Goal: Task Accomplishment & Management: Manage account settings

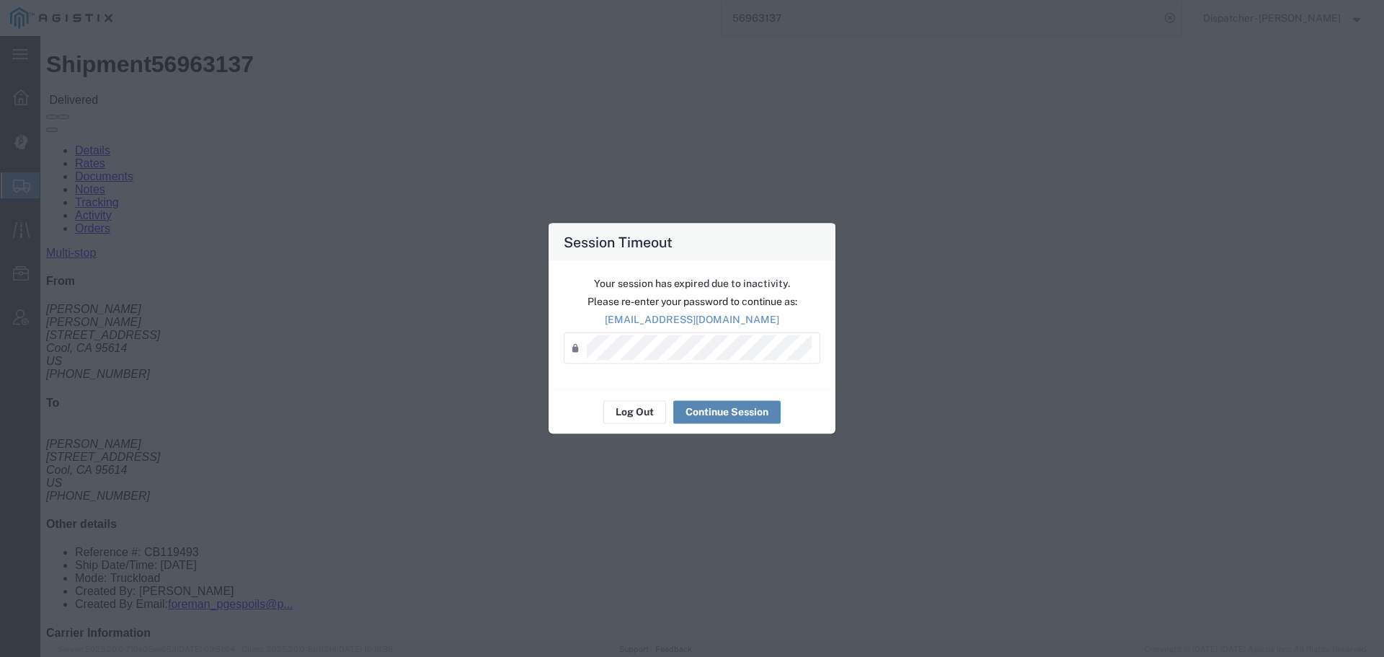
click at [734, 401] on button "Continue Session" at bounding box center [726, 411] width 107 height 23
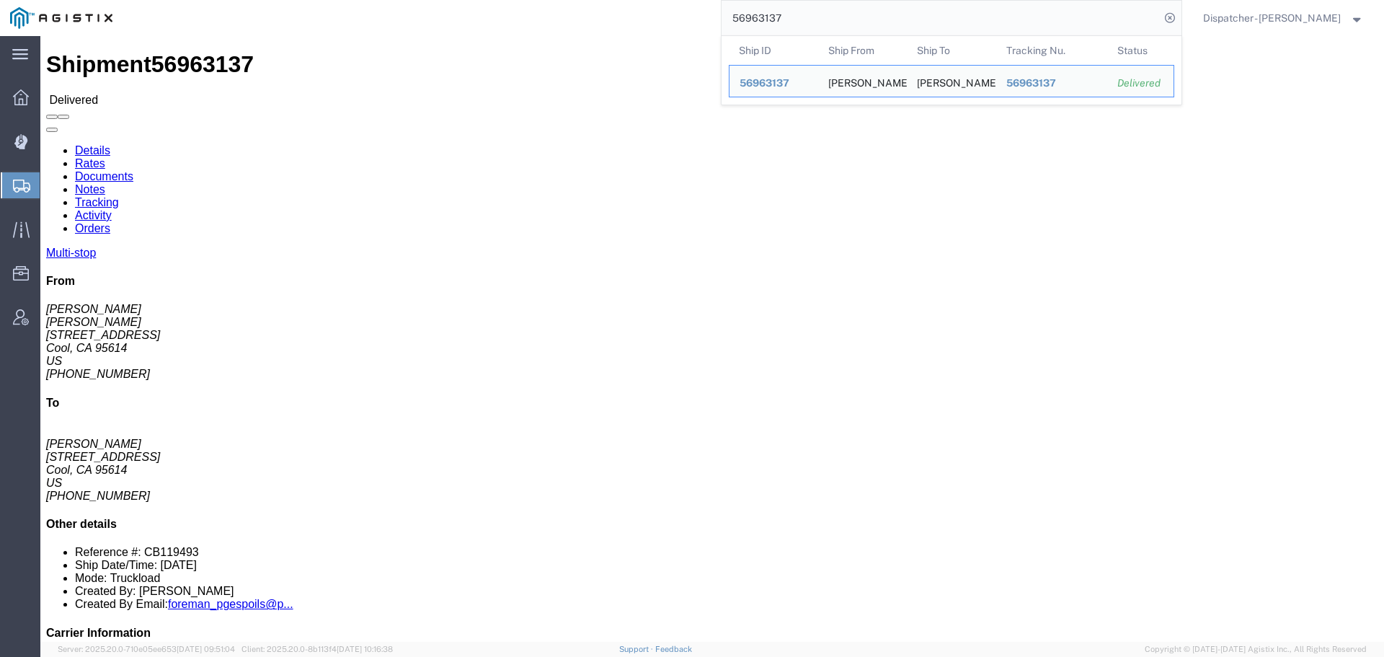
drag, startPoint x: 809, startPoint y: 19, endPoint x: 626, endPoint y: 32, distance: 184.2
click at [677, 25] on div "56963137 Ship ID Ship From Ship To Tracking Nu. Status Ship ID 56963137 Ship Fr…" at bounding box center [652, 18] width 1059 height 36
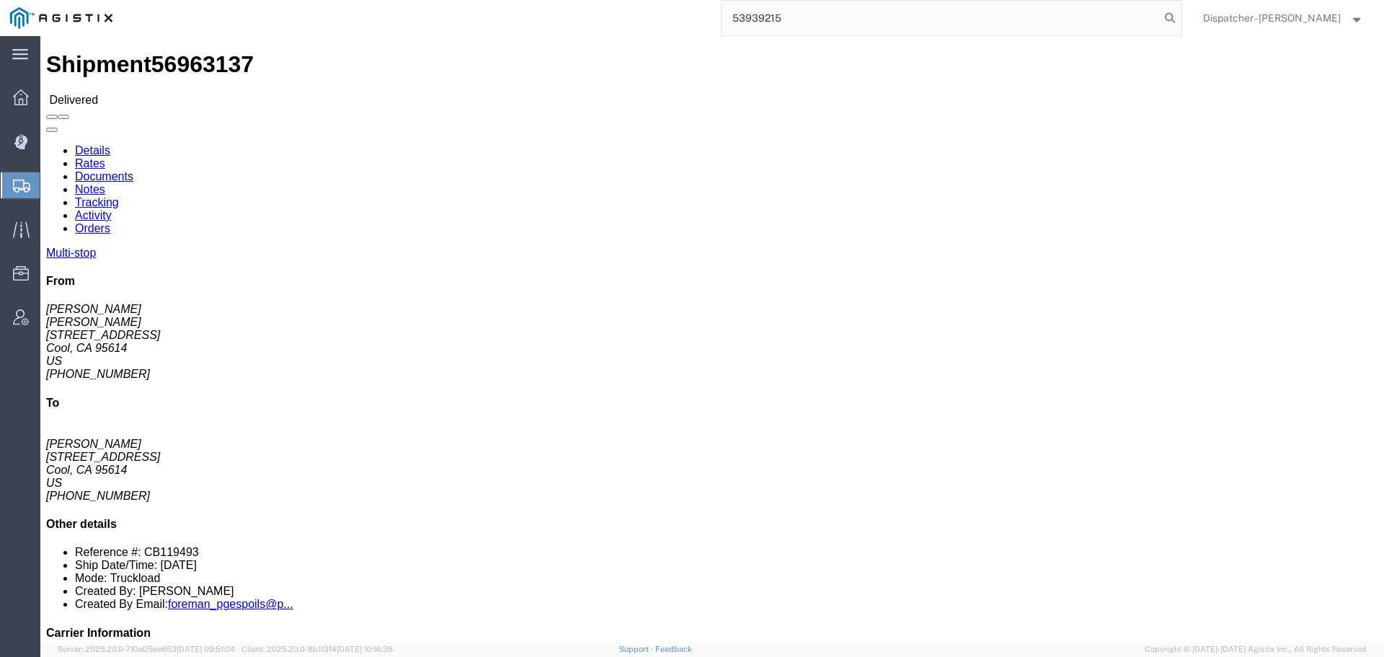
type input "53939215"
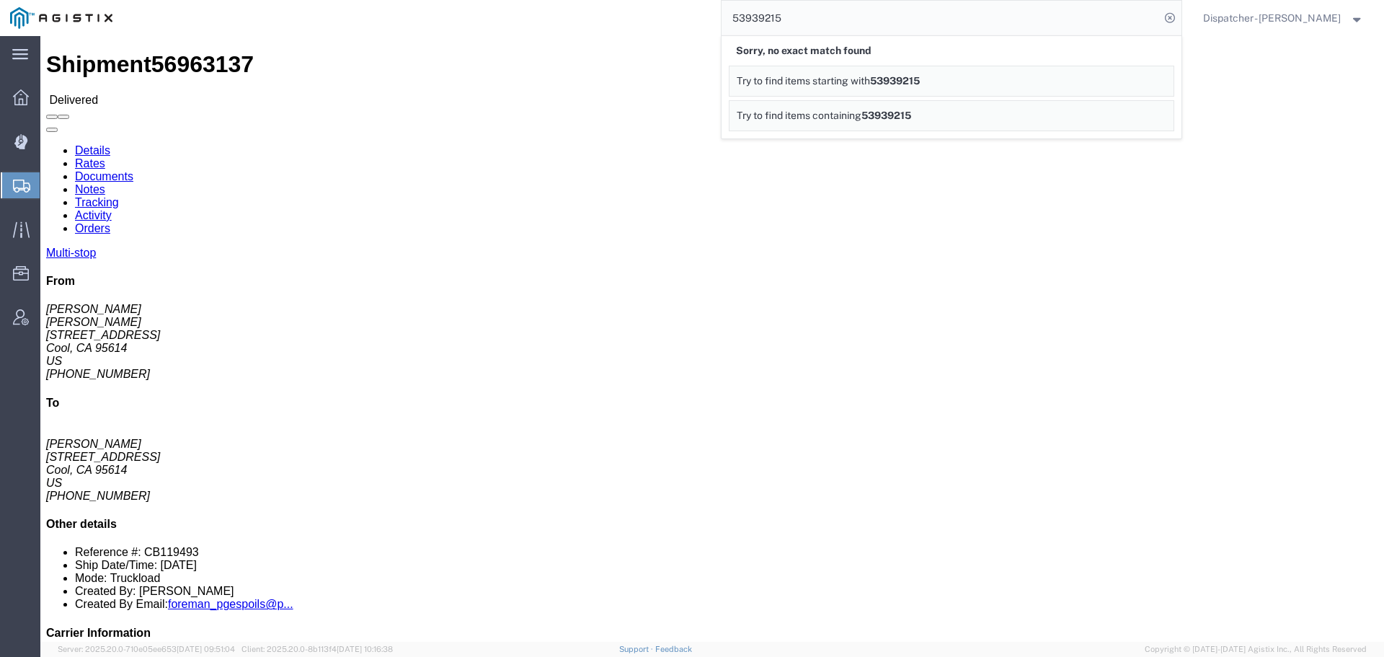
drag, startPoint x: 619, startPoint y: 21, endPoint x: 579, endPoint y: 19, distance: 40.4
click at [601, 21] on div "53939215 Sorry, no exact match found Try to find items starting with 53939215 T…" at bounding box center [652, 18] width 1059 height 36
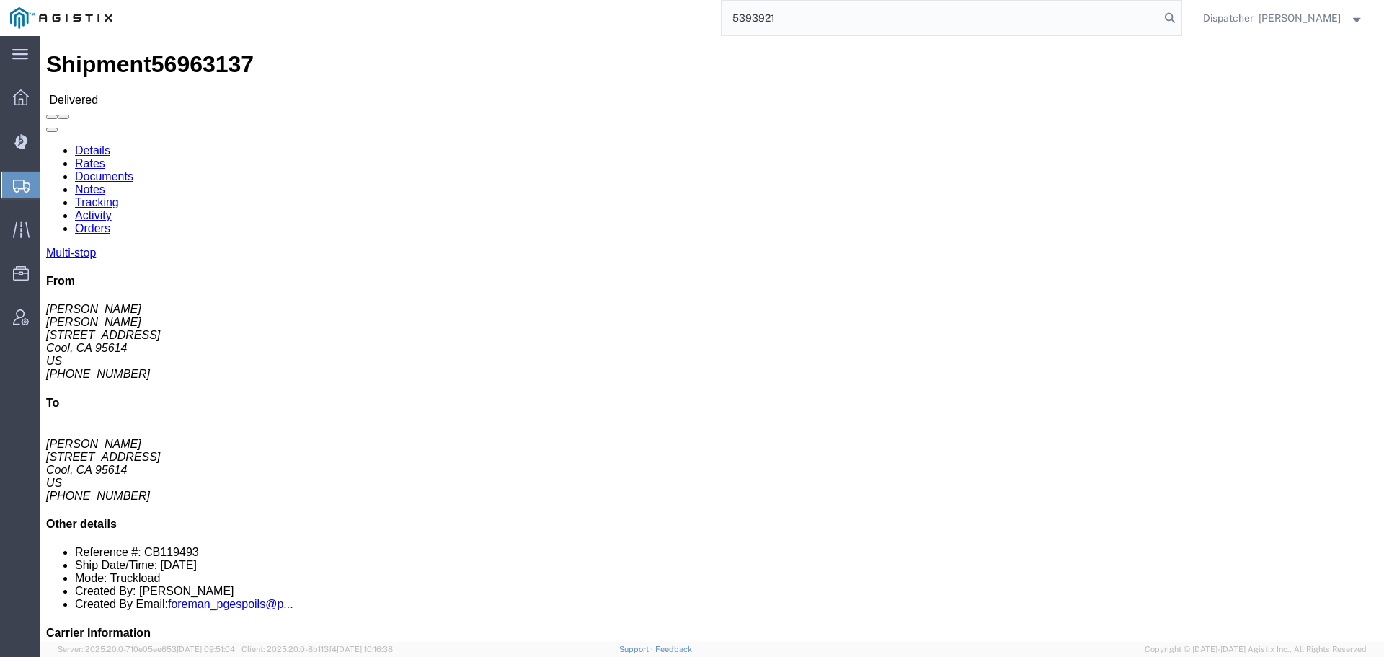
type input "53939215"
click at [1163, 13] on icon at bounding box center [1170, 18] width 20 height 20
click at [1169, 17] on icon at bounding box center [1170, 18] width 20 height 20
type input "53939215"
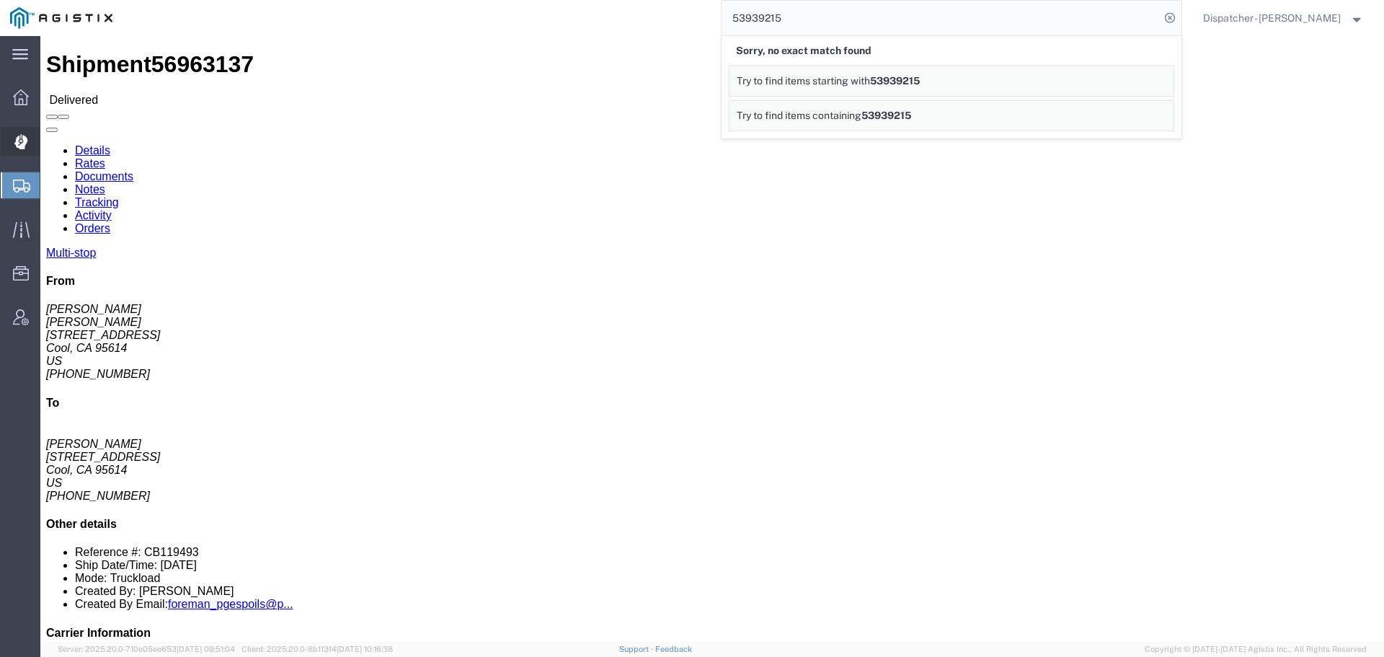
click at [20, 146] on icon at bounding box center [20, 142] width 13 height 14
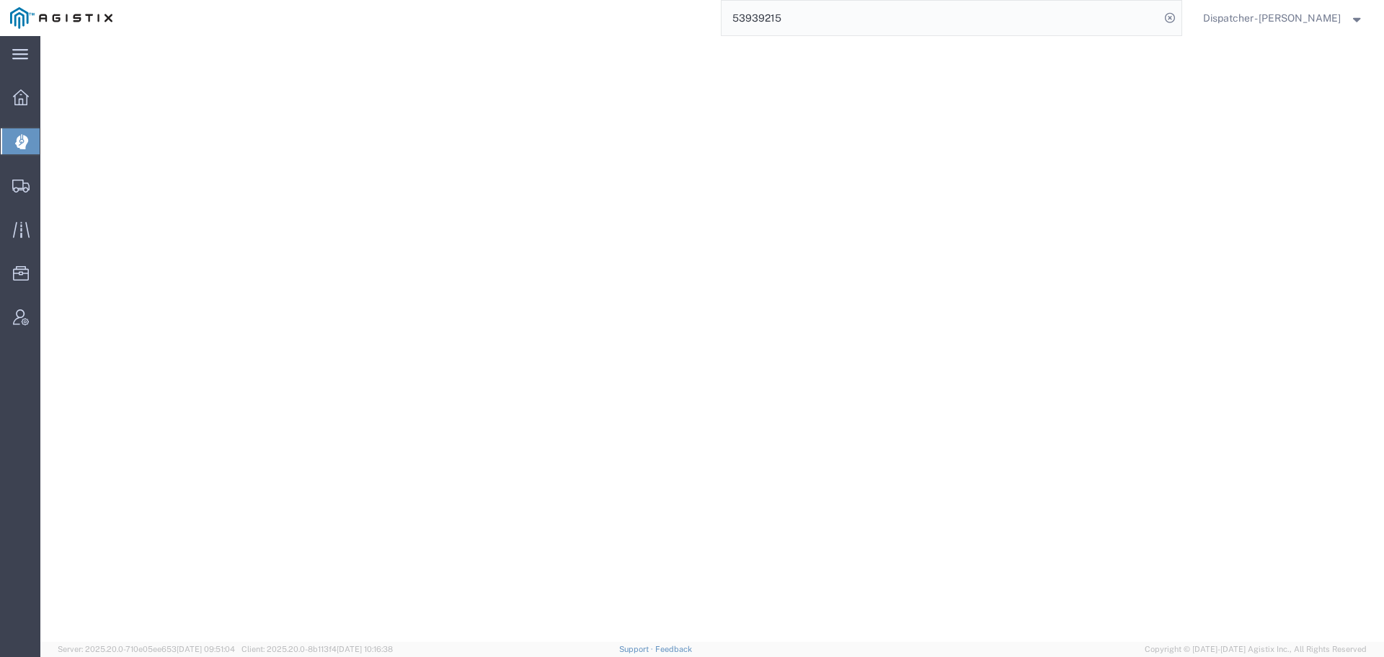
click at [19, 139] on icon at bounding box center [20, 142] width 13 height 14
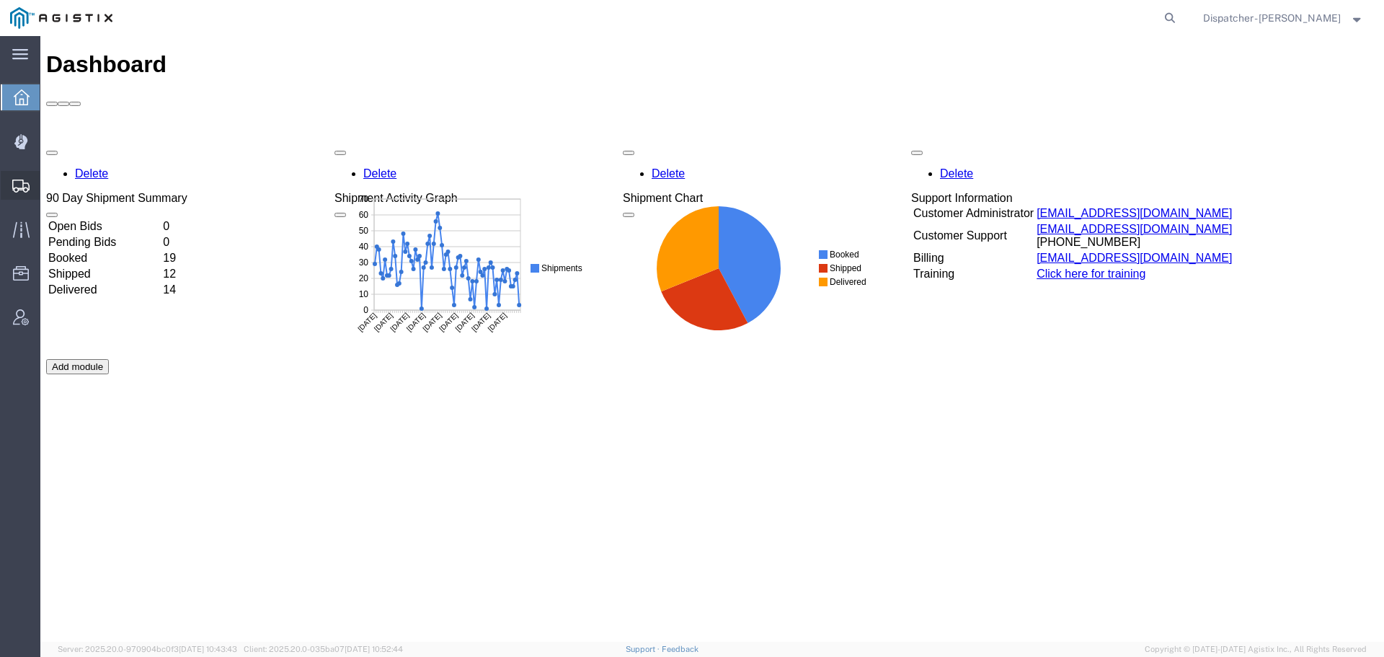
click at [27, 187] on icon at bounding box center [20, 185] width 17 height 13
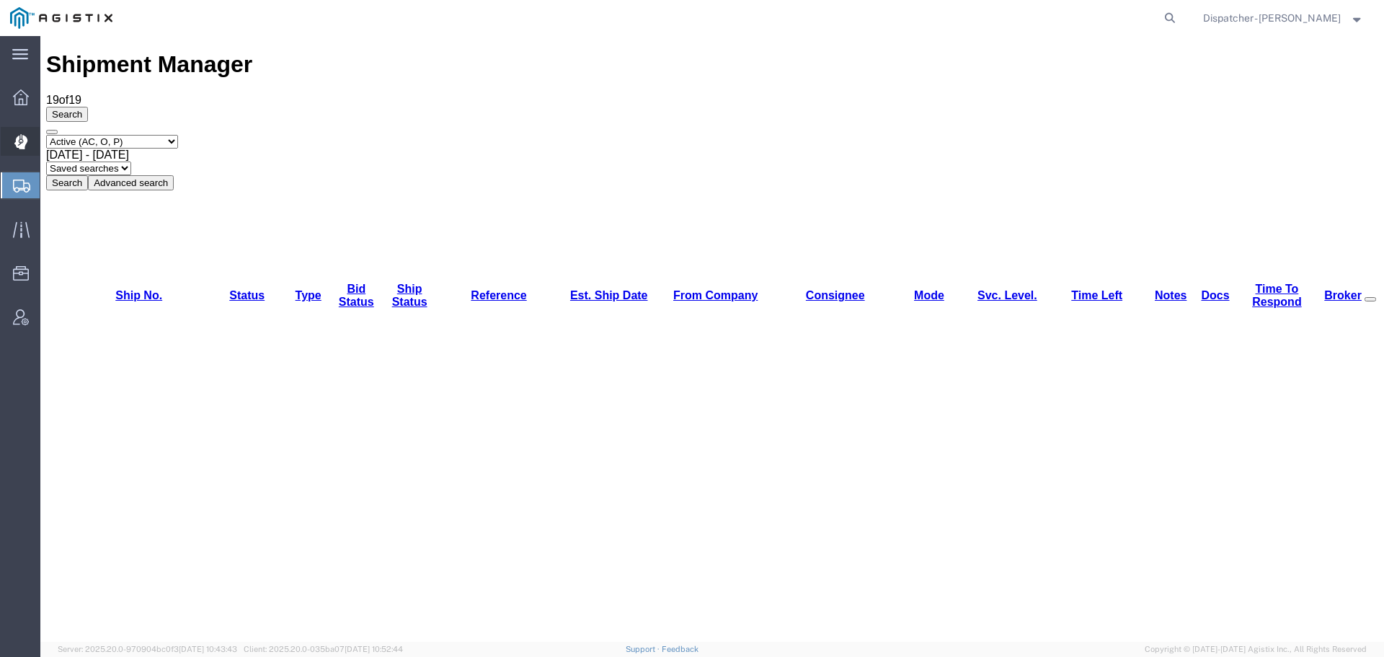
click at [19, 137] on icon at bounding box center [21, 141] width 14 height 15
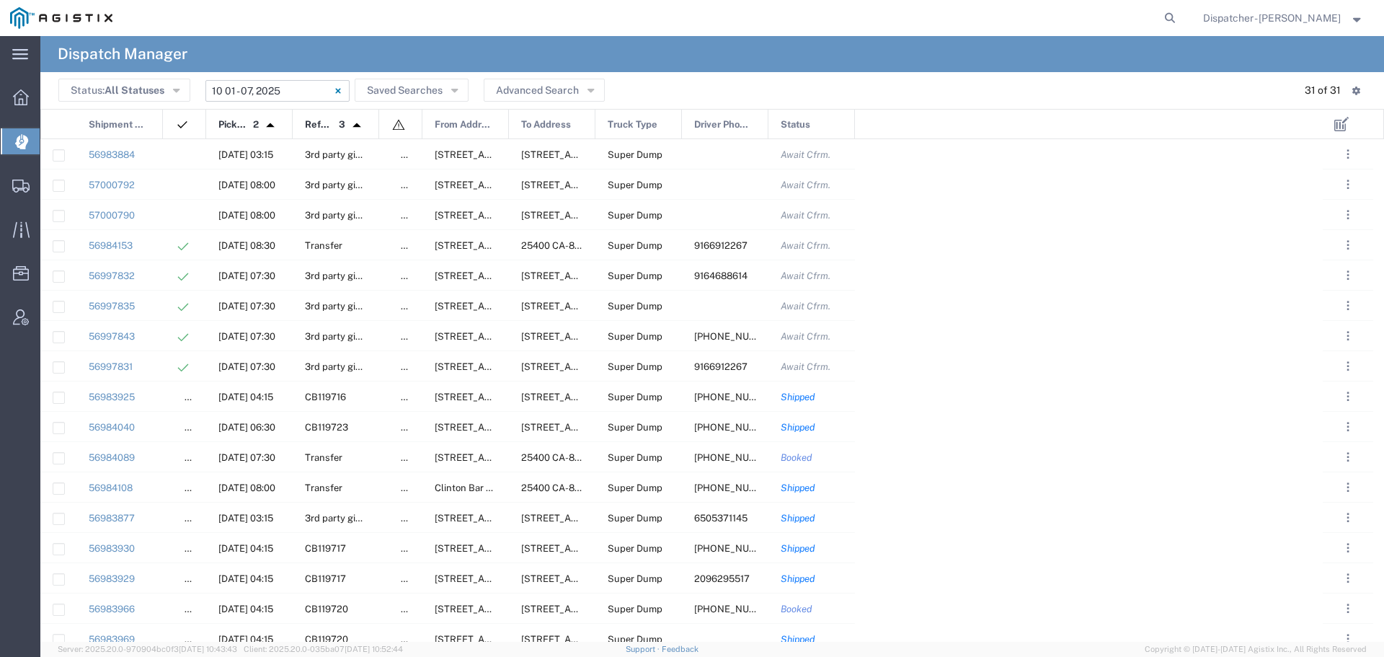
click at [290, 89] on input "[DATE] - [DATE]" at bounding box center [277, 91] width 144 height 22
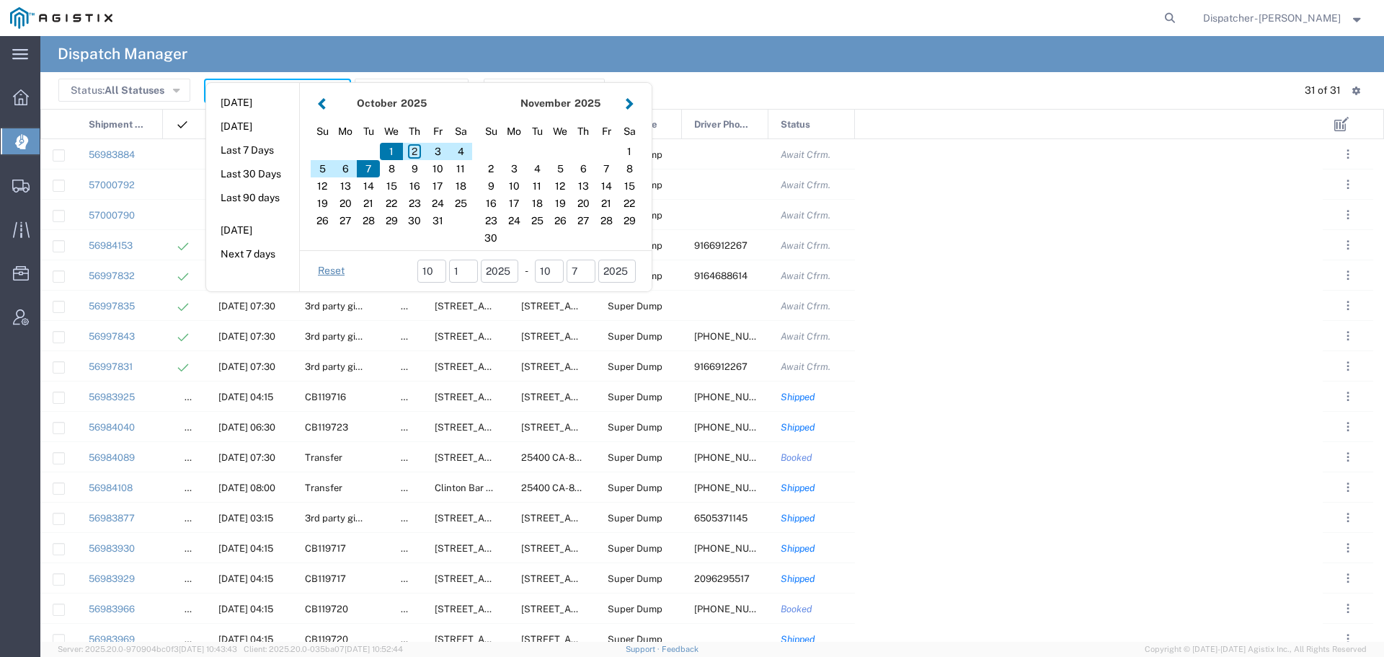
click at [317, 103] on button "button" at bounding box center [321, 103] width 15 height 19
click at [597, 203] on div "26" at bounding box center [606, 203] width 23 height 17
type input "[DATE]"
type input "[DATE] - [DATE]"
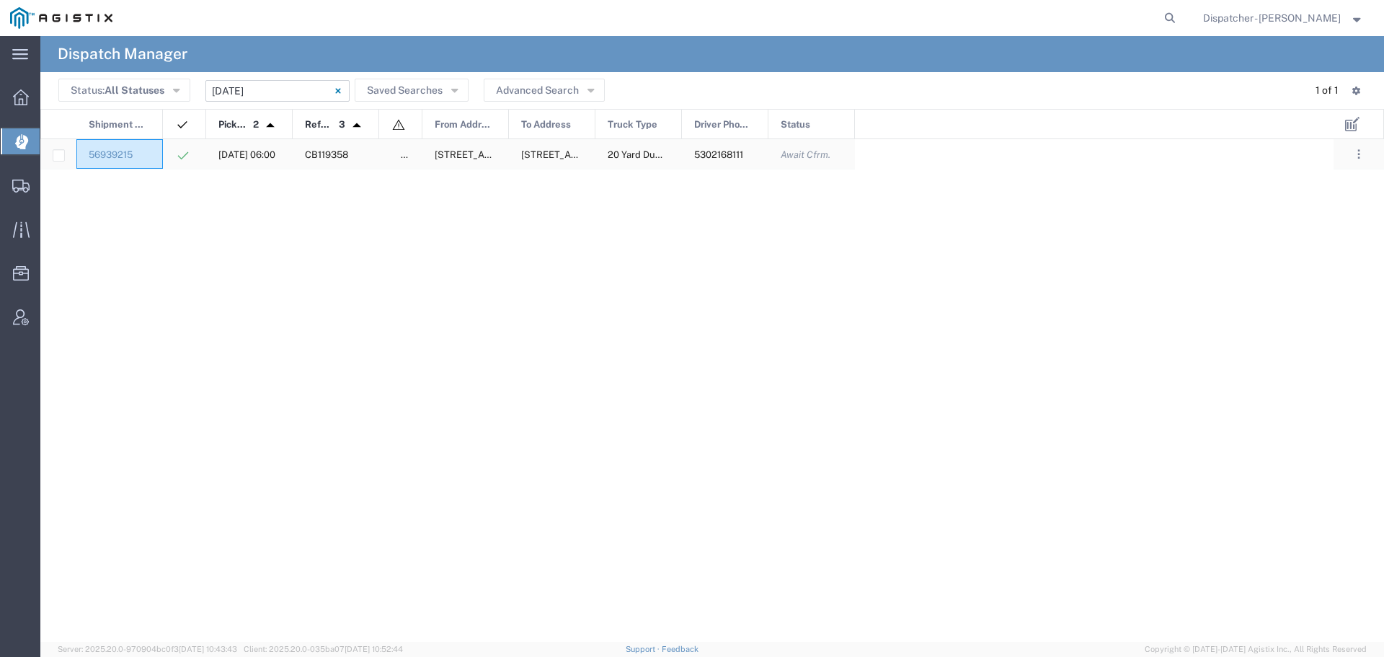
click at [157, 158] on div "56939215" at bounding box center [119, 154] width 86 height 30
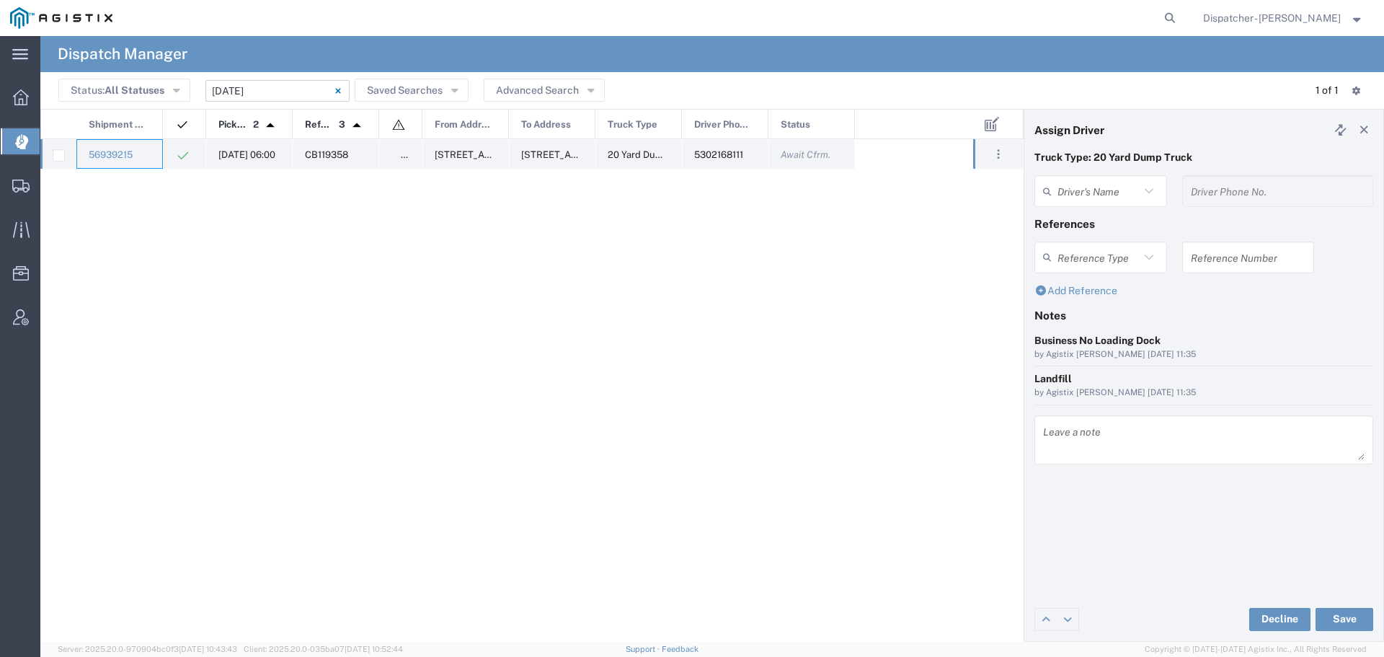
type input "[PERSON_NAME]"
type input "5302168111"
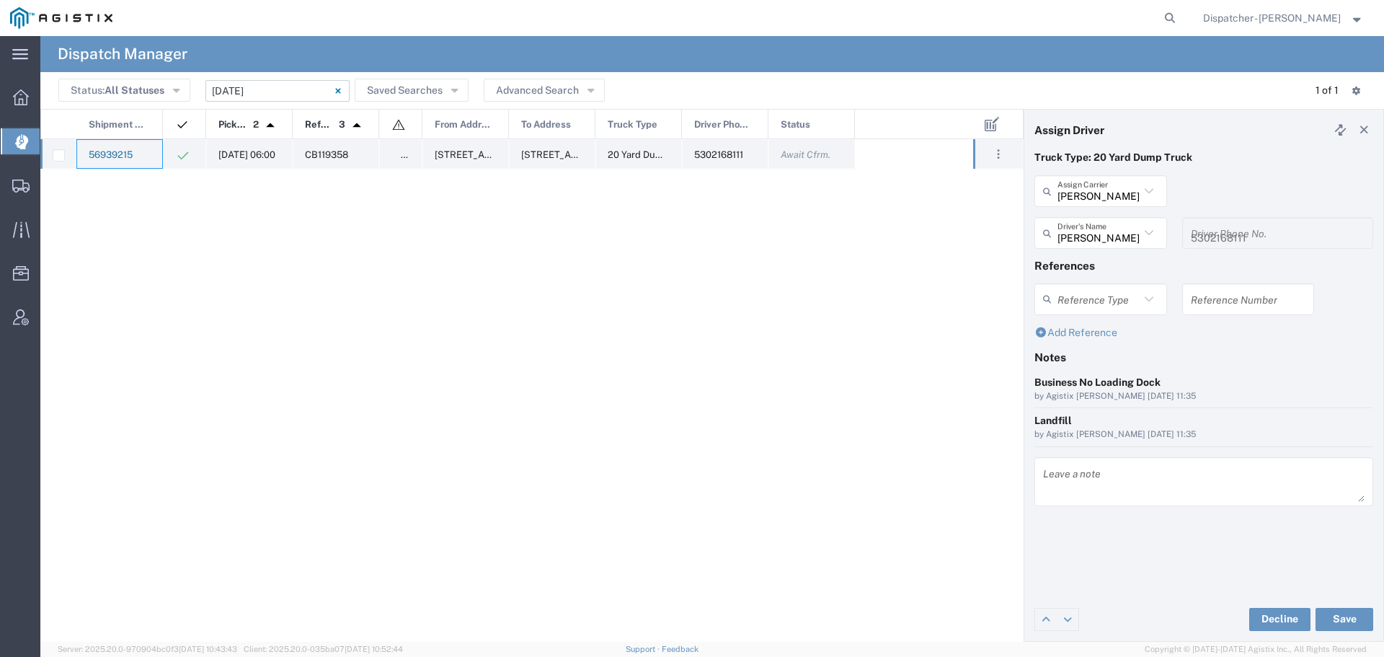
click at [109, 154] on link "56939215" at bounding box center [111, 154] width 44 height 11
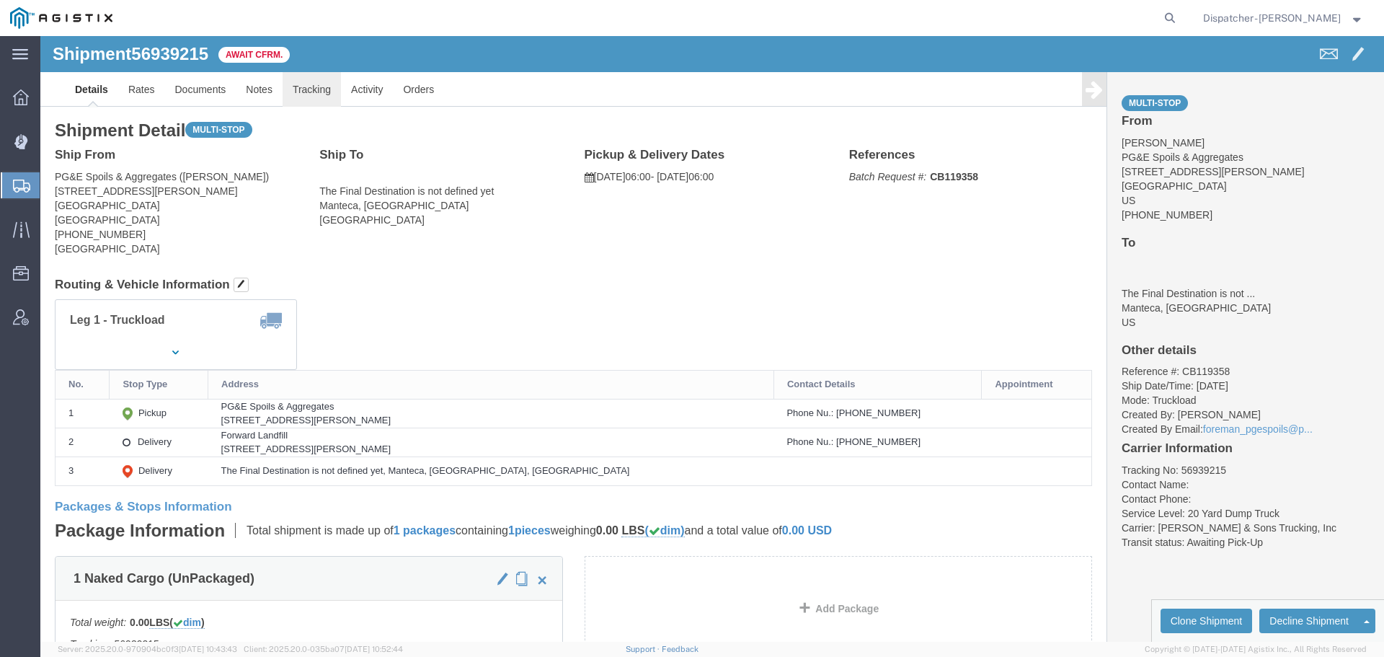
click link "Tracking"
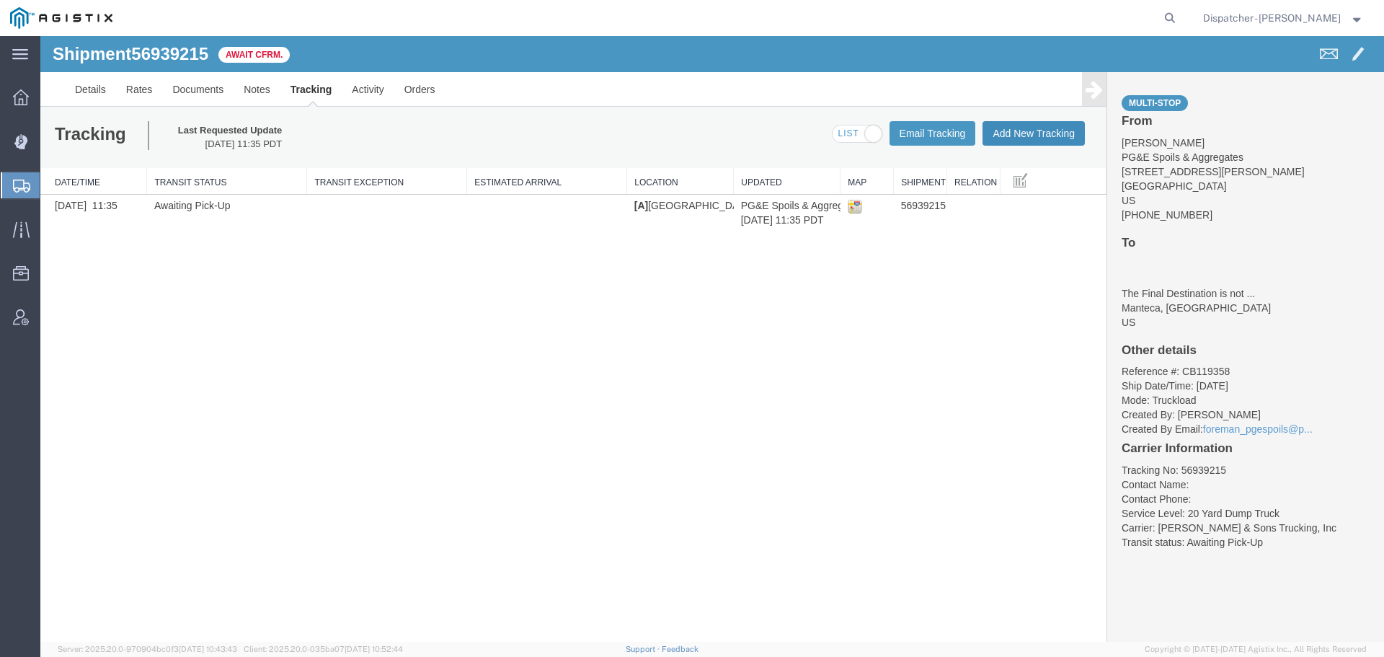
click at [1041, 138] on button "Add New Tracking" at bounding box center [1033, 133] width 102 height 25
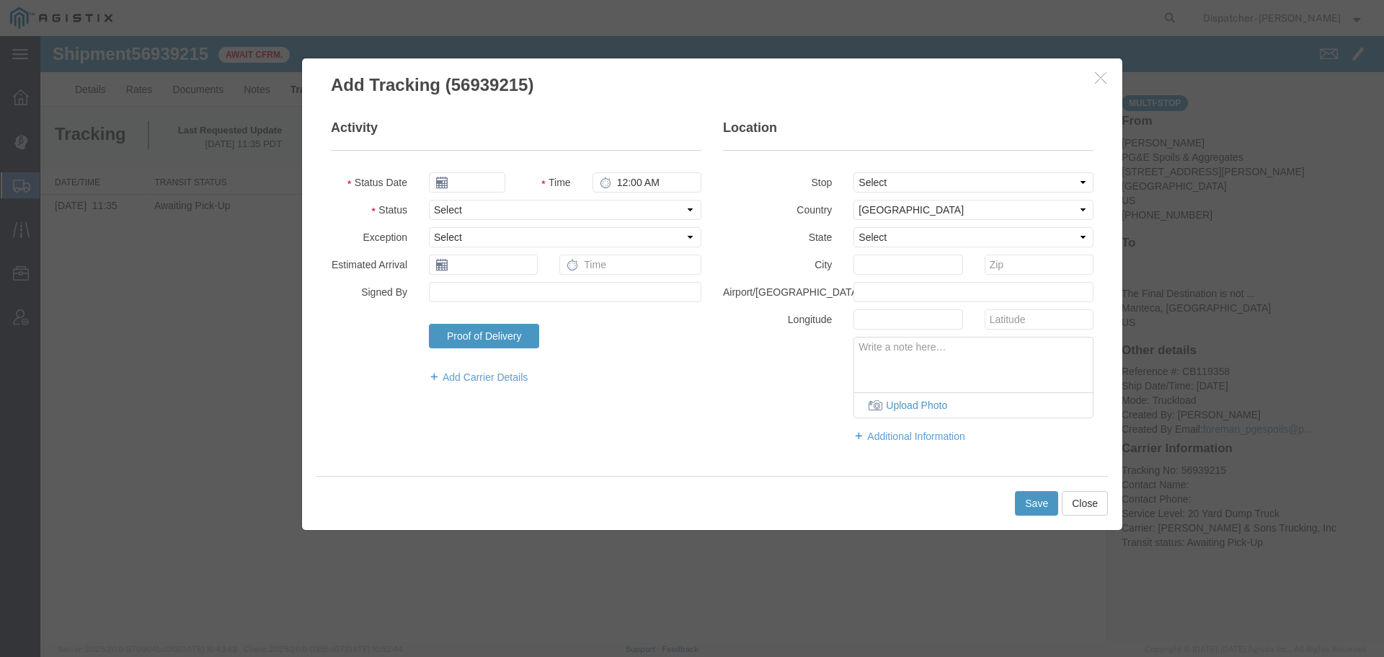
type input "[DATE]"
type input "12:00 PM"
click at [474, 179] on input "[DATE]" at bounding box center [467, 182] width 76 height 20
click at [446, 202] on th at bounding box center [440, 208] width 22 height 22
click at [551, 312] on td "26" at bounding box center [552, 316] width 22 height 22
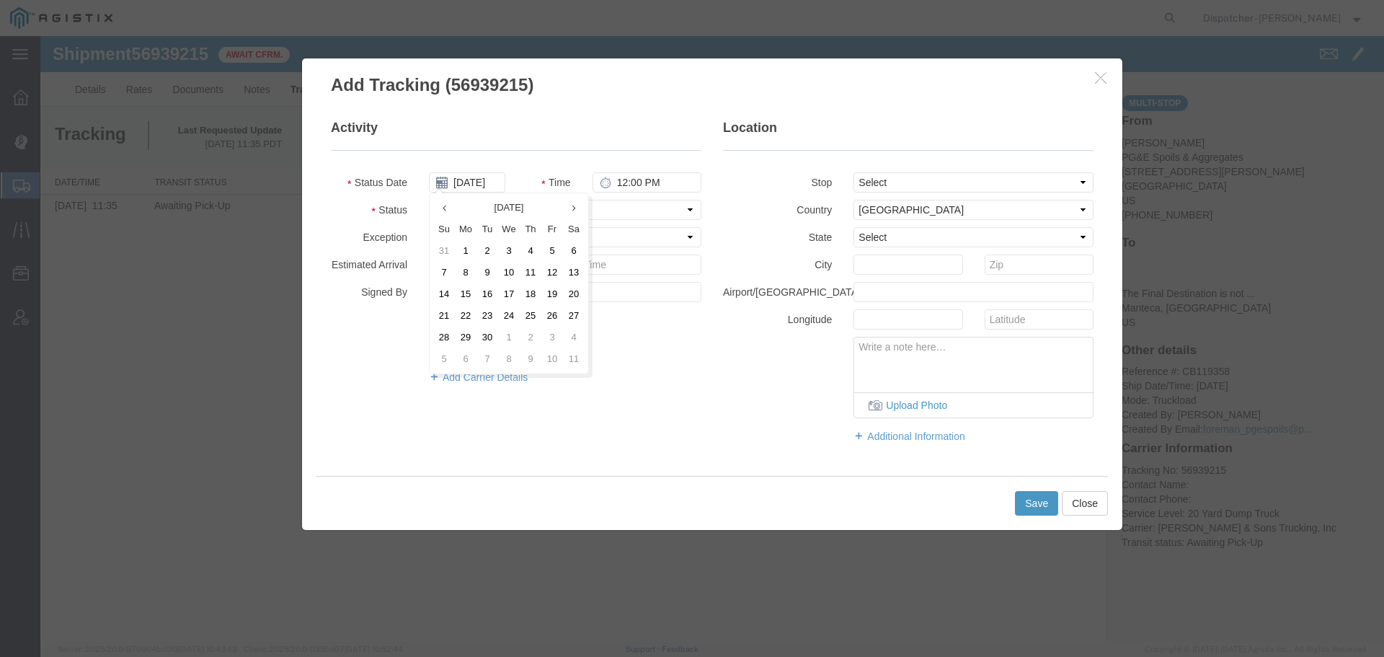
type input "[DATE]"
click at [643, 180] on input "12:00 PM" at bounding box center [646, 182] width 109 height 20
type input "6:00 AM"
click at [590, 216] on select "Select Arrival Notice Available Arrival Notice Imported Arrive at Delivery Loca…" at bounding box center [565, 210] width 272 height 20
select select "ARVPULOC"
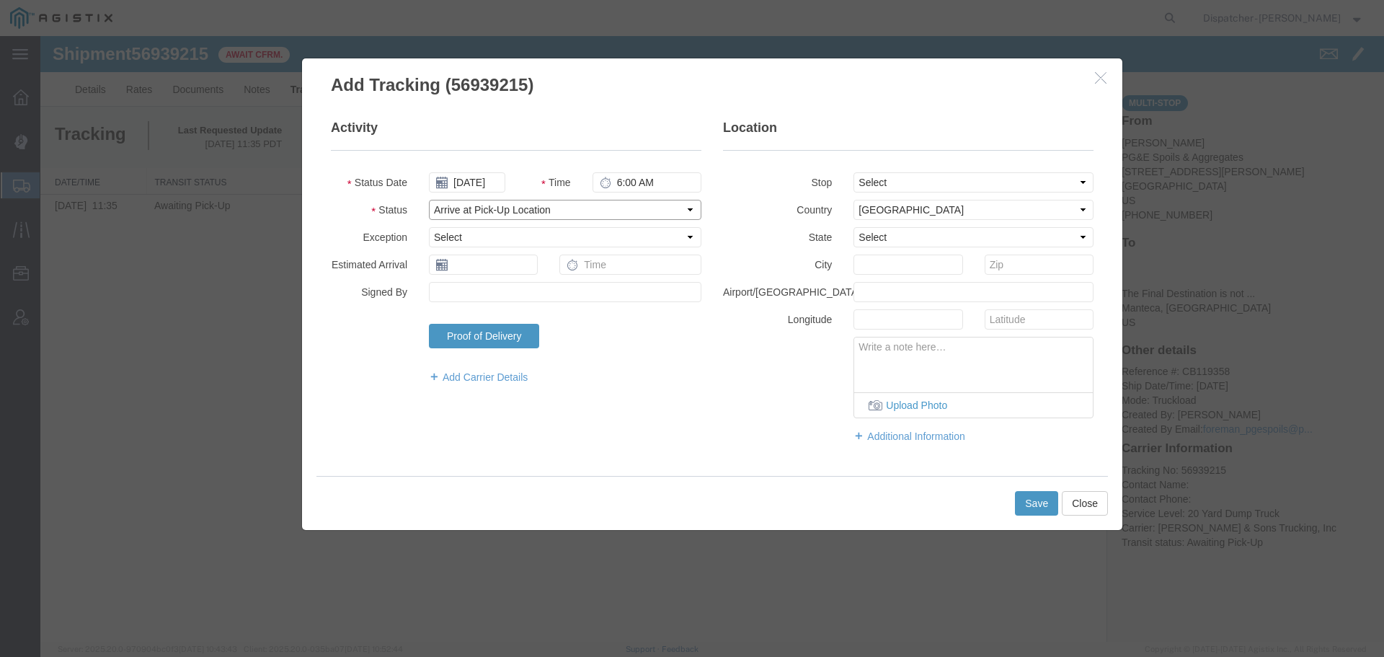
click at [429, 200] on select "Select Arrival Notice Available Arrival Notice Imported Arrive at Delivery Loca…" at bounding box center [565, 210] width 272 height 20
drag, startPoint x: 872, startPoint y: 177, endPoint x: 875, endPoint y: 187, distance: 10.5
click at [872, 177] on select "Select From: [STREET_ADDRESS][PERSON_NAME] Stop 2: [STREET_ADDRESS][PERSON_NAME…" at bounding box center [973, 182] width 240 height 20
select select "{"pickupDeliveryInfoId": "123180131","pickupOrDelivery": "P","stopNum": "1","lo…"
click at [853, 172] on select "Select From: [STREET_ADDRESS][PERSON_NAME] Stop 2: [STREET_ADDRESS][PERSON_NAME…" at bounding box center [973, 182] width 240 height 20
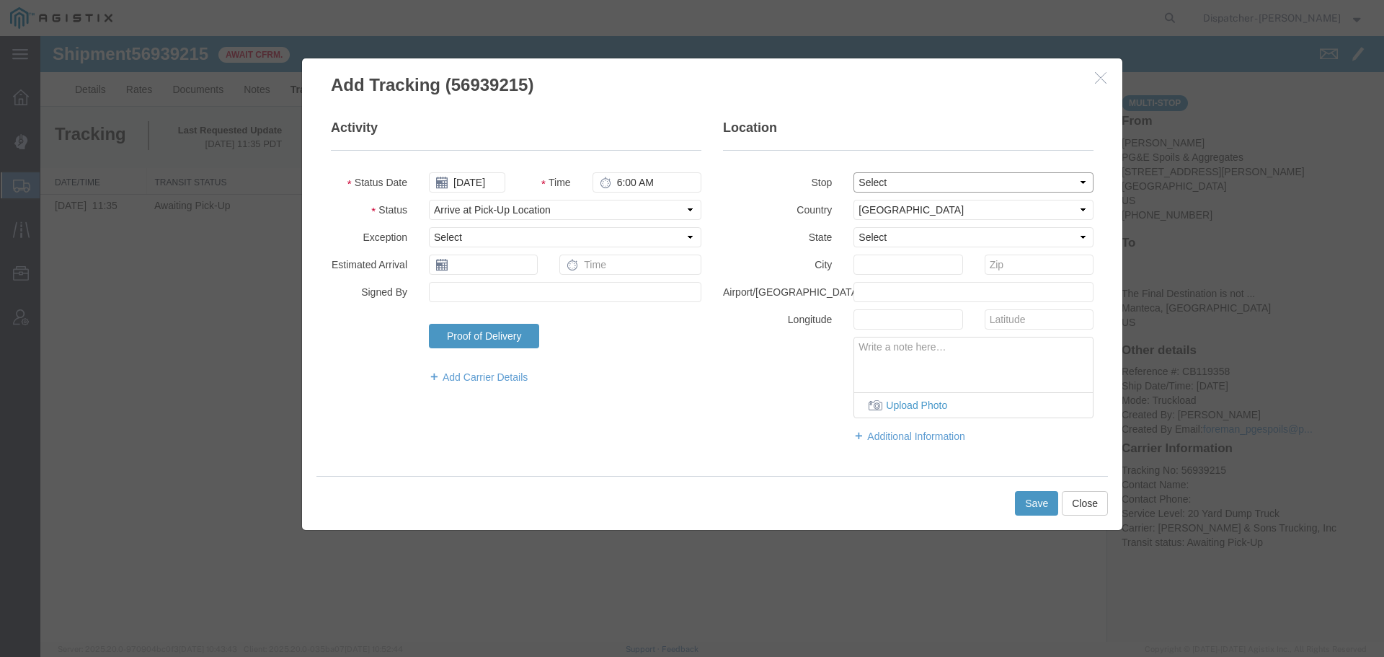
select select "CA"
type input "[GEOGRAPHIC_DATA]"
click at [1030, 507] on button "Save" at bounding box center [1036, 503] width 43 height 25
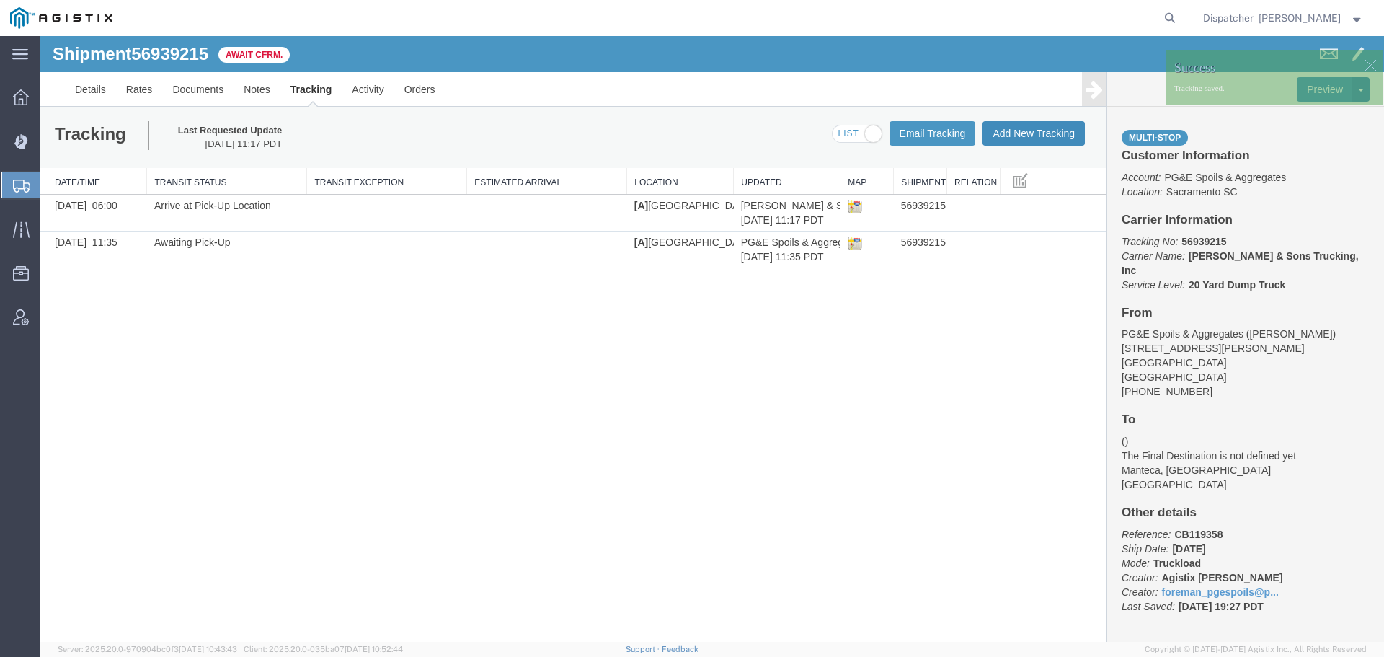
drag, startPoint x: 1030, startPoint y: 127, endPoint x: 1070, endPoint y: 164, distance: 54.6
click at [1030, 128] on button "Add New Tracking" at bounding box center [1033, 133] width 102 height 25
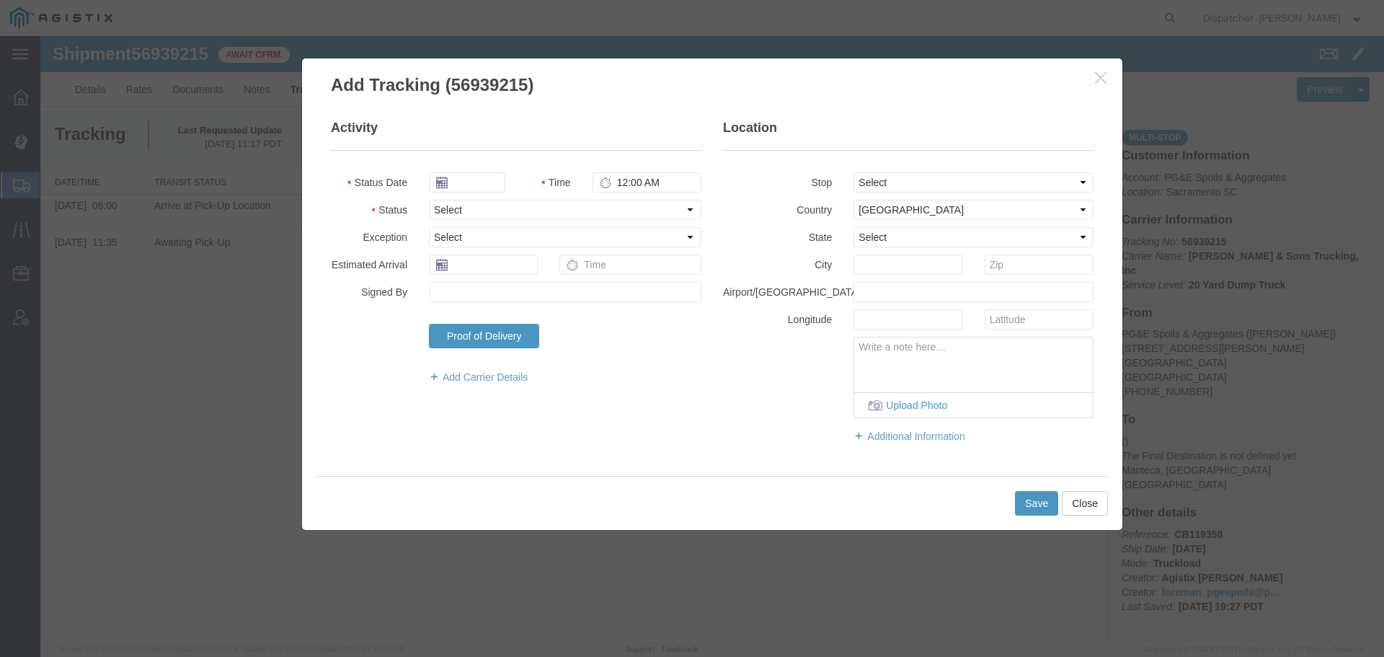
type input "[DATE]"
type input "12:00 PM"
click at [476, 179] on input "[DATE]" at bounding box center [467, 182] width 76 height 20
click at [448, 211] on th at bounding box center [440, 208] width 22 height 22
click at [553, 315] on td "26" at bounding box center [552, 316] width 22 height 22
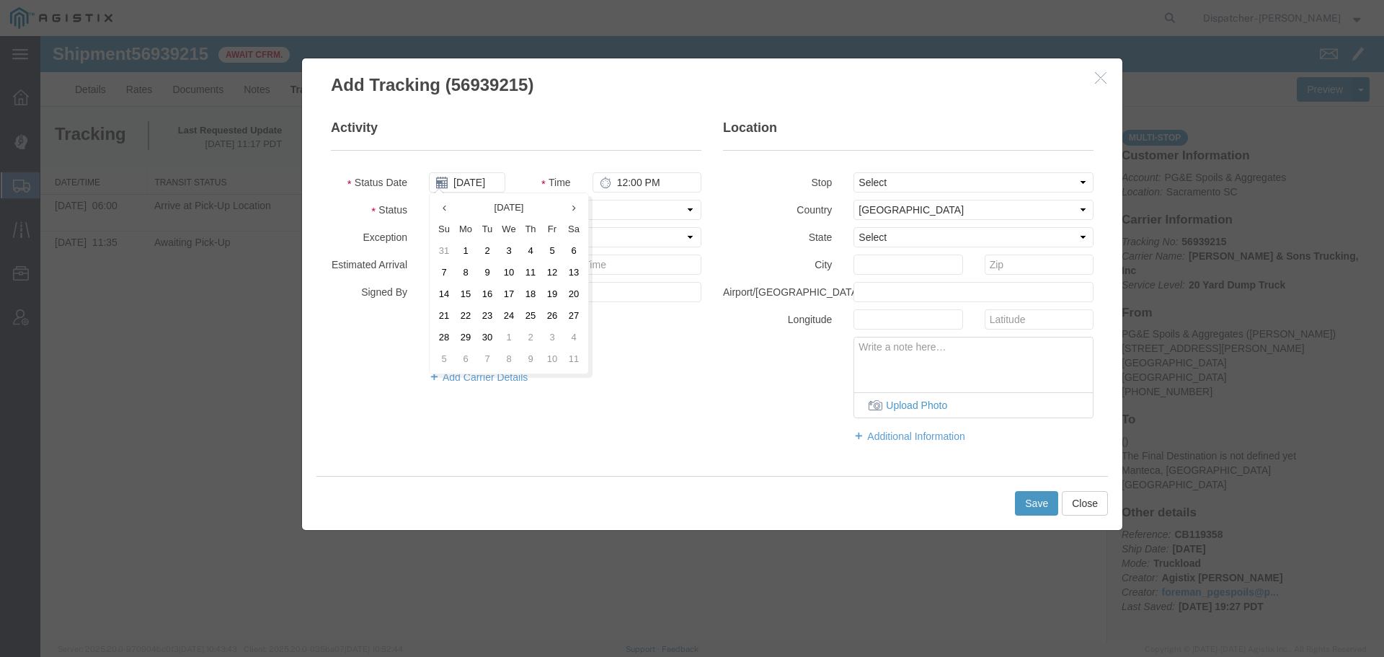
type input "[DATE]"
click at [649, 181] on input "12:00 PM" at bounding box center [646, 182] width 109 height 20
type input "3:26 PM"
click at [644, 206] on select "Select Arrival Notice Available Arrival Notice Imported Arrive at Delivery Loca…" at bounding box center [565, 210] width 272 height 20
select select "DPTDLVLOC"
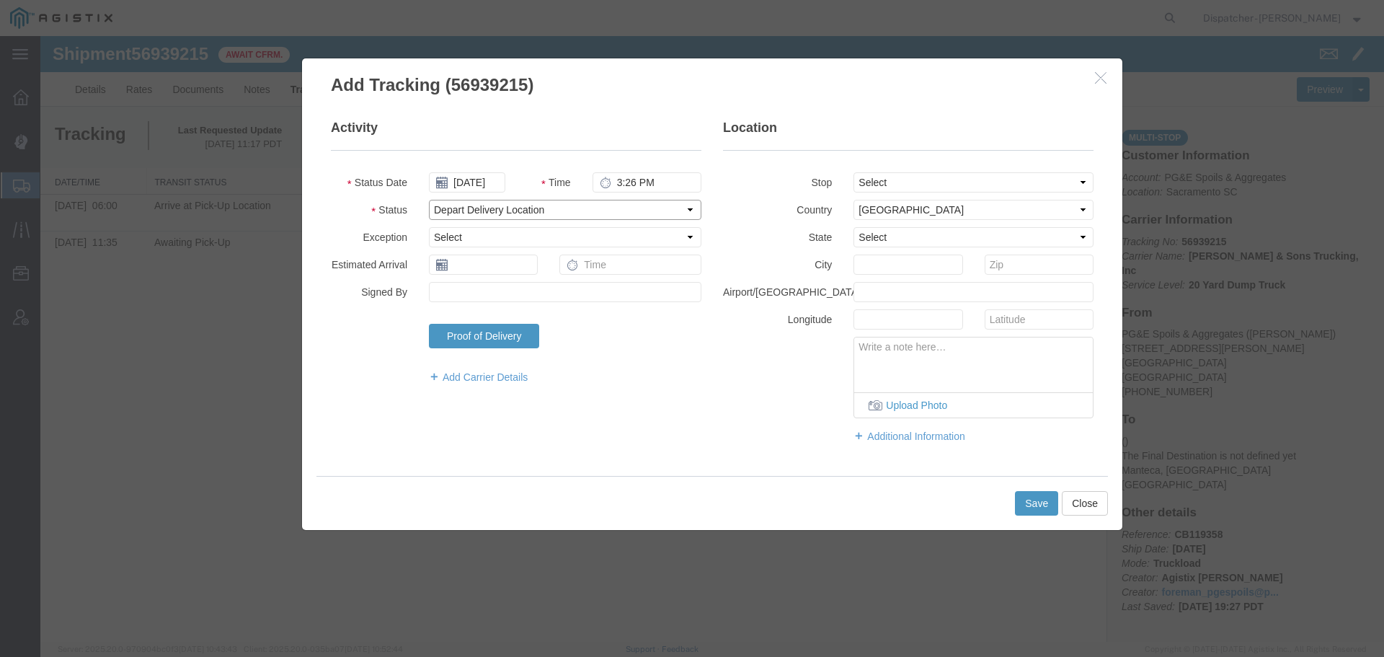
click at [429, 200] on select "Select Arrival Notice Available Arrival Notice Imported Arrive at Delivery Loca…" at bounding box center [565, 210] width 272 height 20
click at [882, 177] on select "Select From: [STREET_ADDRESS][PERSON_NAME] Stop 2: [STREET_ADDRESS][PERSON_NAME…" at bounding box center [973, 182] width 240 height 20
select select "{"pickupDeliveryInfoId": "123180132","pickupOrDelivery": "D","stopNum": "2","lo…"
click at [853, 172] on select "Select From: [STREET_ADDRESS][PERSON_NAME] Stop 2: [STREET_ADDRESS][PERSON_NAME…" at bounding box center [973, 182] width 240 height 20
select select "CA"
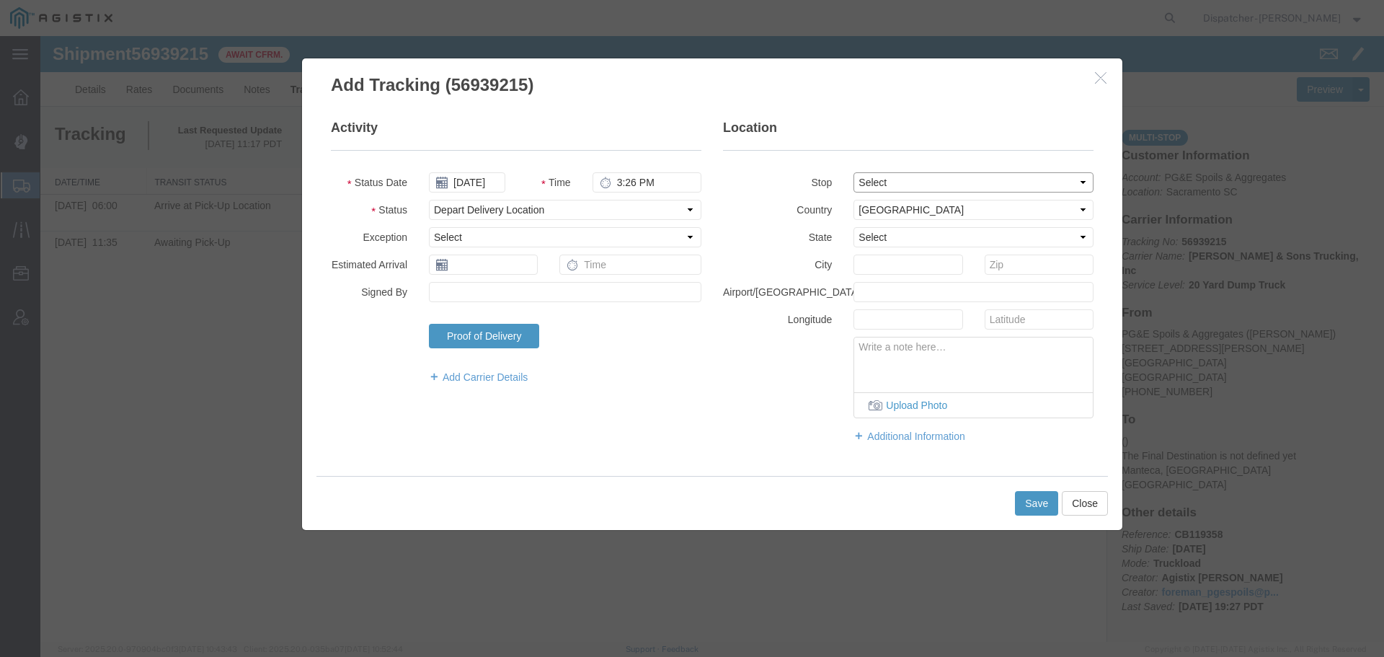
type input "Manteca"
click at [1034, 507] on button "Save" at bounding box center [1036, 503] width 43 height 25
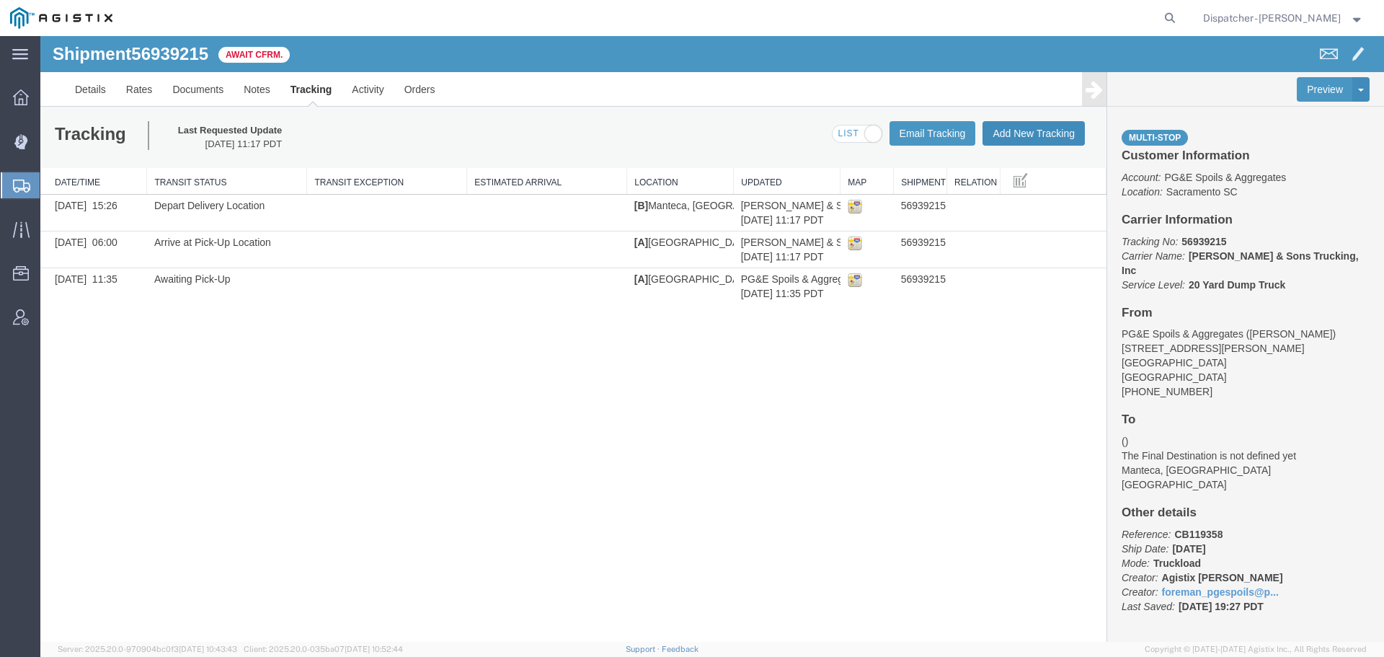
click at [1024, 136] on button "Add New Tracking" at bounding box center [1033, 133] width 102 height 25
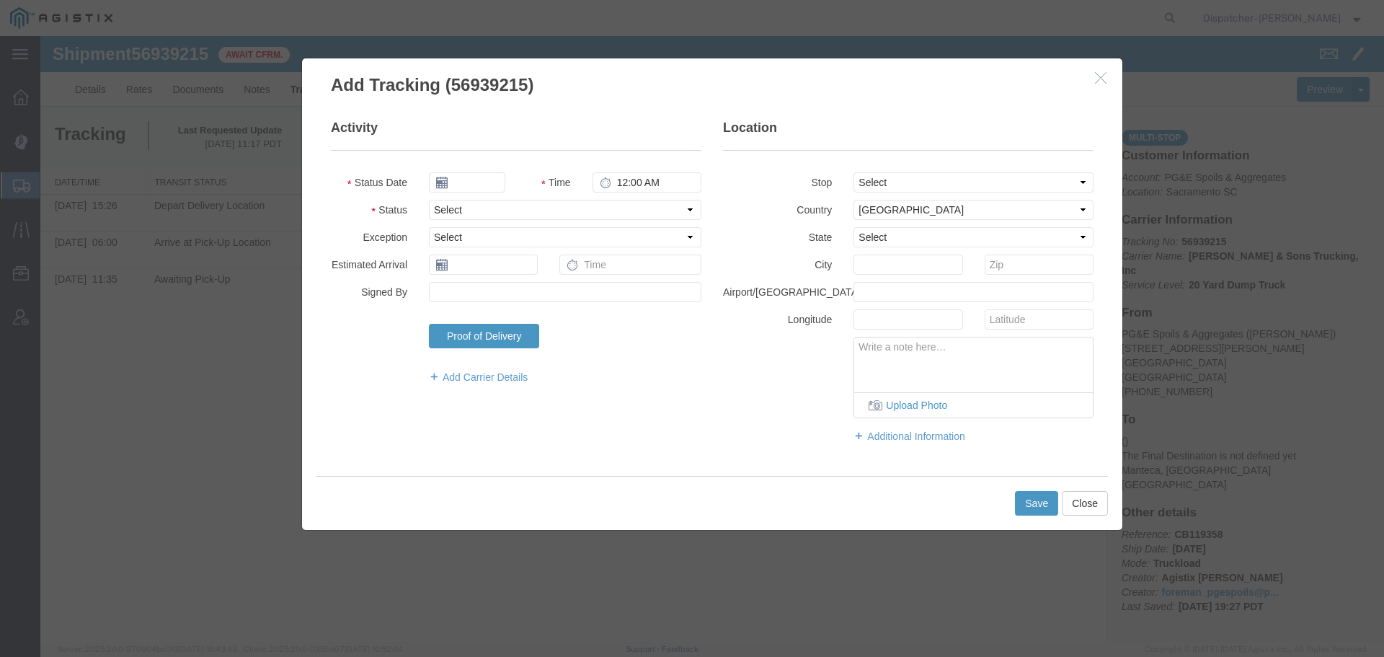
type input "[DATE]"
type input "12:00 PM"
click at [487, 179] on input "[DATE]" at bounding box center [467, 182] width 76 height 20
click at [436, 205] on th at bounding box center [440, 208] width 22 height 22
click at [556, 311] on td "26" at bounding box center [552, 316] width 22 height 22
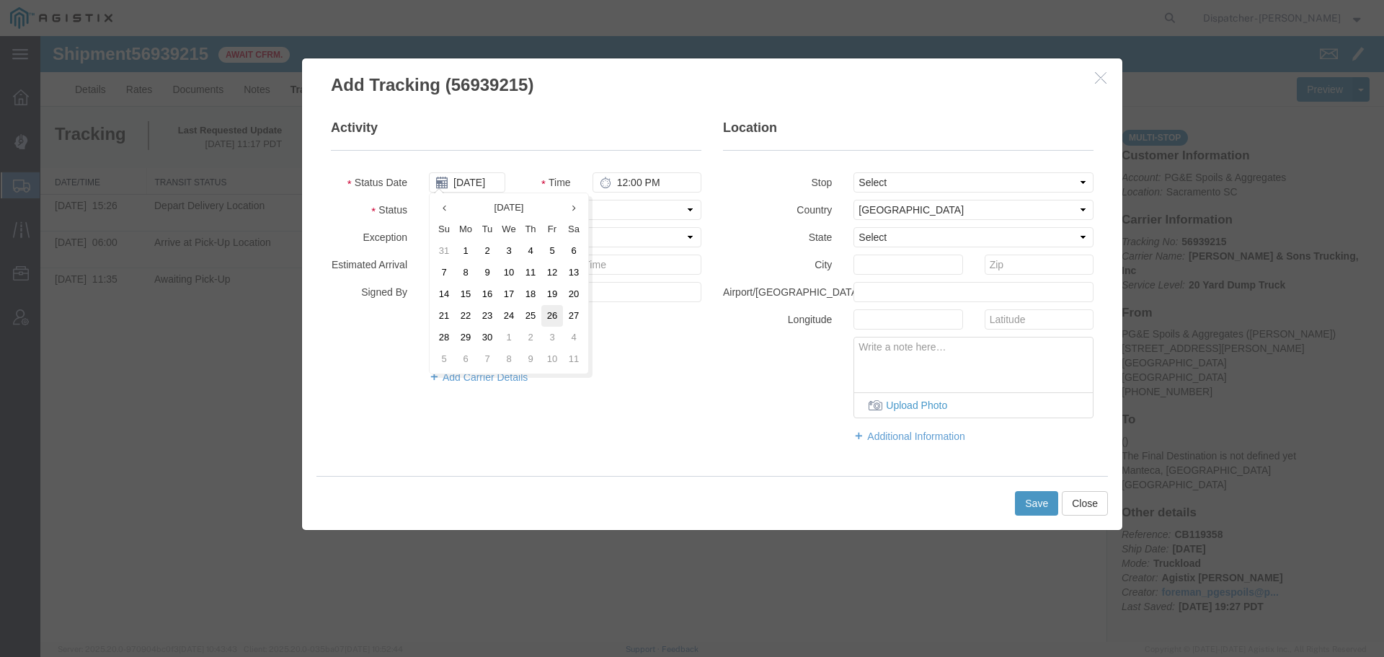
type input "[DATE]"
click at [630, 185] on input "12:00 PM" at bounding box center [646, 182] width 109 height 20
type input "3:26 PM"
click at [627, 208] on select "Select Arrival Notice Available Arrival Notice Imported Arrive at Delivery Loca…" at bounding box center [565, 210] width 272 height 20
select select "BREAKSTART"
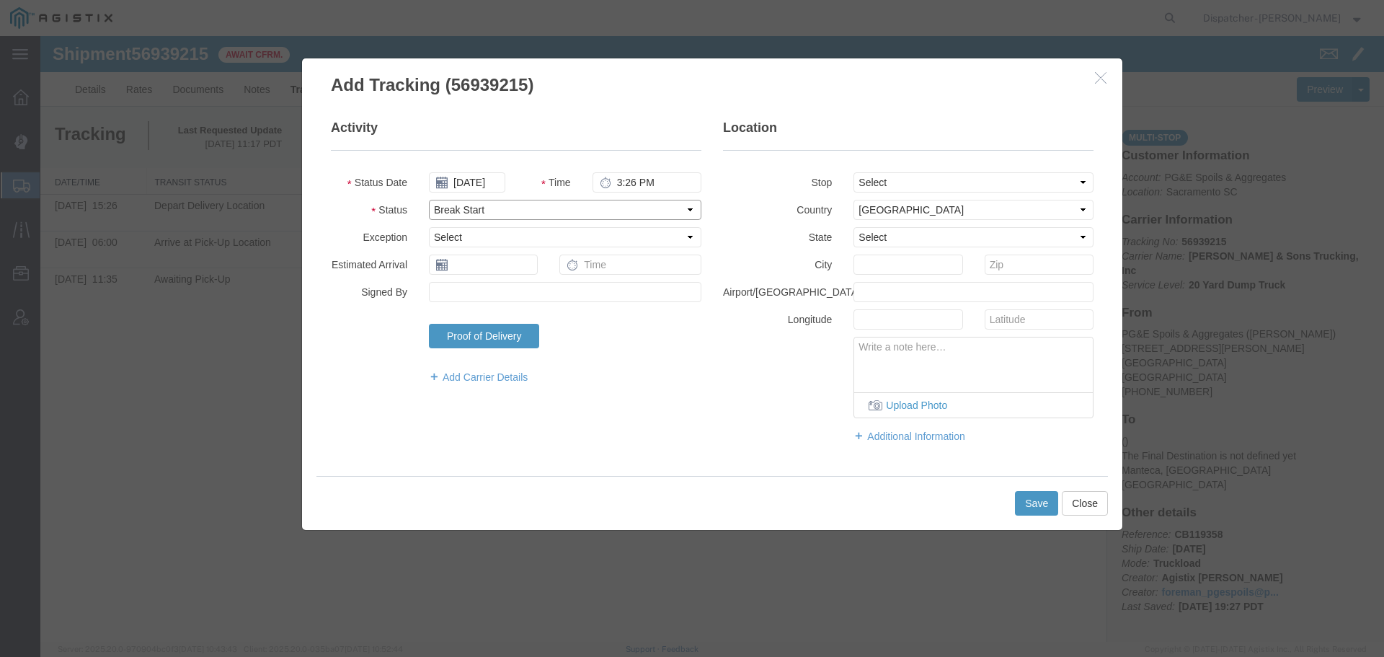
click at [429, 200] on select "Select Arrival Notice Available Arrival Notice Imported Arrive at Delivery Loca…" at bounding box center [565, 210] width 272 height 20
click at [1023, 505] on button "Save" at bounding box center [1036, 503] width 43 height 25
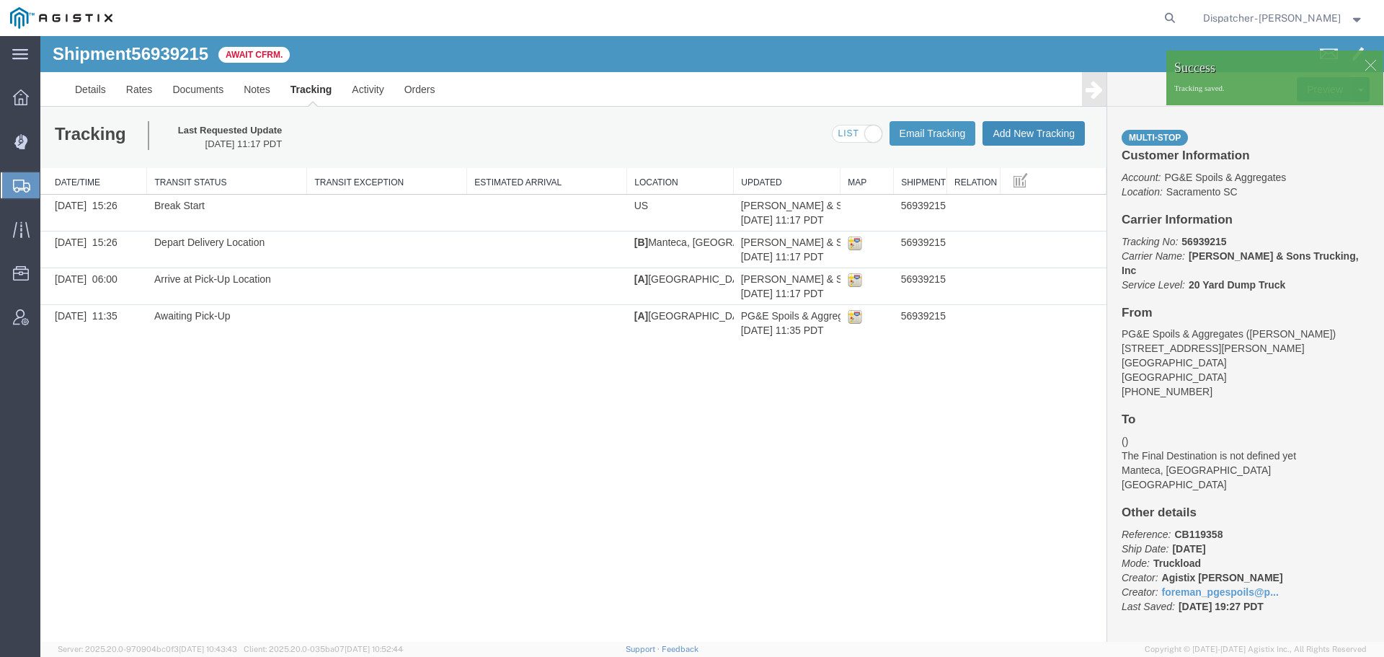
click at [1057, 141] on button "Add New Tracking" at bounding box center [1033, 133] width 102 height 25
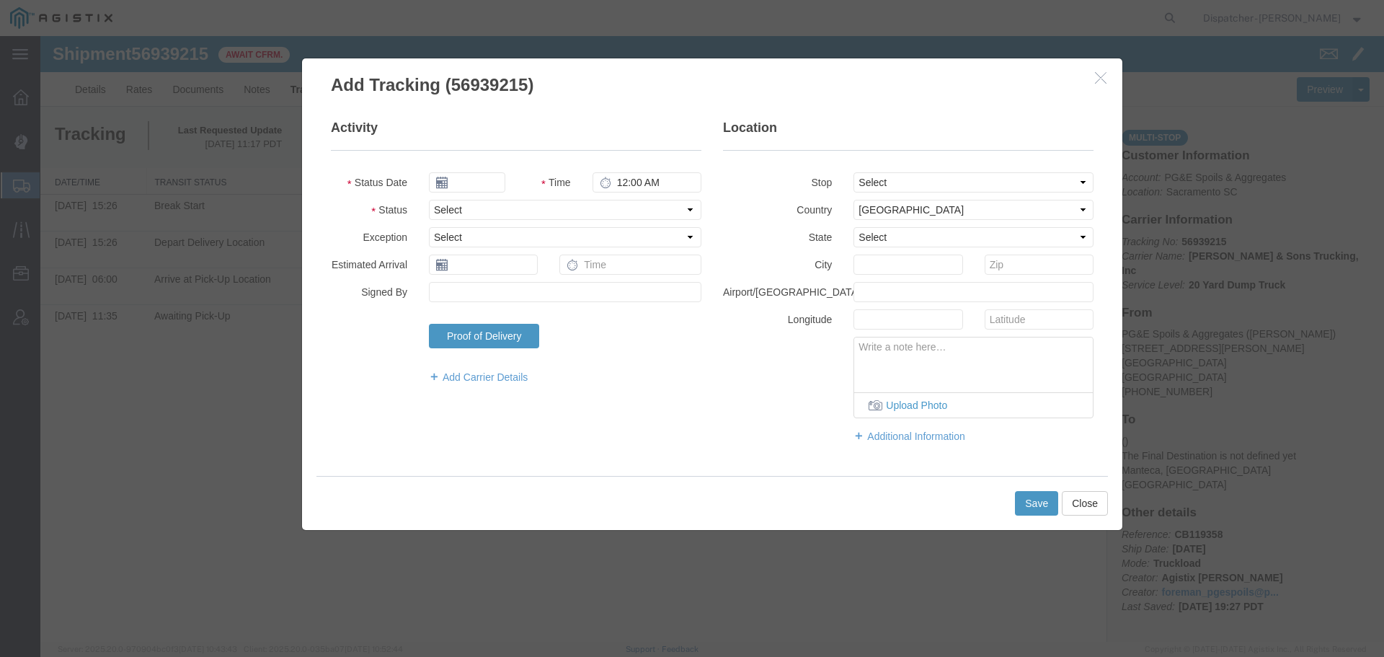
type input "[DATE]"
type input "12:00 PM"
click at [471, 179] on input "[DATE]" at bounding box center [467, 182] width 76 height 20
click at [440, 200] on th at bounding box center [440, 208] width 22 height 22
click at [546, 316] on td "26" at bounding box center [552, 316] width 22 height 22
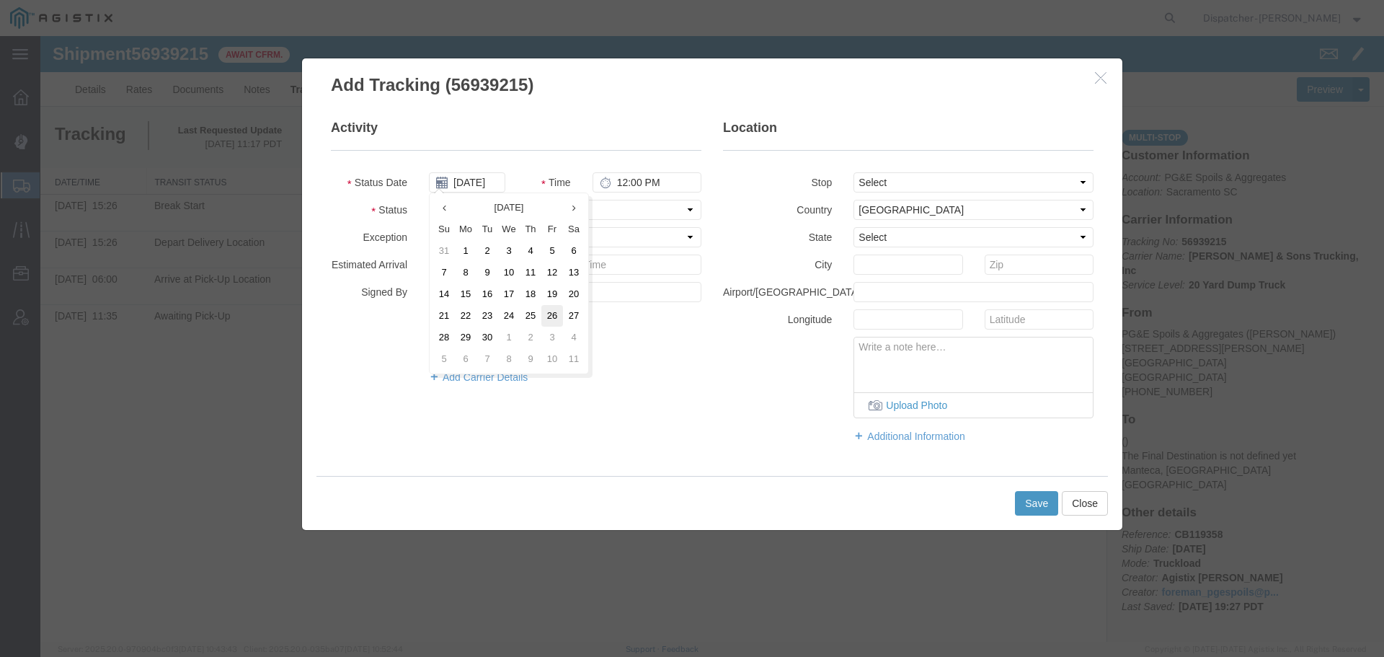
type input "[DATE]"
click at [649, 178] on input "12:00 PM" at bounding box center [646, 182] width 109 height 20
type input "3:56 PM"
click at [629, 215] on select "Select Arrival Notice Available Arrival Notice Imported Arrive at Delivery Loca…" at bounding box center [565, 210] width 272 height 20
select select "BREAKSTOP"
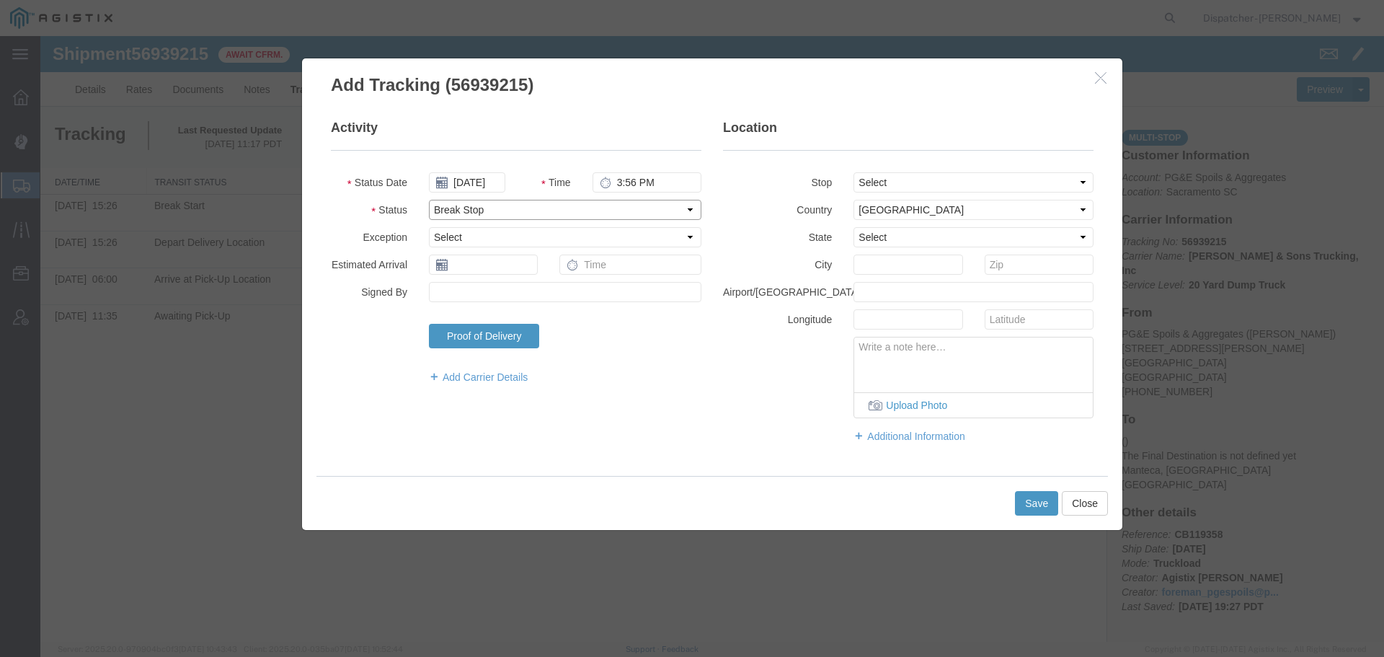
click at [429, 200] on select "Select Arrival Notice Available Arrival Notice Imported Arrive at Delivery Loca…" at bounding box center [565, 210] width 272 height 20
click at [1034, 512] on button "Save" at bounding box center [1036, 503] width 43 height 25
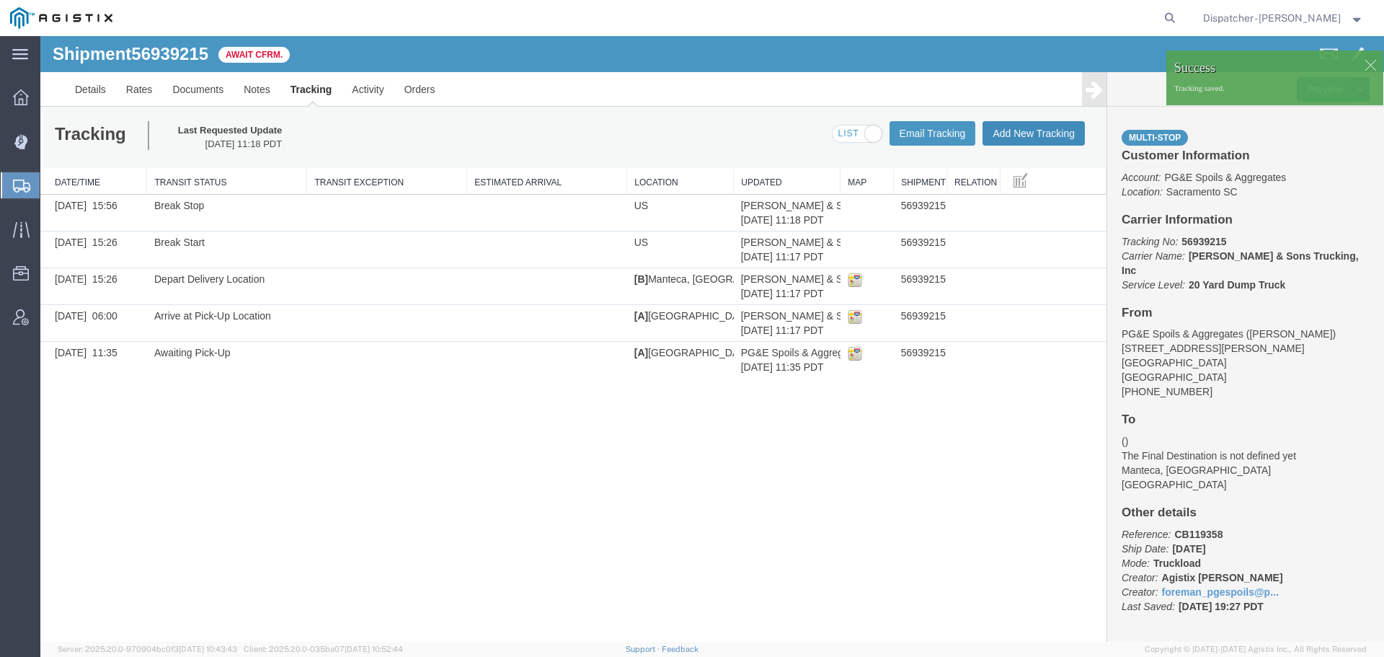
click at [1022, 125] on button "Add New Tracking" at bounding box center [1033, 133] width 102 height 25
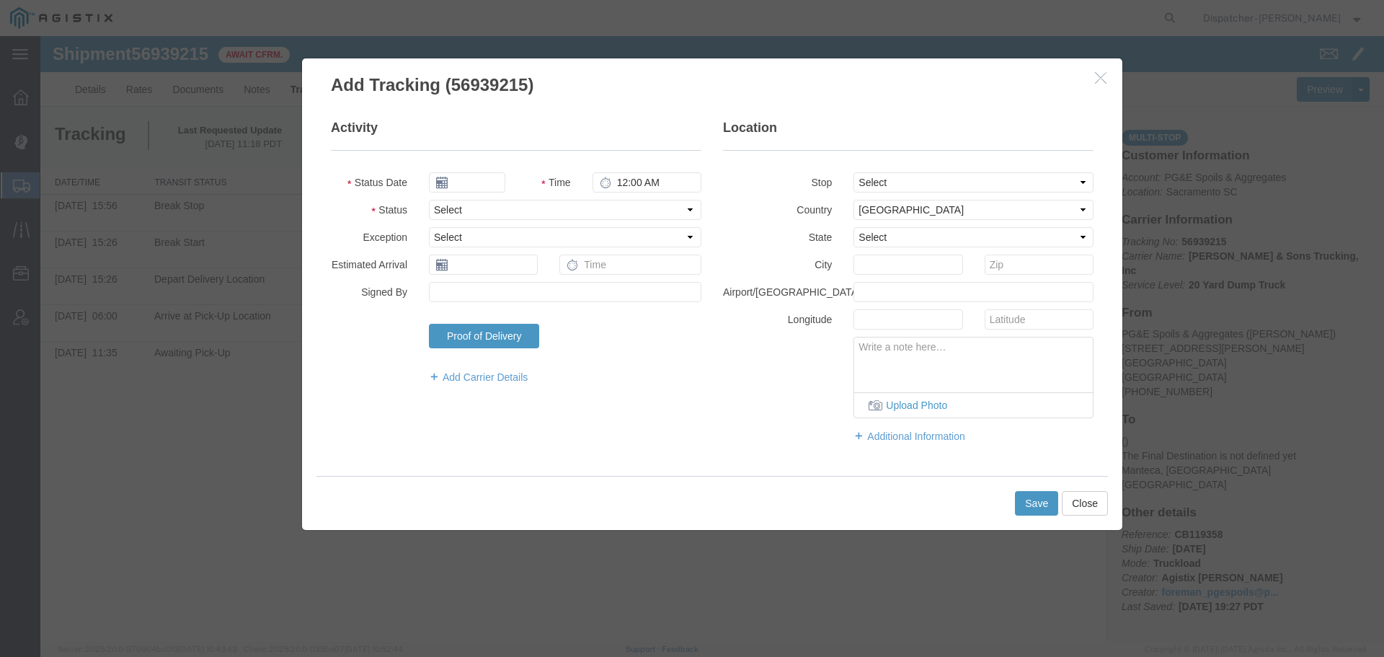
type input "[DATE]"
type input "12:00 PM"
click at [465, 186] on input "[DATE]" at bounding box center [467, 182] width 76 height 20
click at [446, 210] on th at bounding box center [440, 208] width 22 height 22
click at [548, 316] on td "26" at bounding box center [552, 316] width 22 height 22
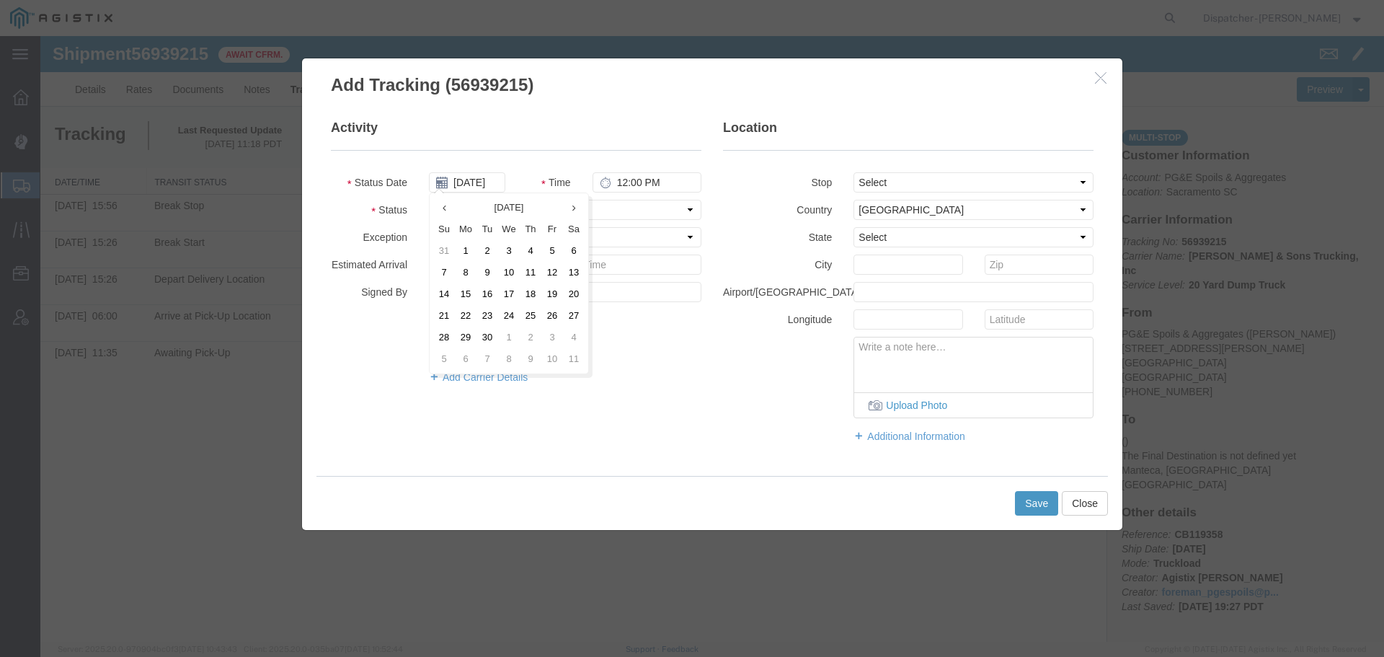
type input "[DATE]"
click at [628, 179] on input "12:00 PM" at bounding box center [646, 182] width 109 height 20
type input "5:00 PM"
click at [641, 210] on select "Select Arrival Notice Available Arrival Notice Imported Arrive at Delivery Loca…" at bounding box center [565, 210] width 272 height 20
click at [429, 200] on select "Select Arrival Notice Available Arrival Notice Imported Arrive at Delivery Loca…" at bounding box center [565, 210] width 272 height 20
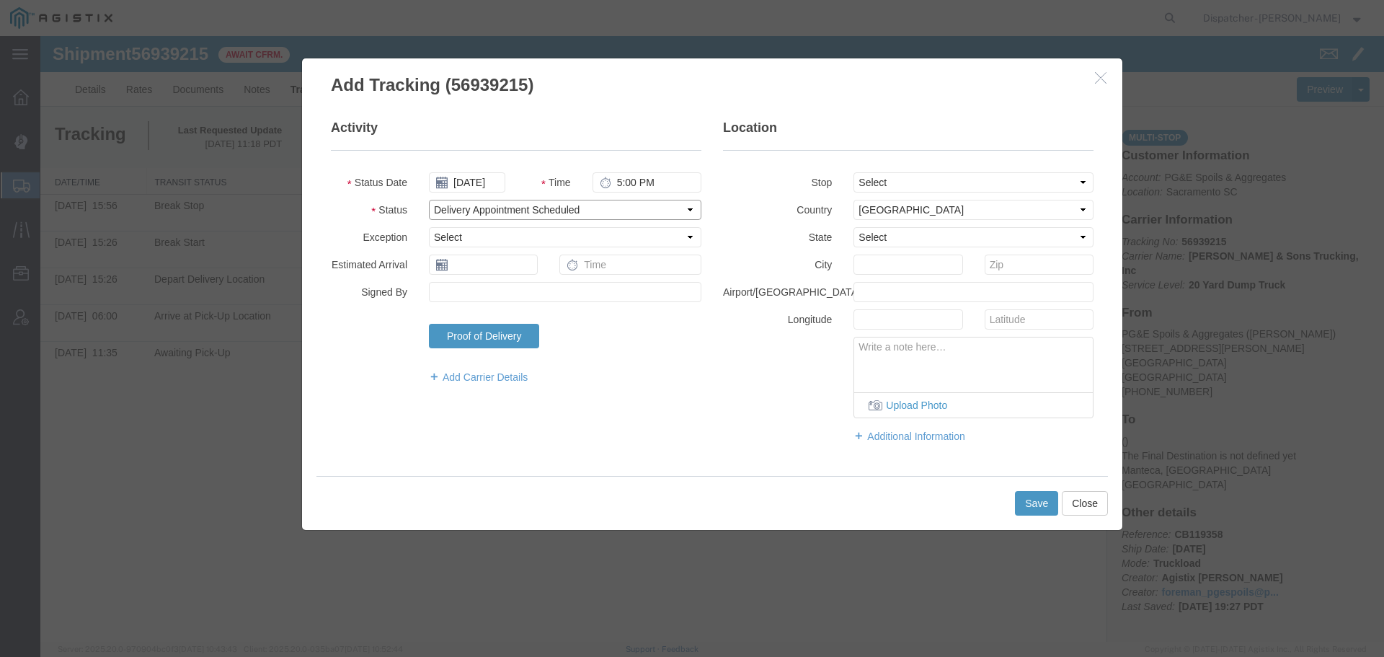
click at [559, 209] on select "Select Arrival Notice Available Arrival Notice Imported Arrive at Delivery Loca…" at bounding box center [565, 210] width 272 height 20
select select "DELIVRED"
click at [429, 200] on select "Select Arrival Notice Available Arrival Notice Imported Arrive at Delivery Loca…" at bounding box center [565, 210] width 272 height 20
click at [1039, 496] on button "Save" at bounding box center [1036, 503] width 43 height 25
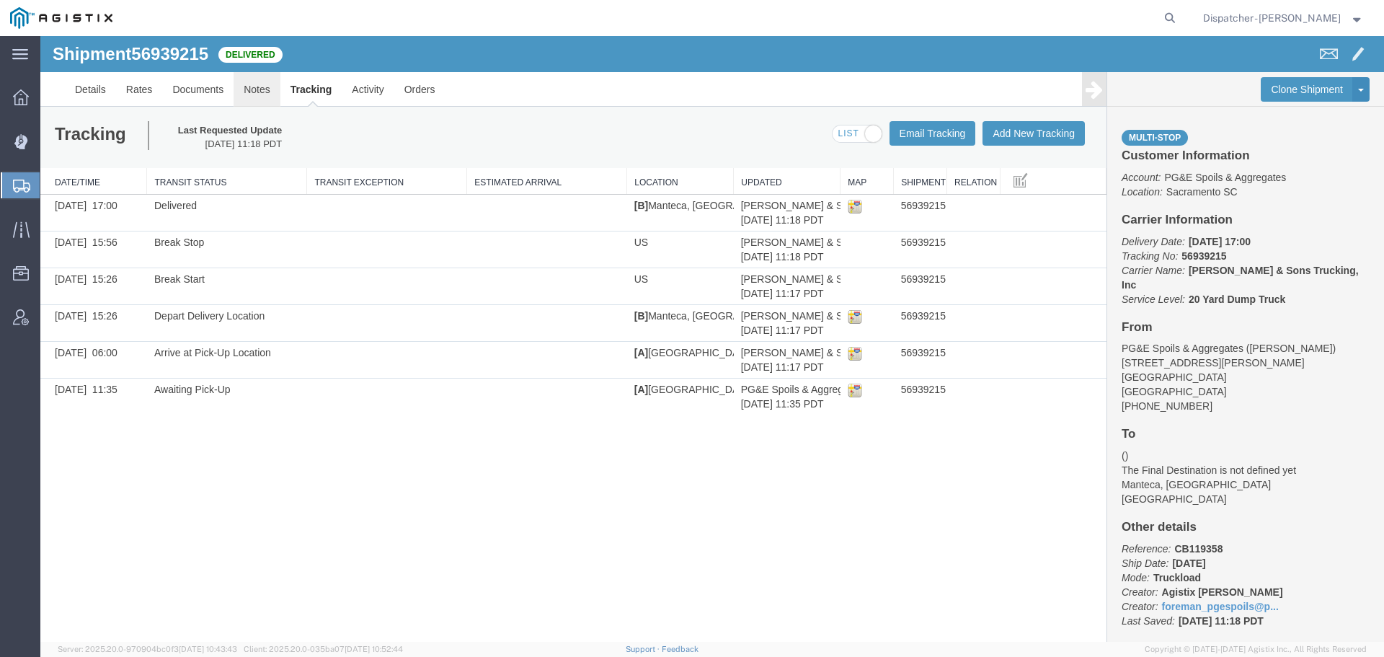
click at [252, 84] on link "Notes" at bounding box center [257, 89] width 47 height 35
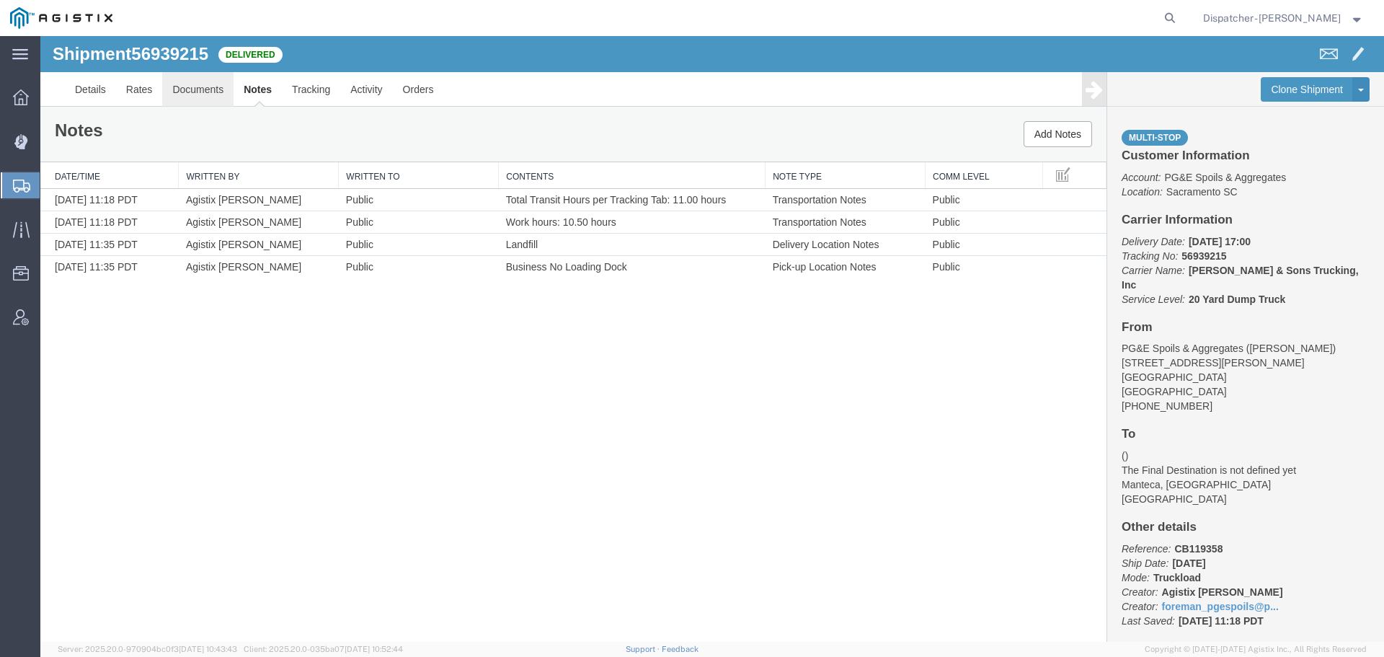
click at [189, 89] on link "Documents" at bounding box center [197, 89] width 71 height 35
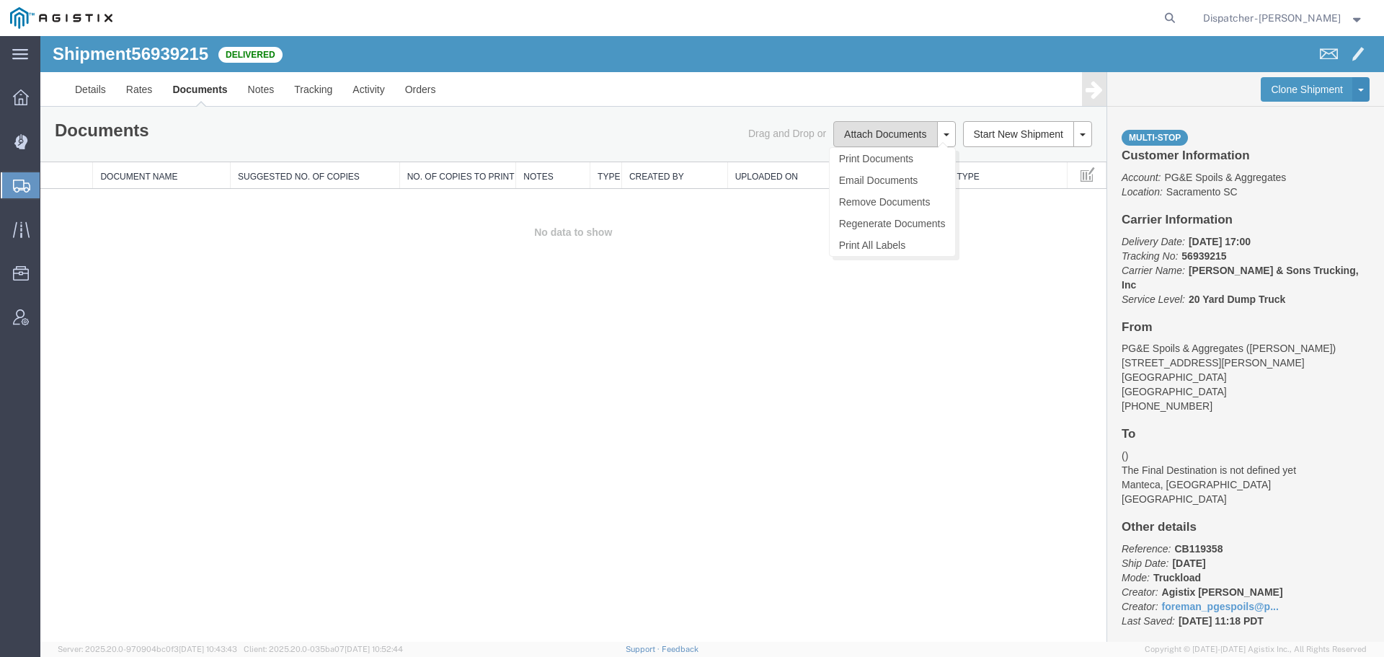
click at [851, 137] on button "Attach Documents" at bounding box center [885, 134] width 104 height 26
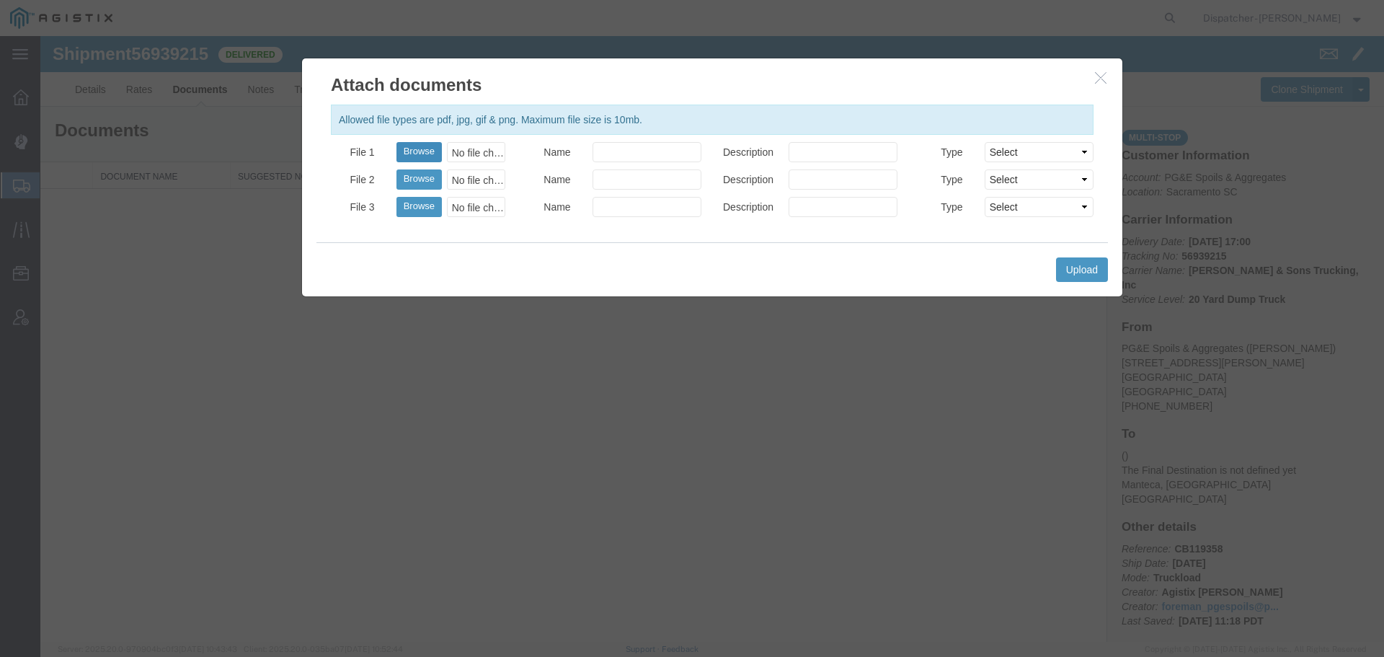
click at [417, 149] on button "Browse" at bounding box center [418, 152] width 45 height 20
type input "C:\fakepath\56939215trktag.pdf"
click at [1075, 277] on button "Upload" at bounding box center [1082, 269] width 52 height 25
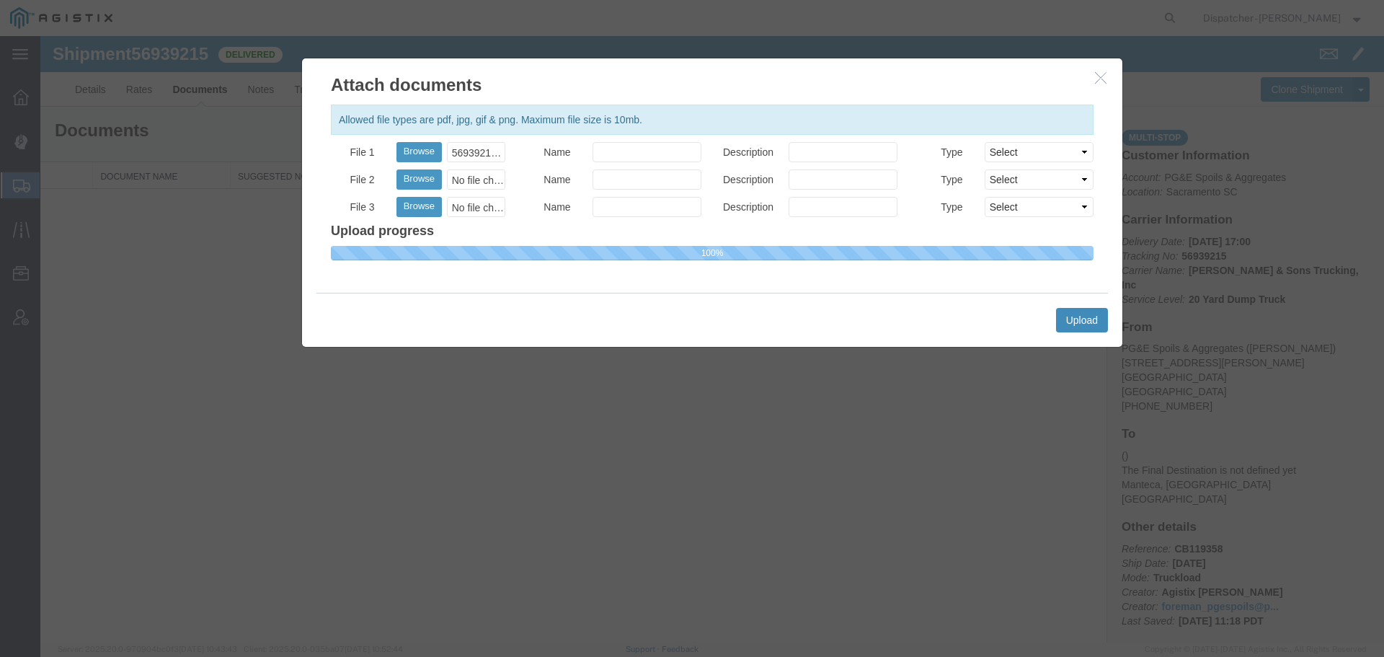
select select
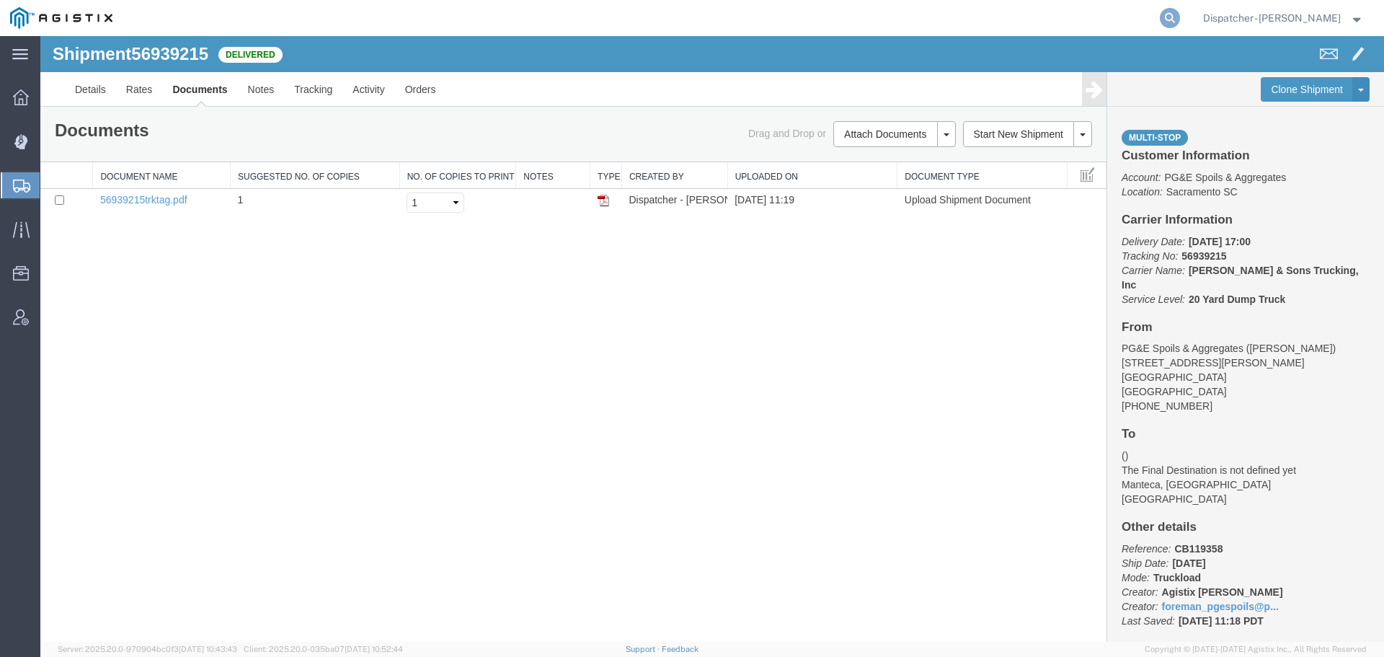
click at [1163, 22] on icon at bounding box center [1170, 18] width 20 height 20
type input "56988618"
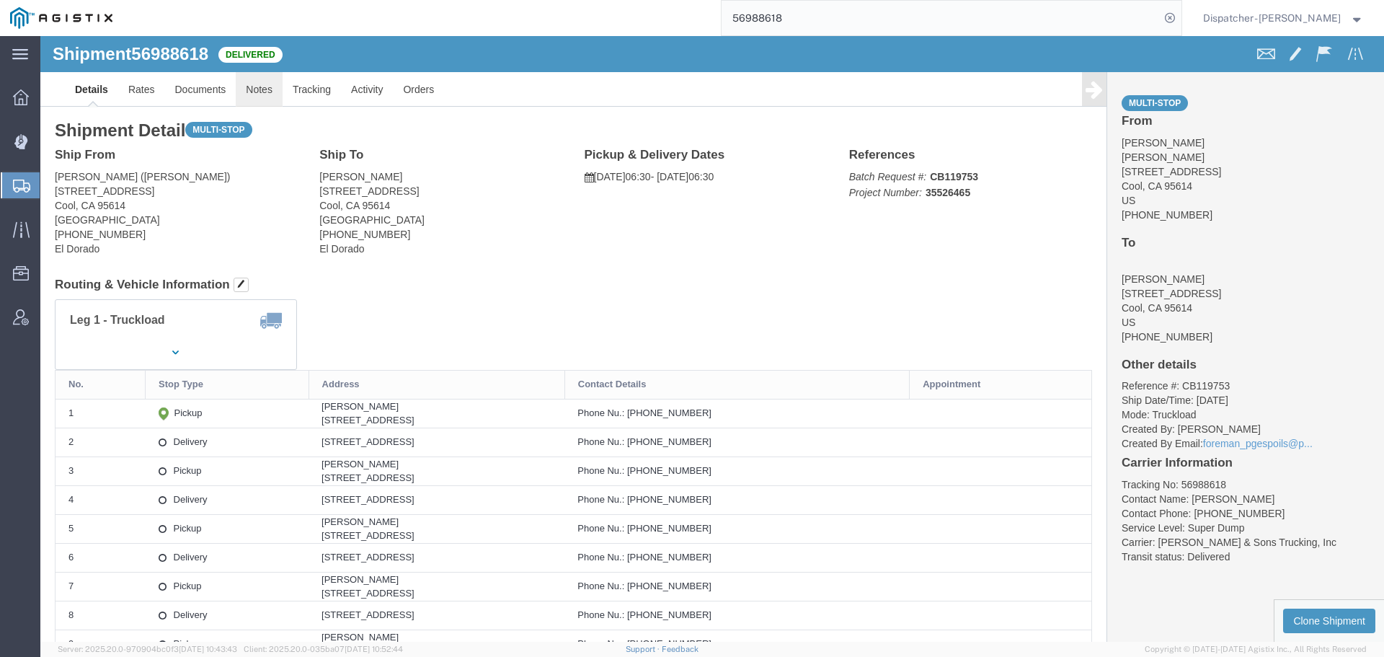
click link "Notes"
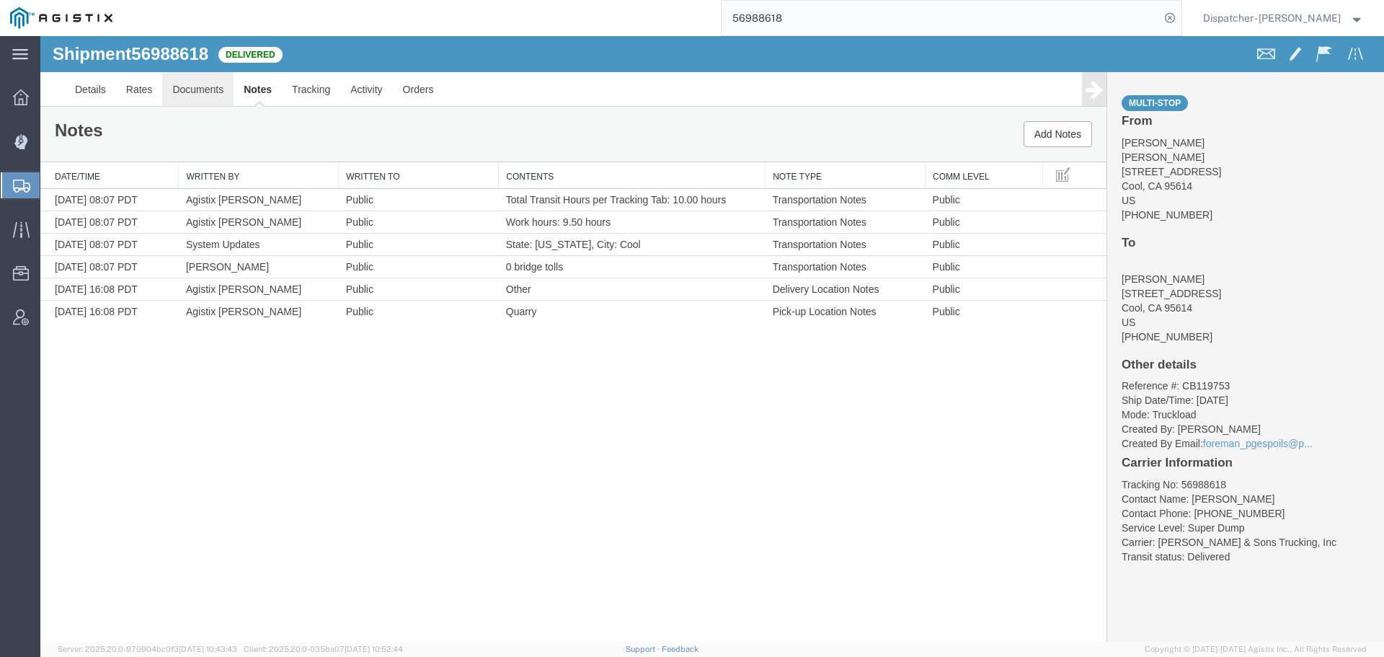
click at [205, 89] on link "Documents" at bounding box center [197, 89] width 71 height 35
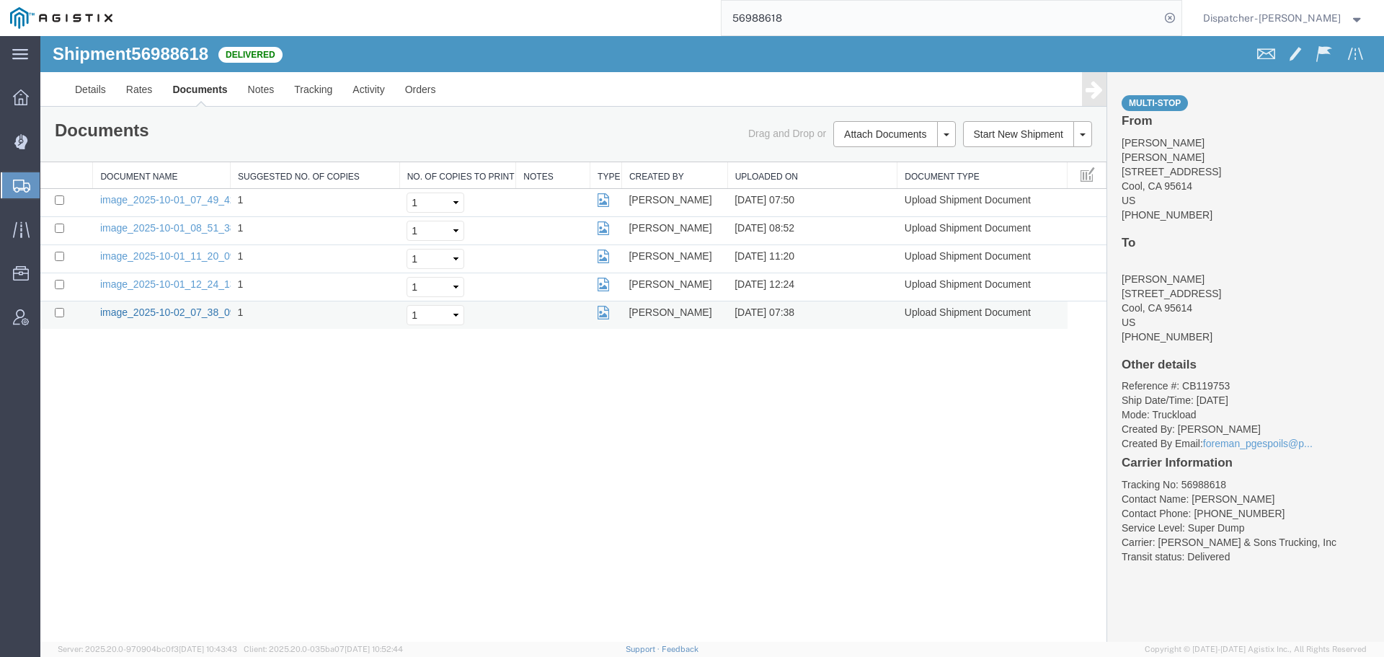
click at [186, 307] on link "image_2025-10-02_07_38_09.jpg" at bounding box center [175, 312] width 151 height 12
click at [122, 281] on link "image_2025-10-01_12_24_13.jpg" at bounding box center [175, 284] width 151 height 12
click at [181, 257] on link "image_2025-10-01_11_20_09.jpg" at bounding box center [175, 256] width 151 height 12
click at [177, 225] on link "image_2025-10-01_08_51_38.jpg" at bounding box center [175, 228] width 151 height 12
click at [130, 203] on link "image_2025-10-01_07_49_42.jpg" at bounding box center [175, 200] width 151 height 12
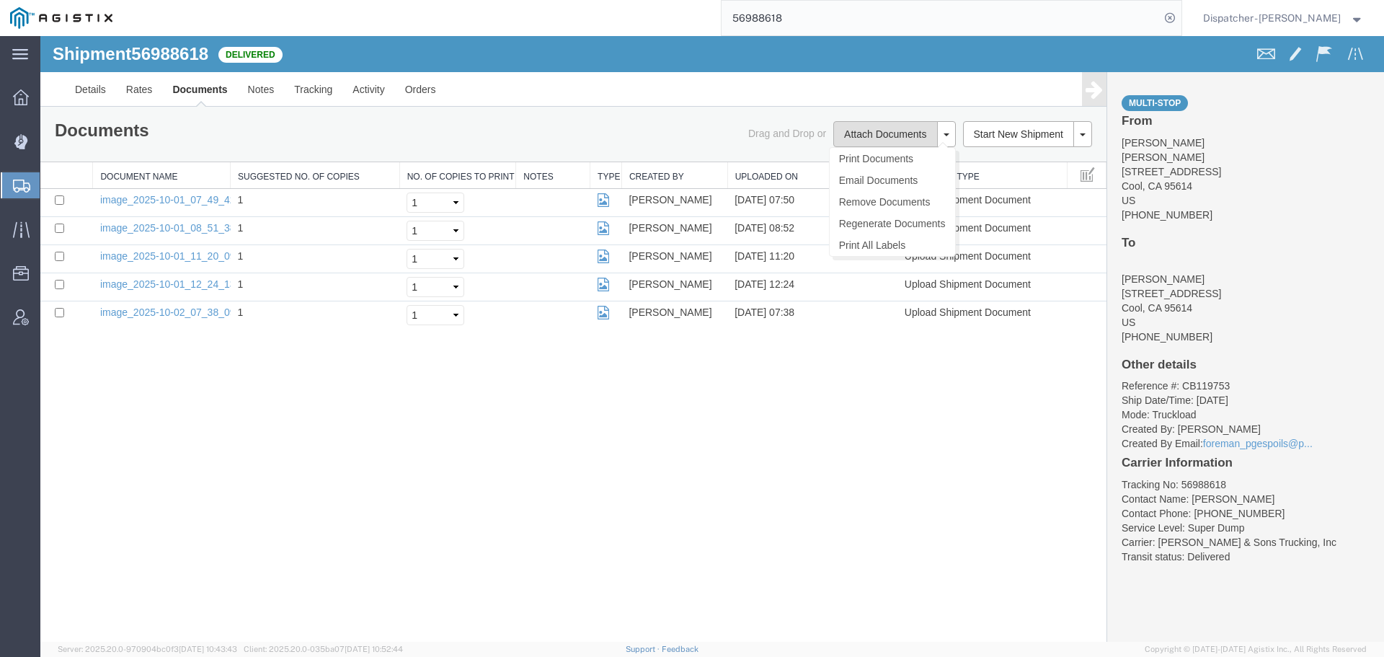
click at [923, 135] on button "Attach Documents" at bounding box center [885, 134] width 104 height 26
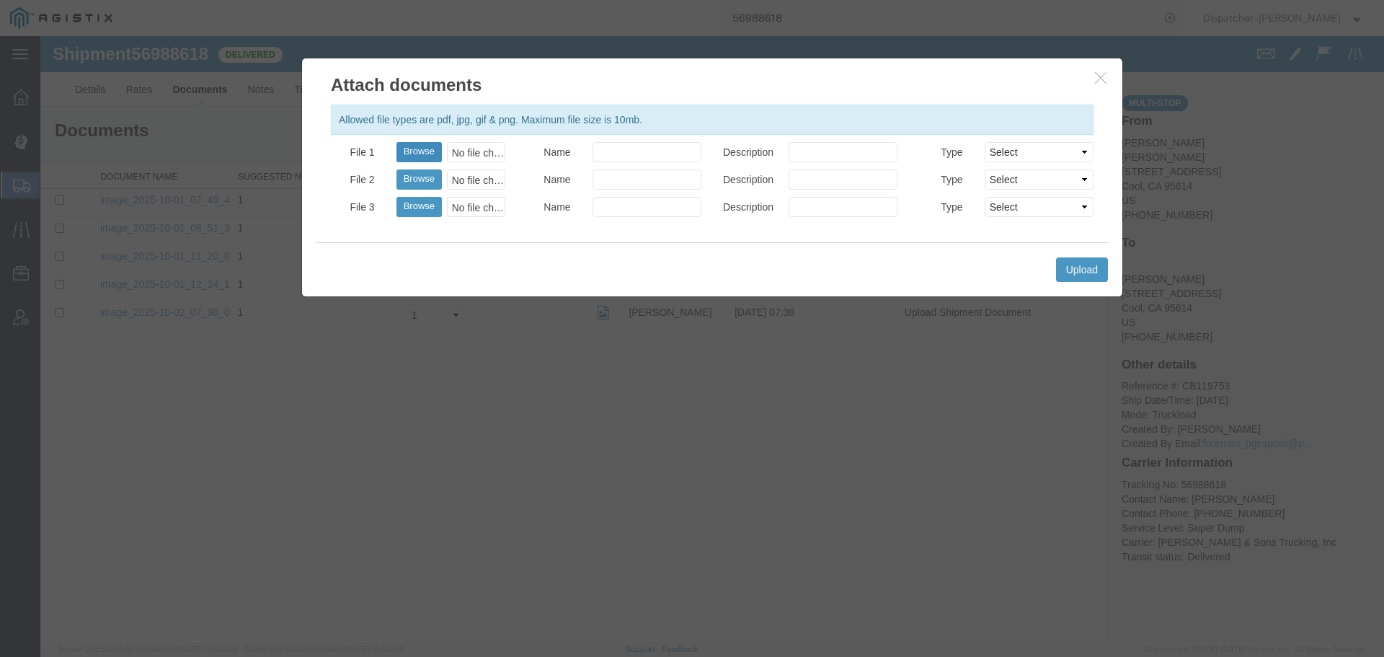
click at [422, 149] on button "Browse" at bounding box center [418, 152] width 45 height 20
type input "C:\fakepath\56988618trktag.pdf"
click at [1076, 268] on button "Upload" at bounding box center [1082, 269] width 52 height 25
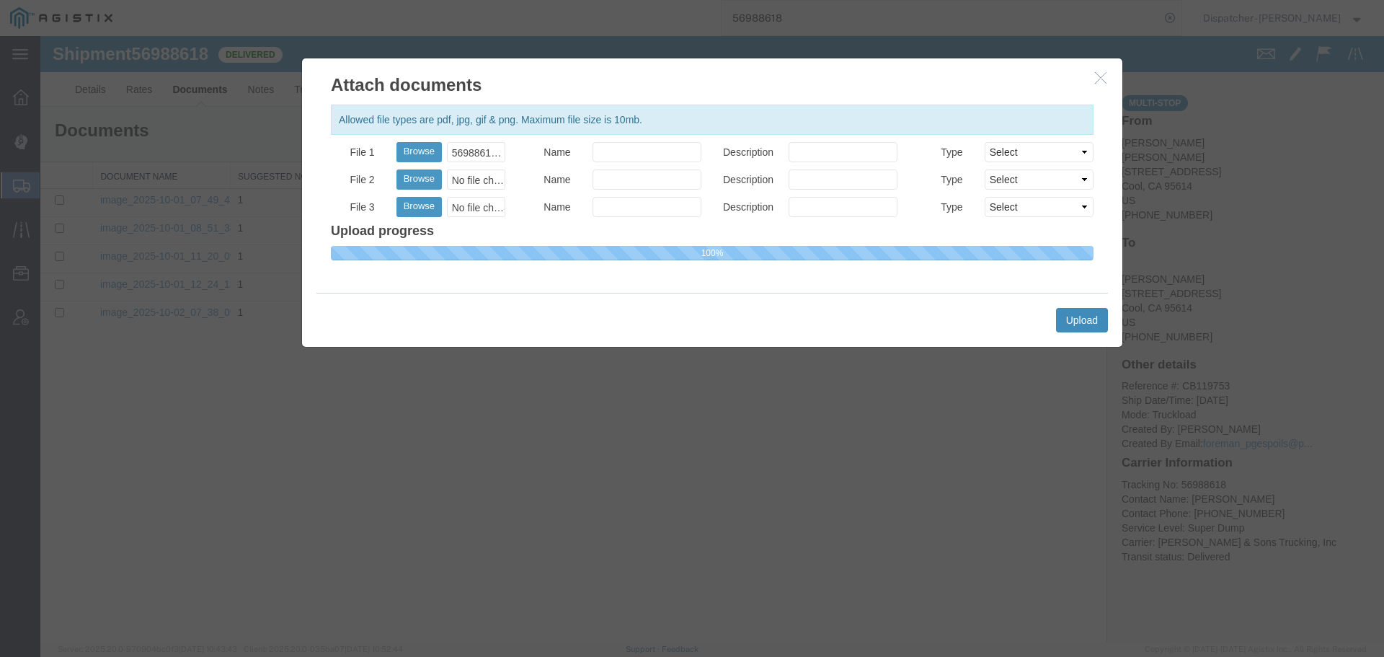
select select
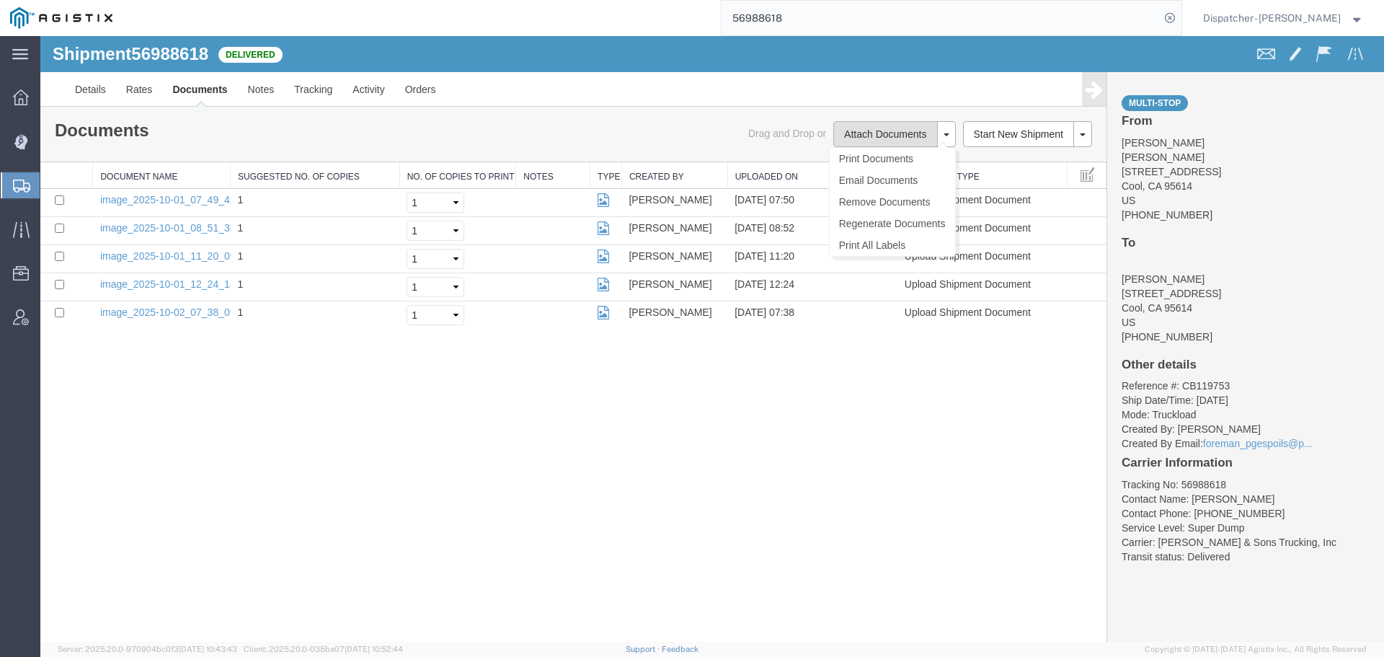
click at [889, 128] on button "Attach Documents" at bounding box center [885, 134] width 104 height 26
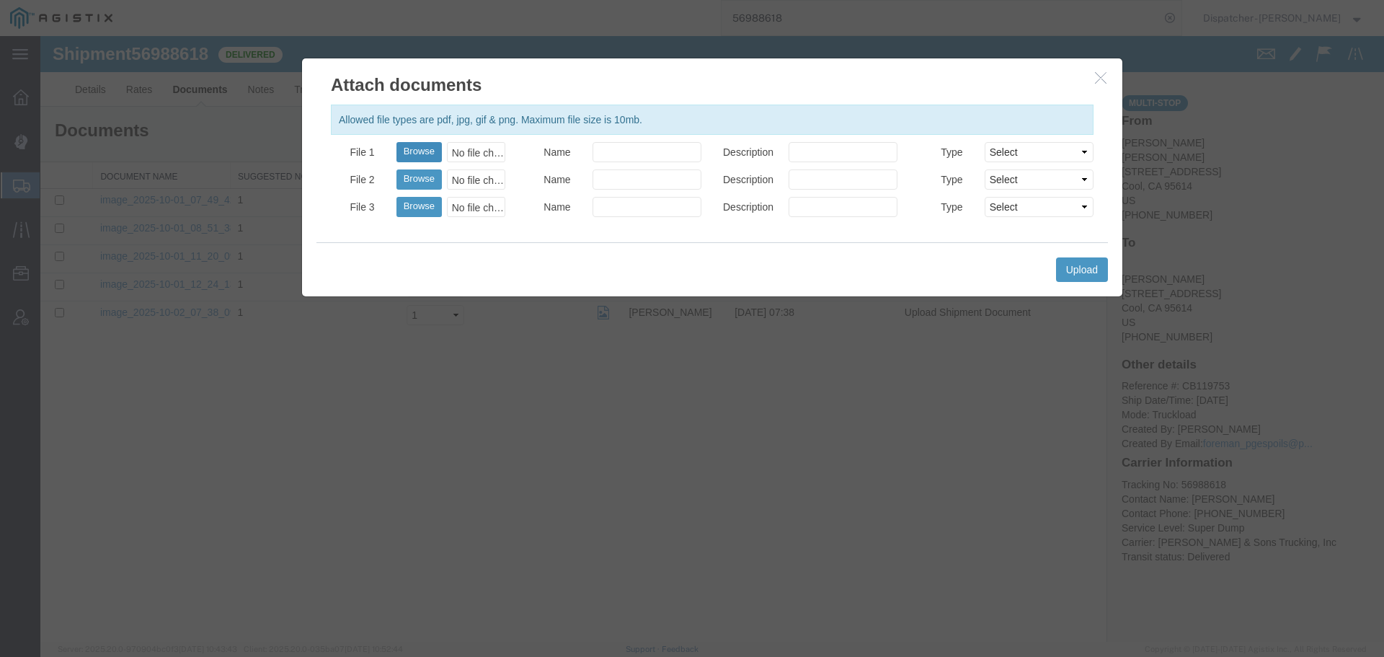
click at [430, 147] on button "Browse" at bounding box center [418, 152] width 45 height 20
type input "C:\fakepath\56988618trktag.pdf"
click at [1093, 272] on button "Upload" at bounding box center [1082, 269] width 52 height 25
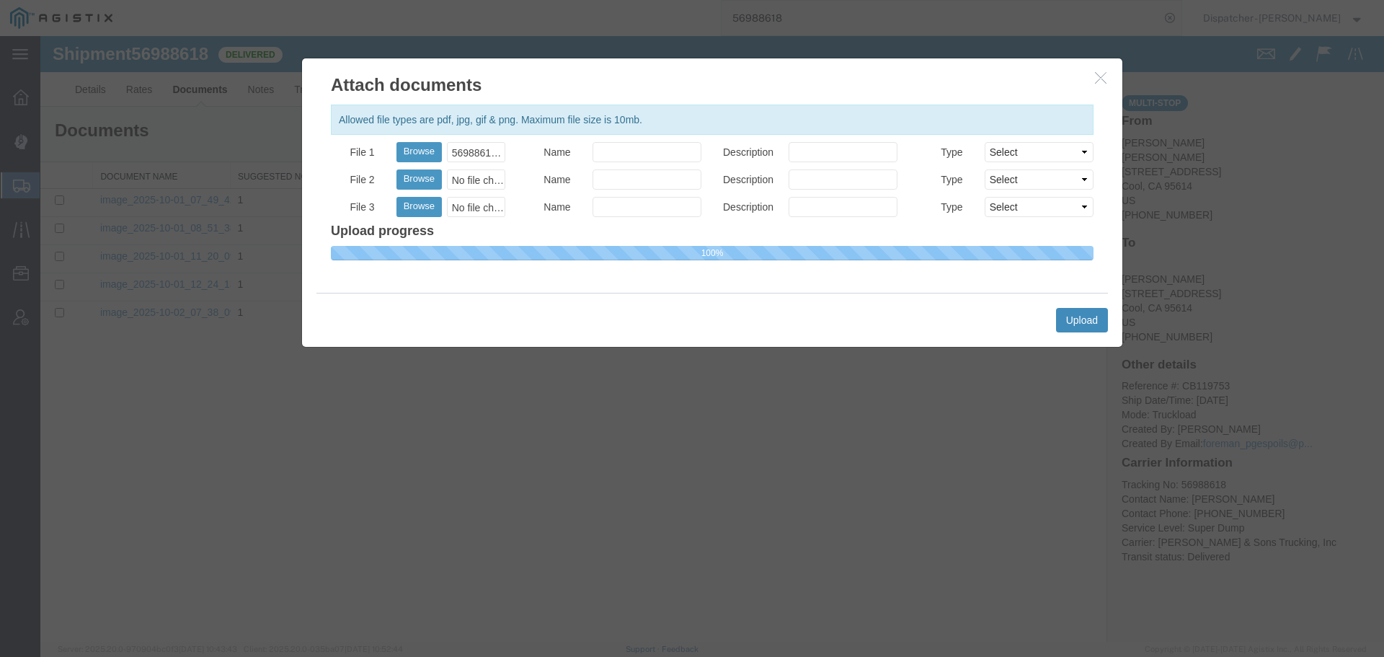
select select
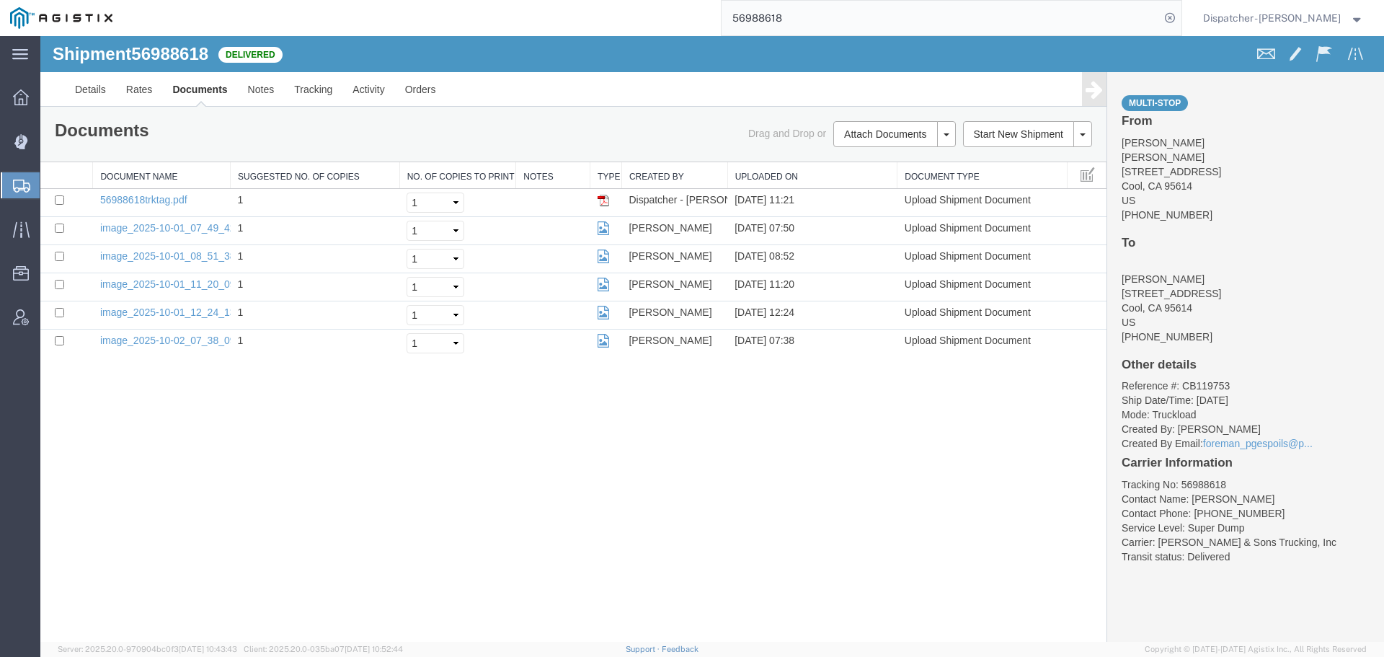
drag, startPoint x: 775, startPoint y: 18, endPoint x: 618, endPoint y: 30, distance: 156.9
click at [631, 30] on div "56988618" at bounding box center [652, 18] width 1059 height 36
type input "56983947"
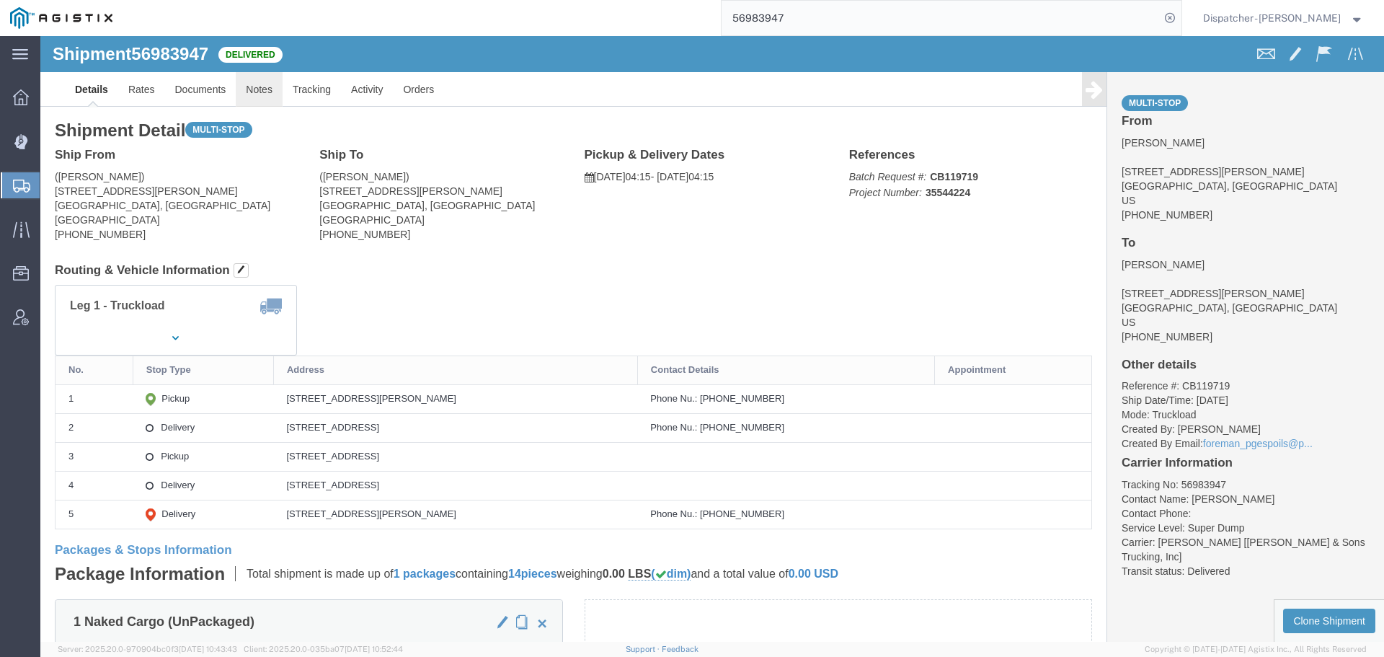
click link "Notes"
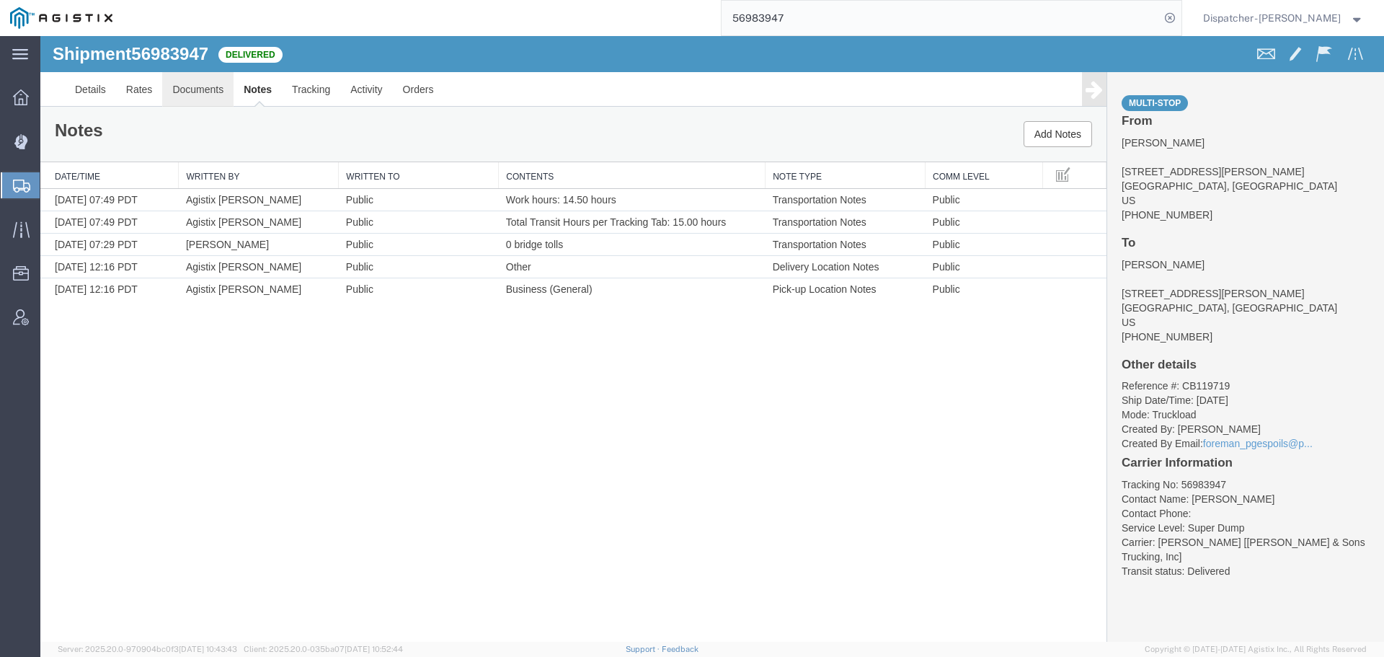
click at [205, 94] on link "Documents" at bounding box center [197, 89] width 71 height 35
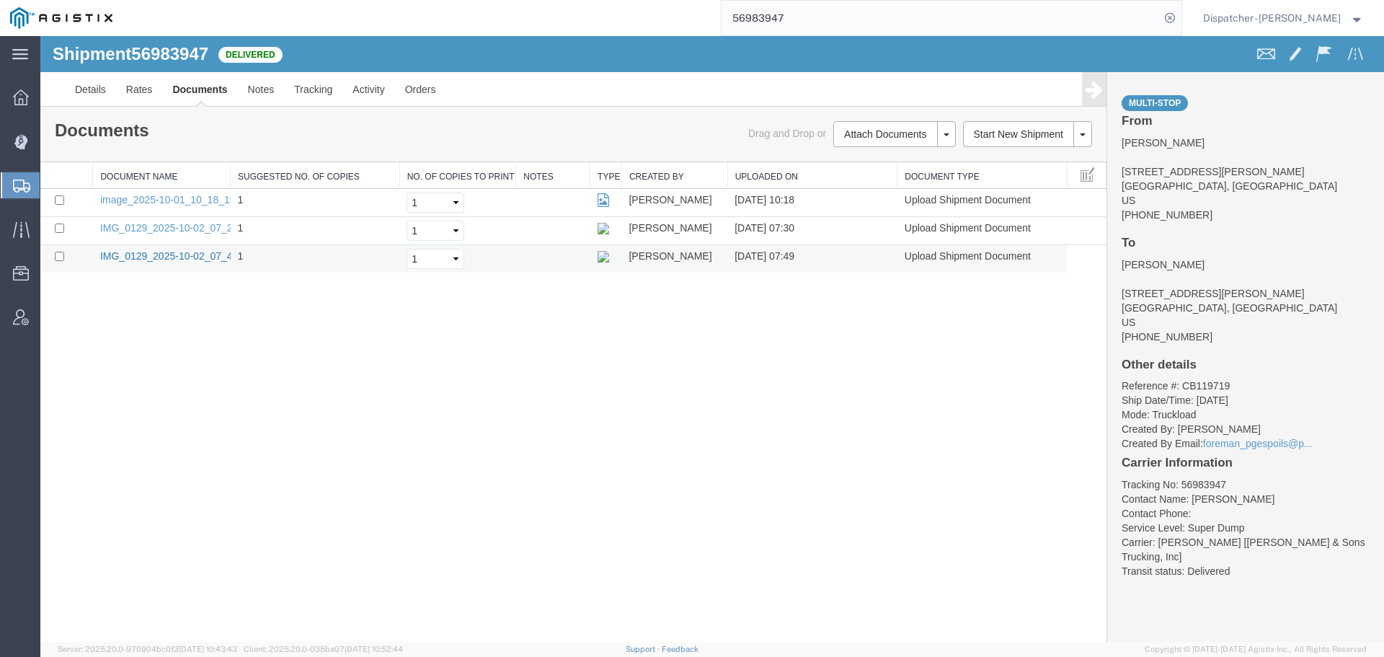
click at [179, 250] on link "IMG_0129_2025-10-02_07_49_24.jpeg" at bounding box center [188, 256] width 177 height 12
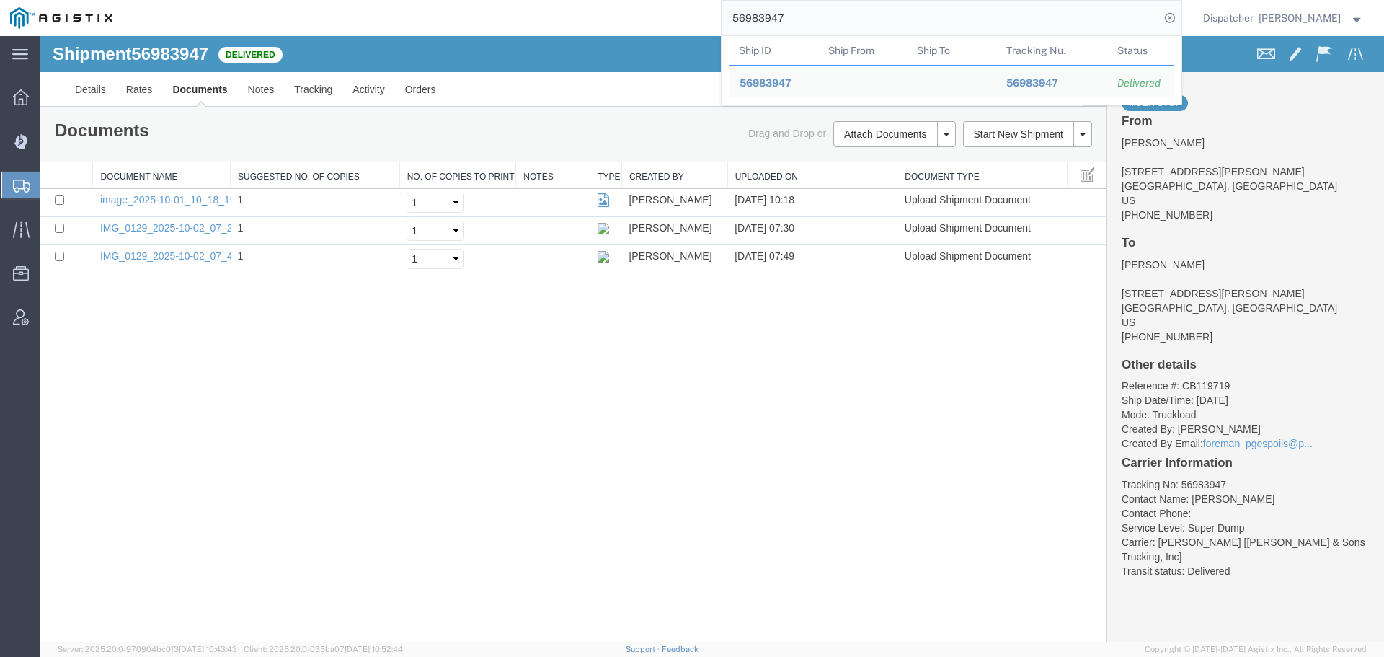
drag, startPoint x: 817, startPoint y: 32, endPoint x: 575, endPoint y: 26, distance: 242.2
click at [616, 24] on div "56983947 Ship ID Ship From Ship To Tracking Nu. Status Ship ID 56983947 Ship Fr…" at bounding box center [652, 18] width 1059 height 36
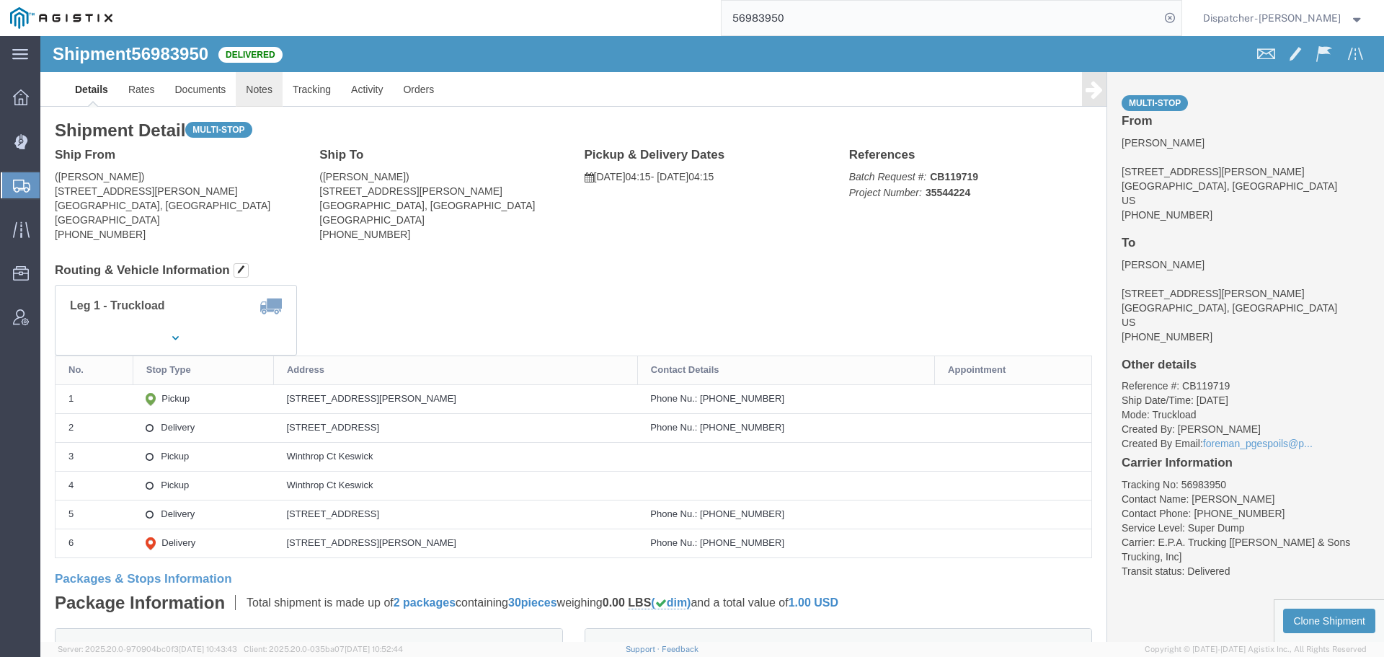
click link "Notes"
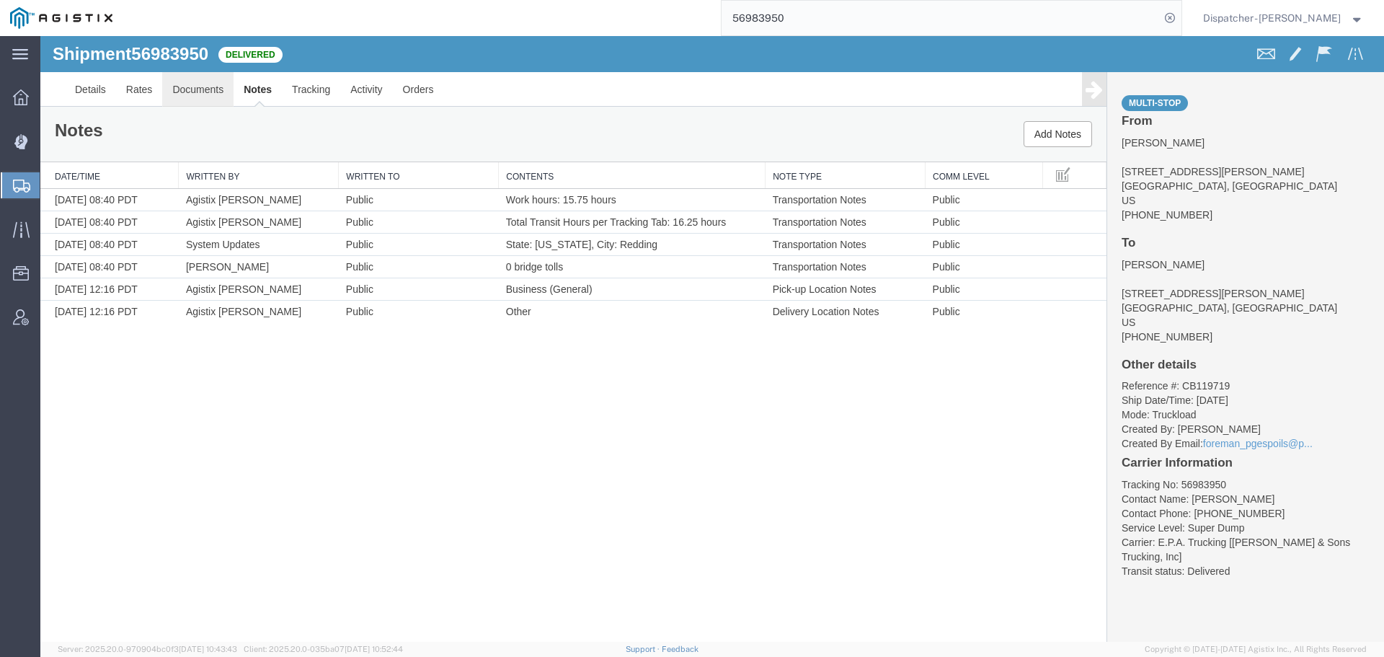
click at [195, 86] on link "Documents" at bounding box center [197, 89] width 71 height 35
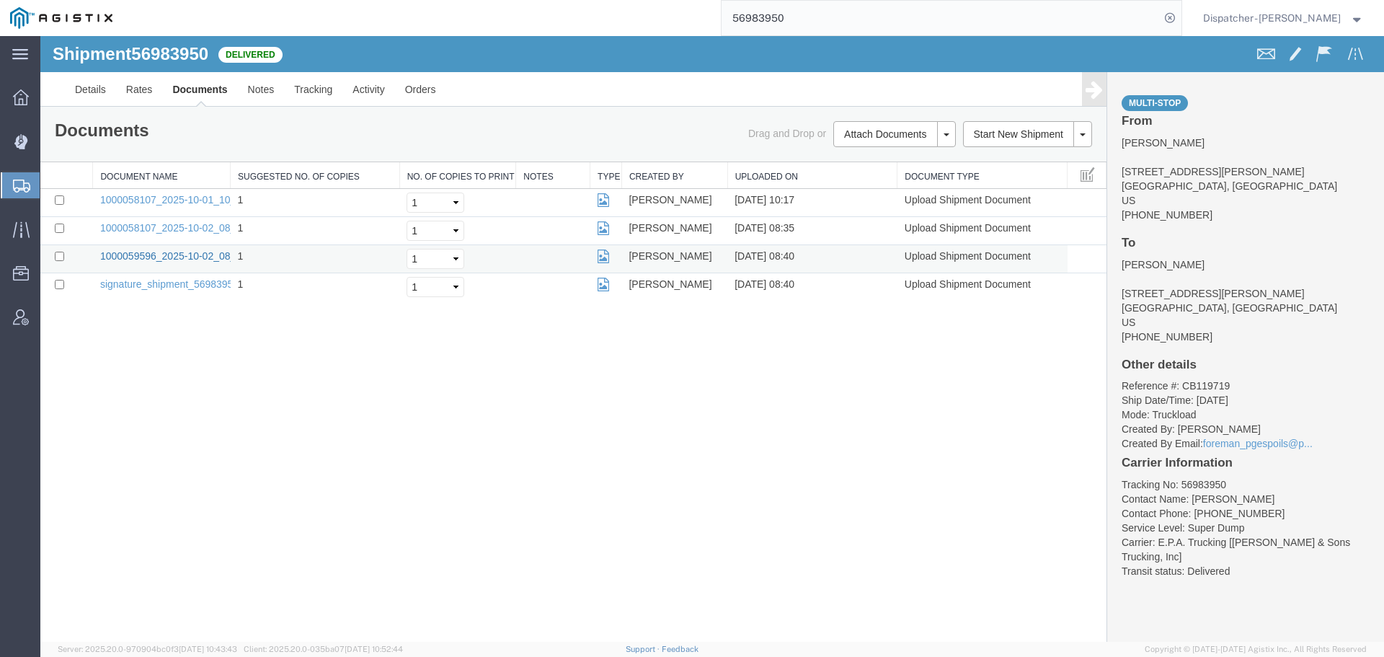
click at [176, 257] on link "1000059596_2025-10-02_08_40_12.jpg" at bounding box center [190, 256] width 180 height 12
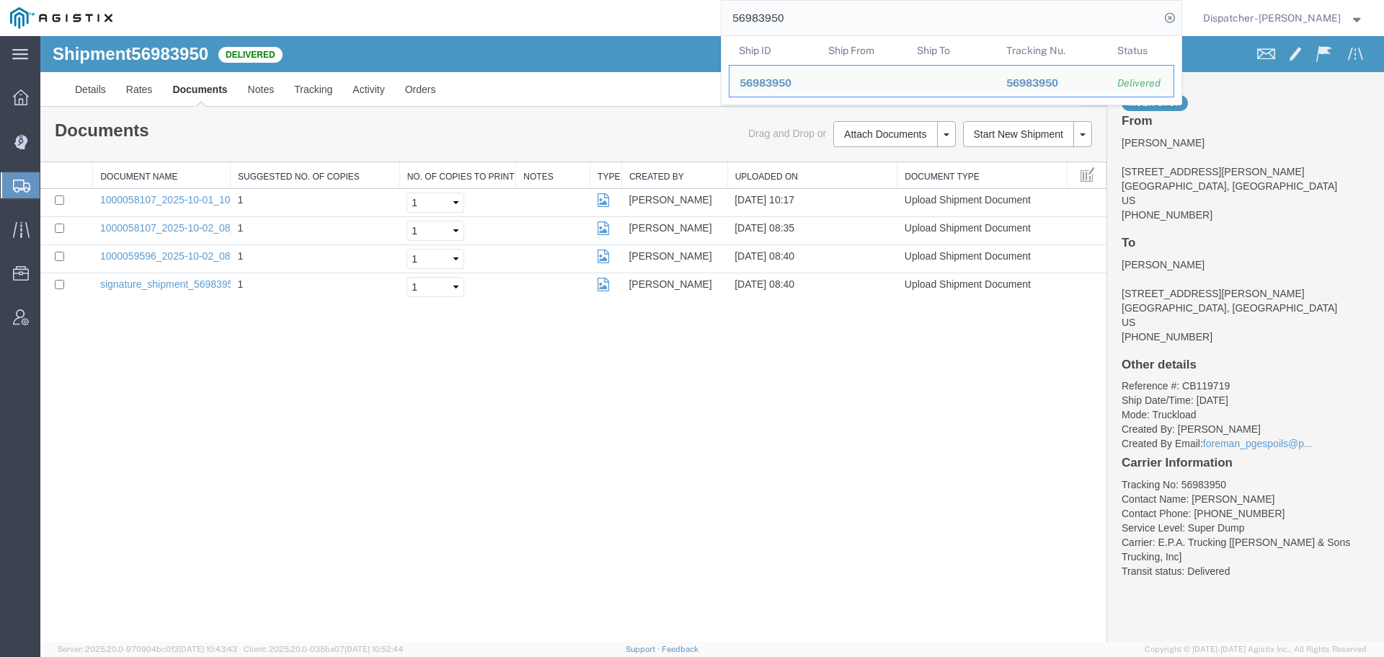
drag, startPoint x: 803, startPoint y: 12, endPoint x: 680, endPoint y: 29, distance: 124.5
click at [751, 17] on input "56983950" at bounding box center [940, 18] width 438 height 35
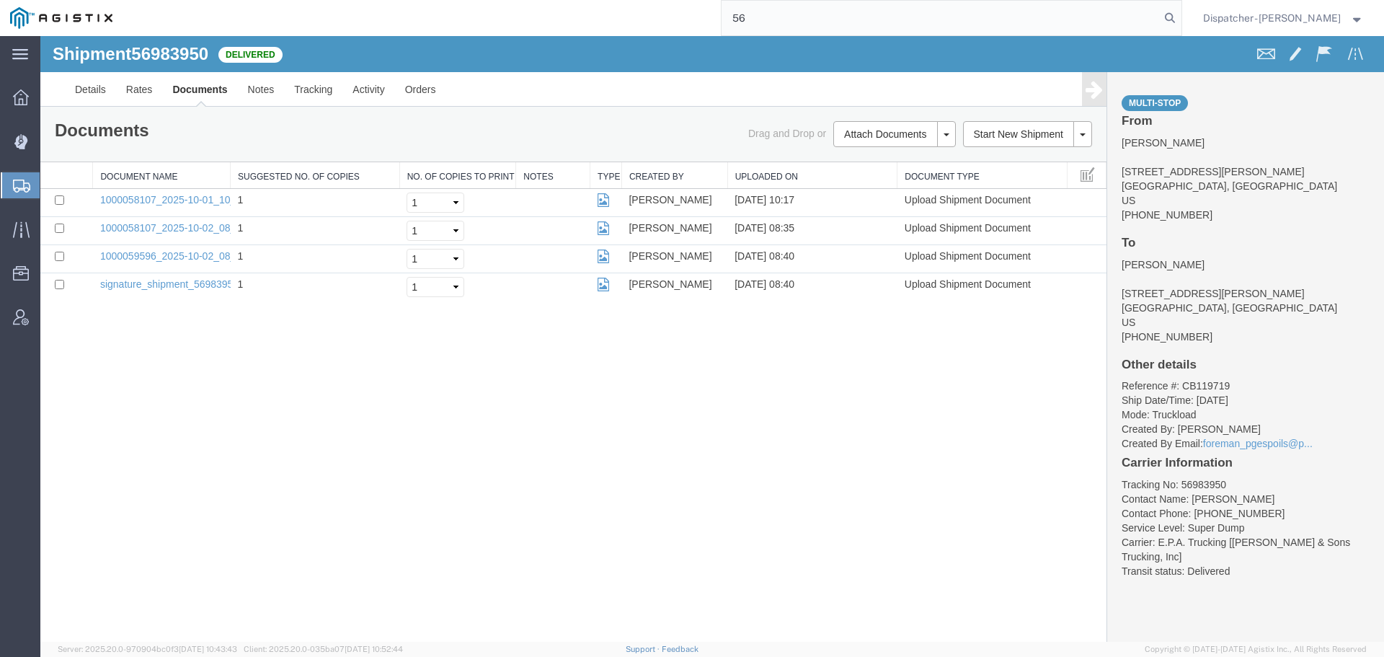
type input "5"
type input "56984108"
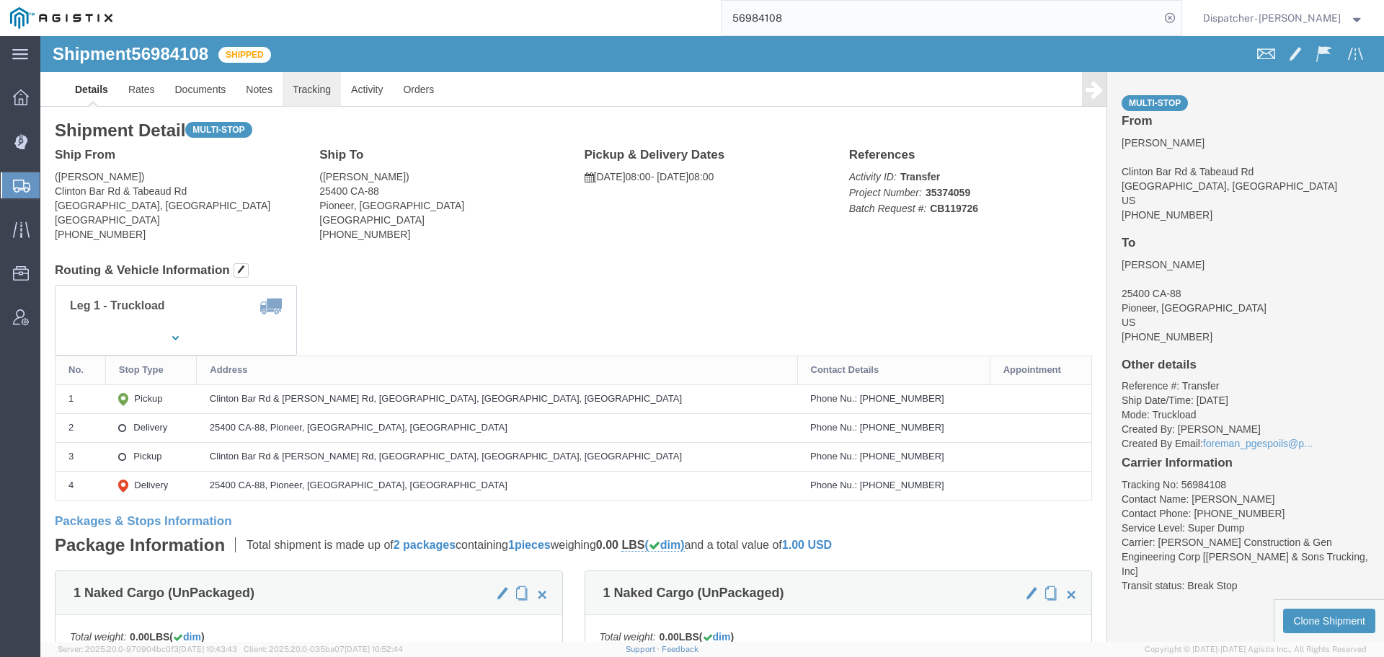
click link "Tracking"
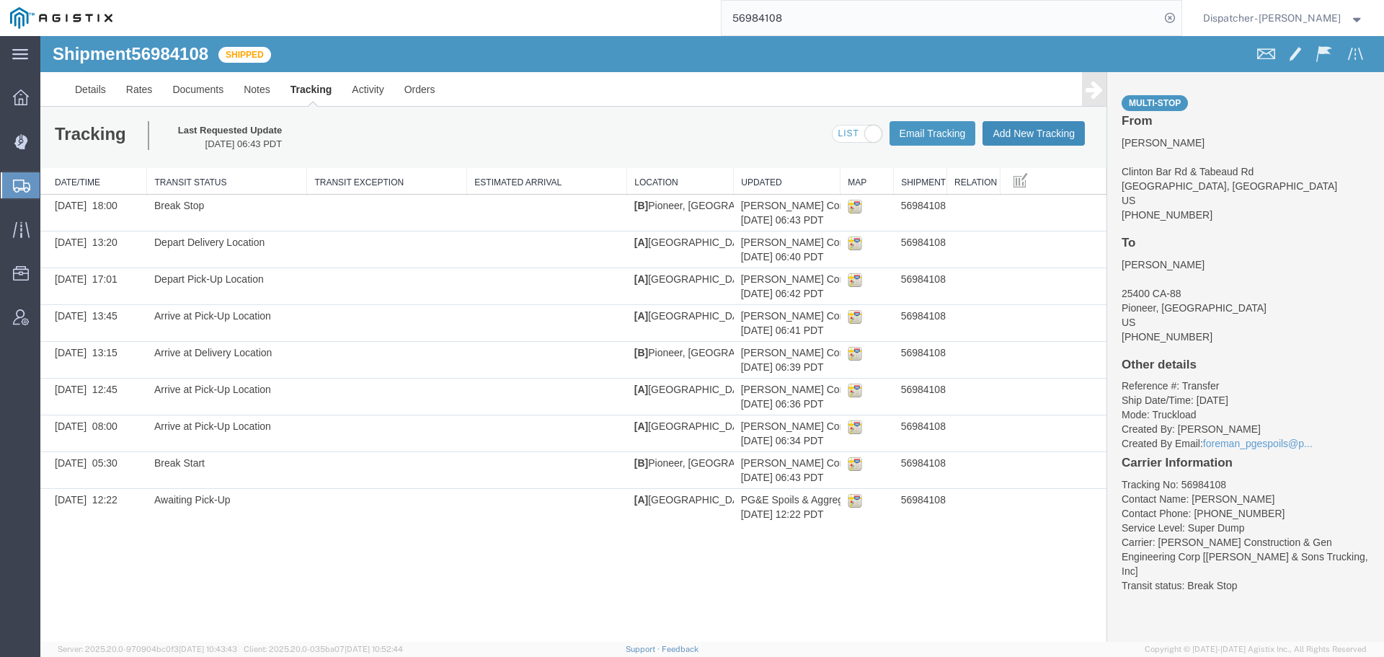
click at [1062, 130] on button "Add New Tracking" at bounding box center [1033, 133] width 102 height 25
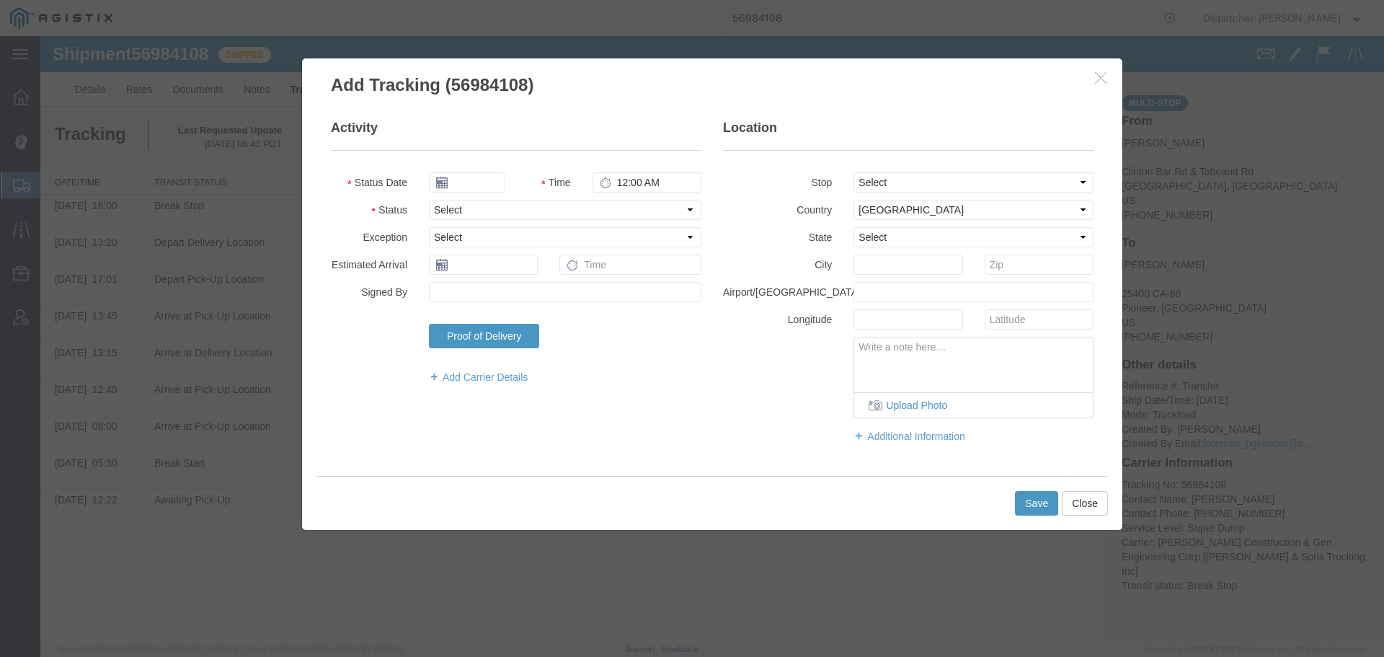
type input "[DATE]"
type input "12:00 PM"
click at [470, 182] on input "[DATE]" at bounding box center [467, 182] width 76 height 20
click at [531, 252] on td "2" at bounding box center [526, 251] width 22 height 22
click at [486, 182] on input "[DATE]" at bounding box center [467, 182] width 76 height 20
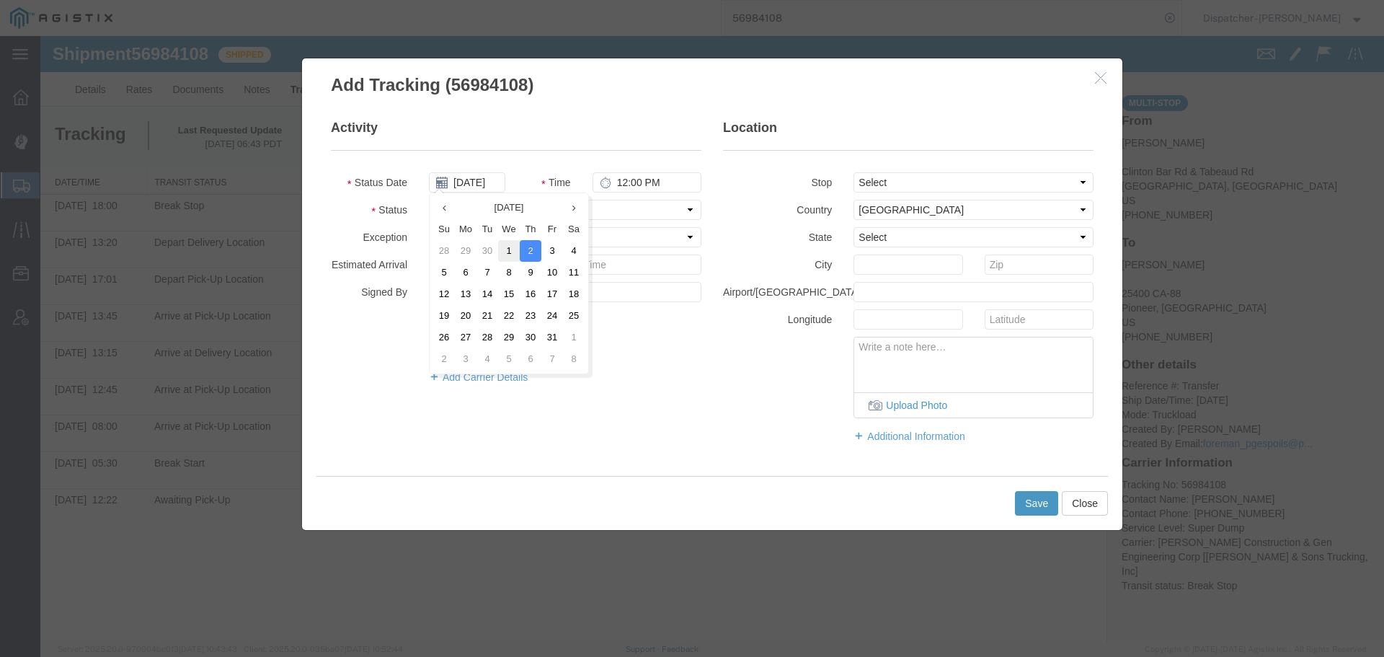
click at [515, 247] on td "1" at bounding box center [509, 251] width 22 height 22
type input "[DATE]"
click at [626, 182] on input "12:00 PM" at bounding box center [646, 182] width 109 height 20
type input "5:30 PM"
click at [620, 213] on select "Select Arrival Notice Available Arrival Notice Imported Arrive at Delivery Loca…" at bounding box center [565, 210] width 272 height 20
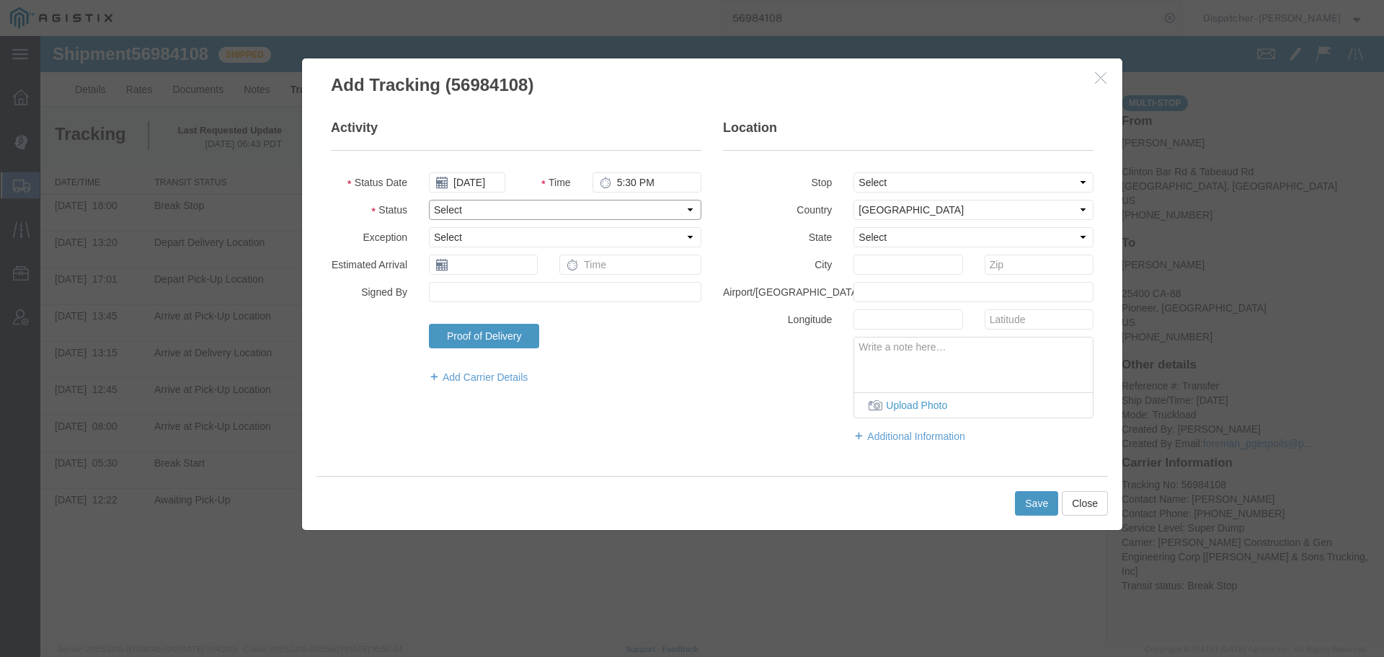
select select "BREAKSTART"
click at [429, 200] on select "Select Arrival Notice Available Arrival Notice Imported Arrive at Delivery Loca…" at bounding box center [565, 210] width 272 height 20
click at [1032, 502] on button "Save" at bounding box center [1036, 503] width 43 height 25
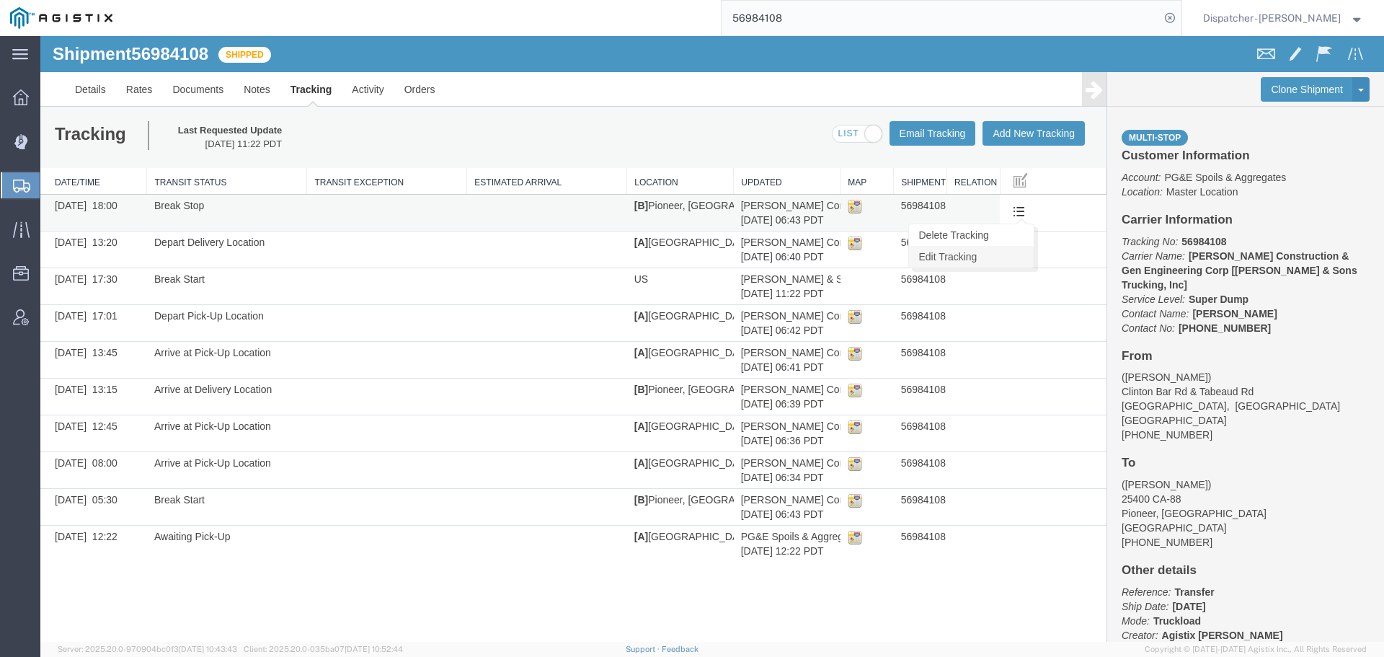
click at [1004, 256] on link "Edit Tracking" at bounding box center [971, 257] width 125 height 22
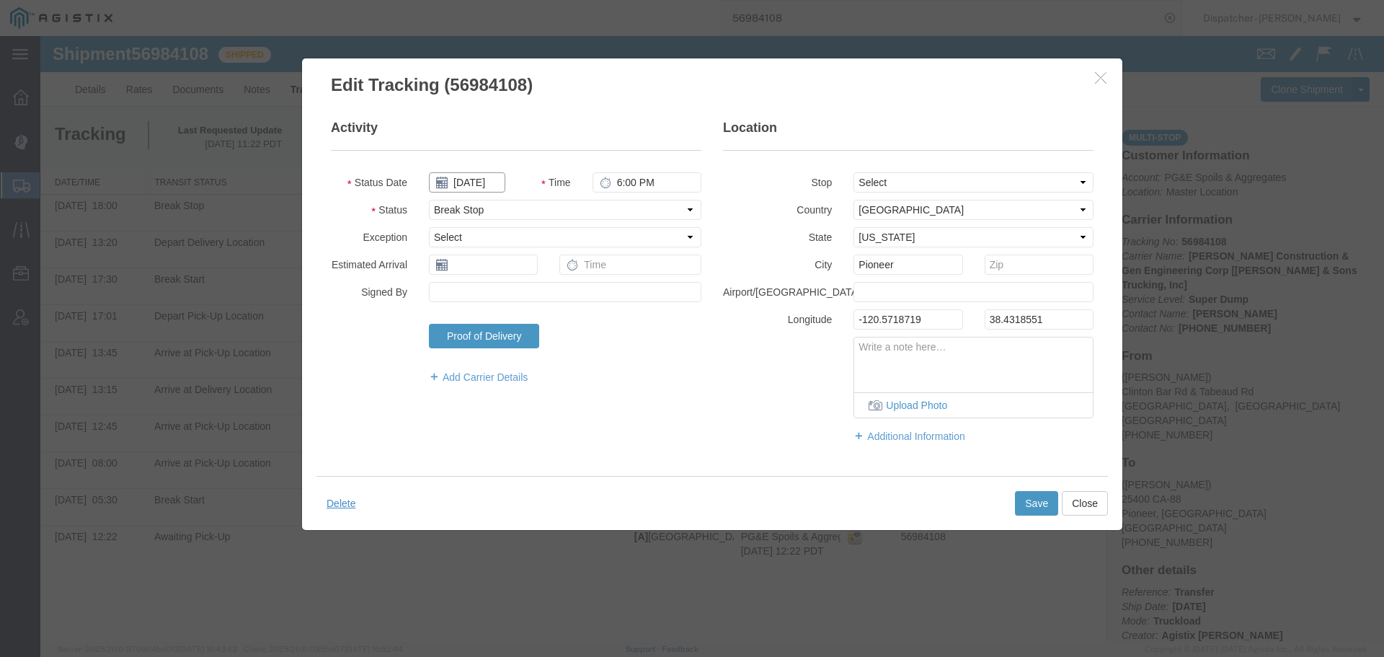
click at [478, 176] on input "[DATE]" at bounding box center [467, 182] width 76 height 20
click at [502, 252] on td "1" at bounding box center [505, 251] width 22 height 22
type input "[DATE]"
click at [1036, 492] on button "Save" at bounding box center [1036, 503] width 43 height 25
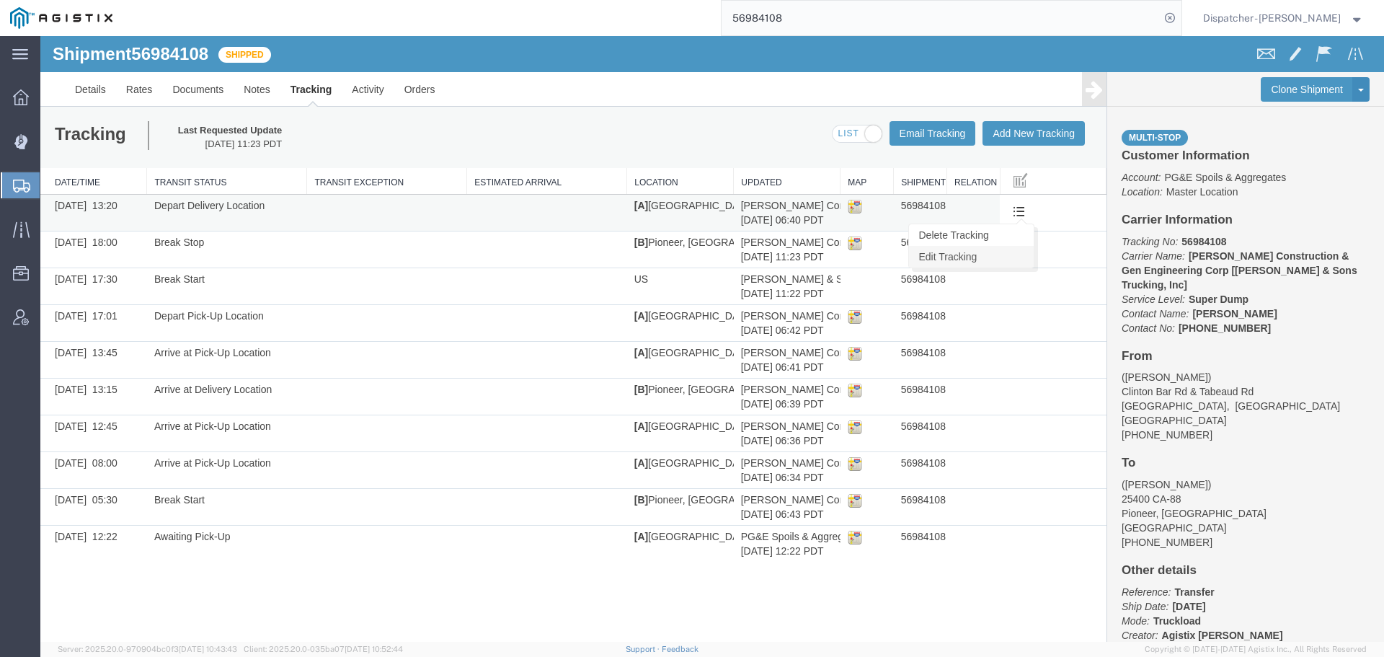
click at [996, 256] on link "Edit Tracking" at bounding box center [971, 257] width 125 height 22
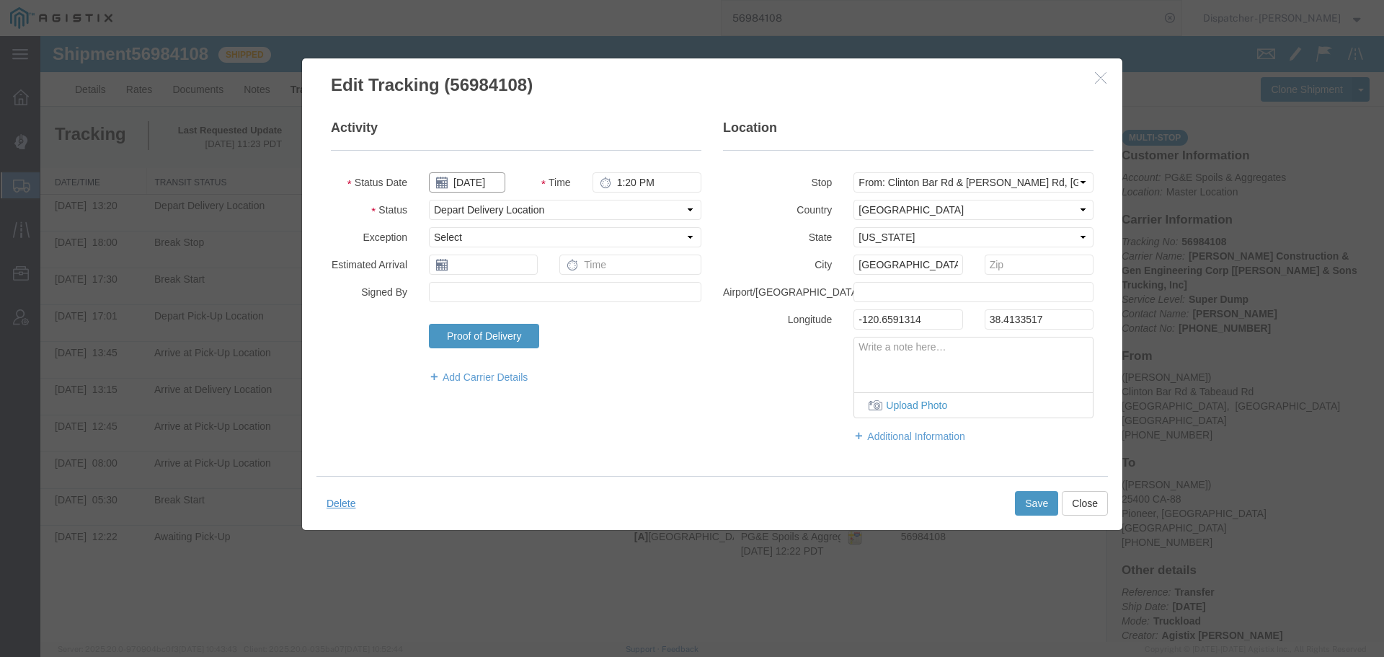
click at [476, 183] on input "[DATE]" at bounding box center [467, 182] width 76 height 20
click at [503, 246] on td "1" at bounding box center [505, 251] width 22 height 22
type input "[DATE]"
click at [1039, 499] on button "Save" at bounding box center [1036, 503] width 43 height 25
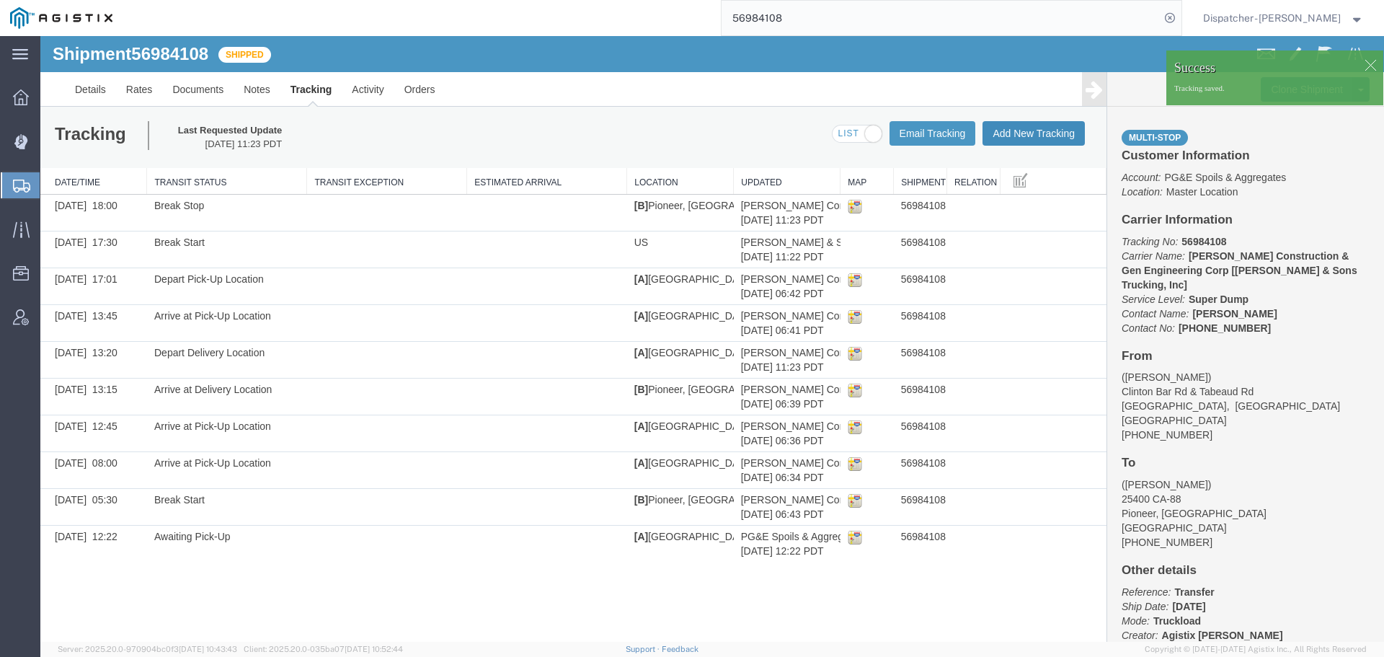
click at [1013, 139] on button "Add New Tracking" at bounding box center [1033, 133] width 102 height 25
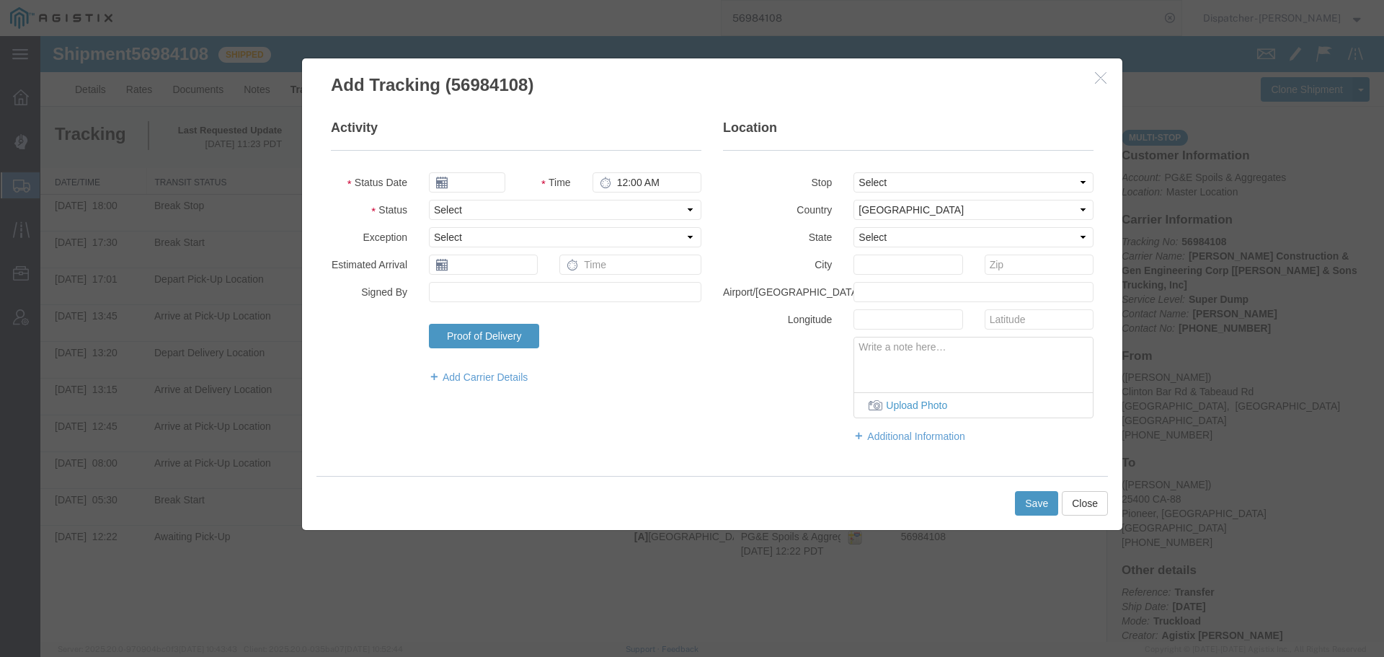
type input "[DATE]"
type input "12:00 PM"
click at [474, 190] on input "[DATE]" at bounding box center [467, 182] width 76 height 20
click at [505, 246] on td "1" at bounding box center [505, 251] width 22 height 22
type input "[DATE]"
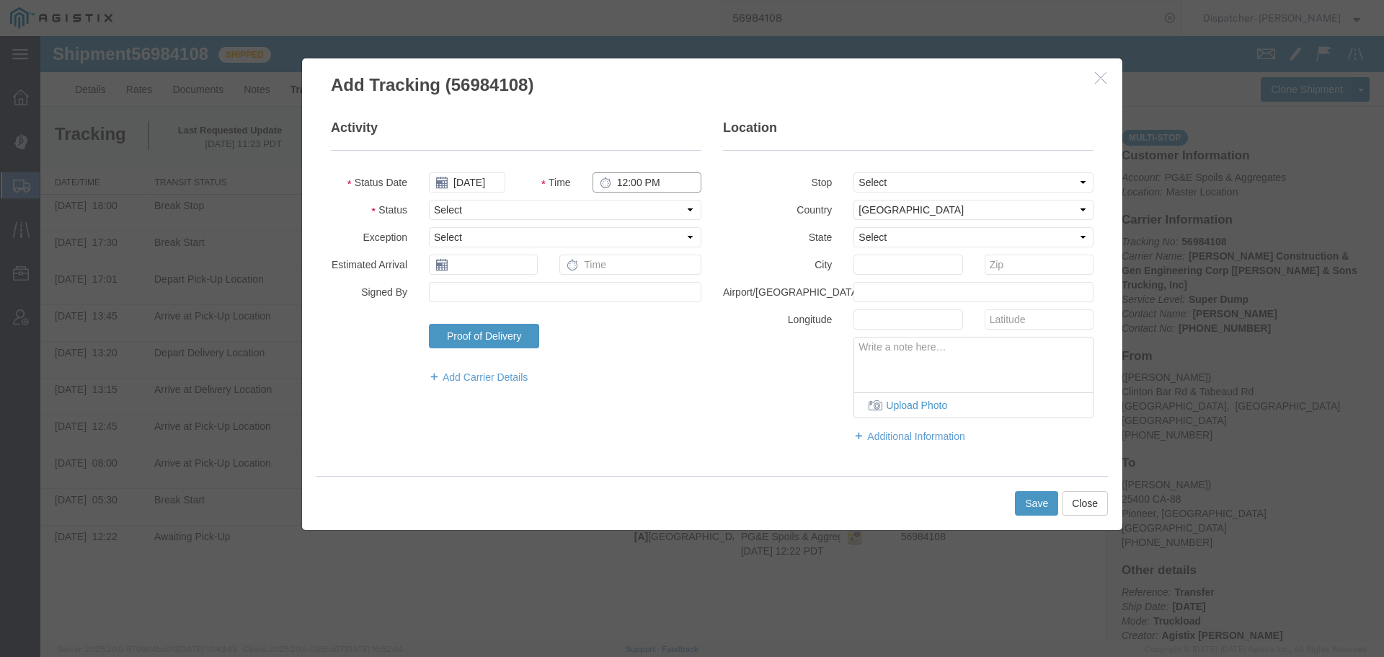
click at [647, 180] on input "12:00 PM" at bounding box center [646, 182] width 109 height 20
type input "6:15 PM"
click at [641, 216] on select "Select Arrival Notice Available Arrival Notice Imported Arrive at Delivery Loca…" at bounding box center [565, 210] width 272 height 20
select select "DELIVRED"
click at [429, 200] on select "Select Arrival Notice Available Arrival Notice Imported Arrive at Delivery Loca…" at bounding box center [565, 210] width 272 height 20
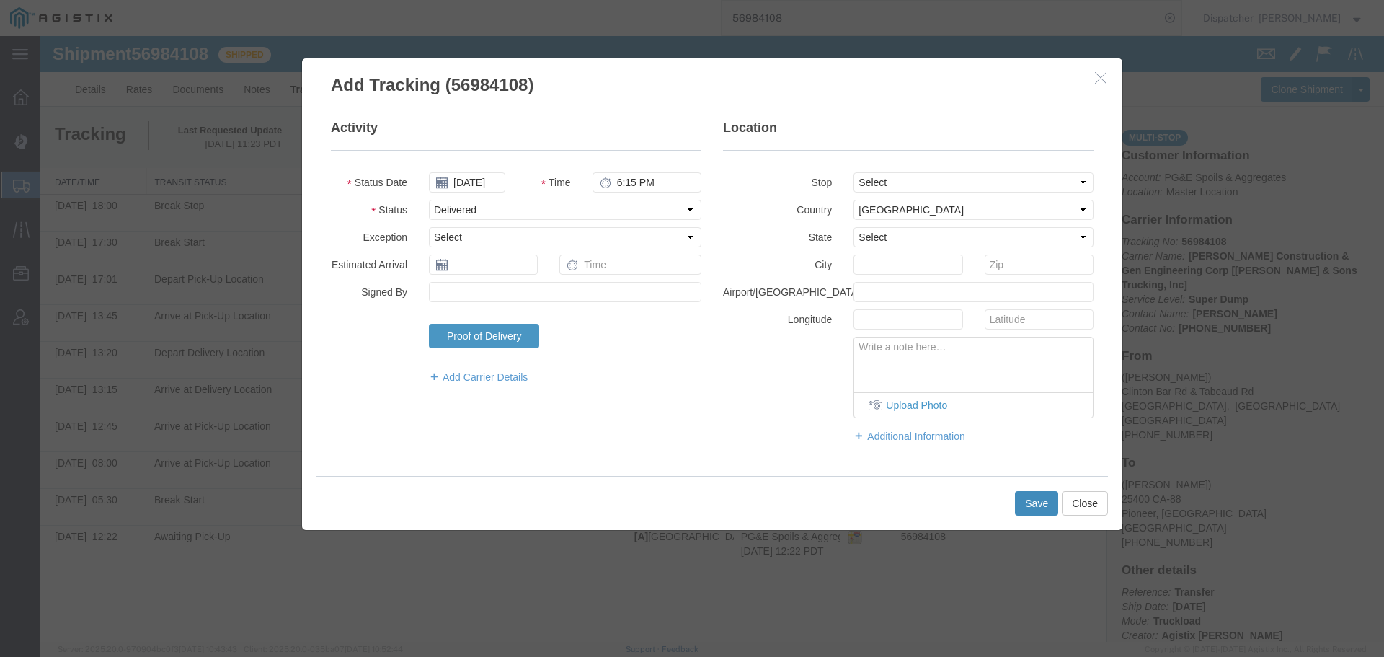
click at [1027, 501] on button "Save" at bounding box center [1036, 503] width 43 height 25
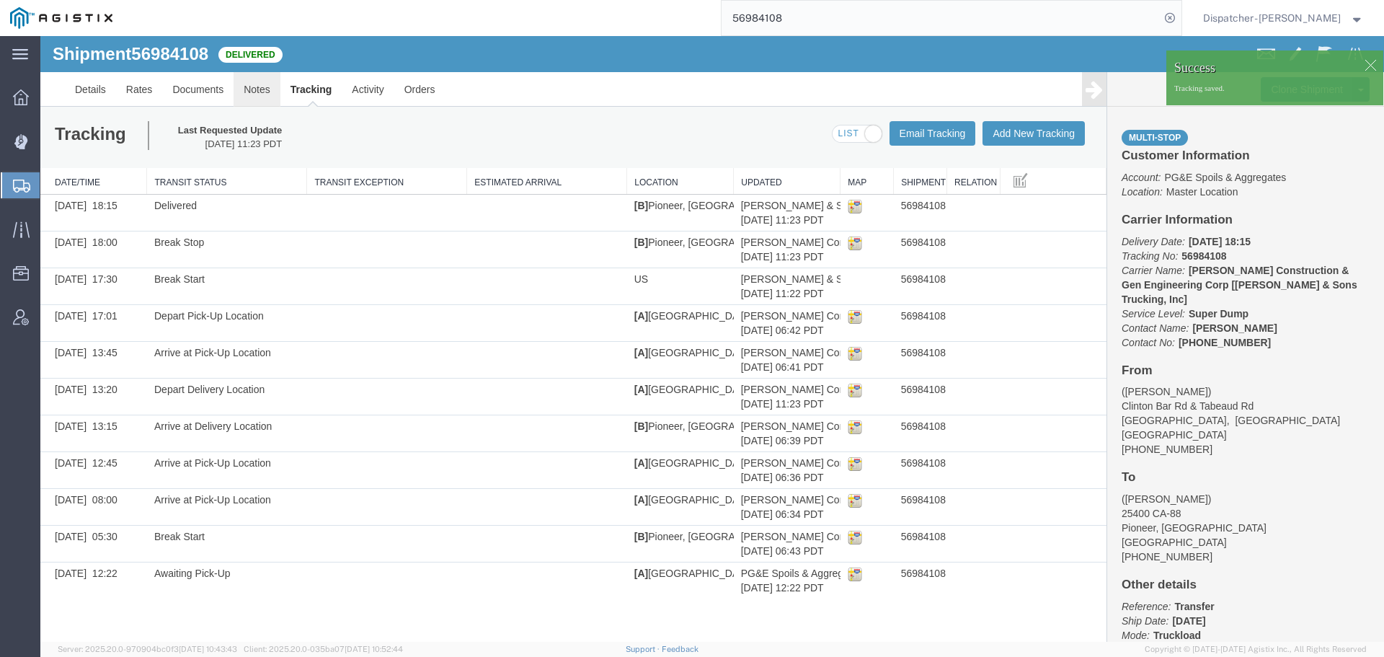
click at [270, 87] on link "Notes" at bounding box center [257, 89] width 47 height 35
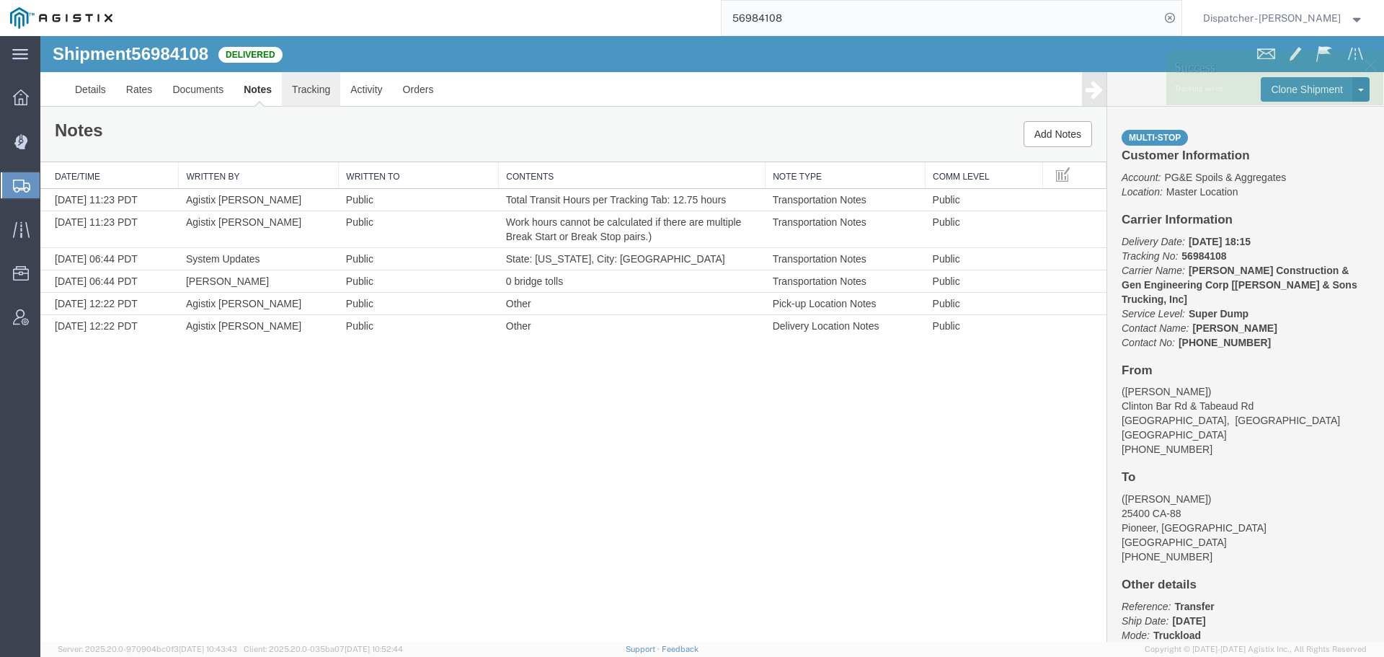
click at [298, 89] on link "Tracking" at bounding box center [311, 89] width 58 height 35
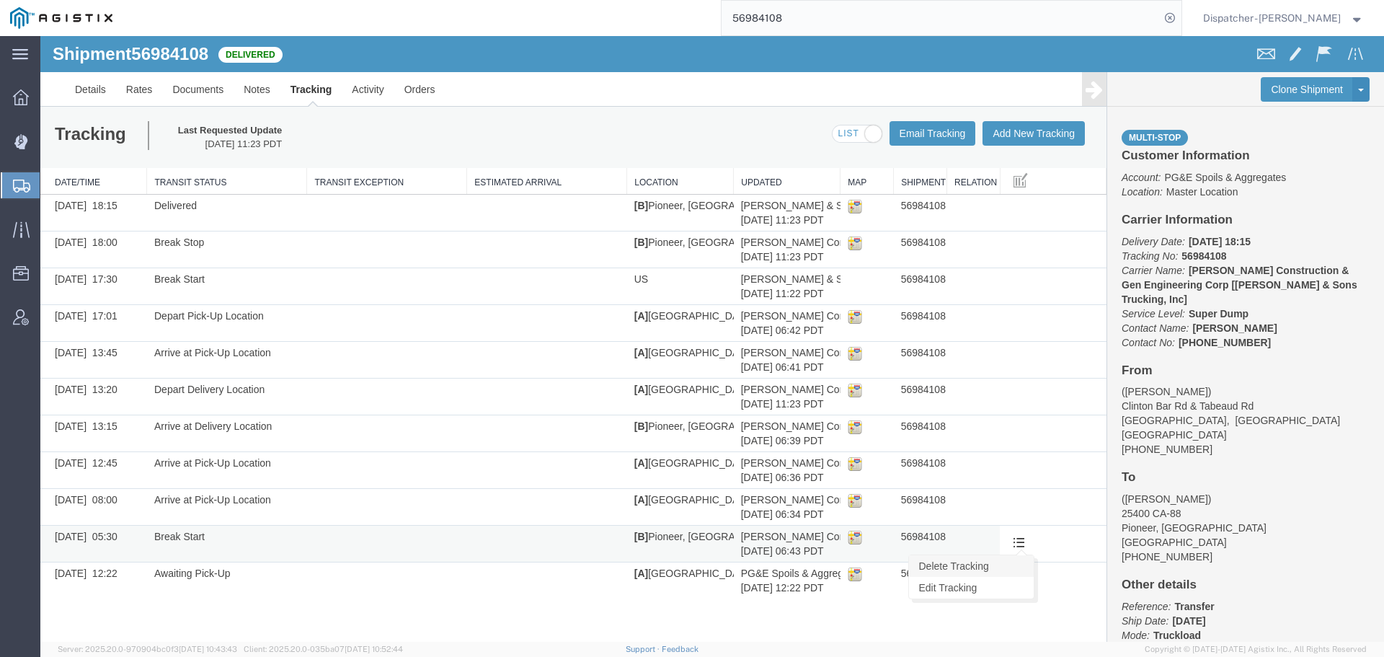
click at [987, 569] on link "Delete Tracking" at bounding box center [971, 566] width 125 height 22
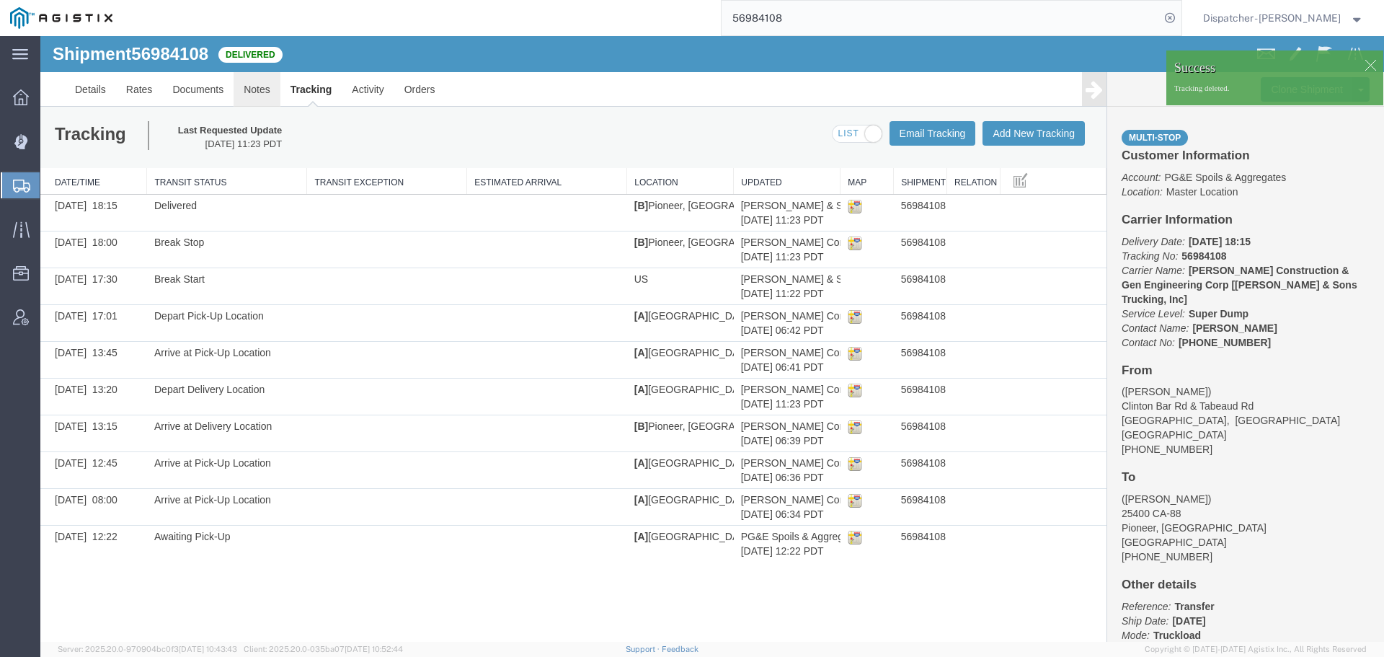
click at [244, 89] on link "Notes" at bounding box center [257, 89] width 47 height 35
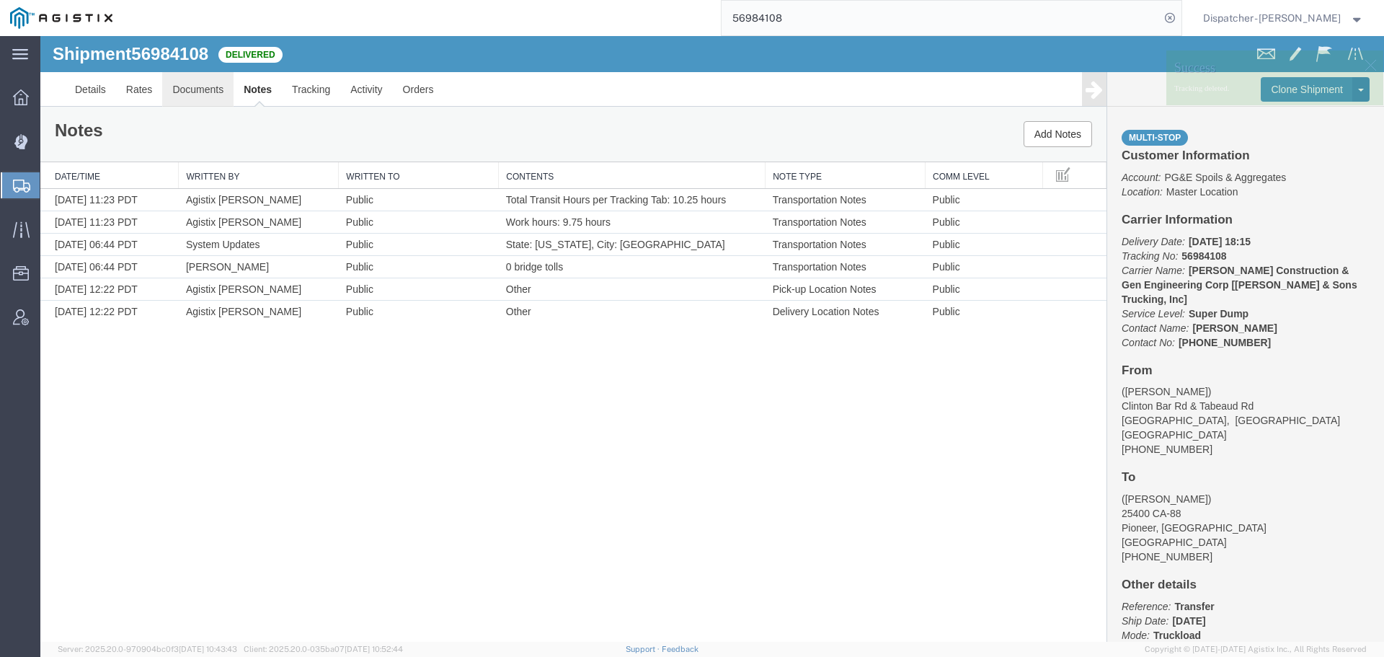
click at [208, 94] on link "Documents" at bounding box center [197, 89] width 71 height 35
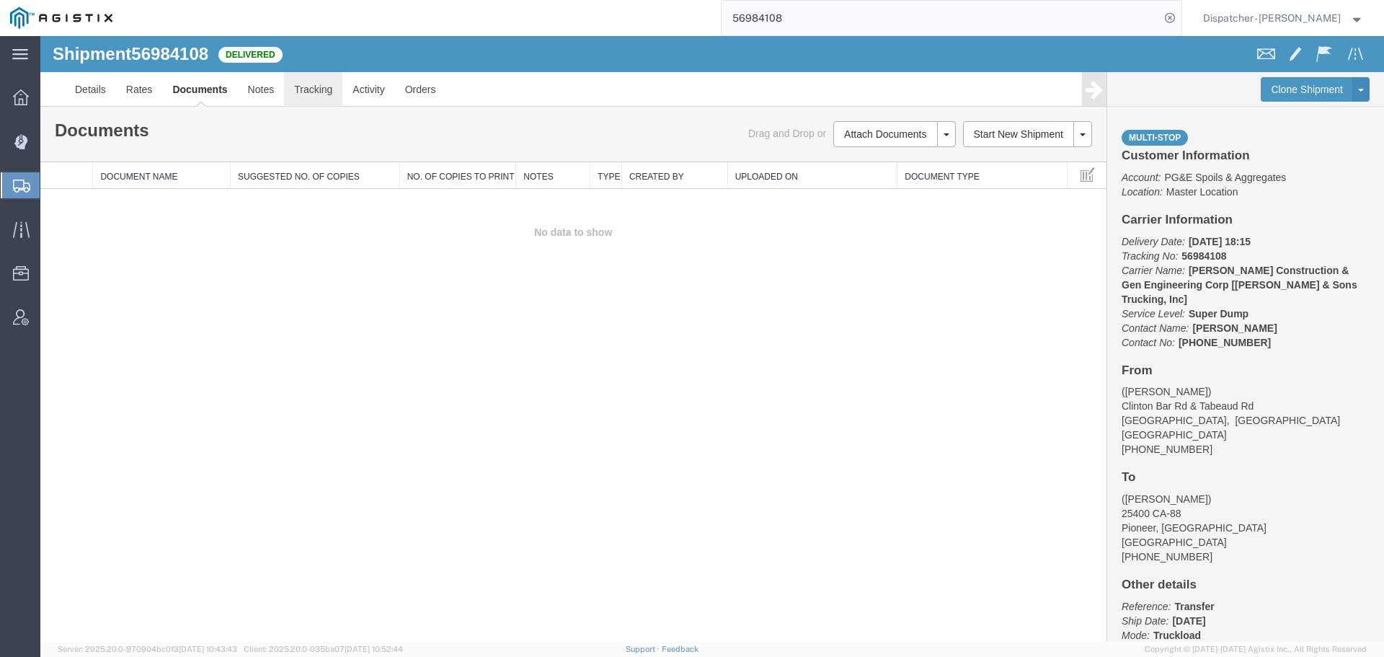
click at [329, 92] on link "Tracking" at bounding box center [313, 89] width 58 height 35
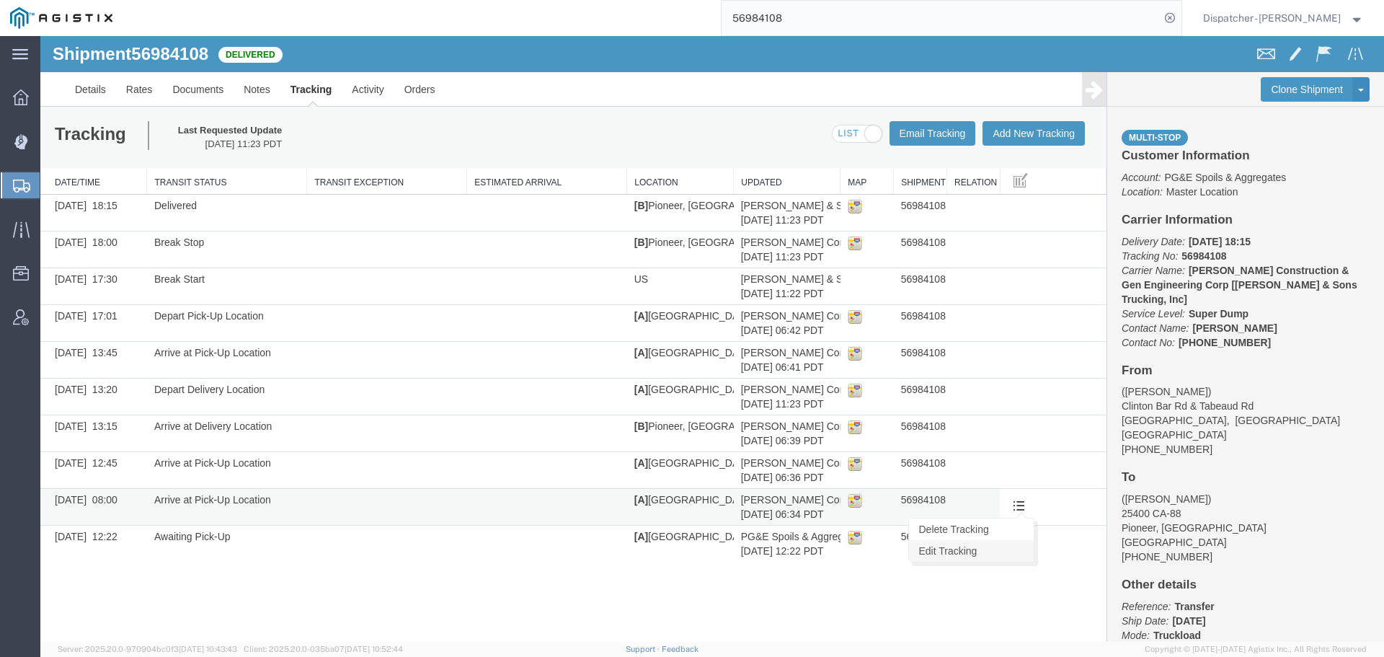
click at [998, 554] on link "Edit Tracking" at bounding box center [971, 551] width 125 height 22
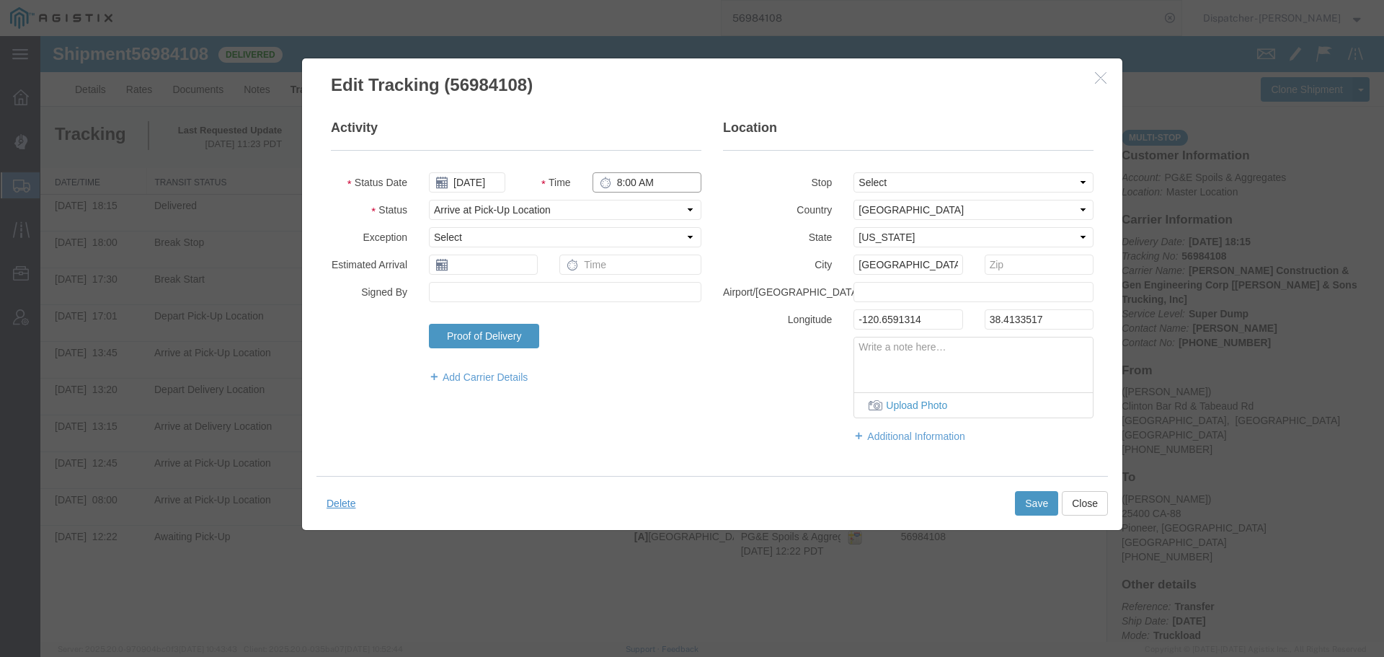
click at [626, 182] on input "8:00 AM" at bounding box center [646, 182] width 109 height 20
type input "8:30 AM"
click at [1037, 512] on button "Save" at bounding box center [1036, 503] width 43 height 25
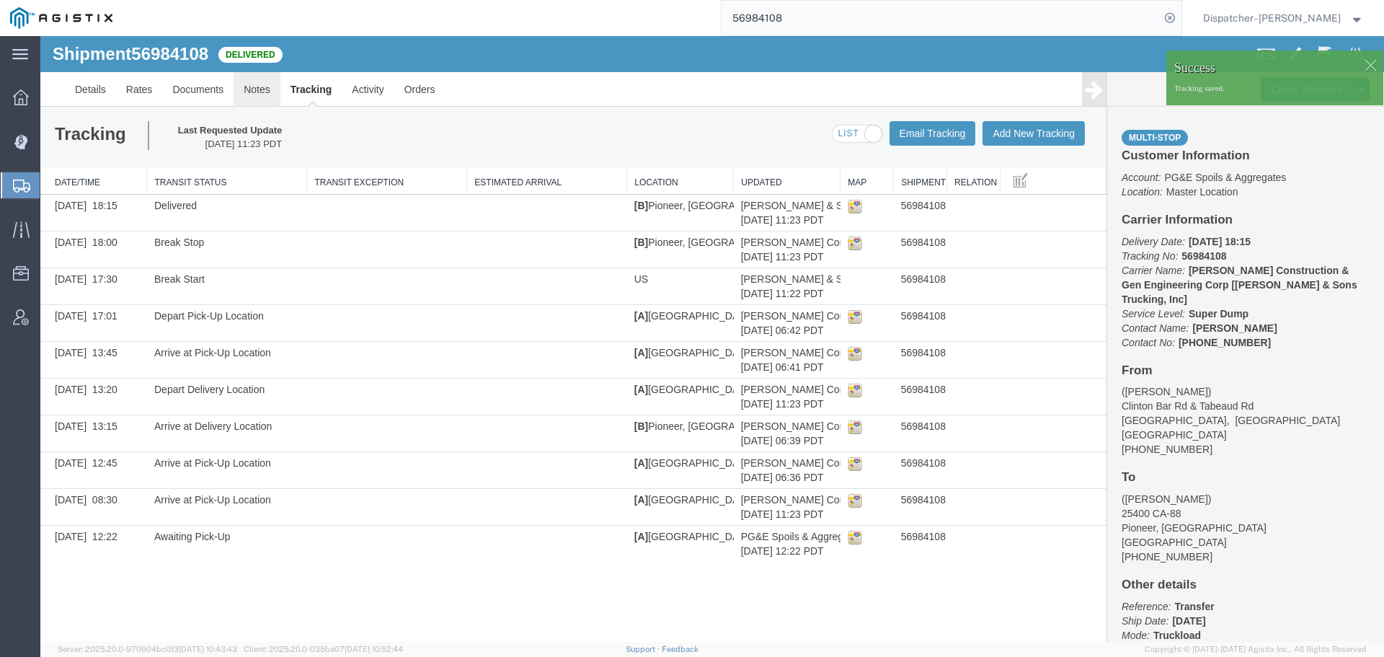
click at [262, 87] on link "Notes" at bounding box center [257, 89] width 47 height 35
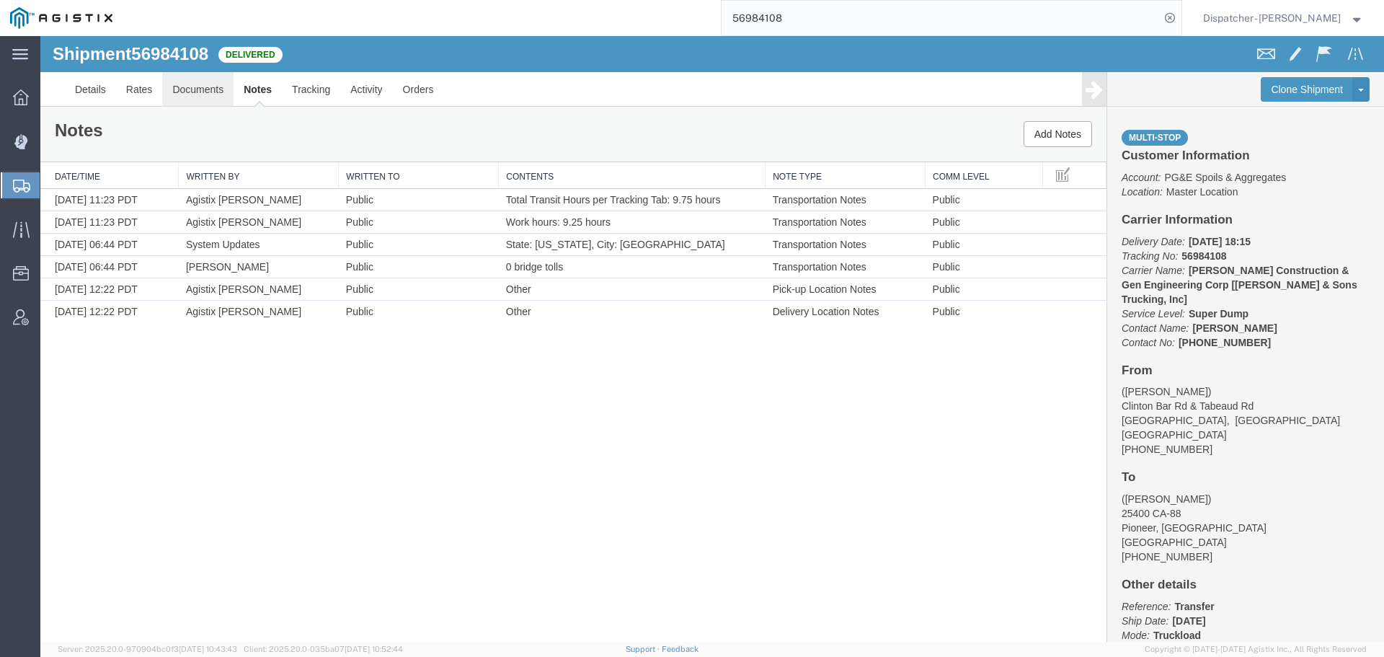
click at [201, 87] on link "Documents" at bounding box center [197, 89] width 71 height 35
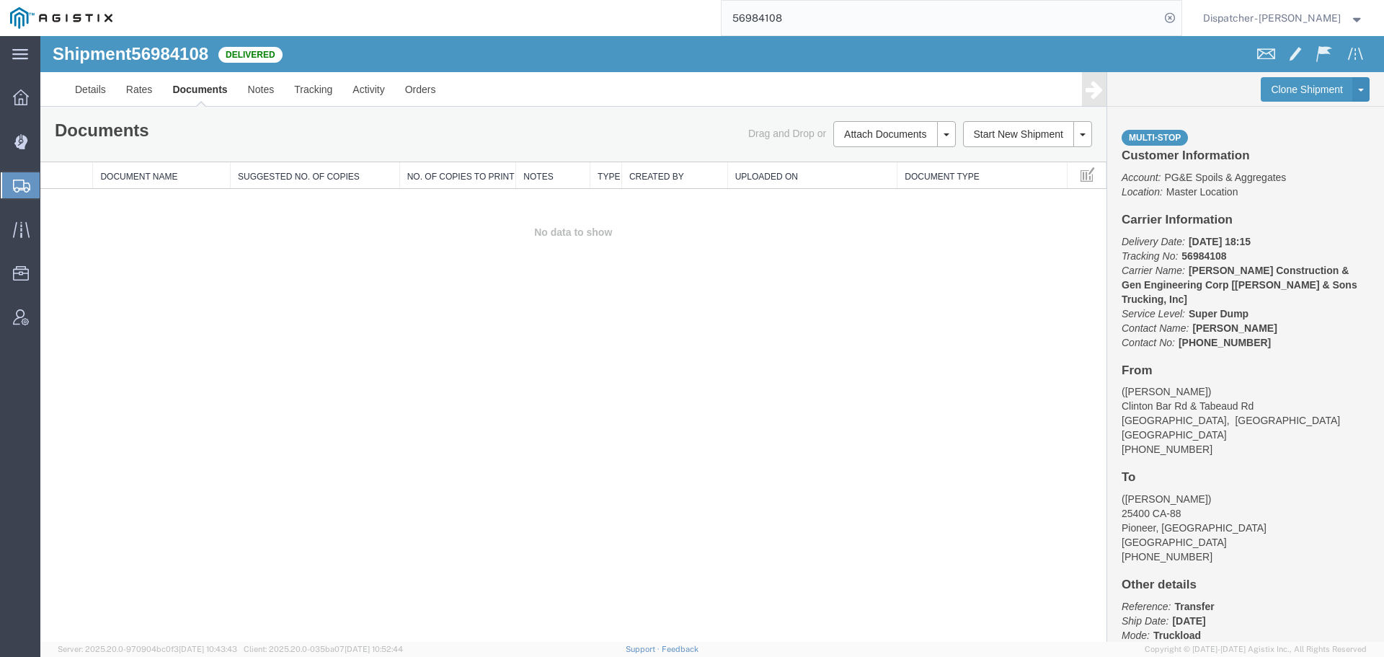
click at [869, 120] on div "Documents Ship Label Format: Plain Thermal Drag and Drop or Attach Documents Pr…" at bounding box center [573, 134] width 1066 height 55
click at [863, 137] on button "Attach Documents" at bounding box center [885, 134] width 104 height 26
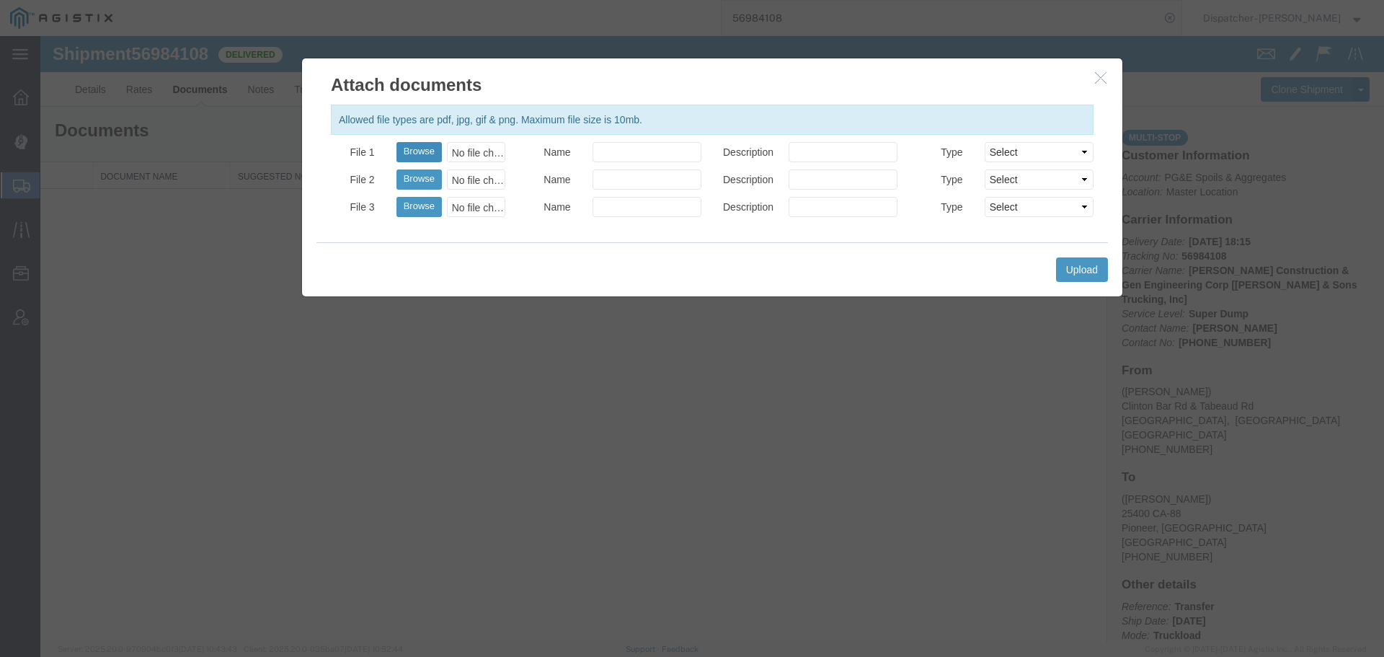
click at [432, 154] on button "Browse" at bounding box center [418, 152] width 45 height 20
type input "C:\fakepath\56984108trktag.pdf"
click at [1084, 276] on button "Upload" at bounding box center [1082, 269] width 52 height 25
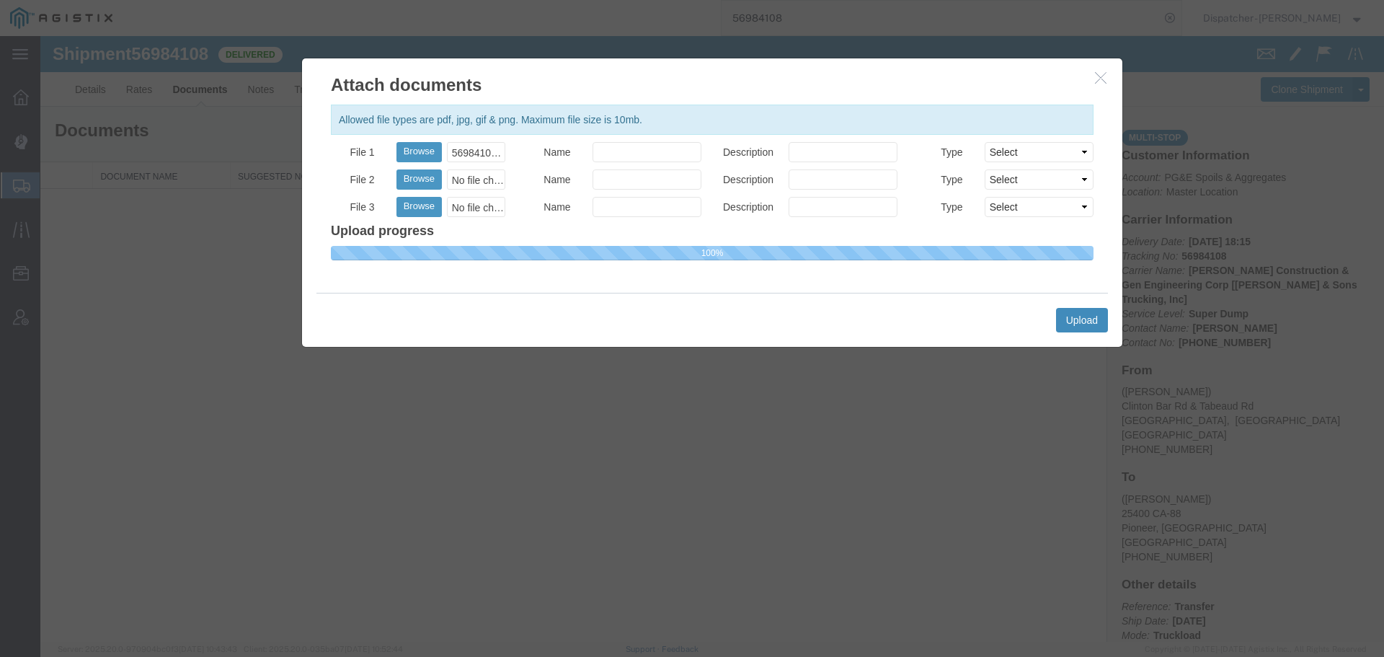
select select
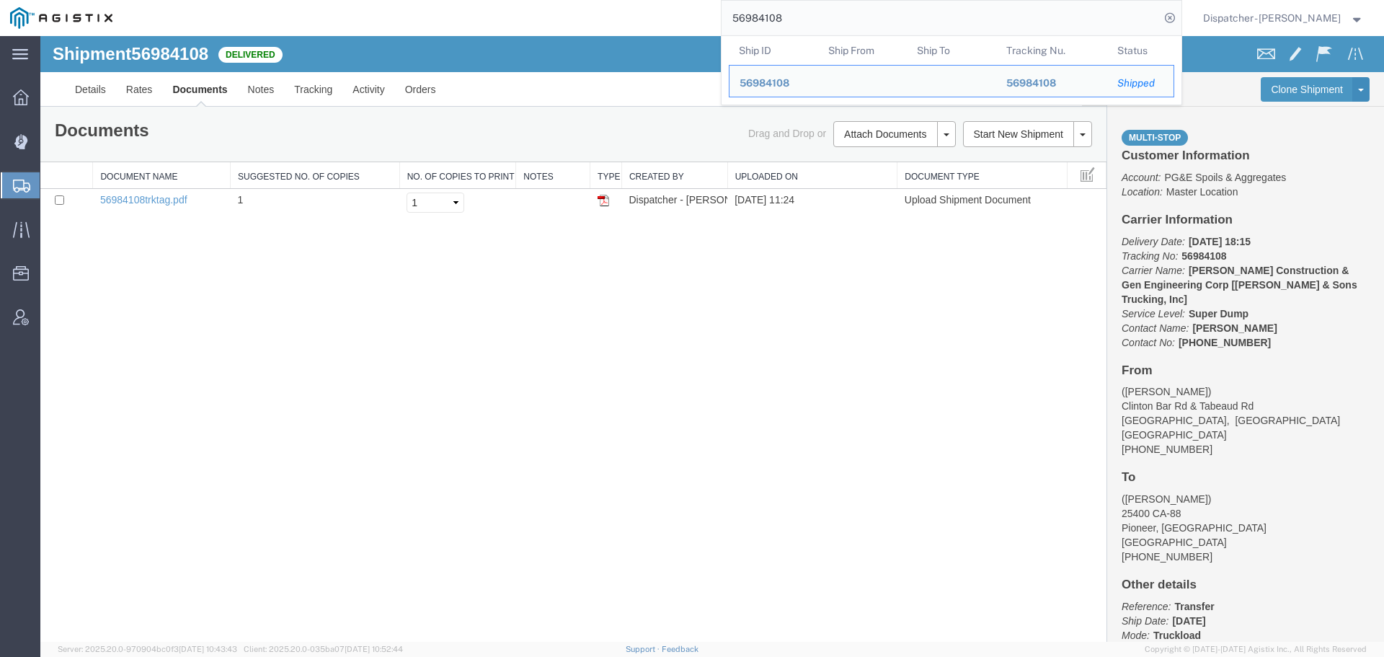
drag, startPoint x: 778, startPoint y: 17, endPoint x: 609, endPoint y: 1, distance: 170.1
click at [636, 5] on div "56984108 Ship ID Ship From Ship To Tracking Nu. Status Ship ID 56984108 Ship Fr…" at bounding box center [652, 18] width 1059 height 36
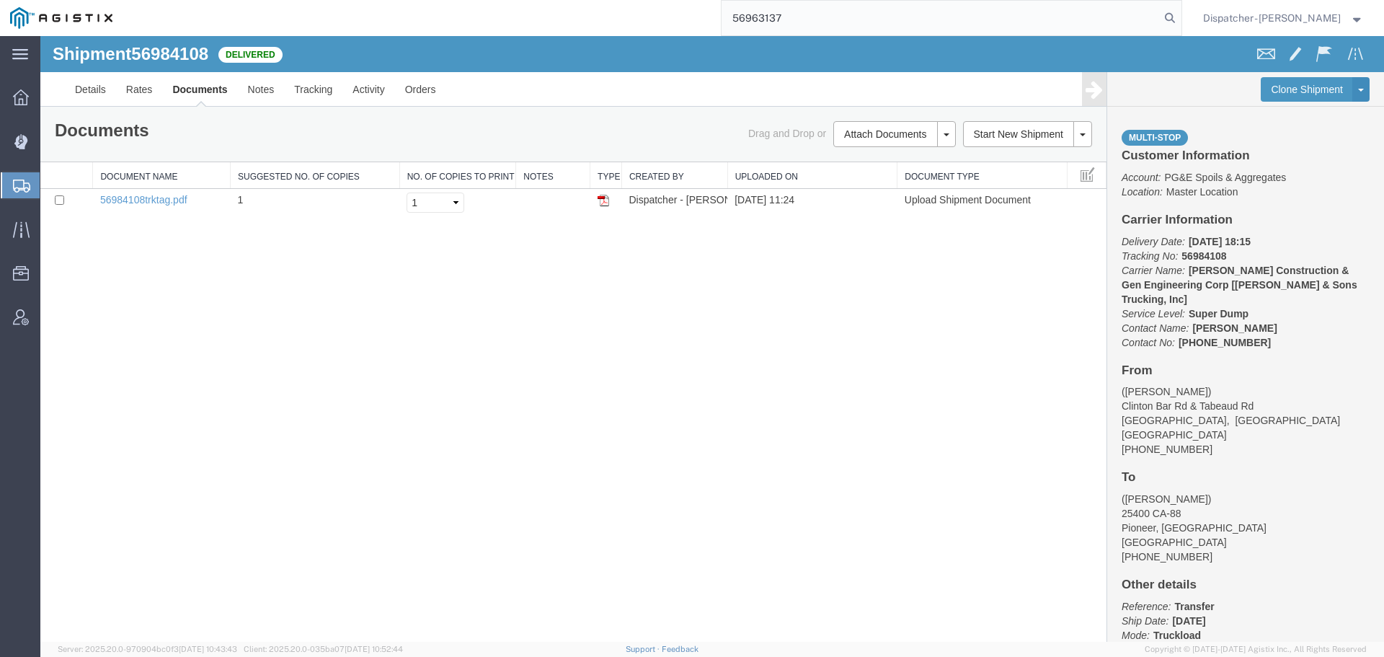
type input "56963137"
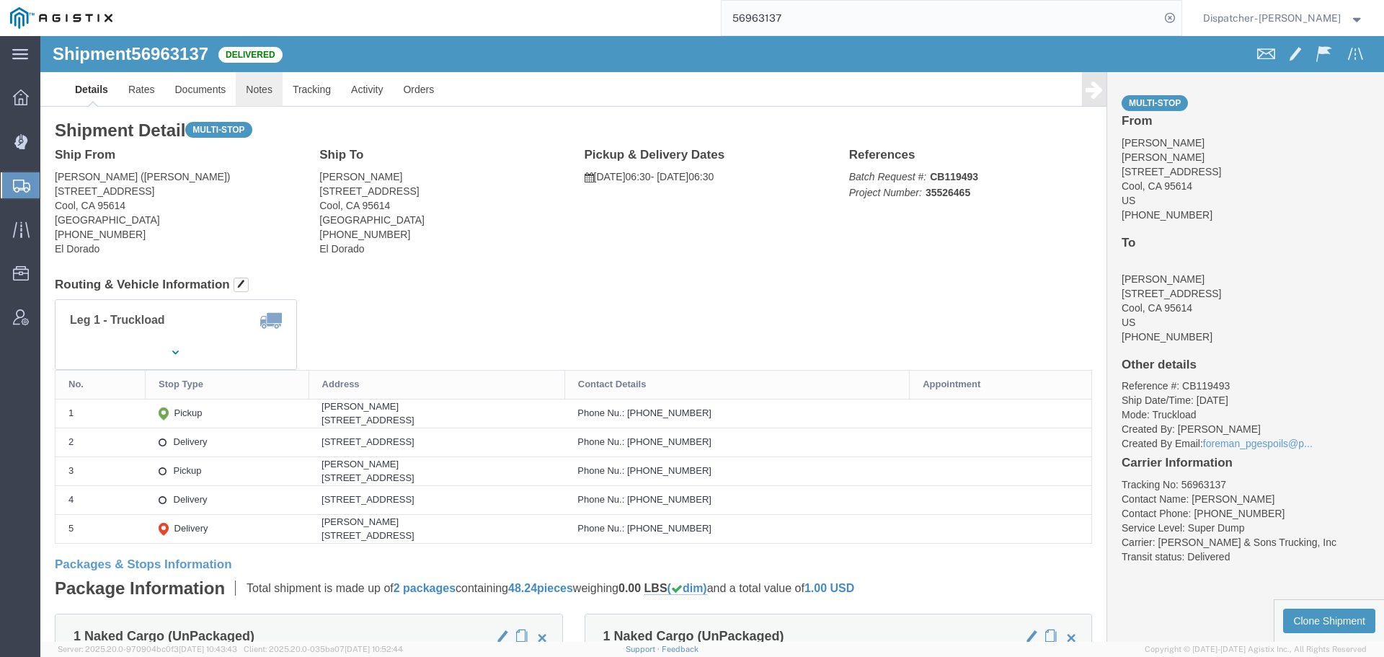
click link "Notes"
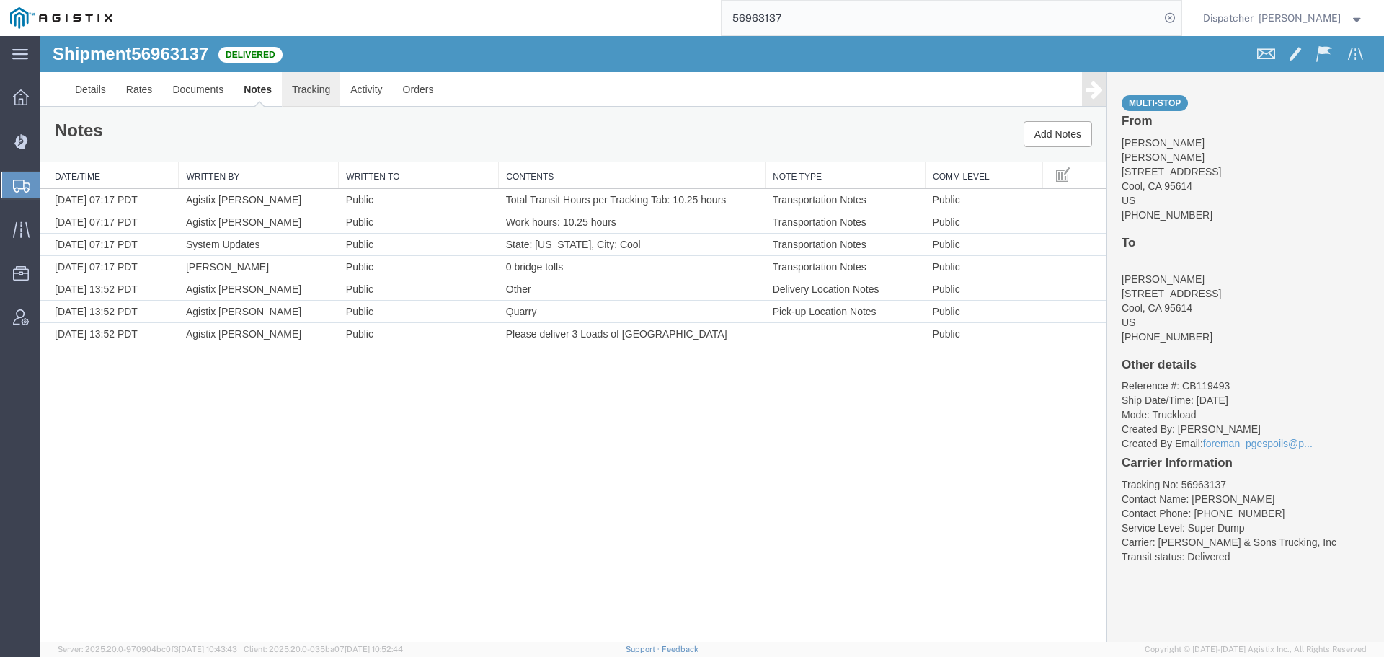
click at [319, 98] on link "Tracking" at bounding box center [311, 89] width 58 height 35
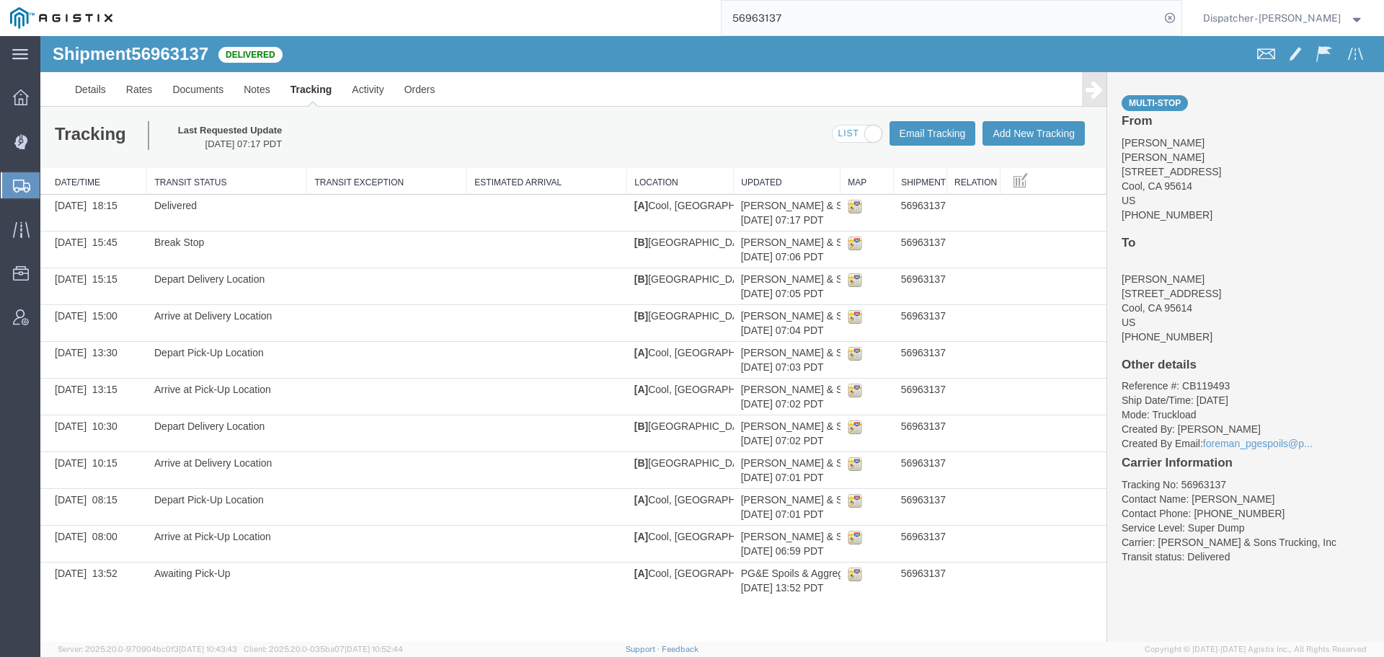
click at [1103, 94] on link at bounding box center [1094, 89] width 25 height 34
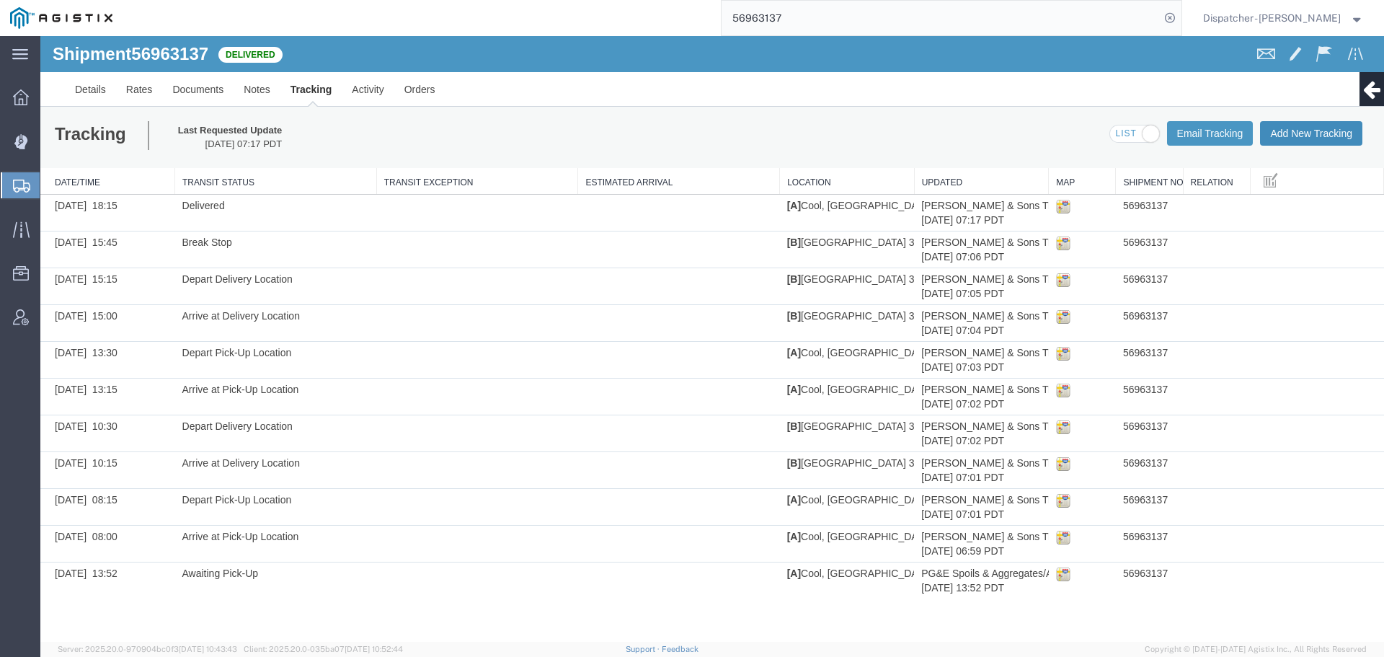
click at [1287, 134] on button "Add New Tracking" at bounding box center [1311, 133] width 102 height 25
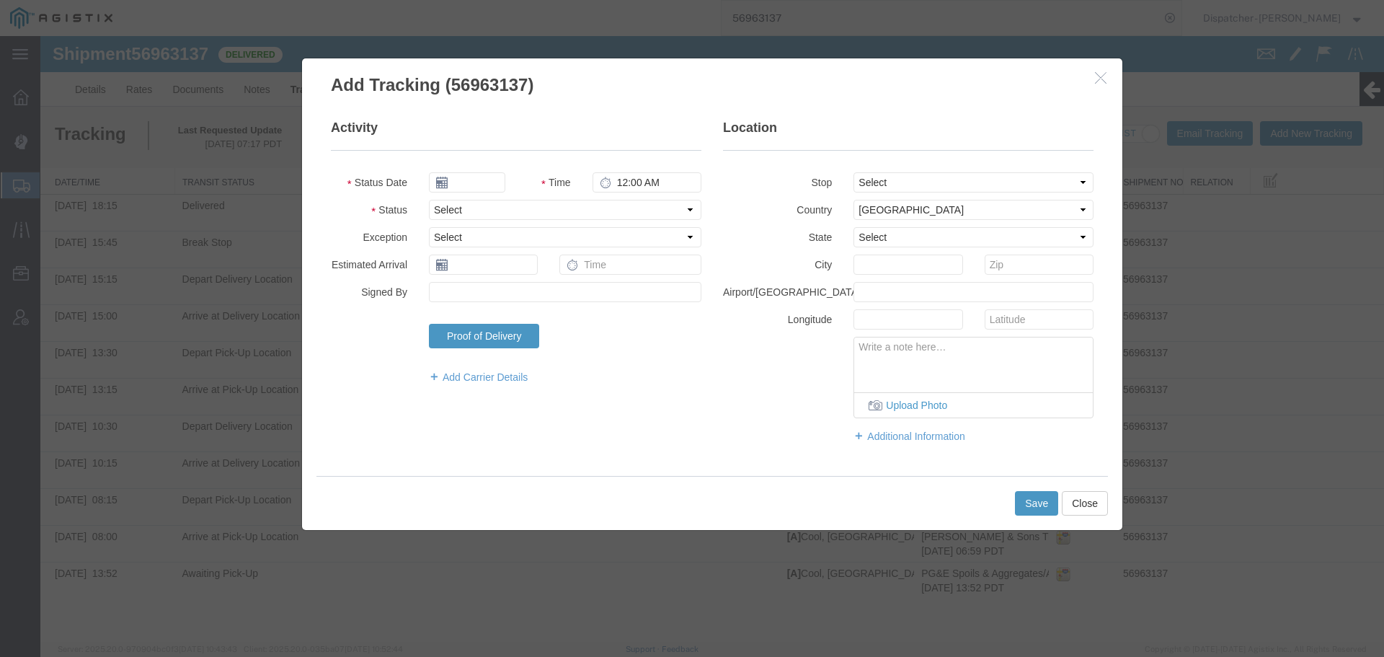
type input "[DATE]"
type input "12:00 PM"
click at [476, 184] on input "[DATE]" at bounding box center [467, 182] width 76 height 20
click at [443, 210] on th at bounding box center [440, 208] width 22 height 22
click at [461, 332] on td "29" at bounding box center [466, 337] width 22 height 22
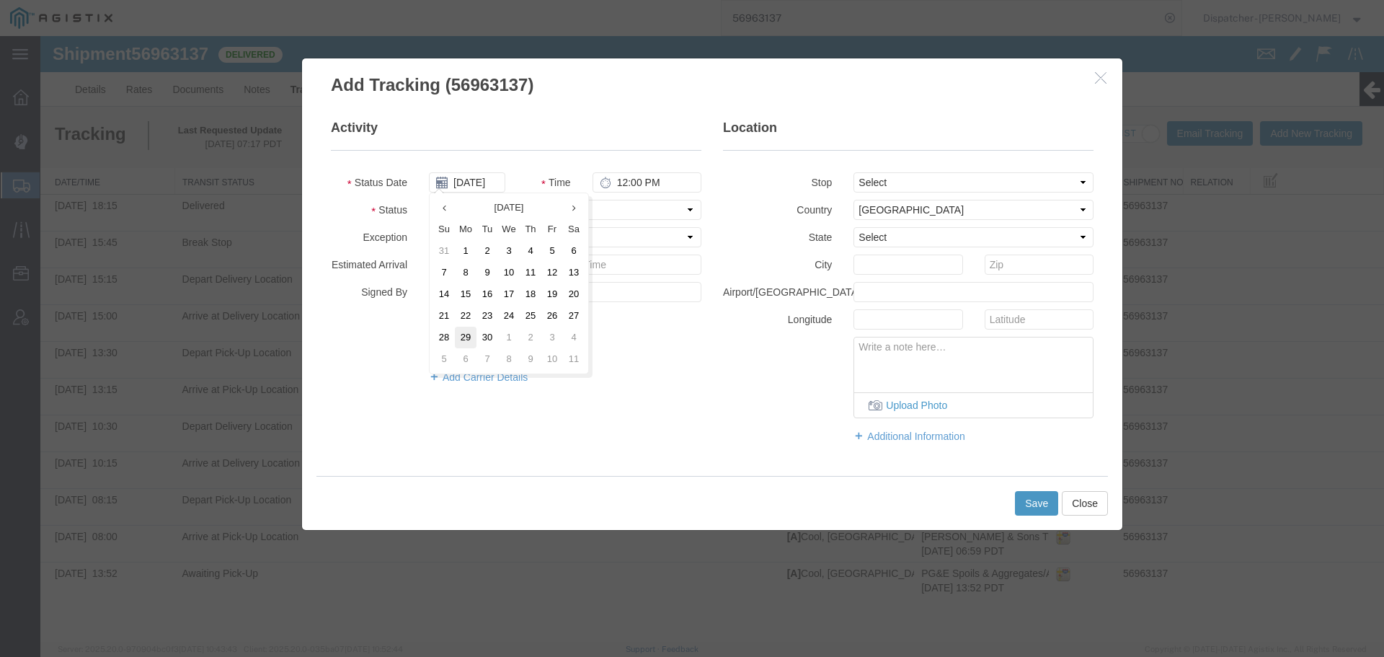
type input "[DATE]"
click at [634, 181] on input "12:00 PM" at bounding box center [646, 182] width 109 height 20
type input "3:15 PM"
click at [613, 208] on select "Select Arrival Notice Available Arrival Notice Imported Arrive at Delivery Loca…" at bounding box center [565, 210] width 272 height 20
select select "BREAKSTART"
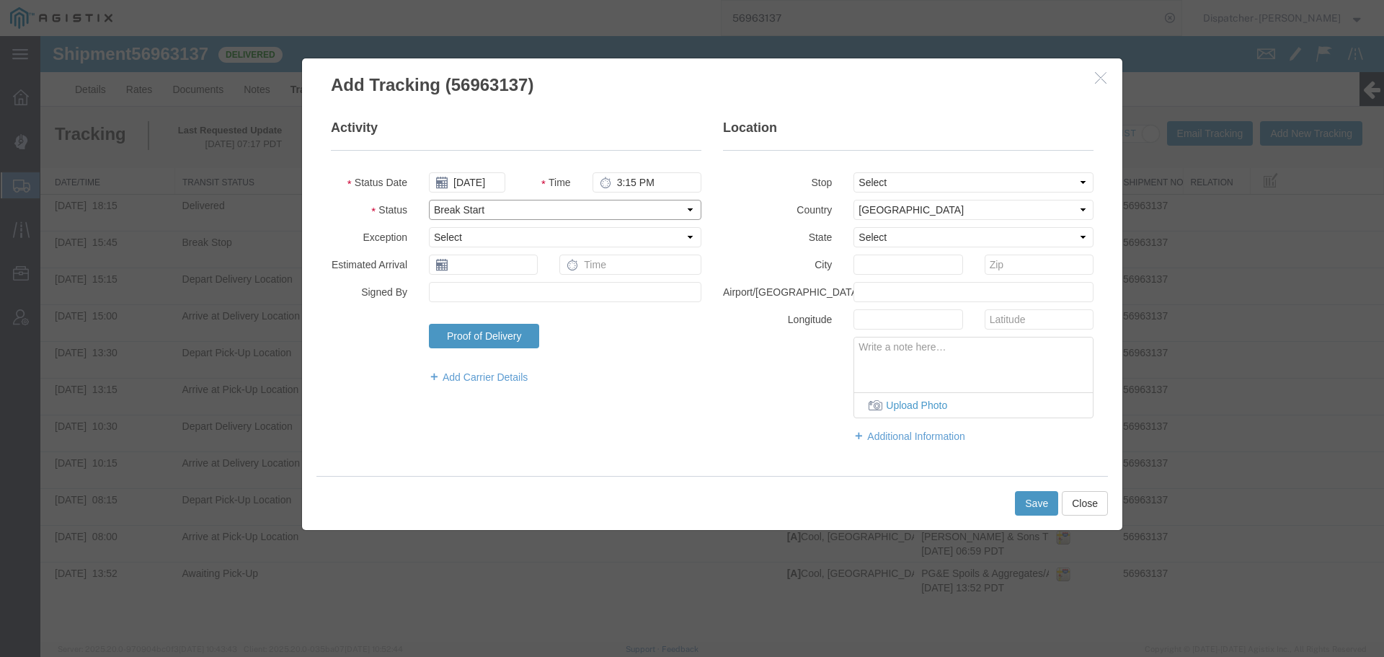
click at [429, 200] on select "Select Arrival Notice Available Arrival Notice Imported Arrive at Delivery Loca…" at bounding box center [565, 210] width 272 height 20
click at [1028, 505] on button "Save" at bounding box center [1036, 503] width 43 height 25
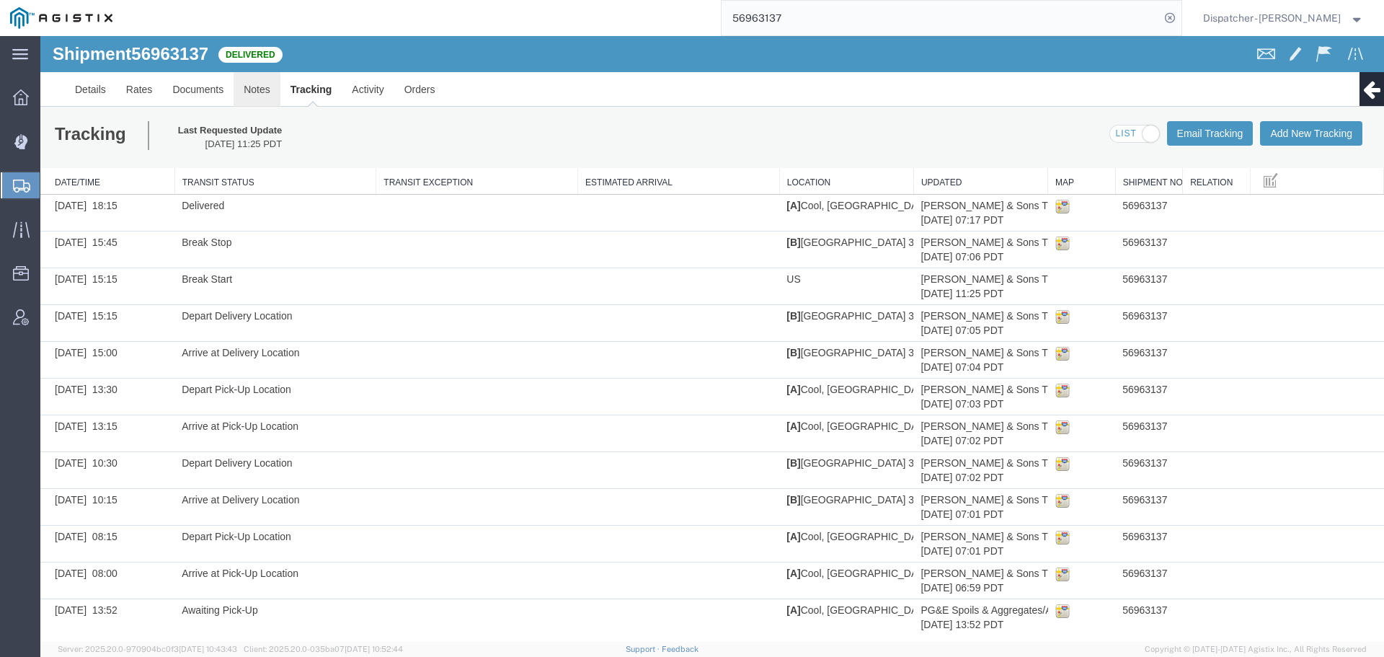
click at [261, 93] on link "Notes" at bounding box center [257, 89] width 47 height 35
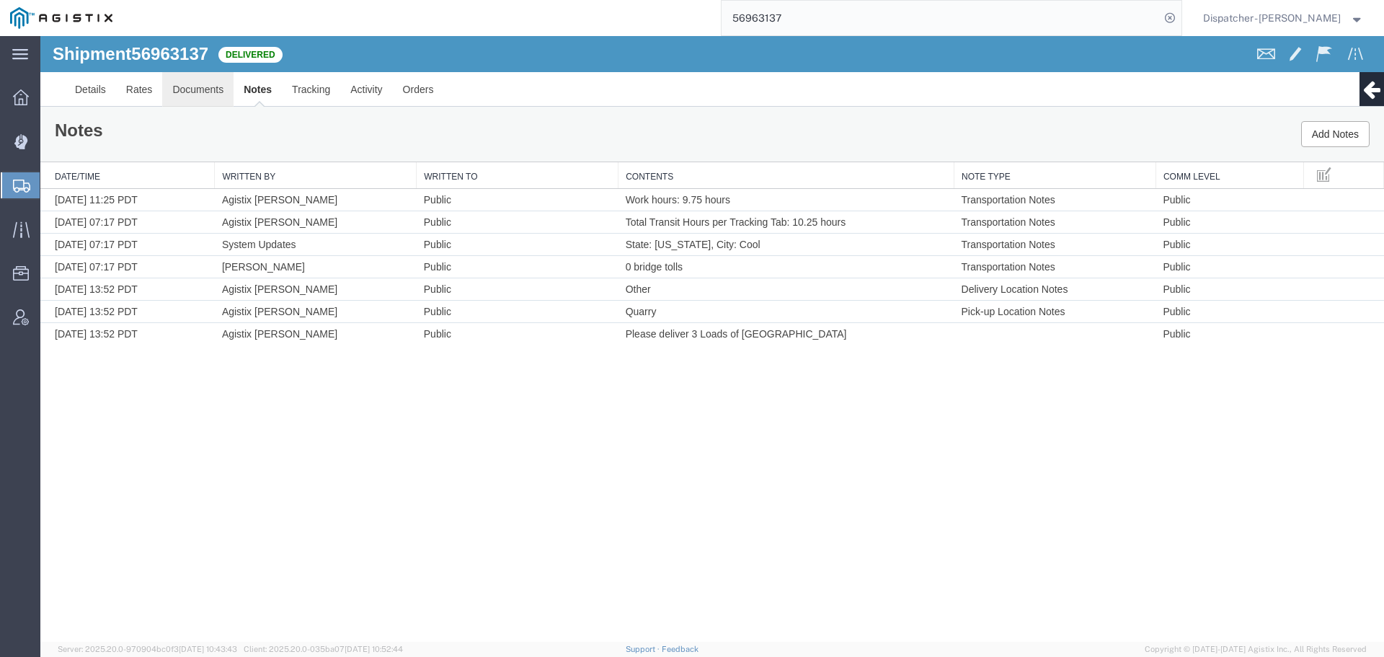
click at [218, 104] on link "Documents" at bounding box center [197, 89] width 71 height 35
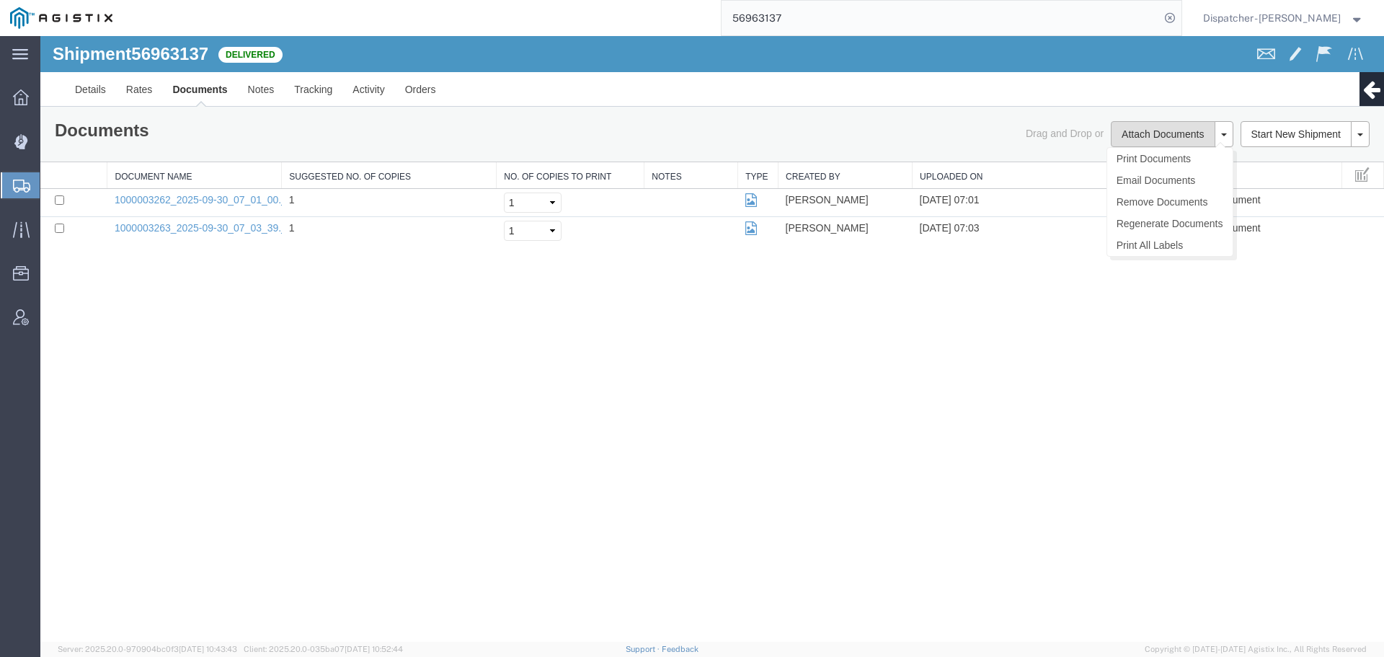
click at [1137, 130] on button "Attach Documents" at bounding box center [1163, 134] width 104 height 26
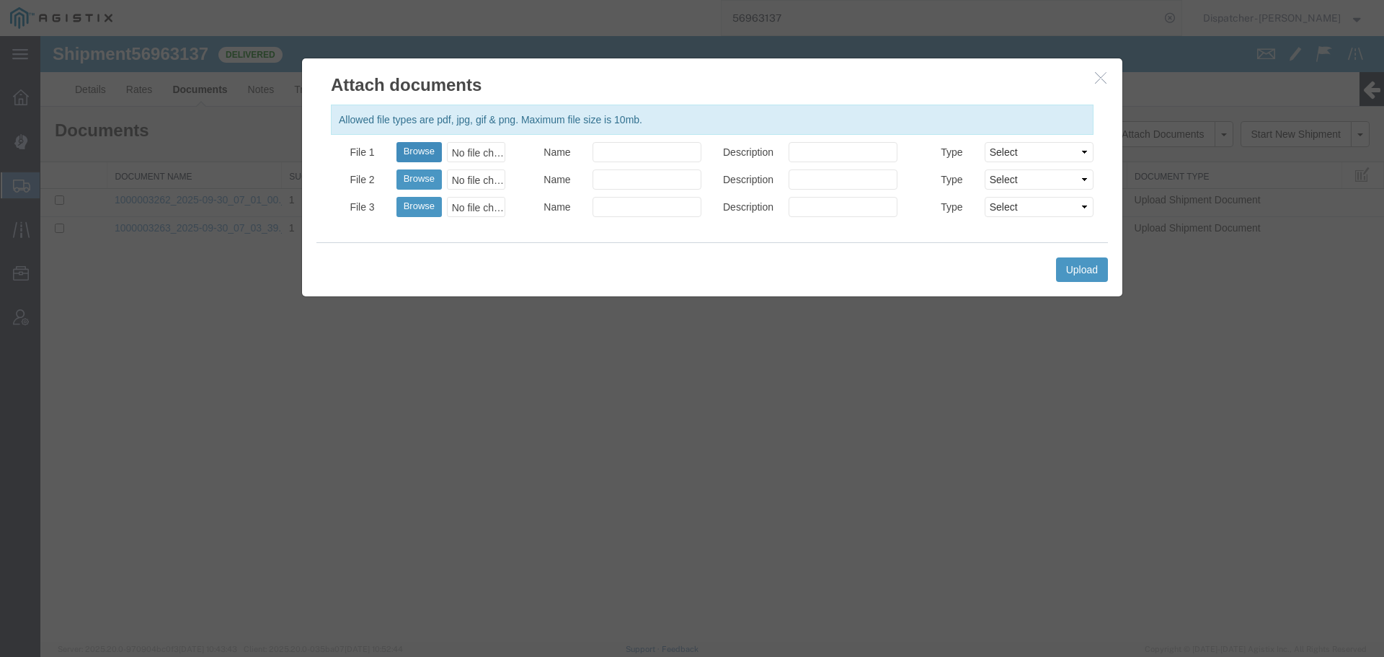
click at [422, 151] on button "Browse" at bounding box center [418, 152] width 45 height 20
type input "C:\fakepath\56963137trktag.pdf"
click at [1061, 267] on button "Upload" at bounding box center [1082, 269] width 52 height 25
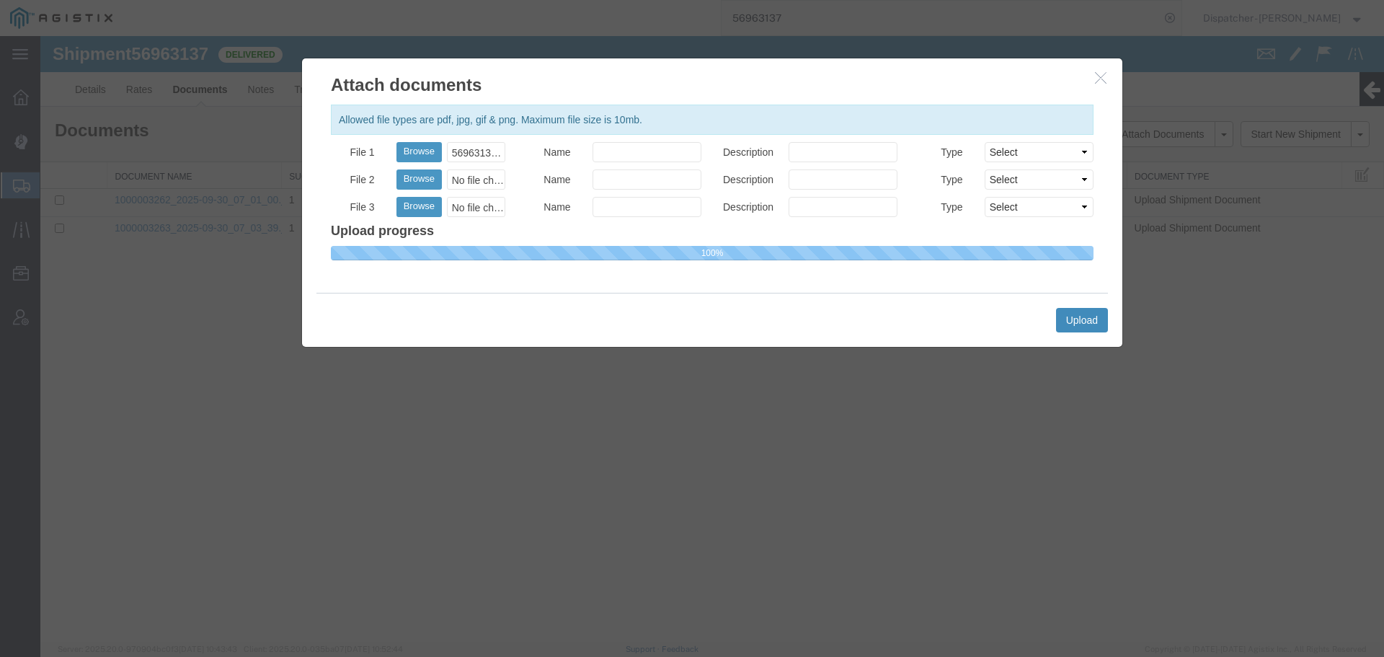
select select
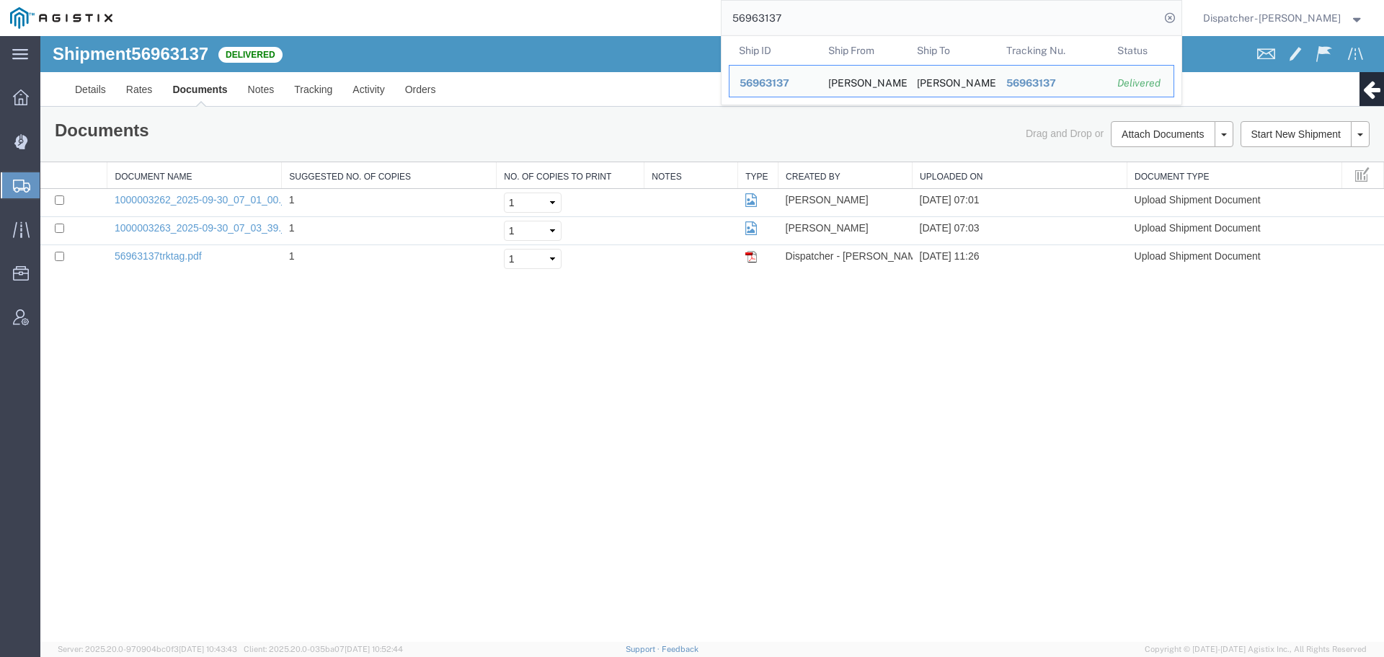
drag, startPoint x: 784, startPoint y: 25, endPoint x: 616, endPoint y: 0, distance: 169.7
click at [676, 17] on div "56963137 Ship ID Ship From Ship To Tracking Nu. Status Ship ID 56963137 Ship Fr…" at bounding box center [652, 18] width 1059 height 36
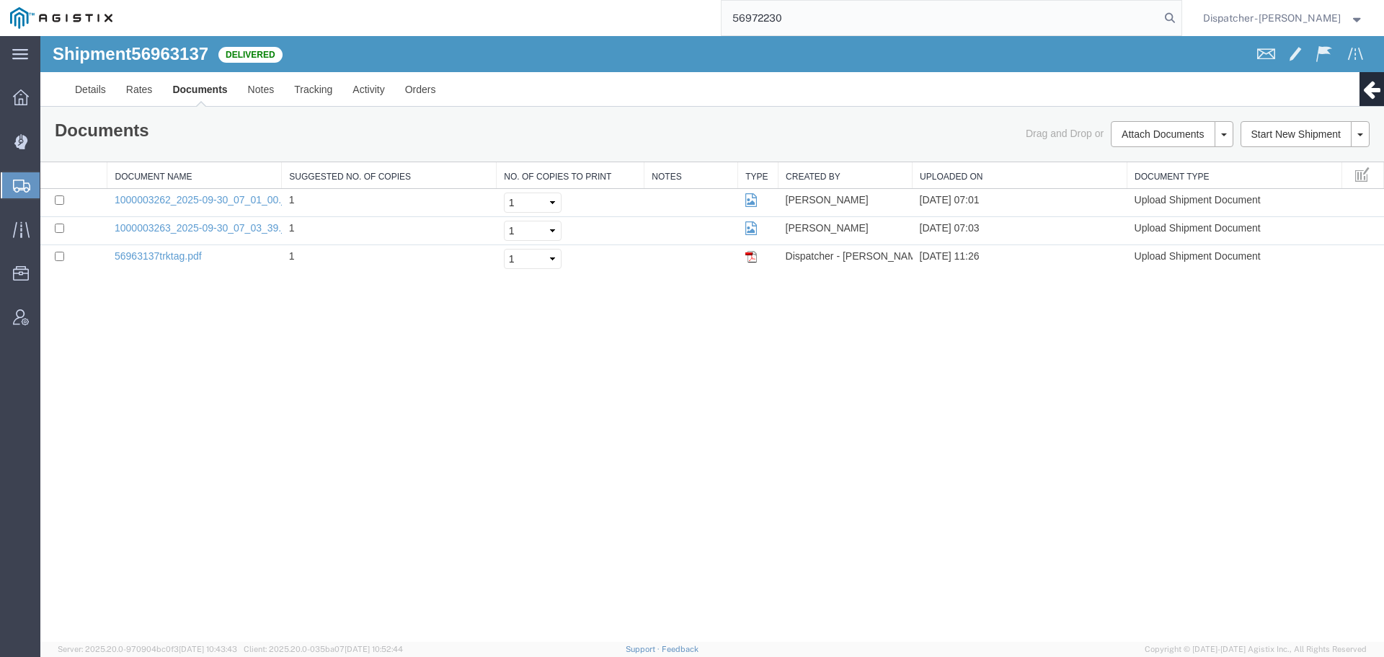
type input "56972230"
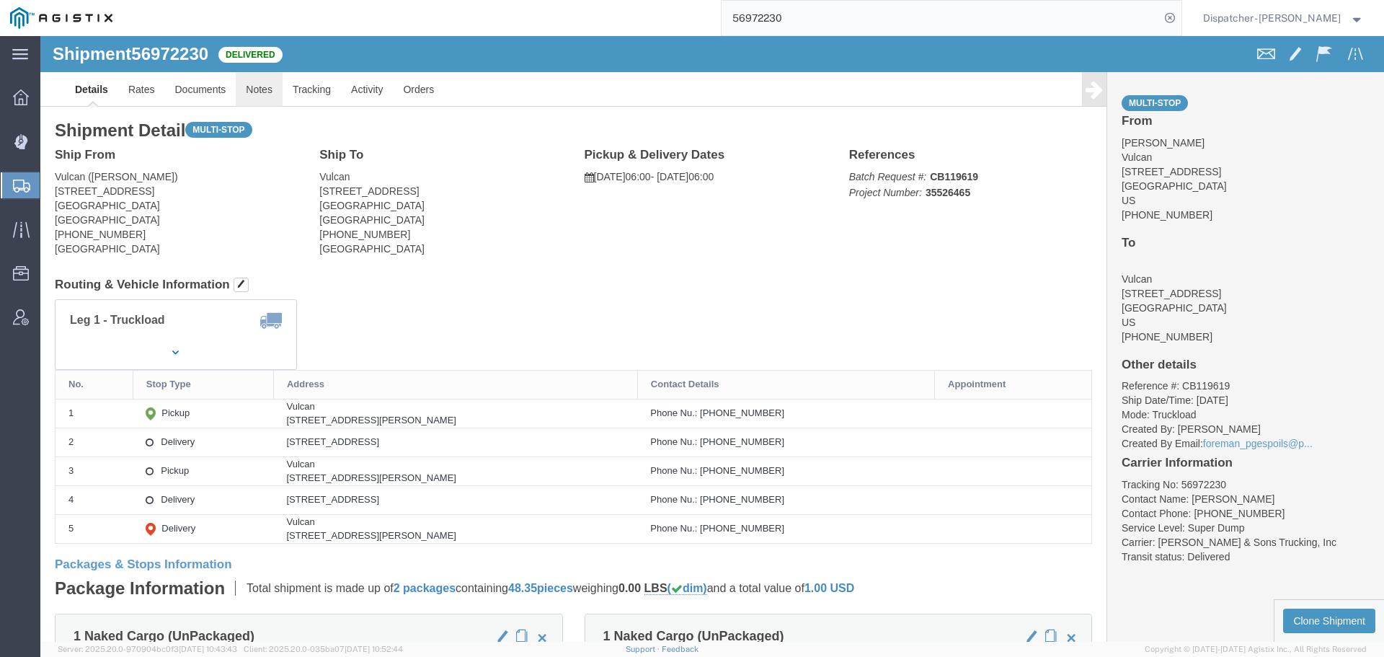
click link "Notes"
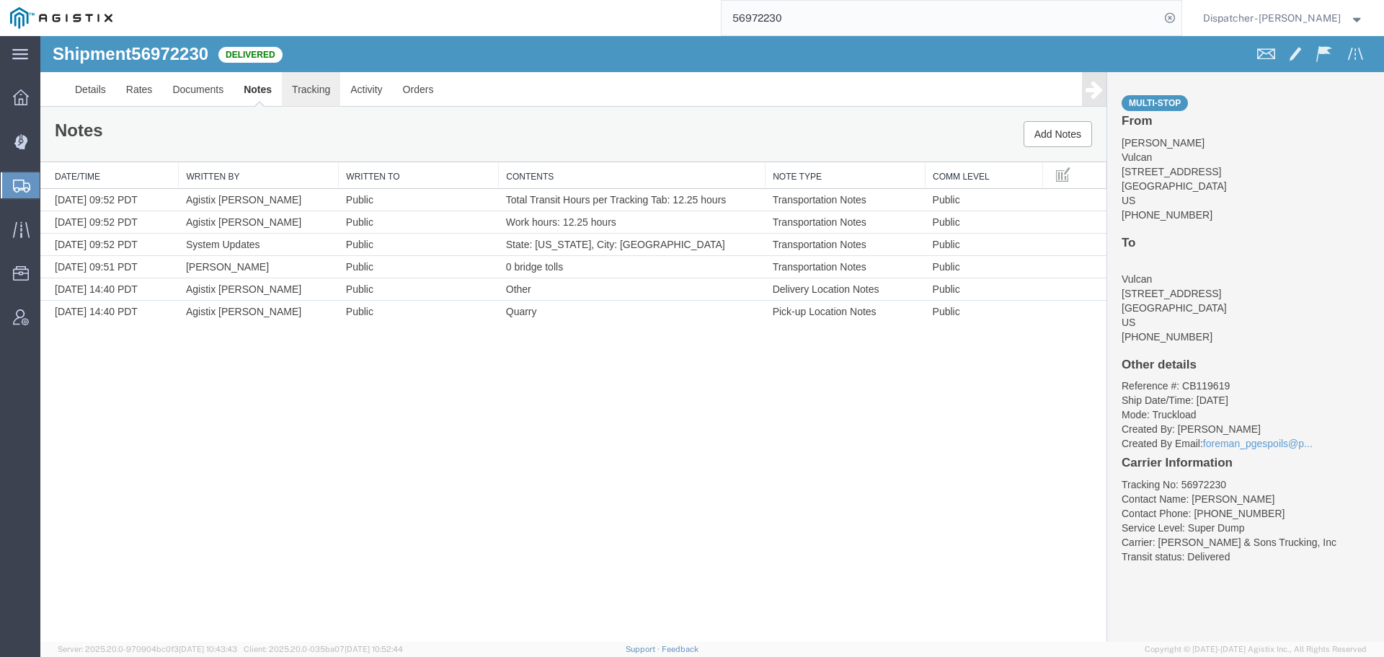
click at [318, 90] on link "Tracking" at bounding box center [311, 89] width 58 height 35
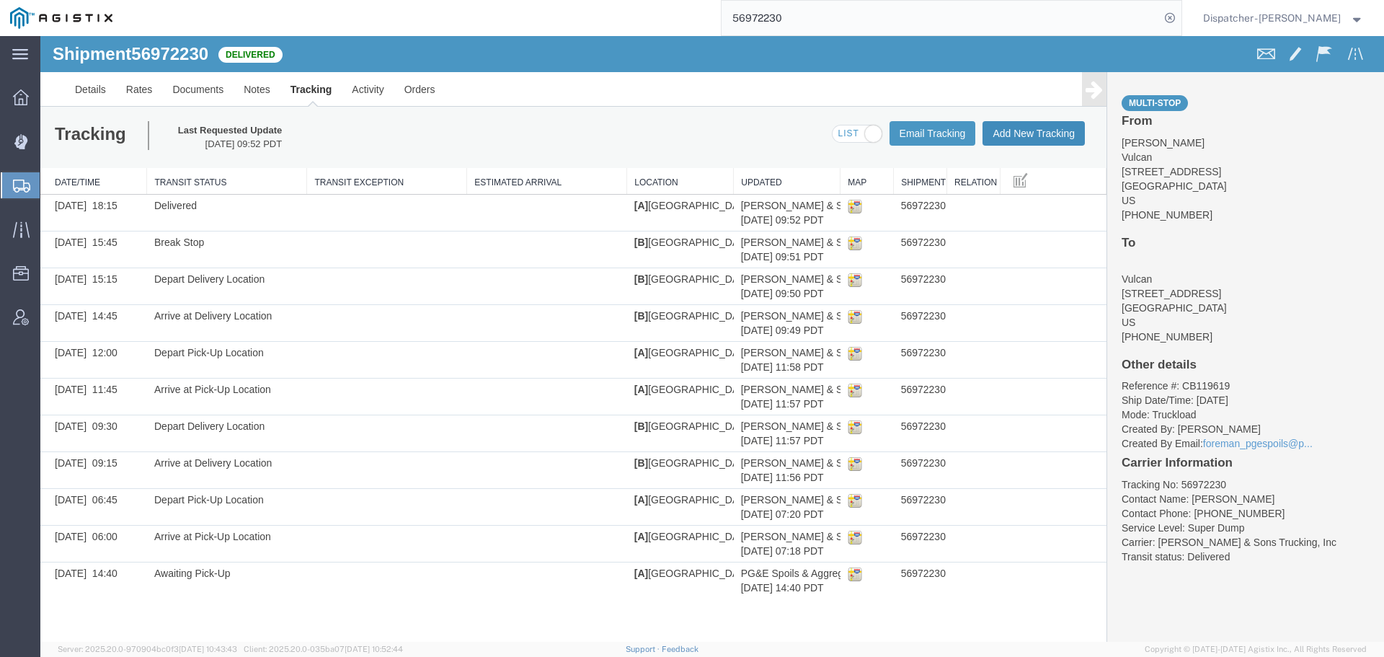
click at [1054, 141] on button "Add New Tracking" at bounding box center [1033, 133] width 102 height 25
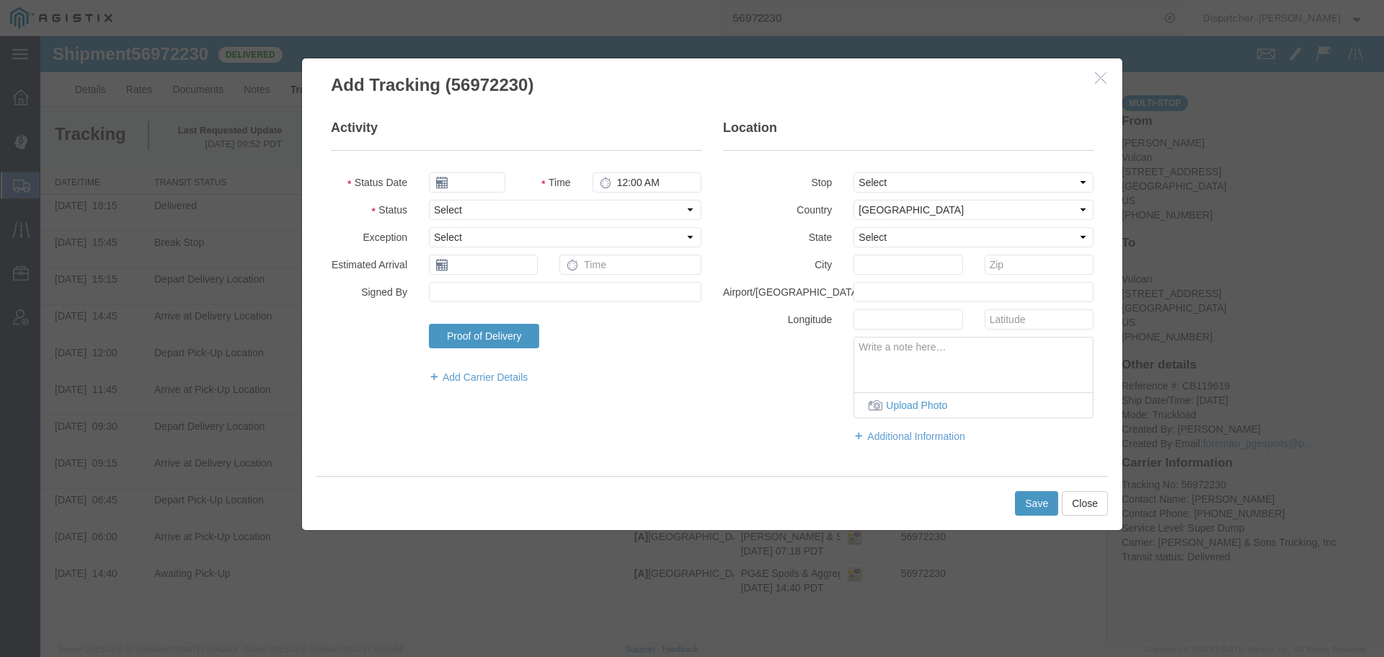
type input "[DATE]"
type input "12:00 PM"
click at [463, 185] on input "[DATE]" at bounding box center [467, 182] width 76 height 20
click at [443, 207] on th at bounding box center [440, 208] width 22 height 22
click at [490, 337] on td "30" at bounding box center [487, 337] width 22 height 22
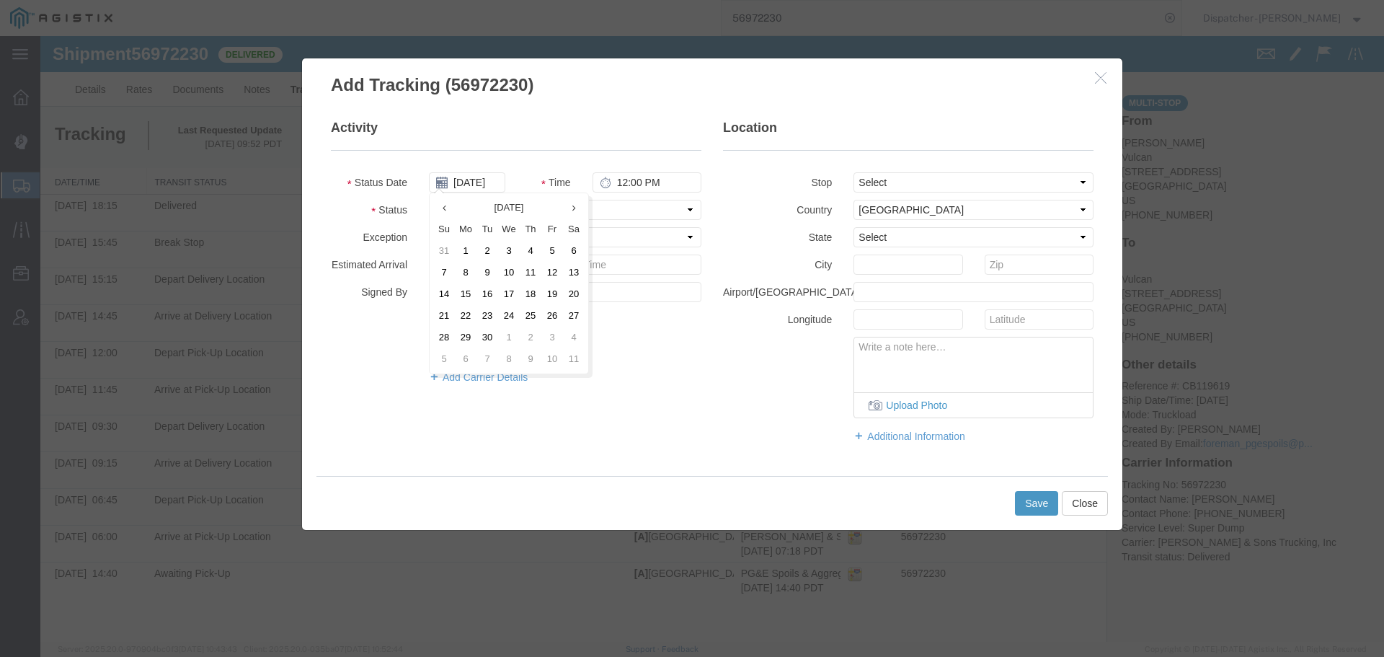
type input "[DATE]"
click at [634, 174] on input "12:00 PM" at bounding box center [646, 182] width 109 height 20
type input "3:15 PM"
click at [617, 213] on select "Select Arrival Notice Available Arrival Notice Imported Arrive at Delivery Loca…" at bounding box center [565, 210] width 272 height 20
select select "BREAKSTART"
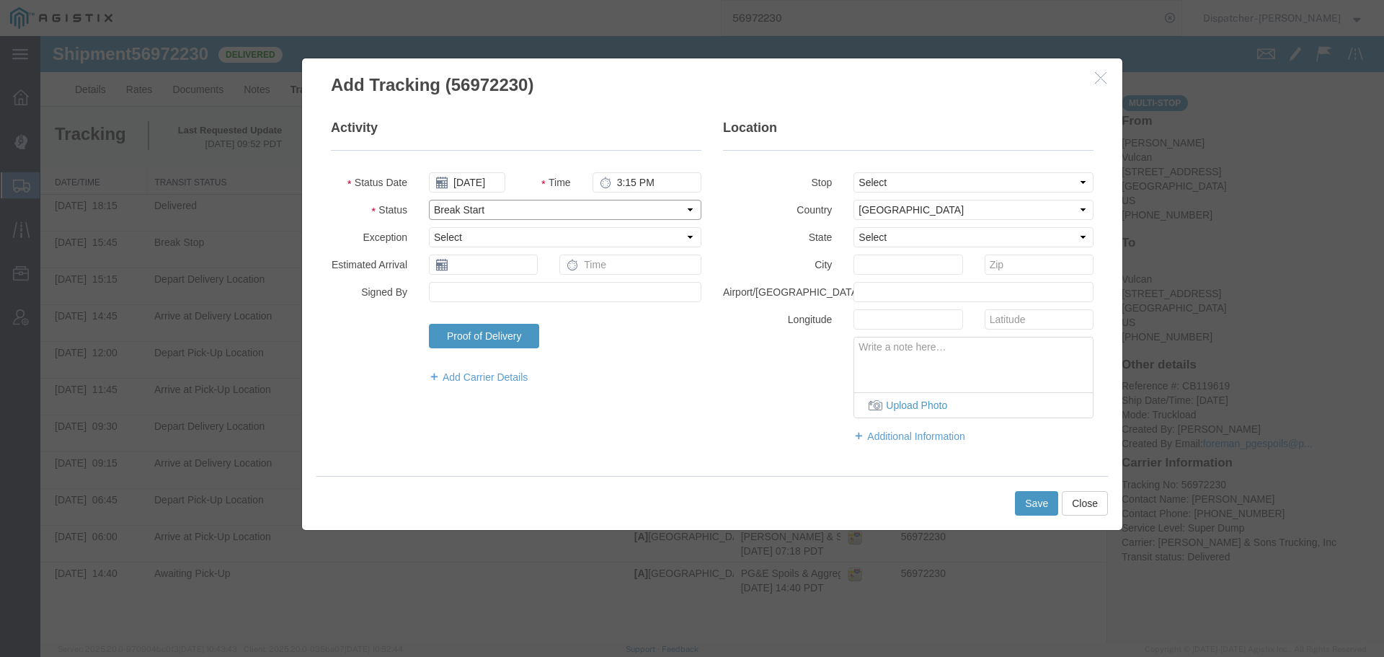
click at [429, 200] on select "Select Arrival Notice Available Arrival Notice Imported Arrive at Delivery Loca…" at bounding box center [565, 210] width 272 height 20
click at [1034, 502] on button "Save" at bounding box center [1036, 503] width 43 height 25
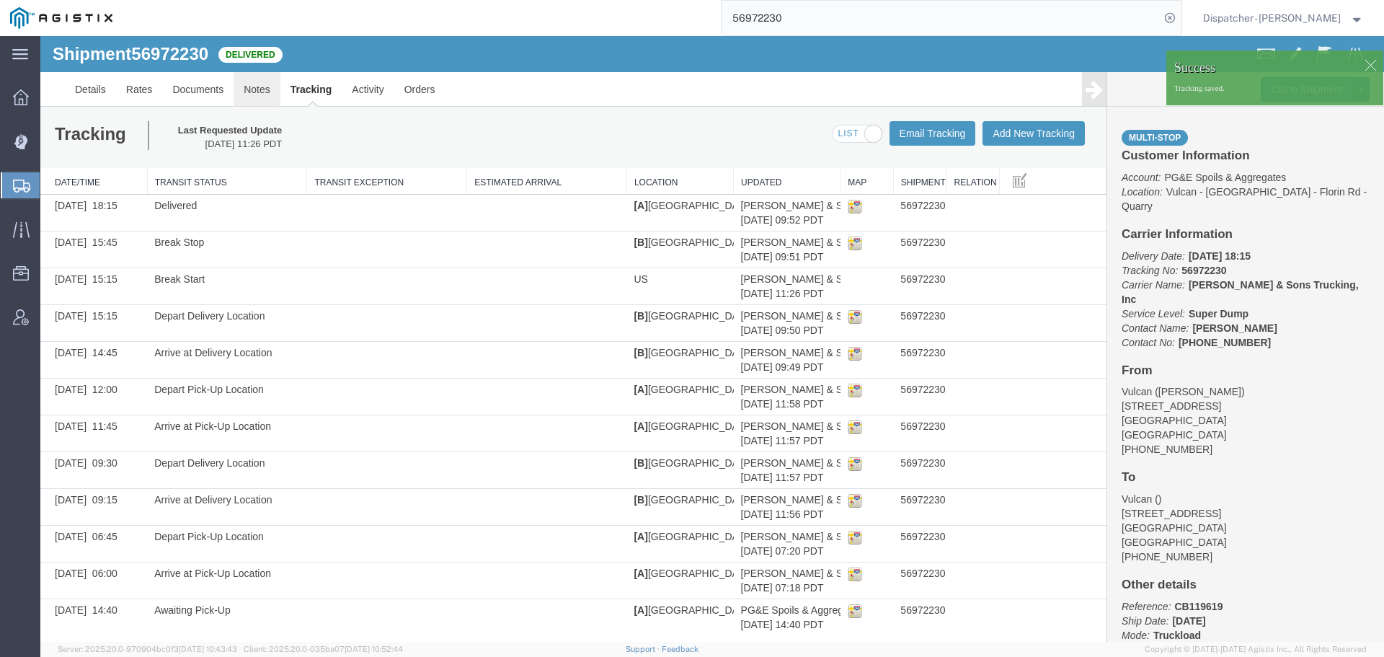
click at [265, 83] on link "Notes" at bounding box center [257, 89] width 47 height 35
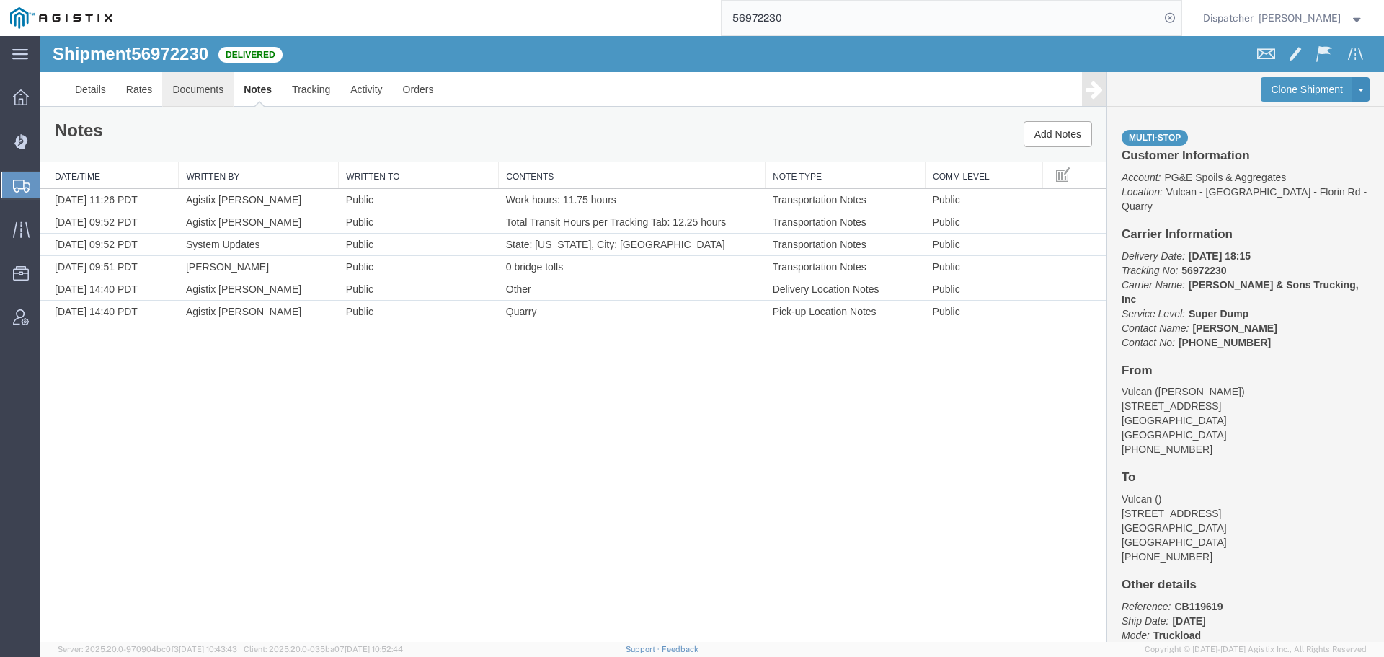
click at [203, 85] on link "Documents" at bounding box center [197, 89] width 71 height 35
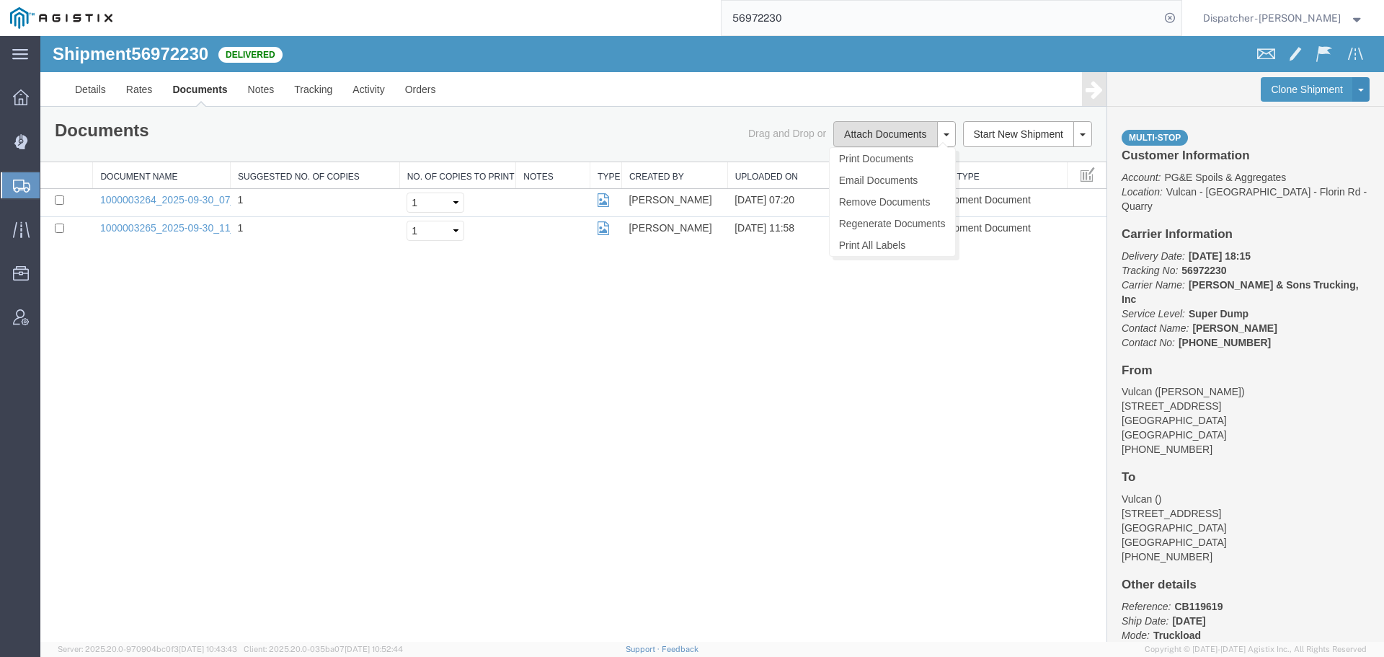
click at [889, 138] on button "Attach Documents" at bounding box center [885, 134] width 104 height 26
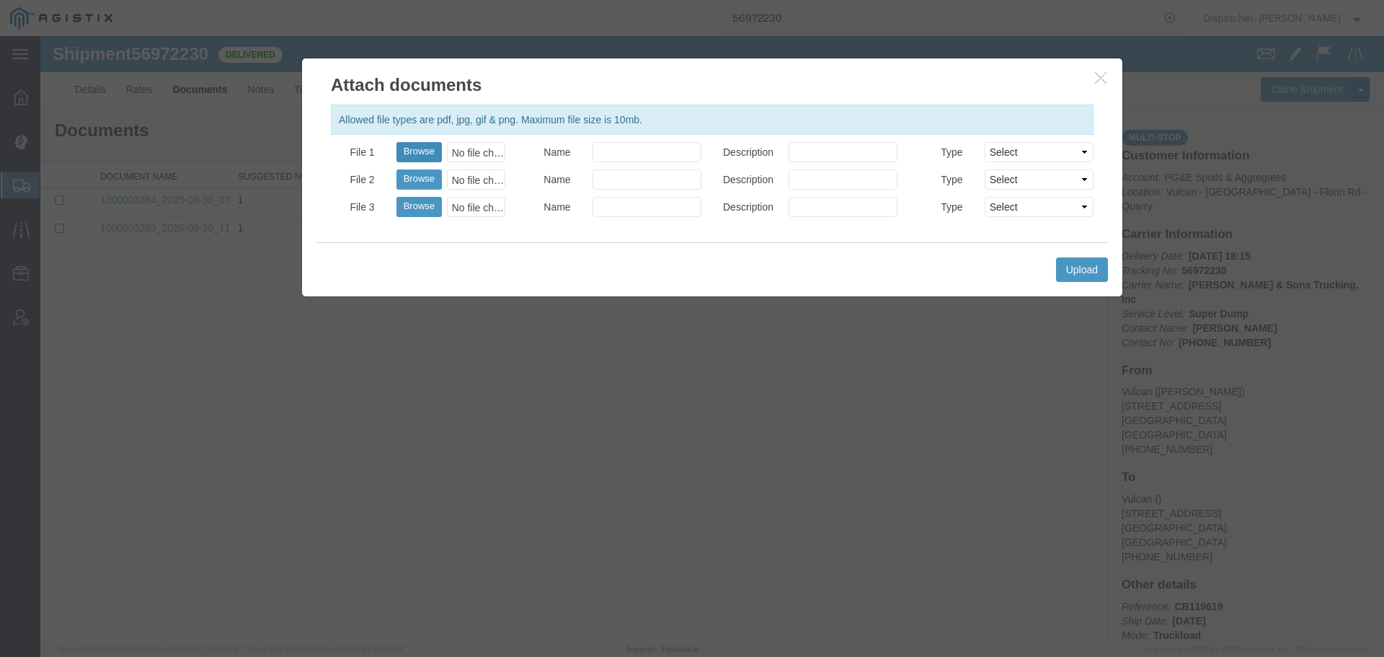
click at [423, 149] on button "Browse" at bounding box center [418, 152] width 45 height 20
type input "C:\fakepath\56972230trktag.pdf"
click at [1065, 274] on button "Upload" at bounding box center [1082, 269] width 52 height 25
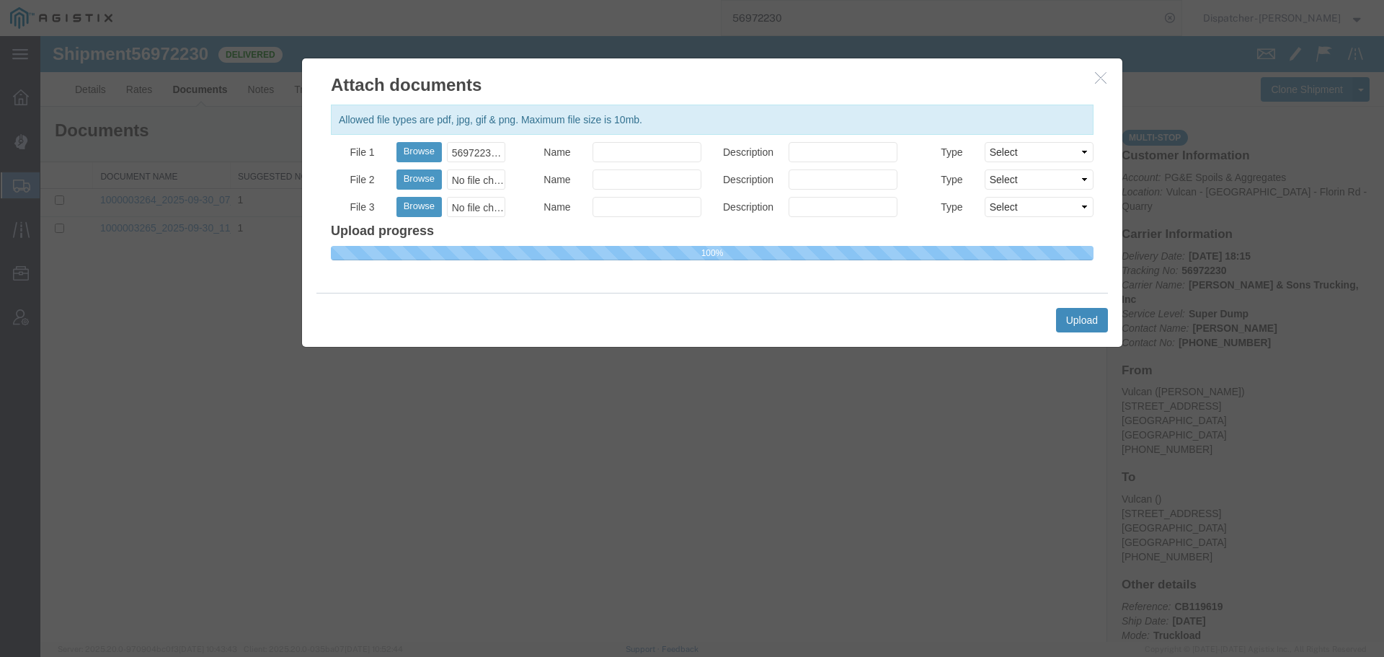
select select
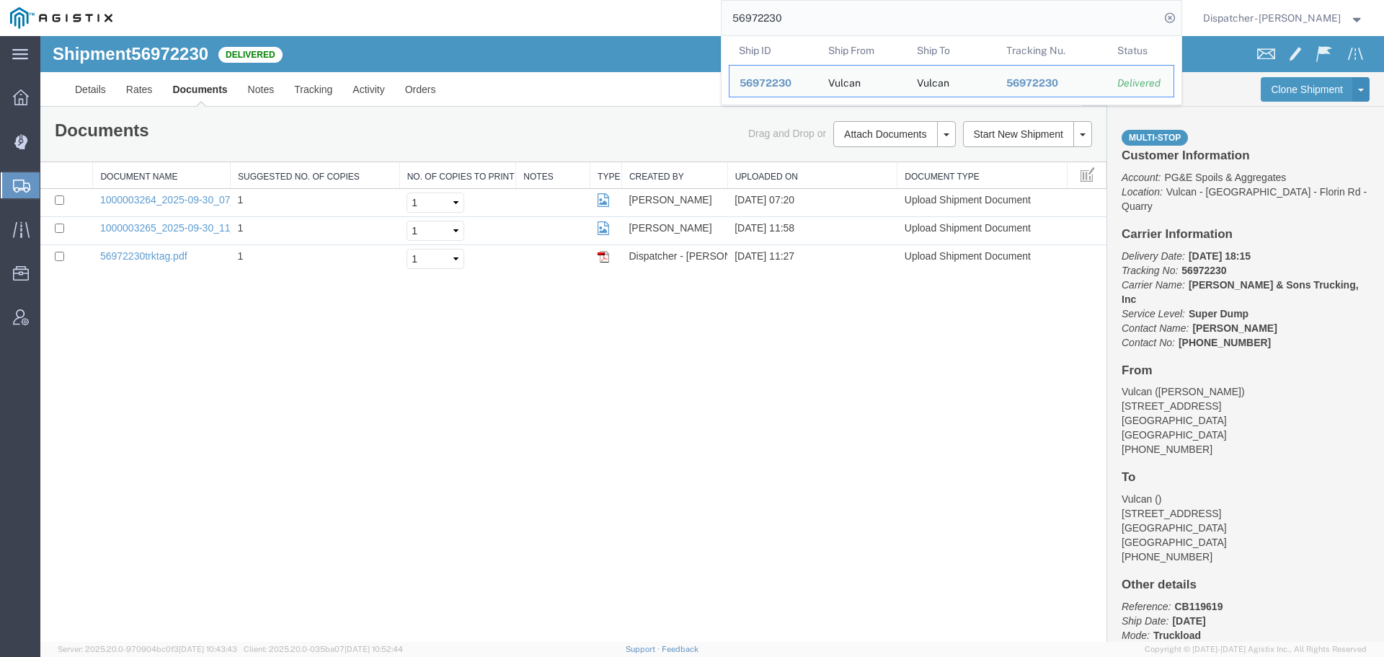
drag, startPoint x: 787, startPoint y: 16, endPoint x: 685, endPoint y: 3, distance: 102.5
click at [739, 12] on input "56972230" at bounding box center [940, 18] width 438 height 35
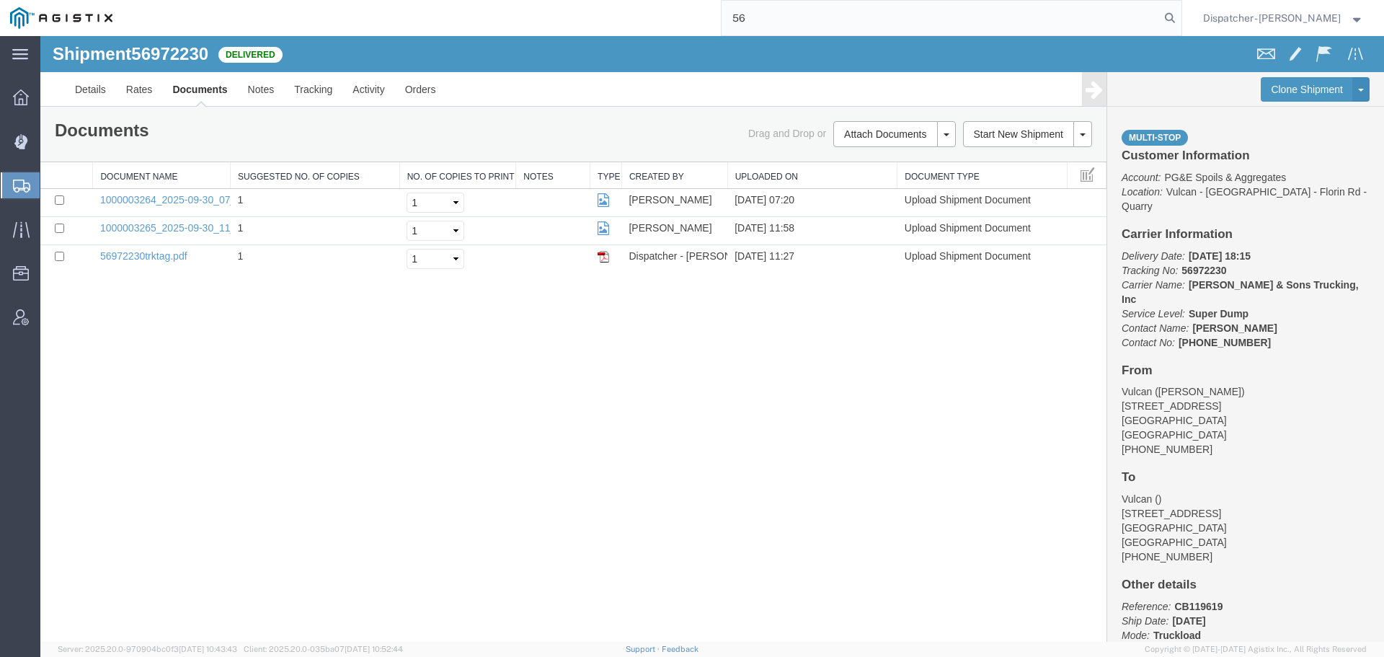
type input "5"
type input "56972207"
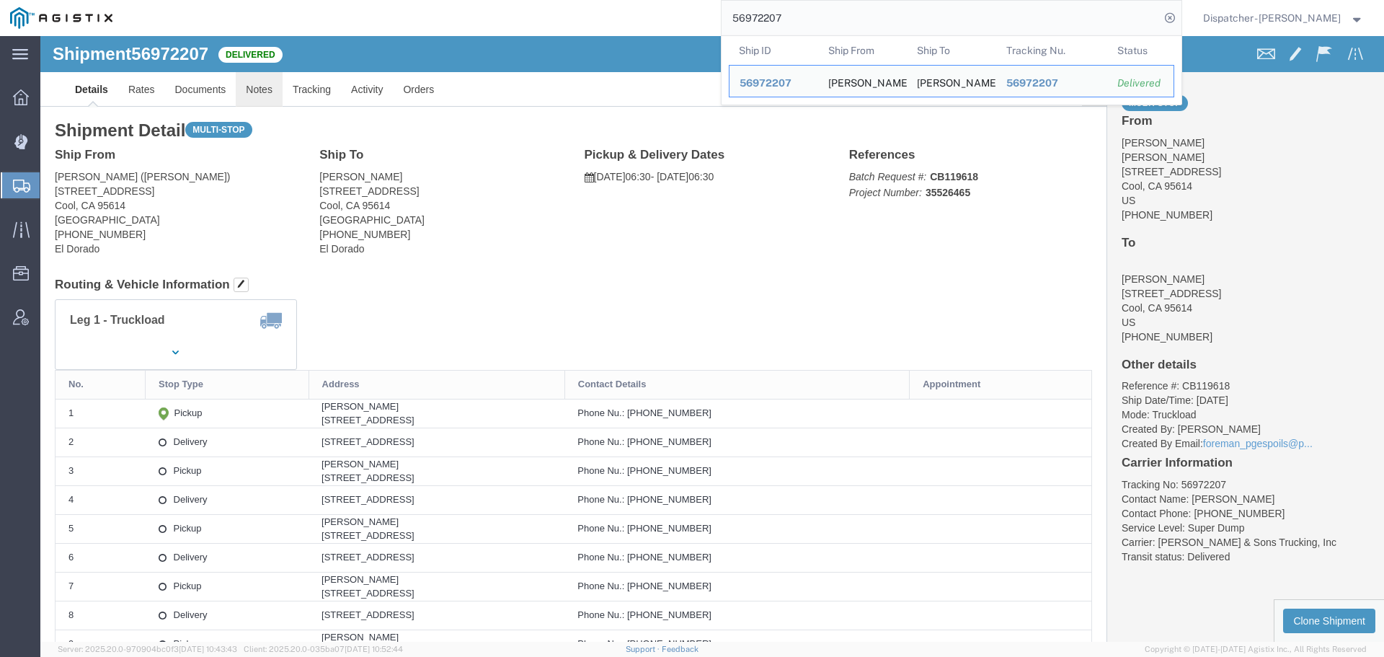
click link "Notes"
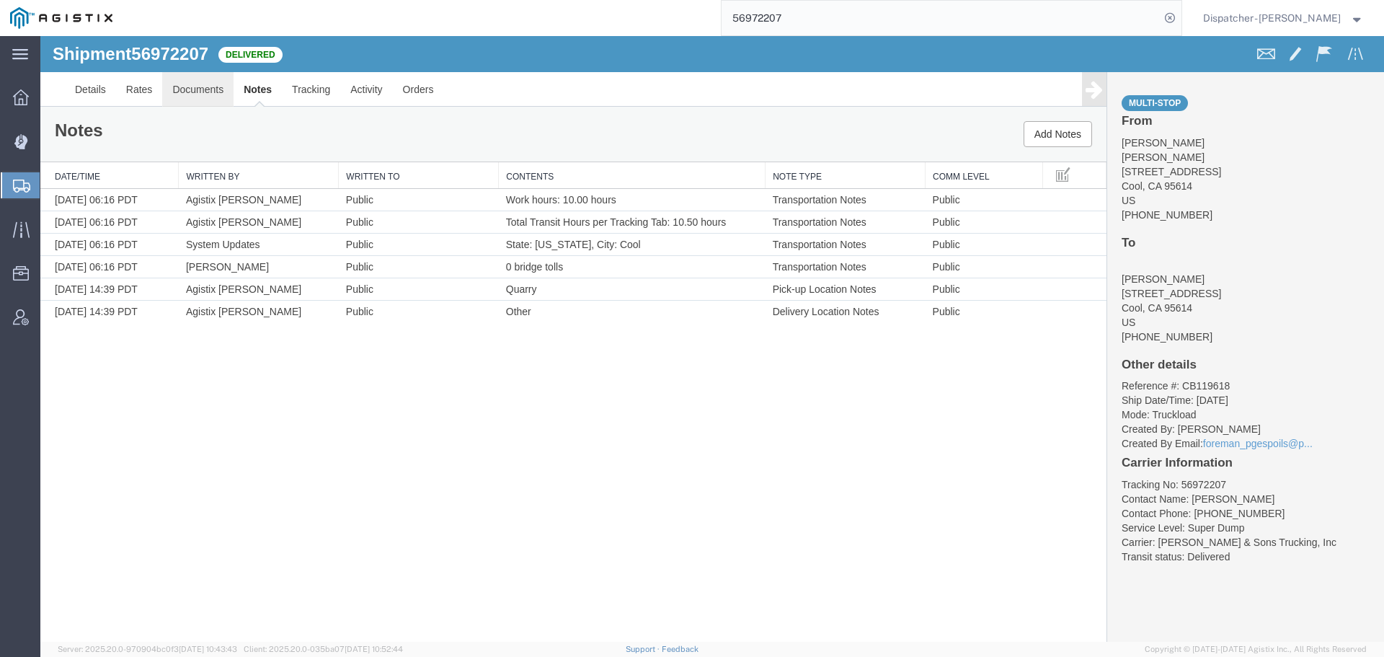
click at [221, 83] on link "Documents" at bounding box center [197, 89] width 71 height 35
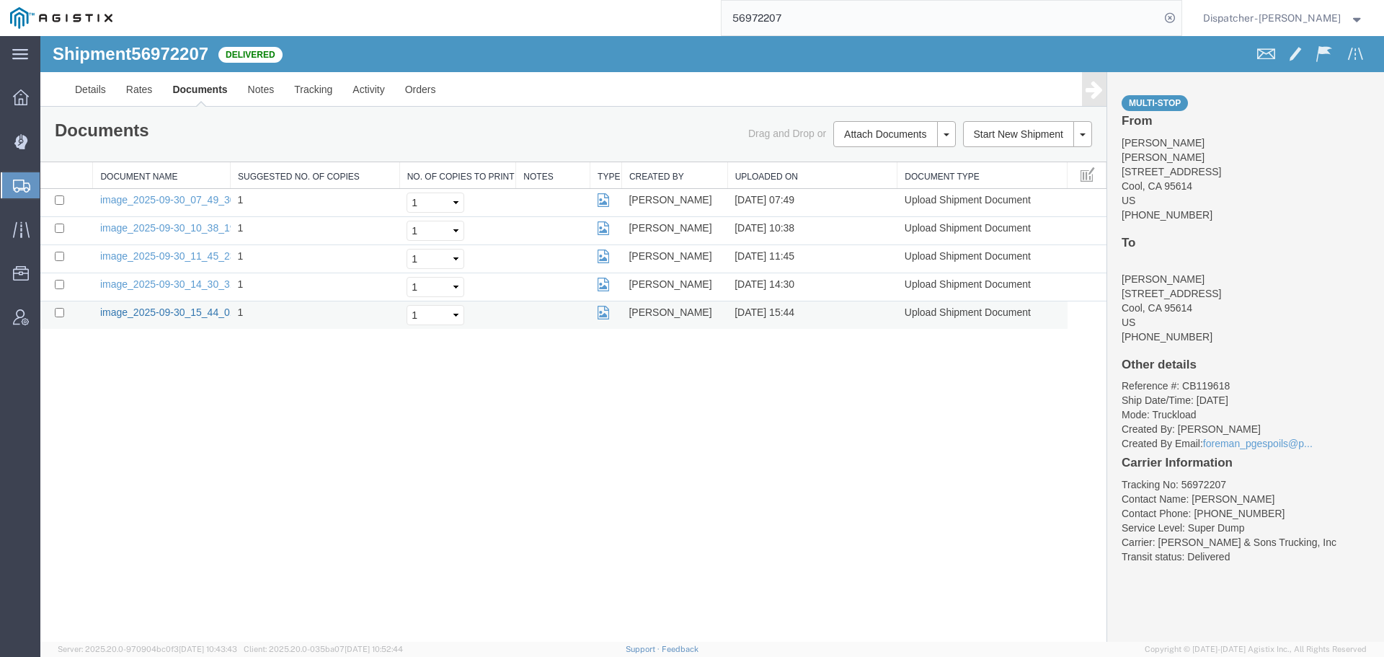
click at [207, 311] on link "image_2025-09-30_15_44_01.jpg" at bounding box center [175, 312] width 151 height 12
click at [154, 282] on link "image_2025-09-30_14_30_31.jpg" at bounding box center [175, 284] width 151 height 12
click at [172, 254] on link "image_2025-09-30_11_45_23.jpg" at bounding box center [175, 256] width 151 height 12
click at [169, 225] on link "image_2025-09-30_10_38_19.jpg" at bounding box center [175, 228] width 151 height 12
click at [105, 197] on link "image_2025-09-30_07_49_30.jpg" at bounding box center [175, 200] width 151 height 12
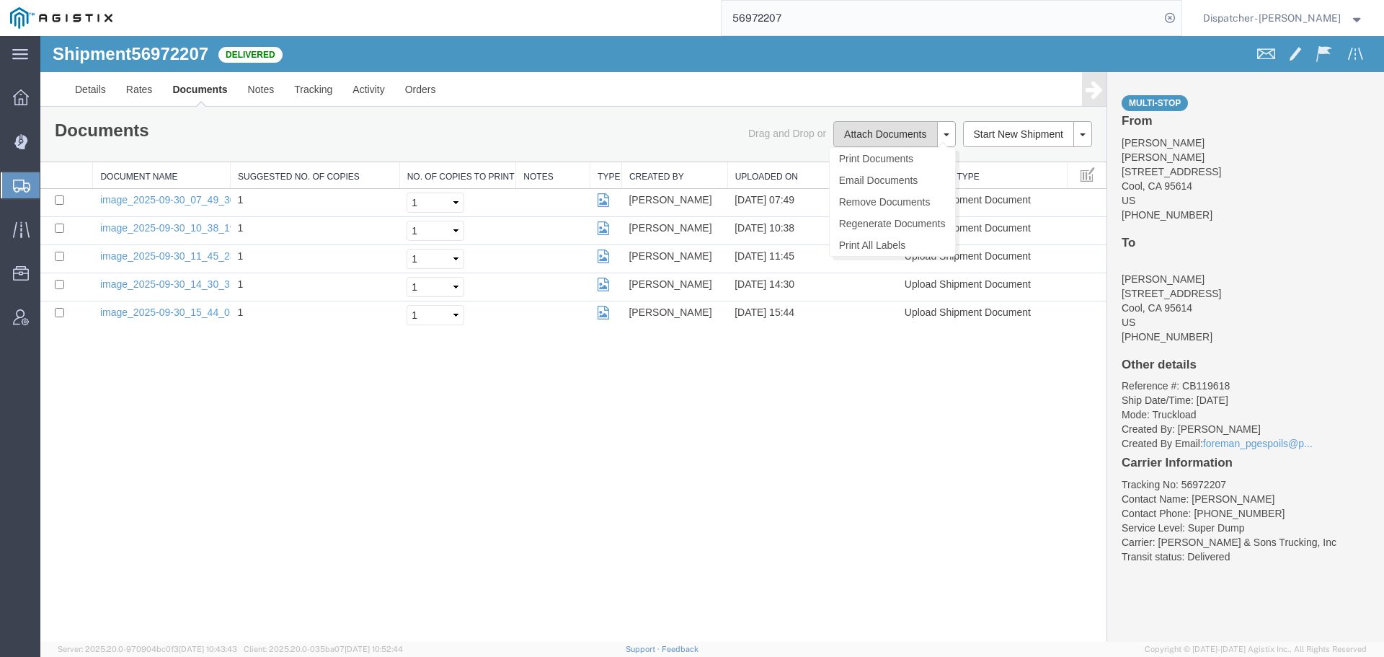
click at [878, 139] on button "Attach Documents" at bounding box center [885, 134] width 104 height 26
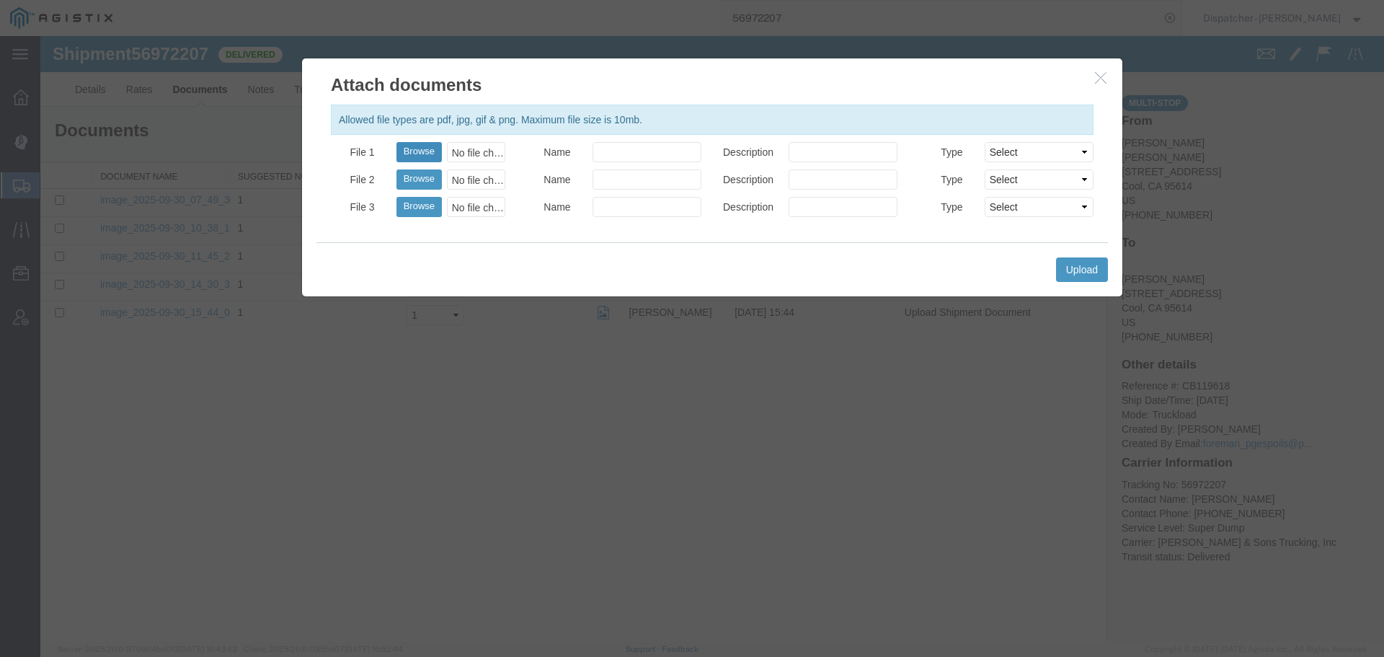
click at [427, 156] on button "Browse" at bounding box center [418, 152] width 45 height 20
type input "C:\fakepath\56972207trktag.pdf"
click at [1081, 284] on div "Upload" at bounding box center [711, 269] width 791 height 54
click at [1081, 275] on button "Upload" at bounding box center [1082, 269] width 52 height 25
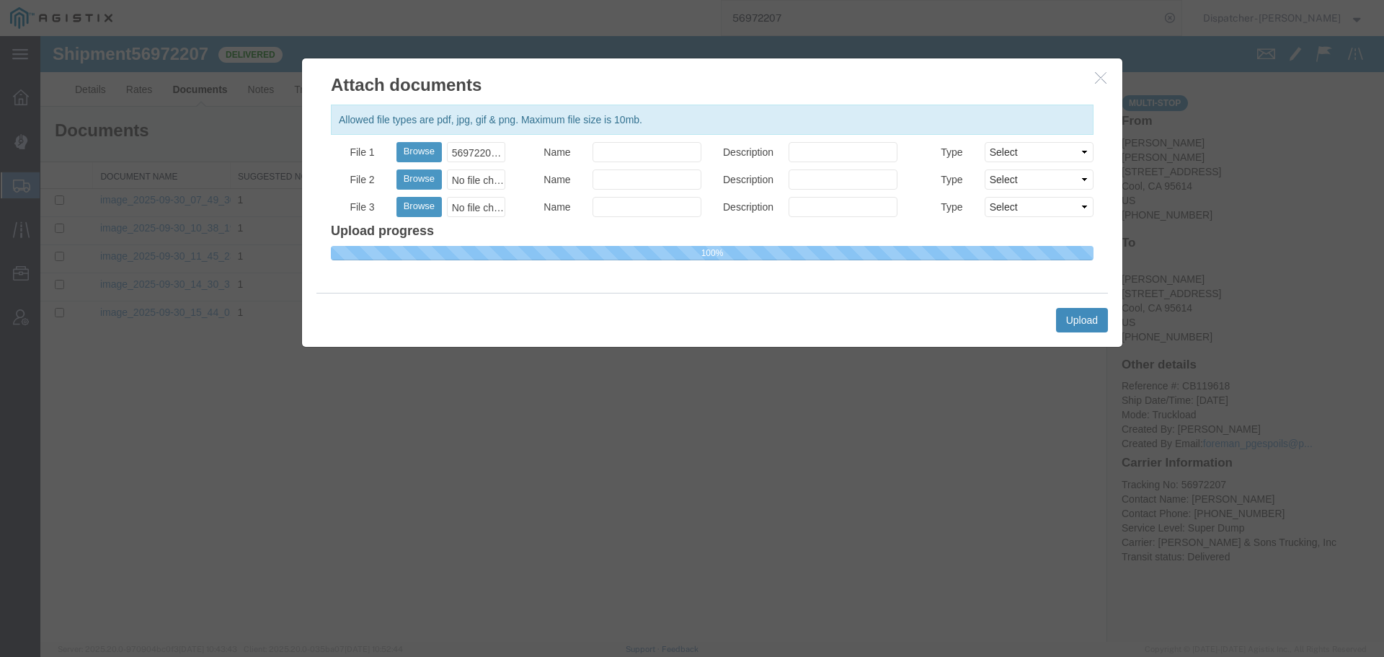
select select
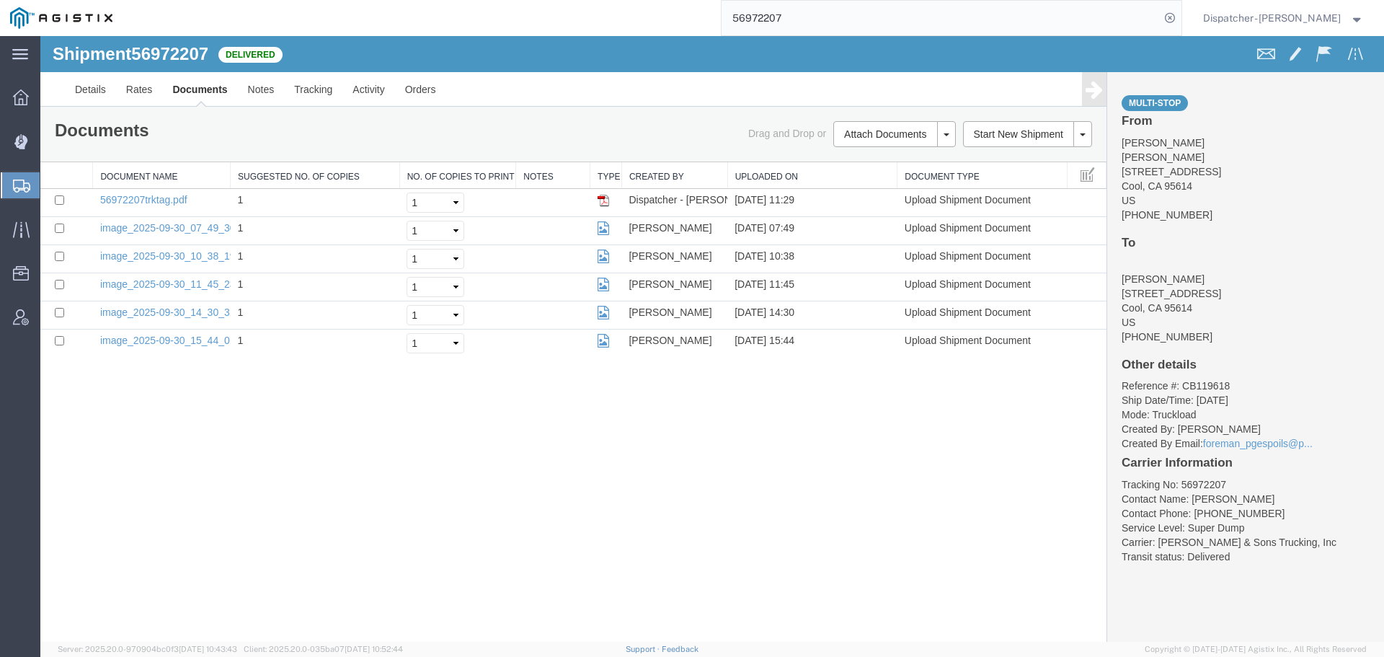
drag, startPoint x: 806, startPoint y: 22, endPoint x: 675, endPoint y: 30, distance: 131.5
click at [700, 29] on div "56972207" at bounding box center [652, 18] width 1059 height 36
type input "56988617"
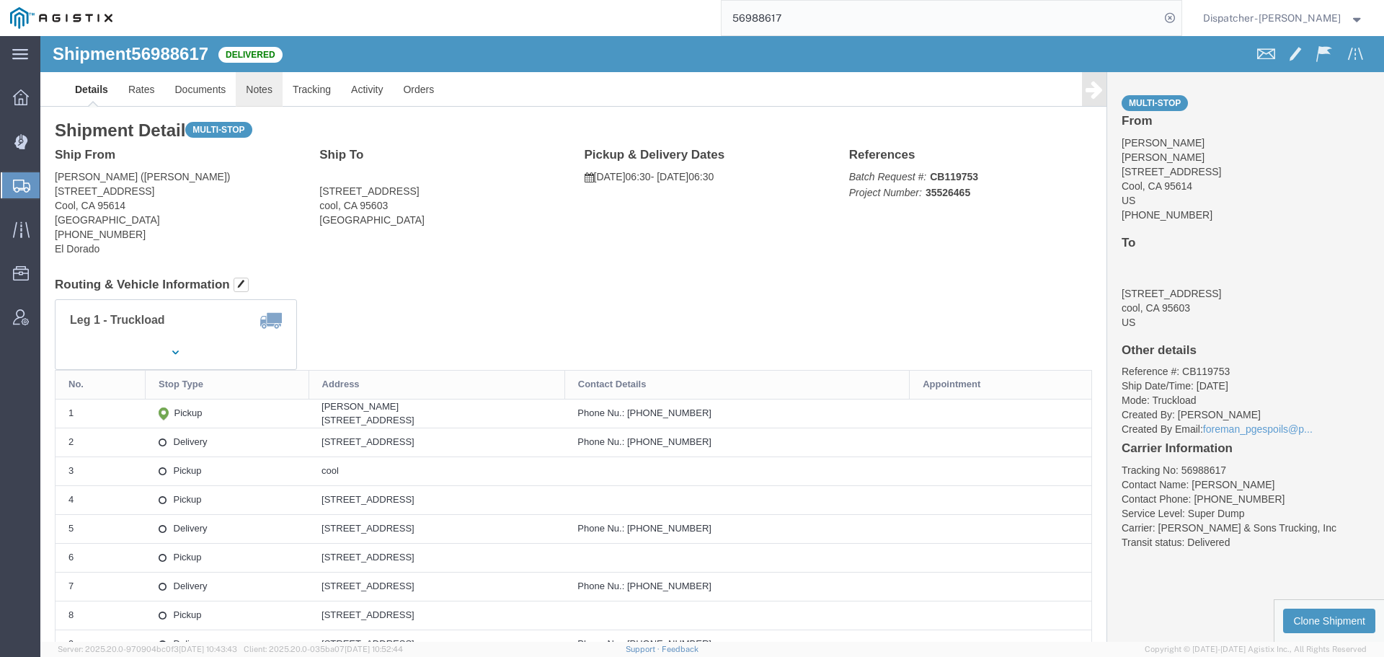
click link "Notes"
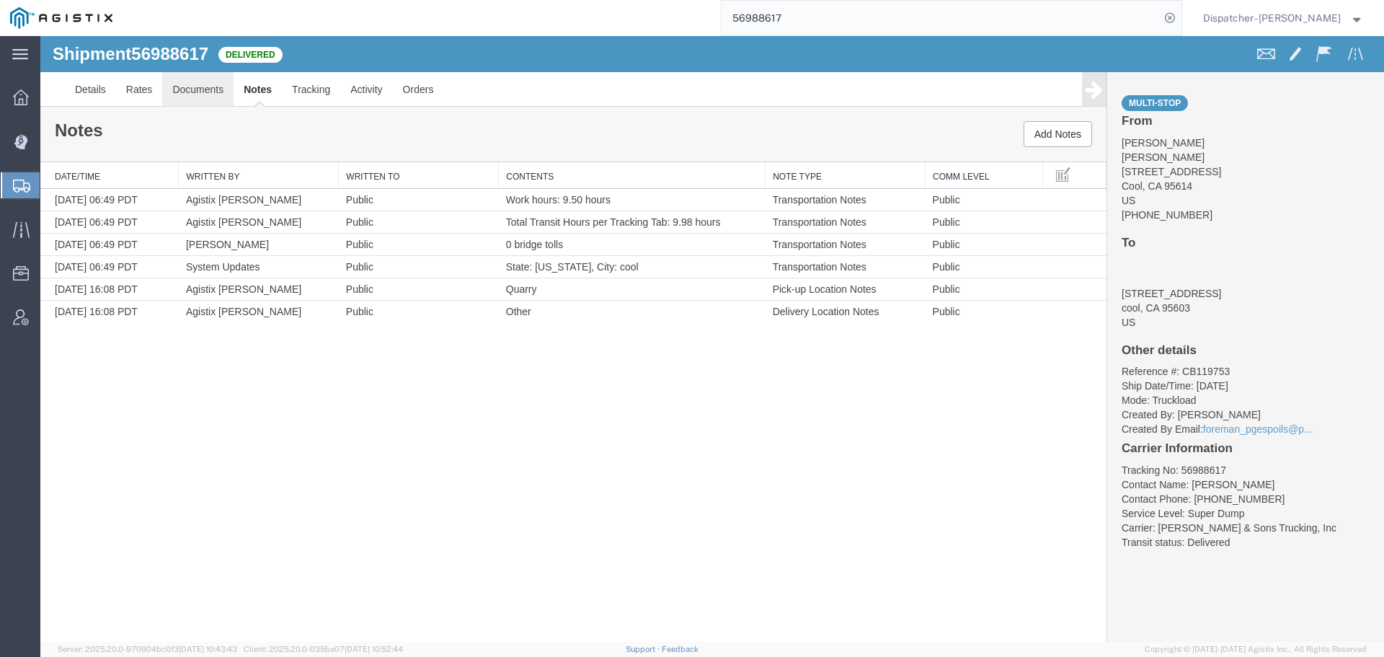
click at [187, 81] on link "Documents" at bounding box center [197, 89] width 71 height 35
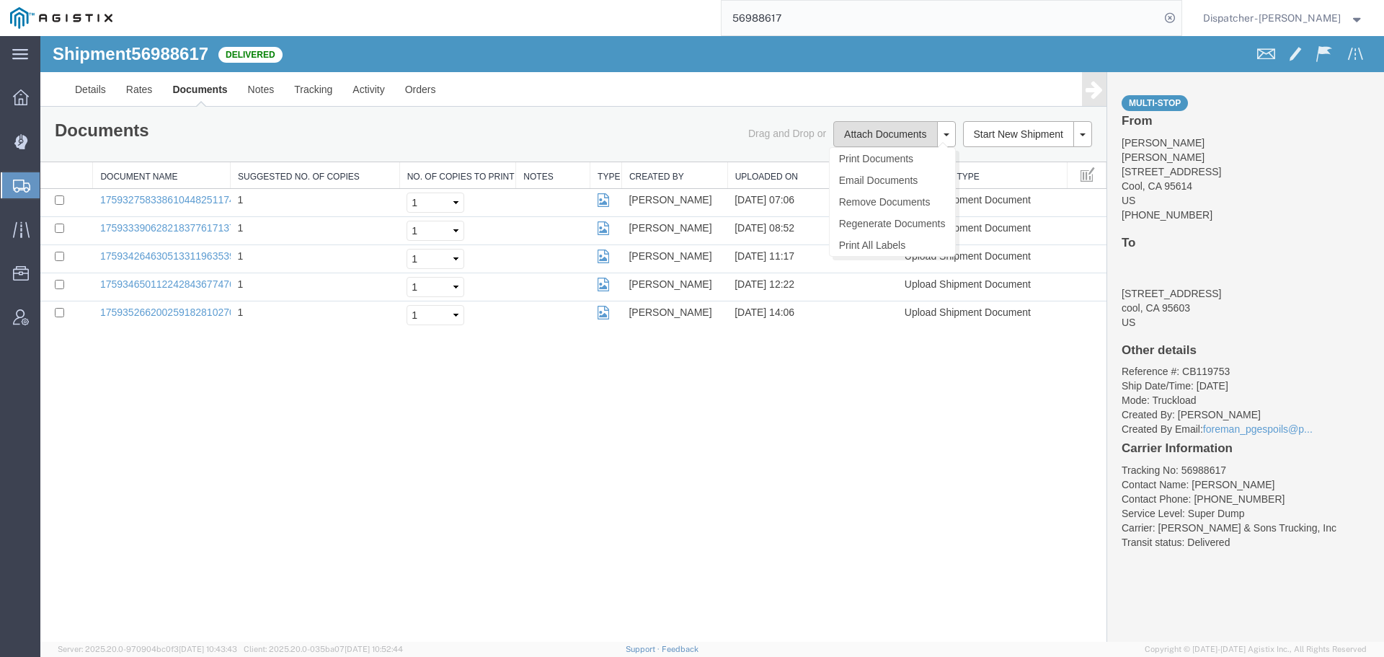
click at [880, 123] on button "Attach Documents" at bounding box center [885, 134] width 104 height 26
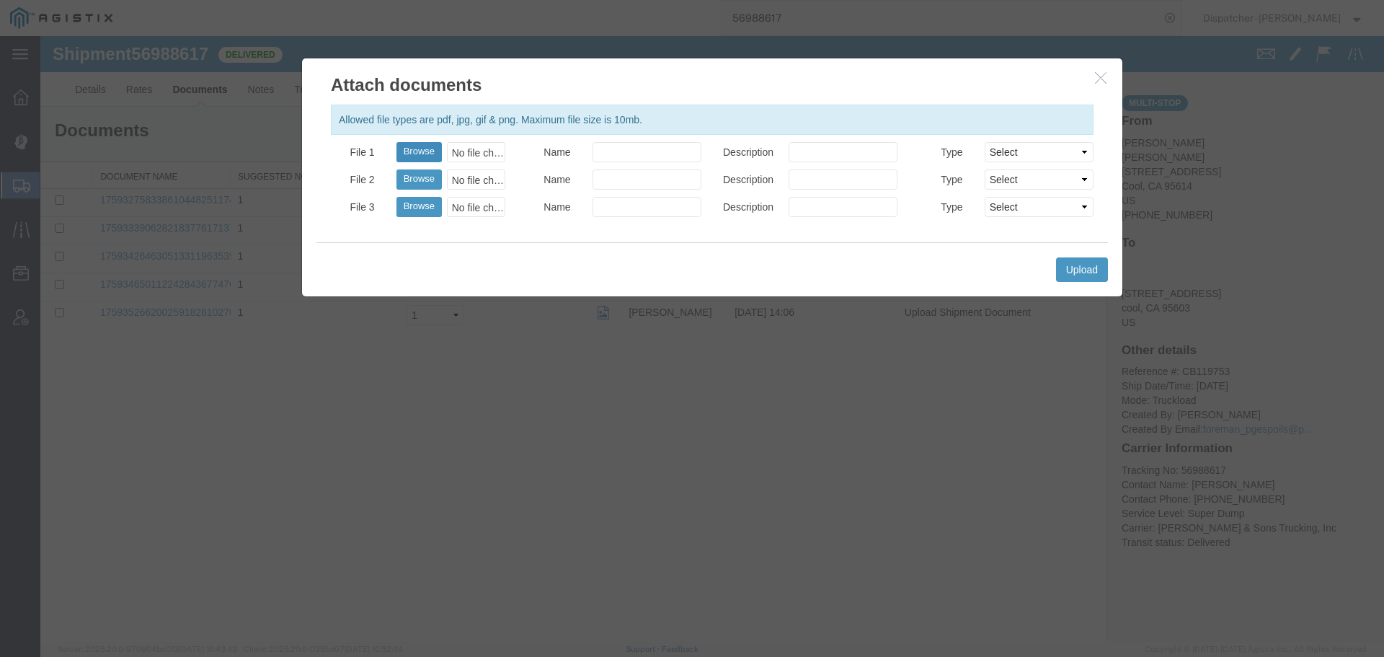
click at [417, 148] on button "Browse" at bounding box center [418, 152] width 45 height 20
type input "C:\fakepath\56988617trktag.pdf"
click at [1090, 263] on button "Upload" at bounding box center [1082, 269] width 52 height 25
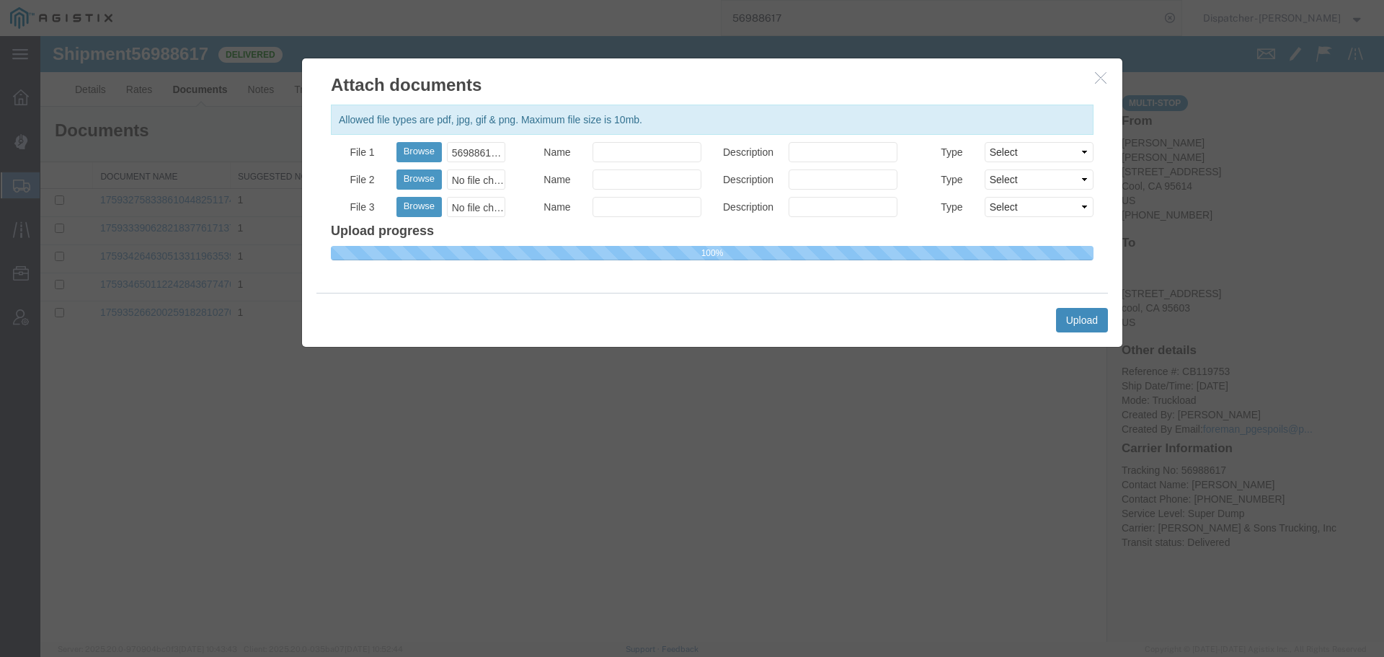
select select
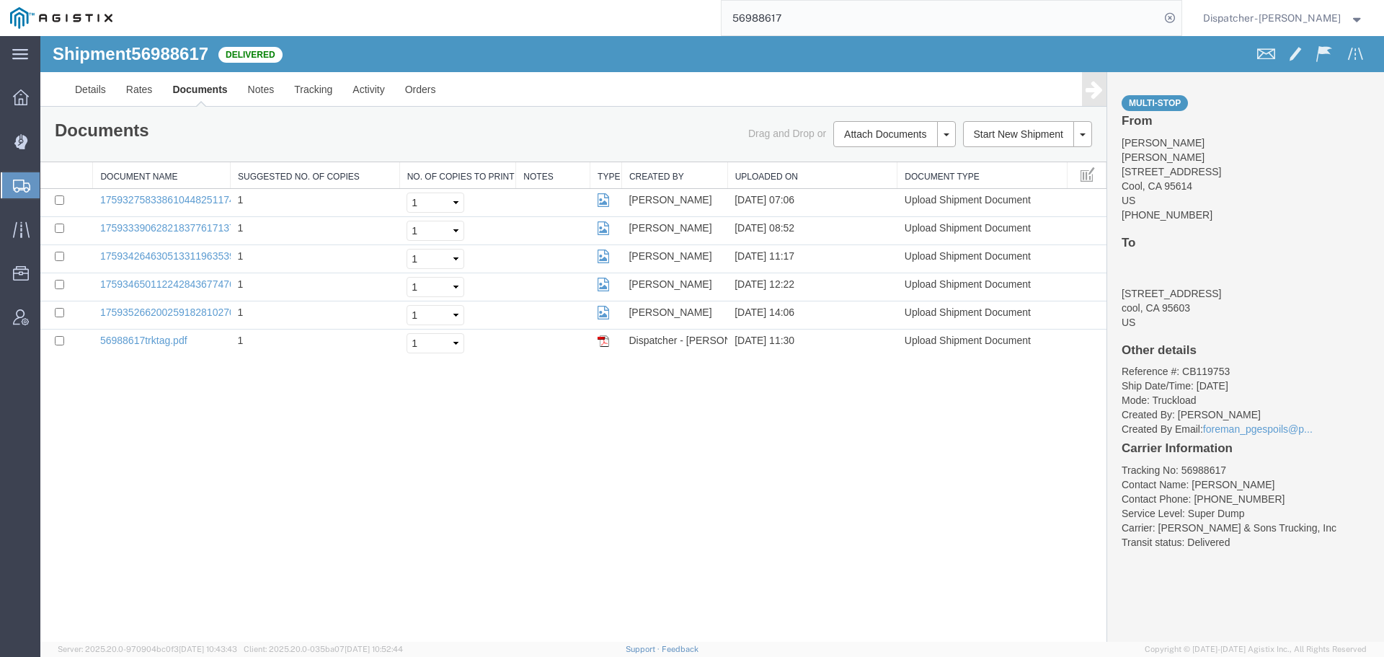
drag, startPoint x: 846, startPoint y: 56, endPoint x: 623, endPoint y: 43, distance: 223.1
type input "56983925"
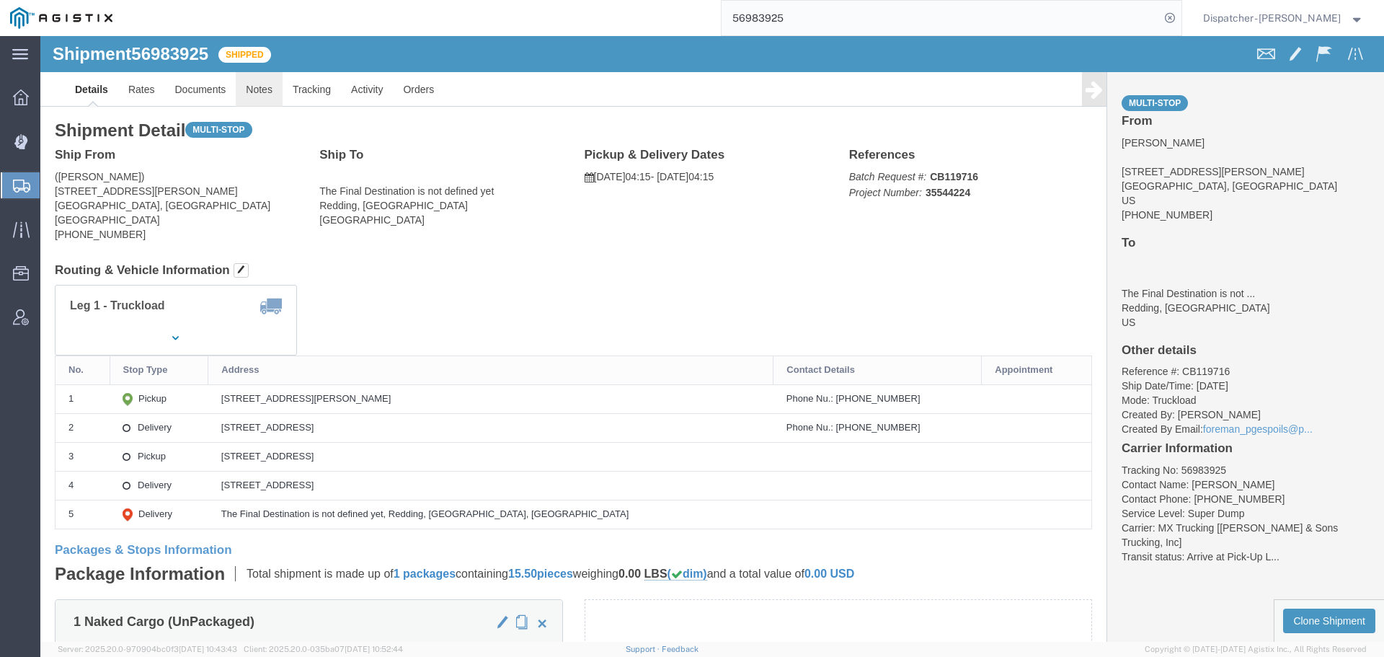
click link "Notes"
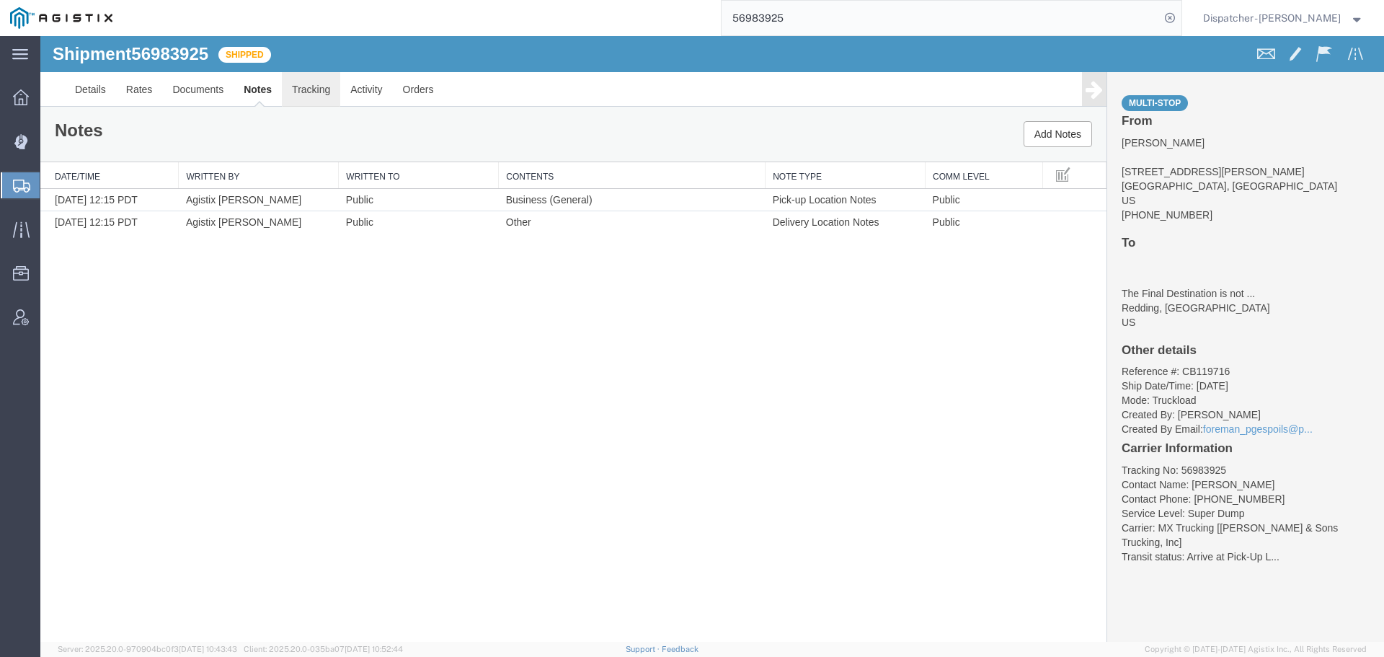
click at [313, 94] on link "Tracking" at bounding box center [311, 89] width 58 height 35
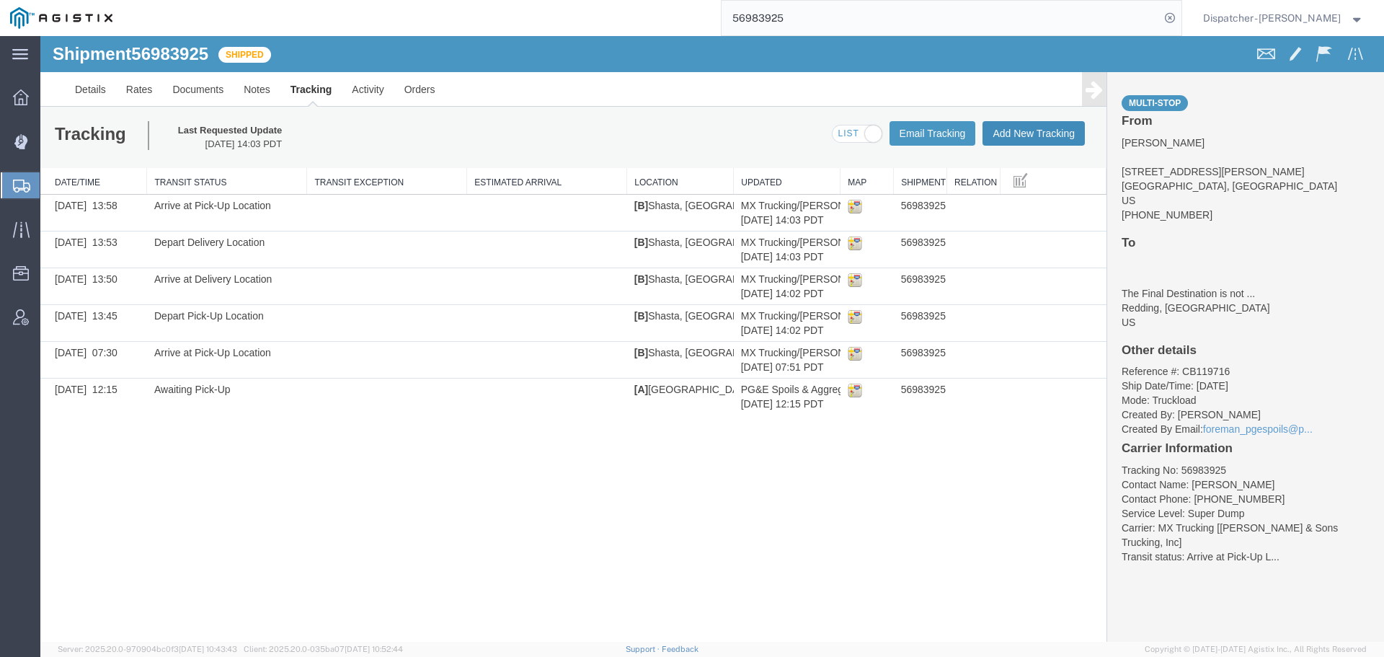
click at [1061, 128] on button "Add New Tracking" at bounding box center [1033, 133] width 102 height 25
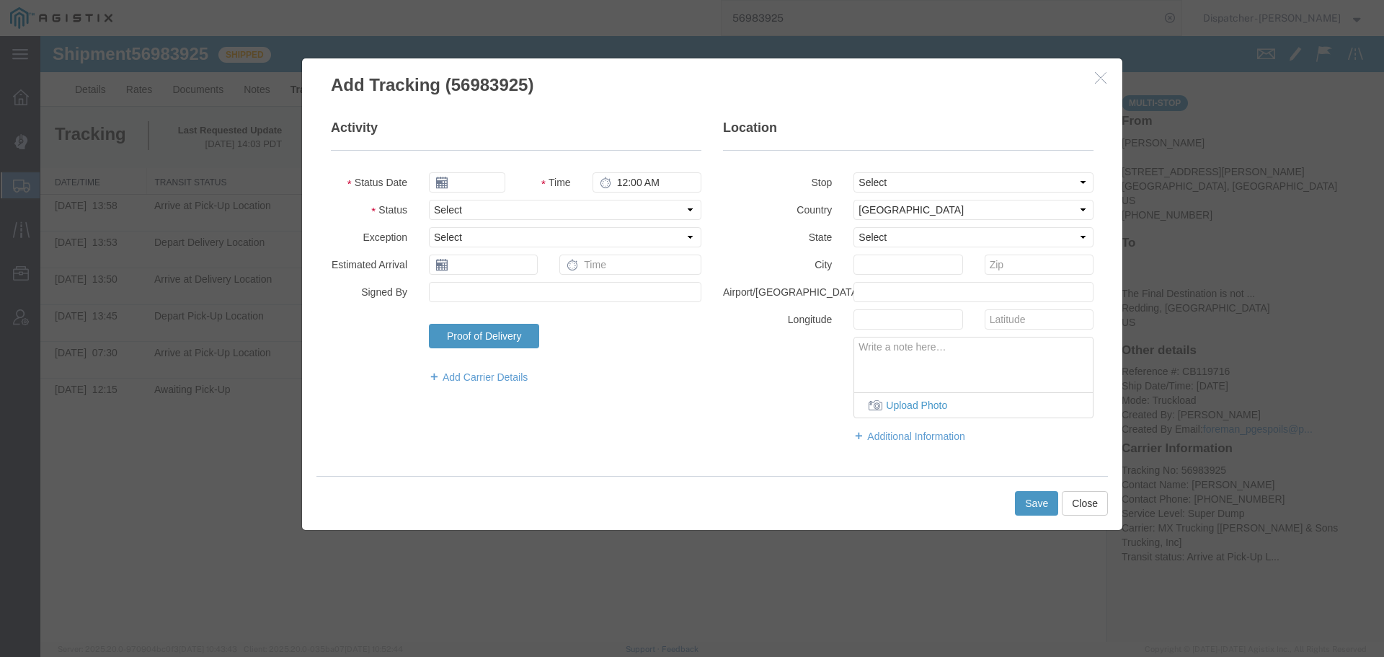
type input "[DATE]"
type input "12:00 PM"
click at [470, 182] on input "[DATE]" at bounding box center [467, 182] width 76 height 20
click at [506, 251] on td "1" at bounding box center [505, 251] width 22 height 22
type input "[DATE]"
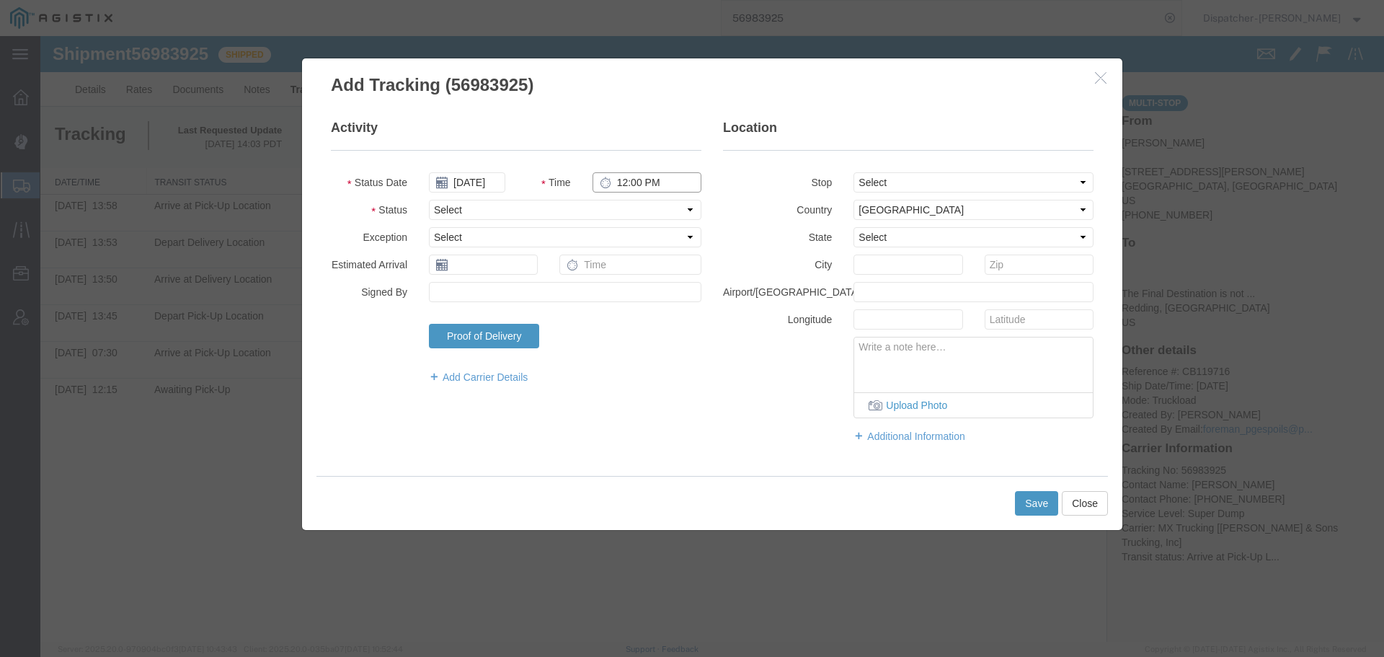
click at [635, 179] on input "12:00 PM" at bounding box center [646, 182] width 109 height 20
type input "4:30 PM"
click at [589, 211] on select "Select Arrival Notice Available Arrival Notice Imported Arrive at Delivery Loca…" at bounding box center [565, 210] width 272 height 20
select select "BREAKSTART"
click at [429, 200] on select "Select Arrival Notice Available Arrival Notice Imported Arrive at Delivery Loca…" at bounding box center [565, 210] width 272 height 20
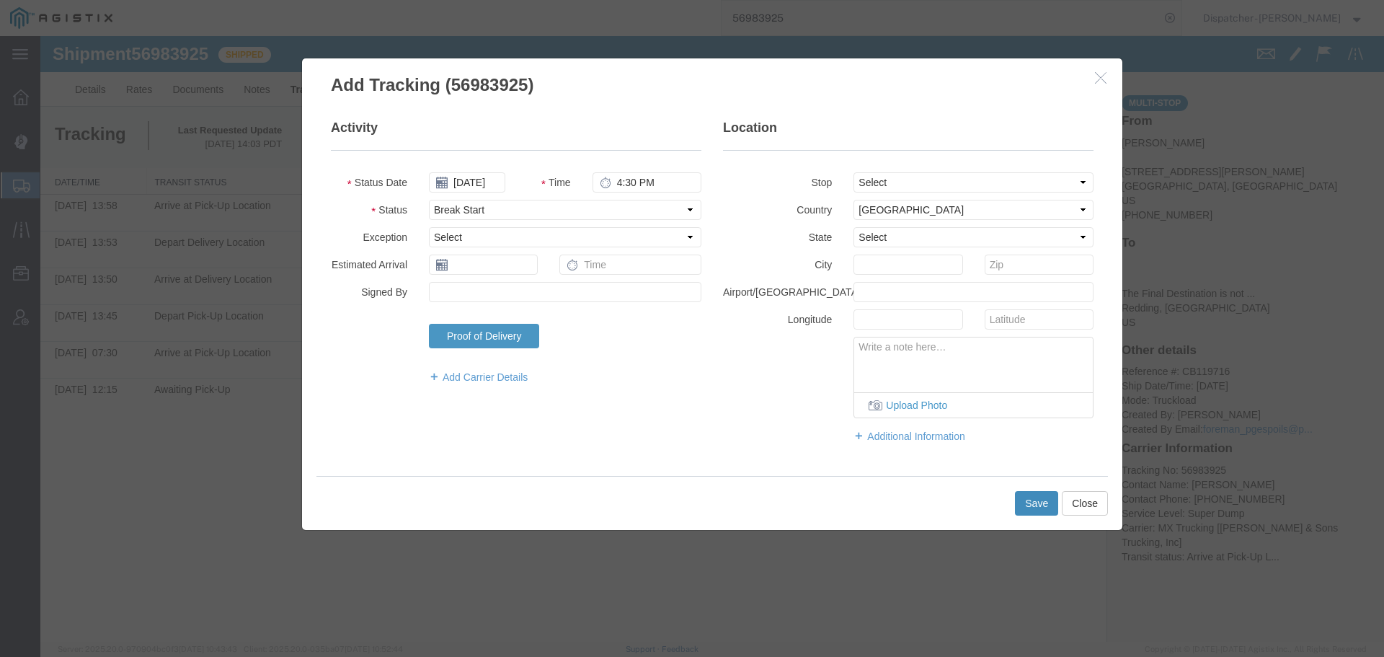
click at [1037, 511] on button "Save" at bounding box center [1036, 503] width 43 height 25
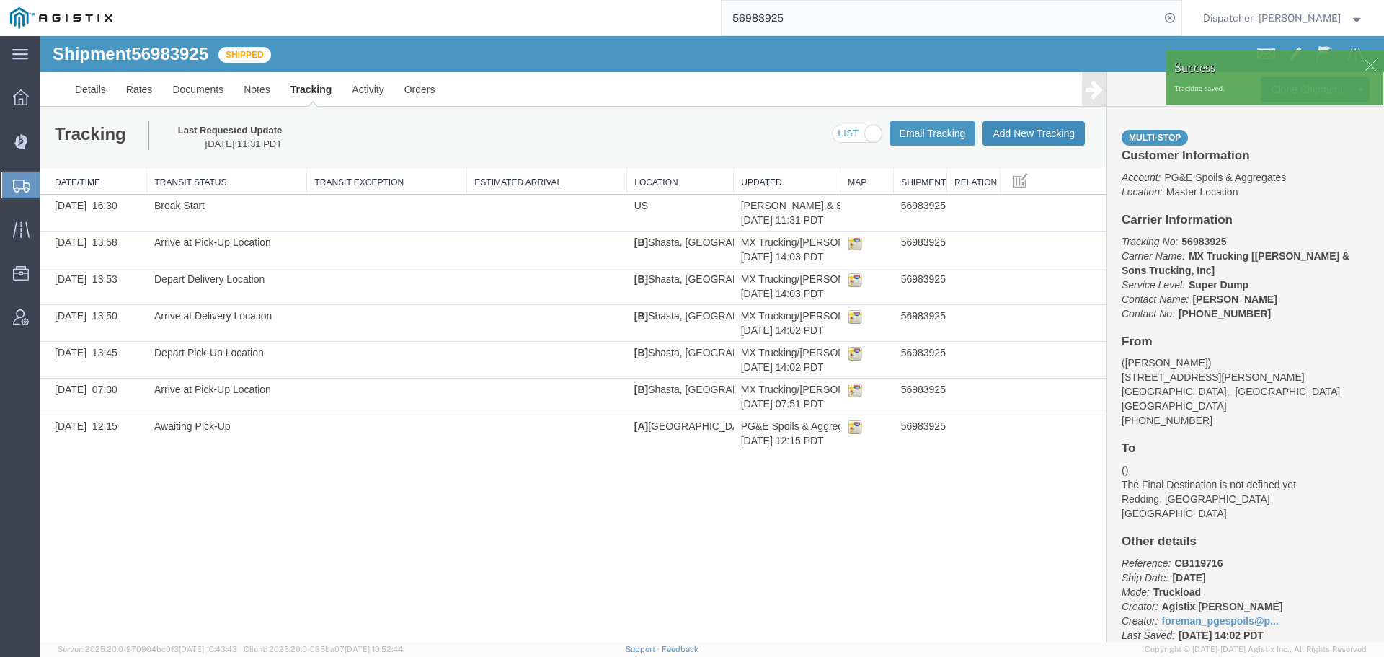
click at [1039, 140] on button "Add New Tracking" at bounding box center [1033, 133] width 102 height 25
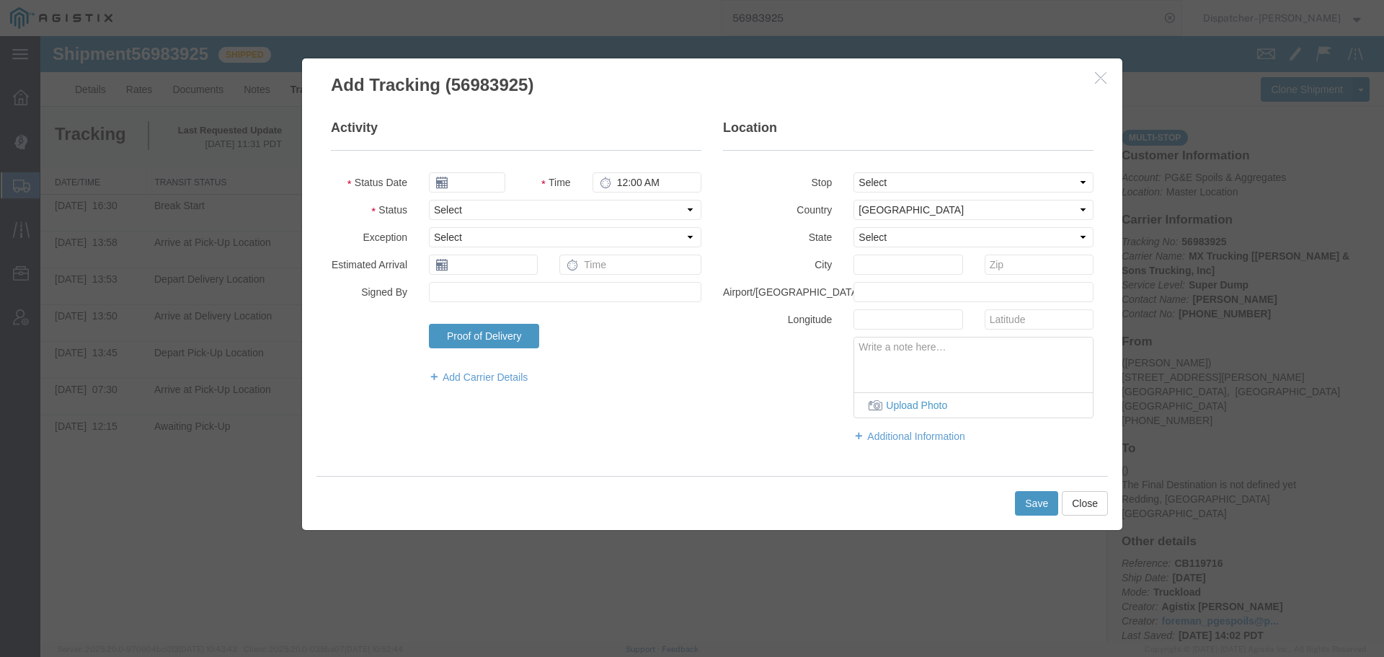
type input "[DATE]"
type input "12:00 PM"
click at [481, 182] on input "[DATE]" at bounding box center [467, 182] width 76 height 20
click at [504, 246] on td "1" at bounding box center [505, 251] width 22 height 22
type input "[DATE]"
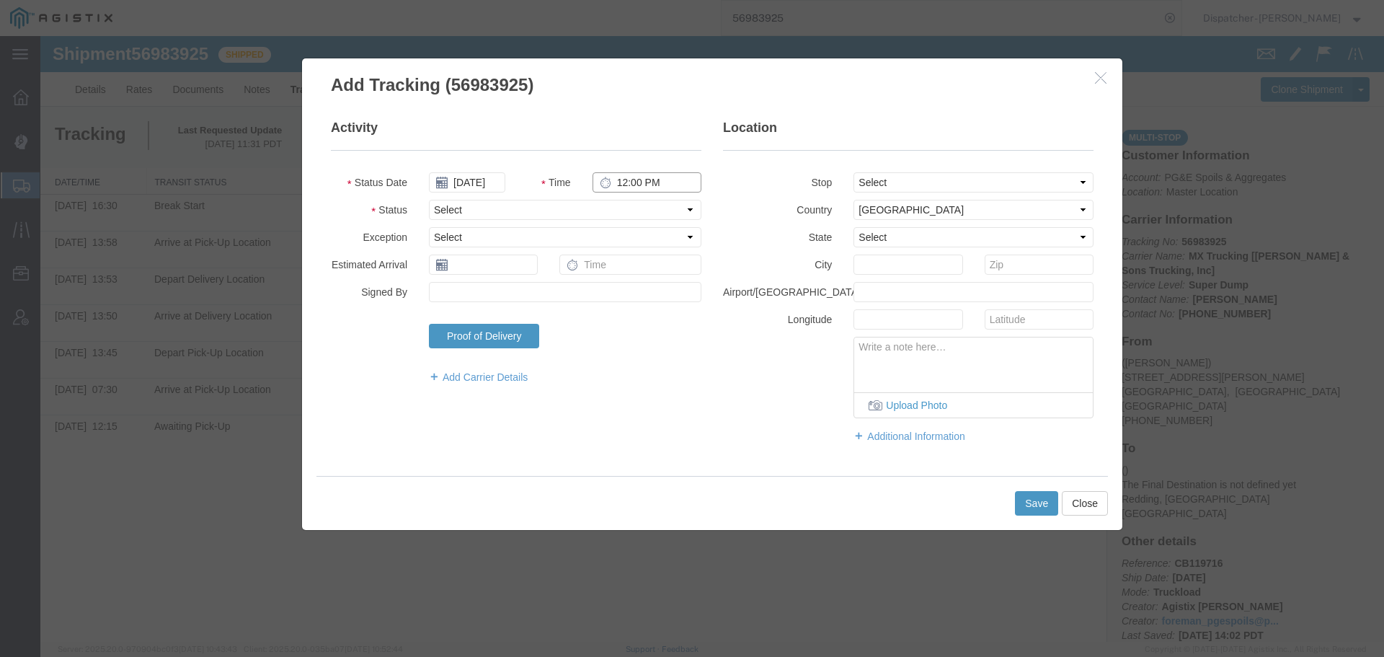
click at [644, 187] on input "12:00 PM" at bounding box center [646, 182] width 109 height 20
type input "5:00 PM"
click at [642, 216] on select "Select Arrival Notice Available Arrival Notice Imported Arrive at Delivery Loca…" at bounding box center [565, 210] width 272 height 20
select select "BREAKSTOP"
click at [429, 200] on select "Select Arrival Notice Available Arrival Notice Imported Arrive at Delivery Loca…" at bounding box center [565, 210] width 272 height 20
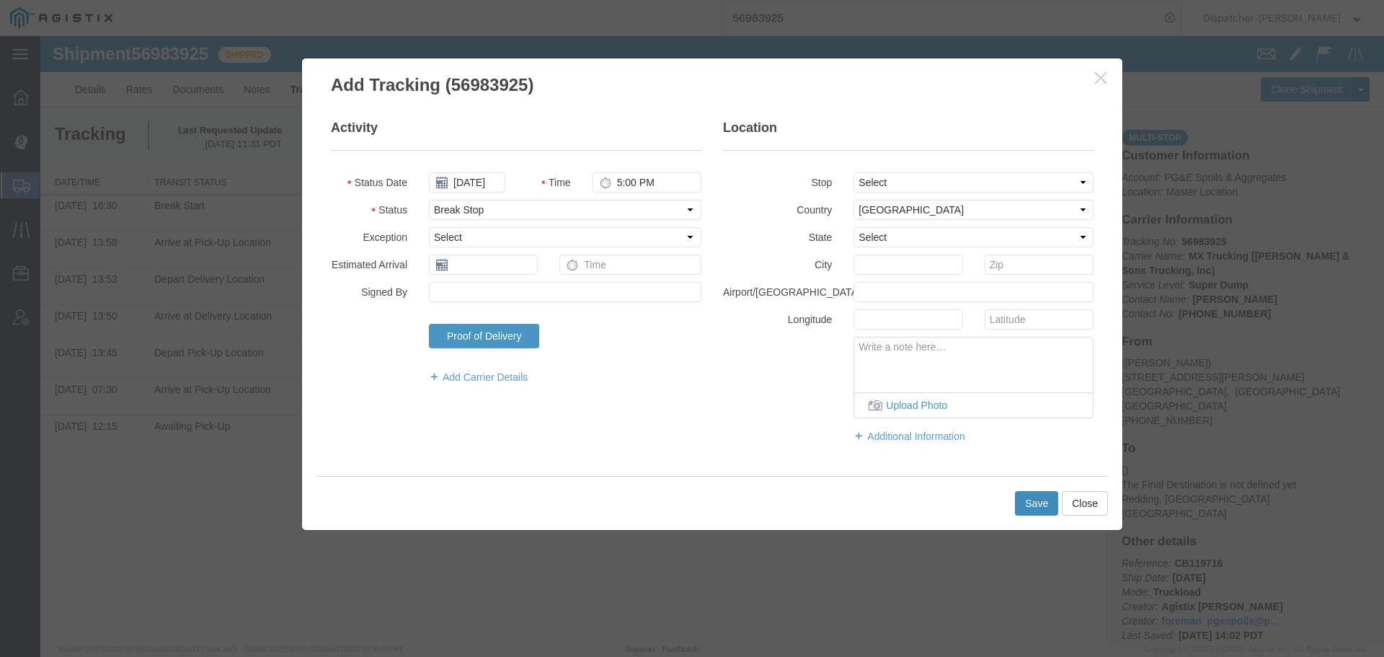
click at [1037, 503] on button "Save" at bounding box center [1036, 503] width 43 height 25
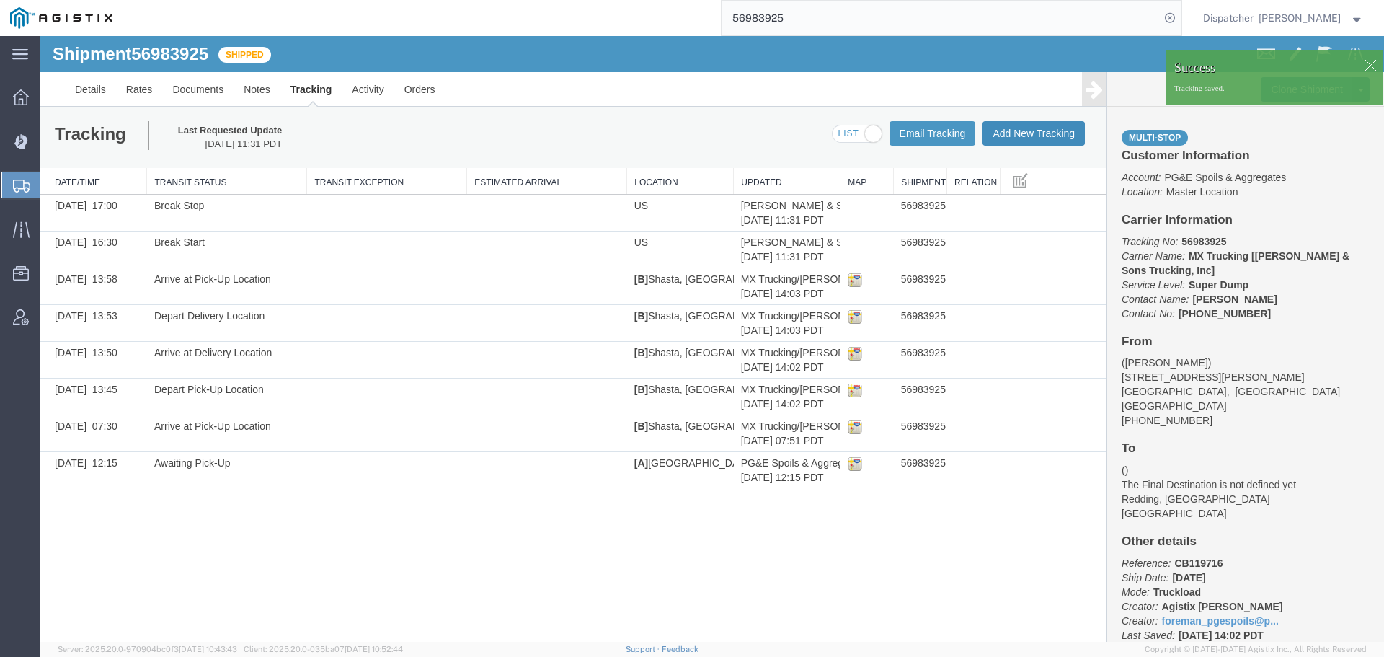
click at [1023, 136] on button "Add New Tracking" at bounding box center [1033, 133] width 102 height 25
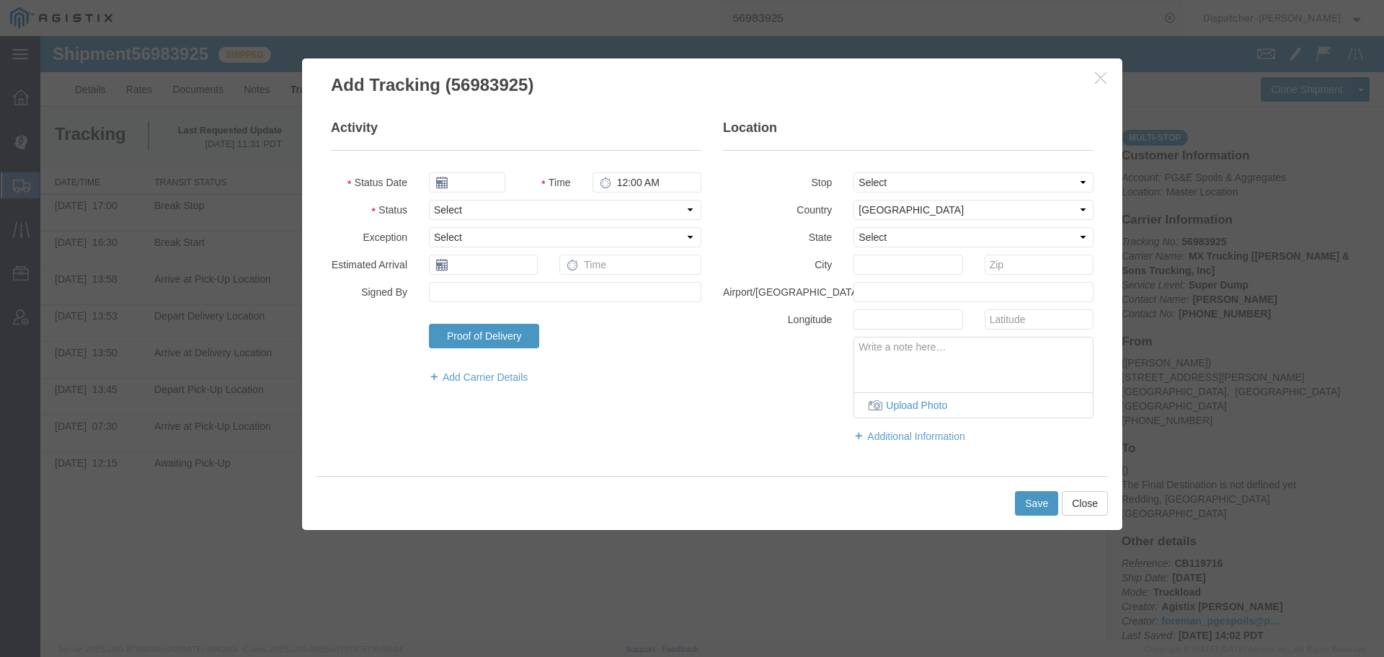
type input "[DATE]"
type input "12:00 PM"
click at [481, 182] on input "[DATE]" at bounding box center [467, 182] width 76 height 20
click at [504, 248] on td "1" at bounding box center [505, 251] width 22 height 22
type input "[DATE]"
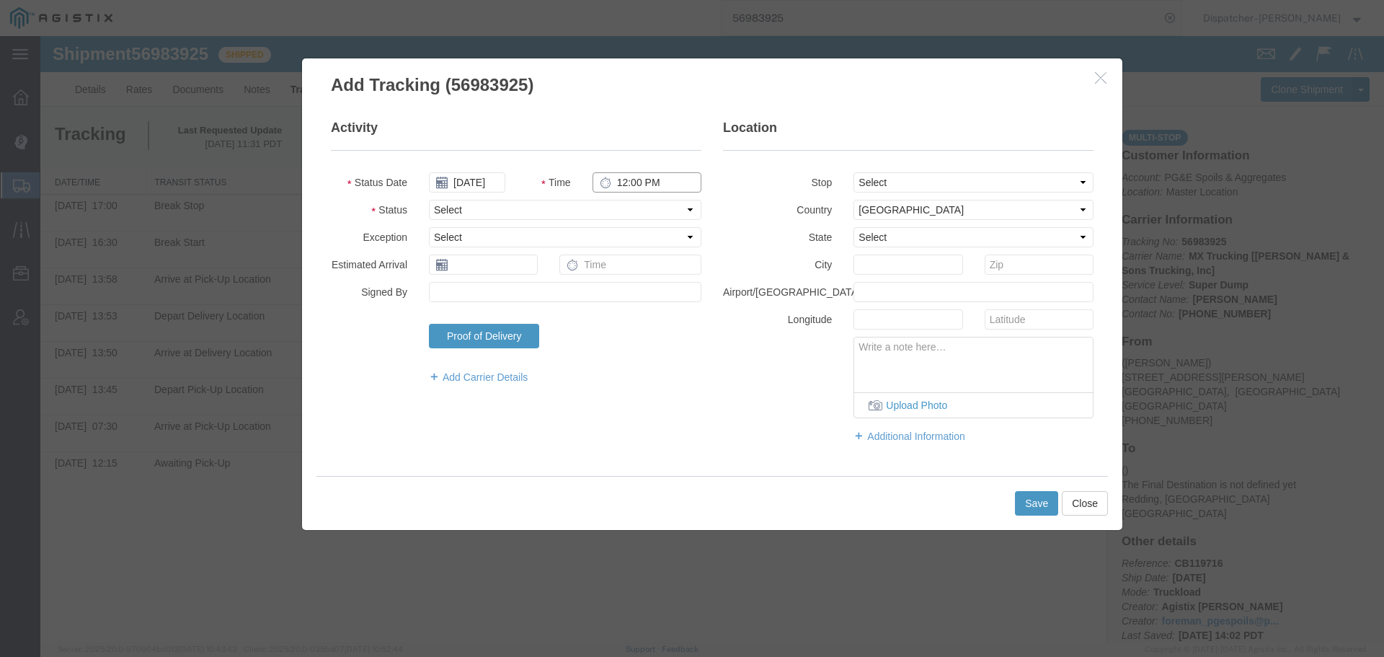
click at [631, 182] on input "12:00 PM" at bounding box center [646, 182] width 109 height 20
type input "7:45 PM"
click at [628, 204] on select "Select Arrival Notice Available Arrival Notice Imported Arrive at Delivery Loca…" at bounding box center [565, 210] width 272 height 20
select select "DELIVRED"
click at [429, 200] on select "Select Arrival Notice Available Arrival Notice Imported Arrive at Delivery Loca…" at bounding box center [565, 210] width 272 height 20
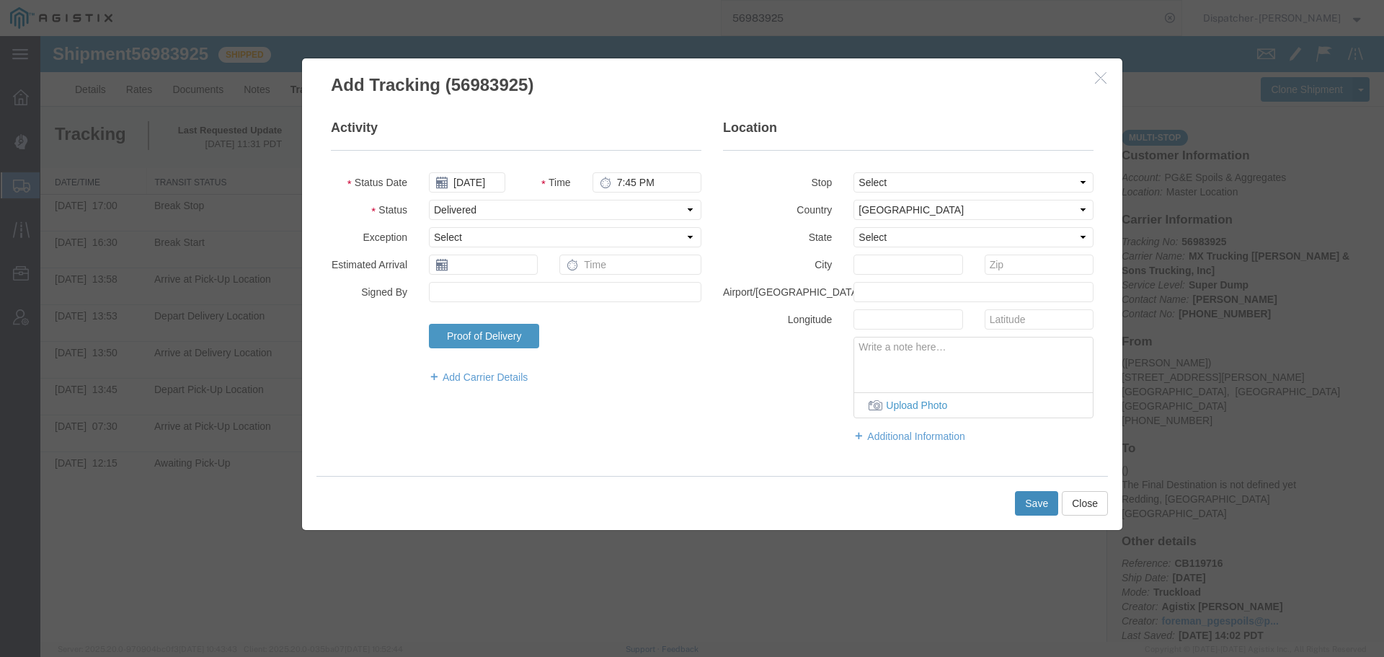
click at [1023, 505] on button "Save" at bounding box center [1036, 503] width 43 height 25
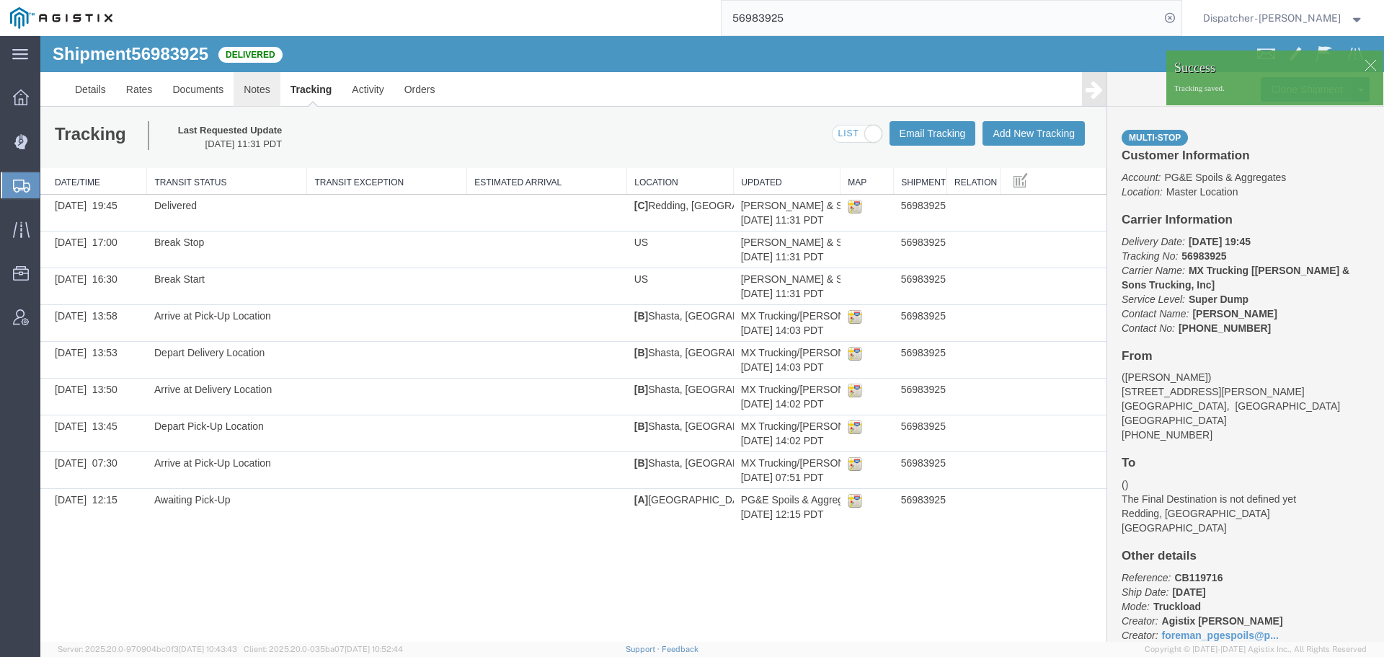
click at [256, 89] on link "Notes" at bounding box center [257, 89] width 47 height 35
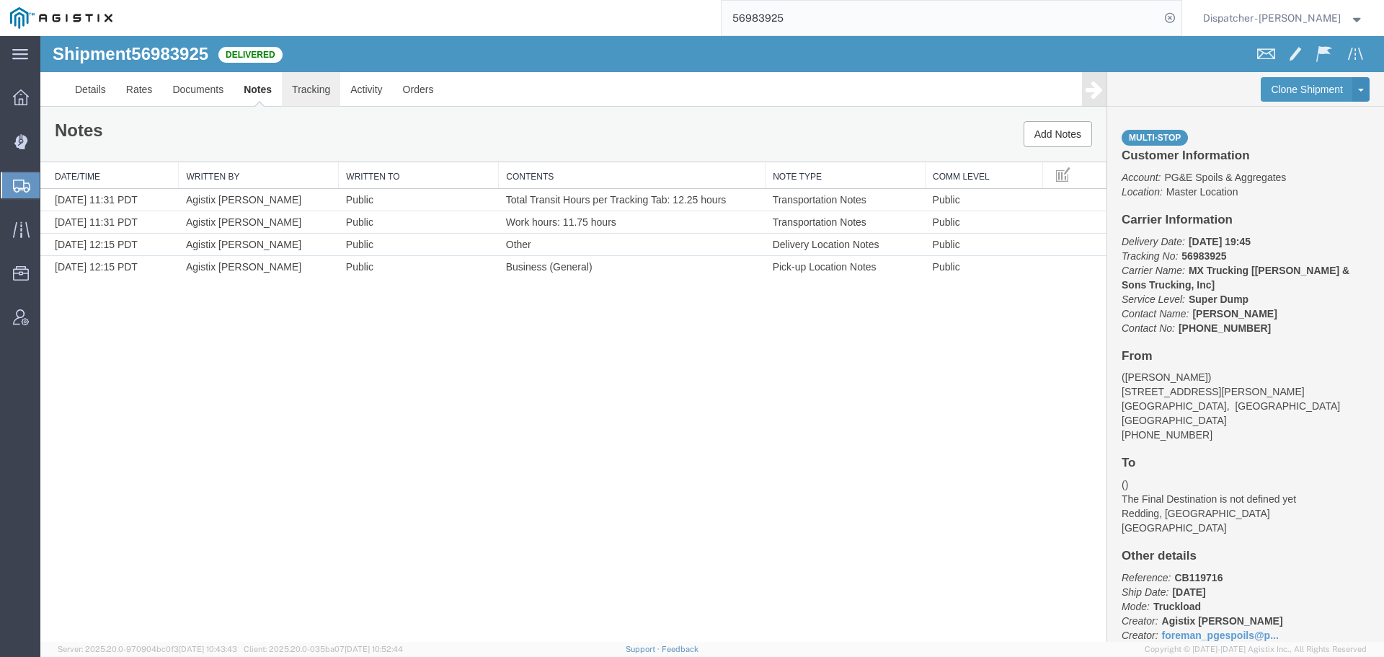
click at [318, 87] on link "Tracking" at bounding box center [311, 89] width 58 height 35
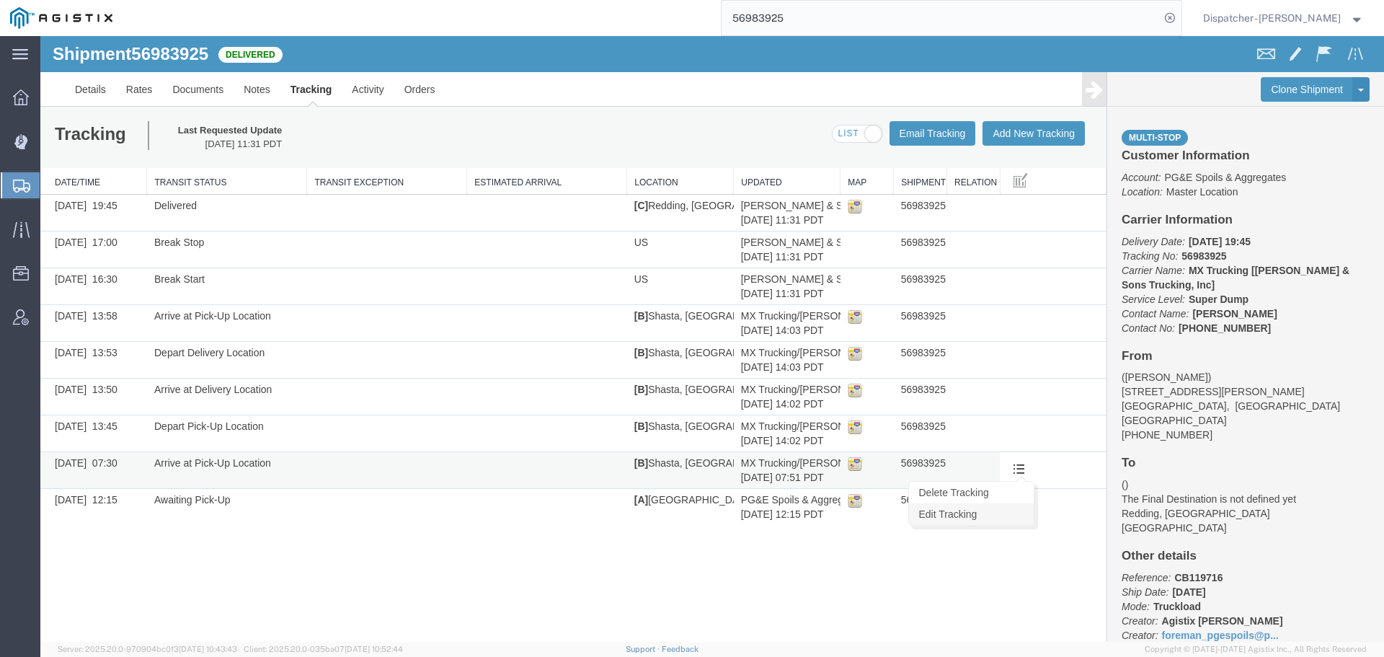
click at [993, 514] on link "Edit Tracking" at bounding box center [971, 514] width 125 height 22
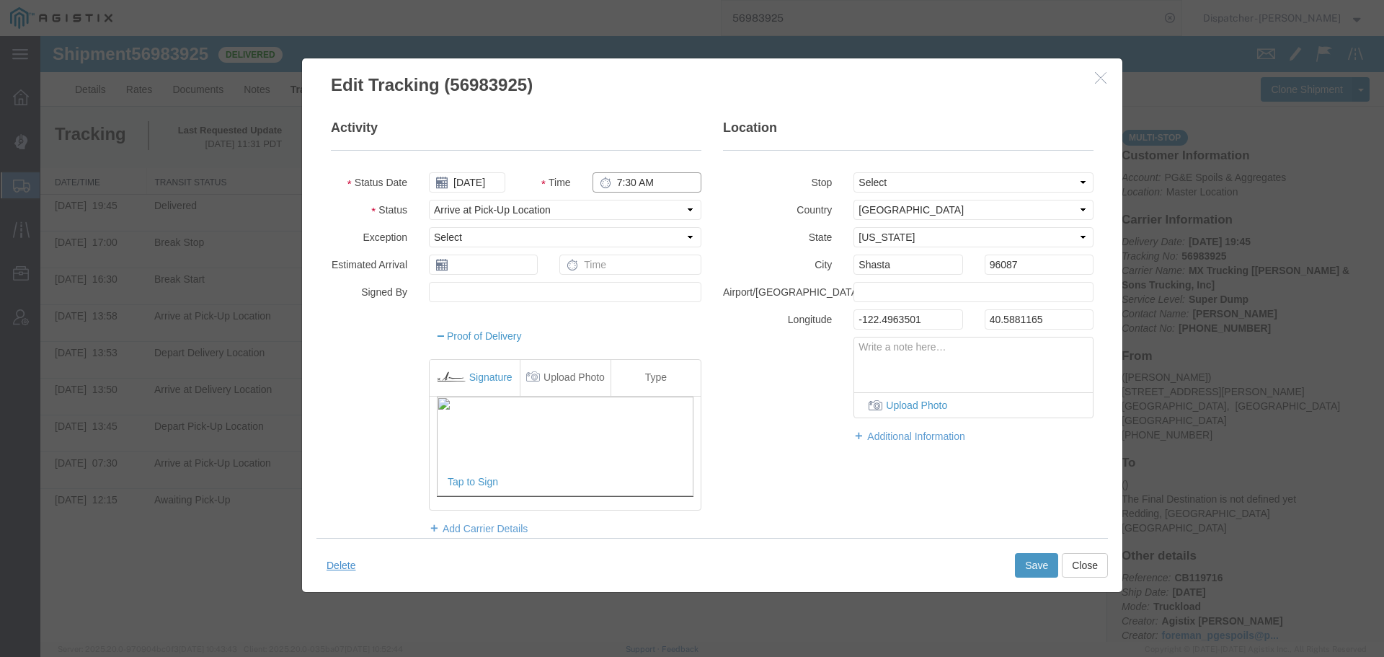
click at [636, 187] on input "7:30 AM" at bounding box center [646, 182] width 109 height 20
type input "4:15 AM"
click at [1045, 573] on button "Save" at bounding box center [1036, 565] width 43 height 25
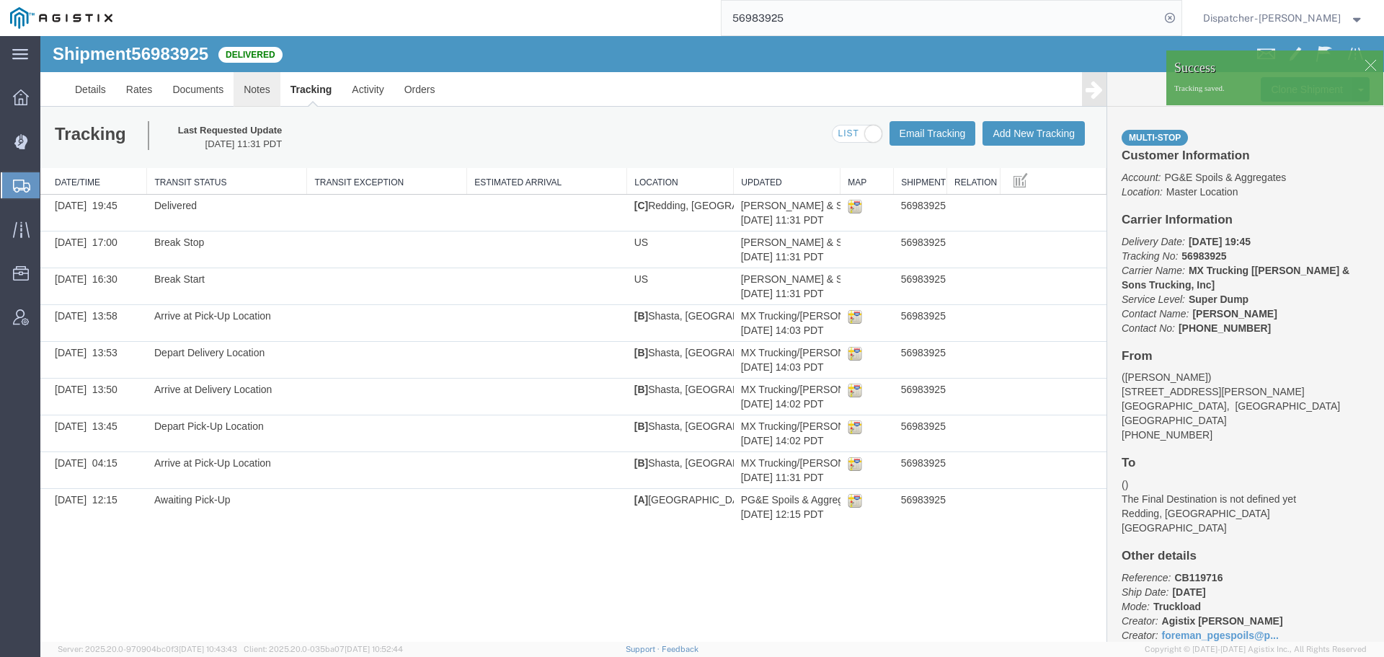
click at [254, 87] on link "Notes" at bounding box center [257, 89] width 47 height 35
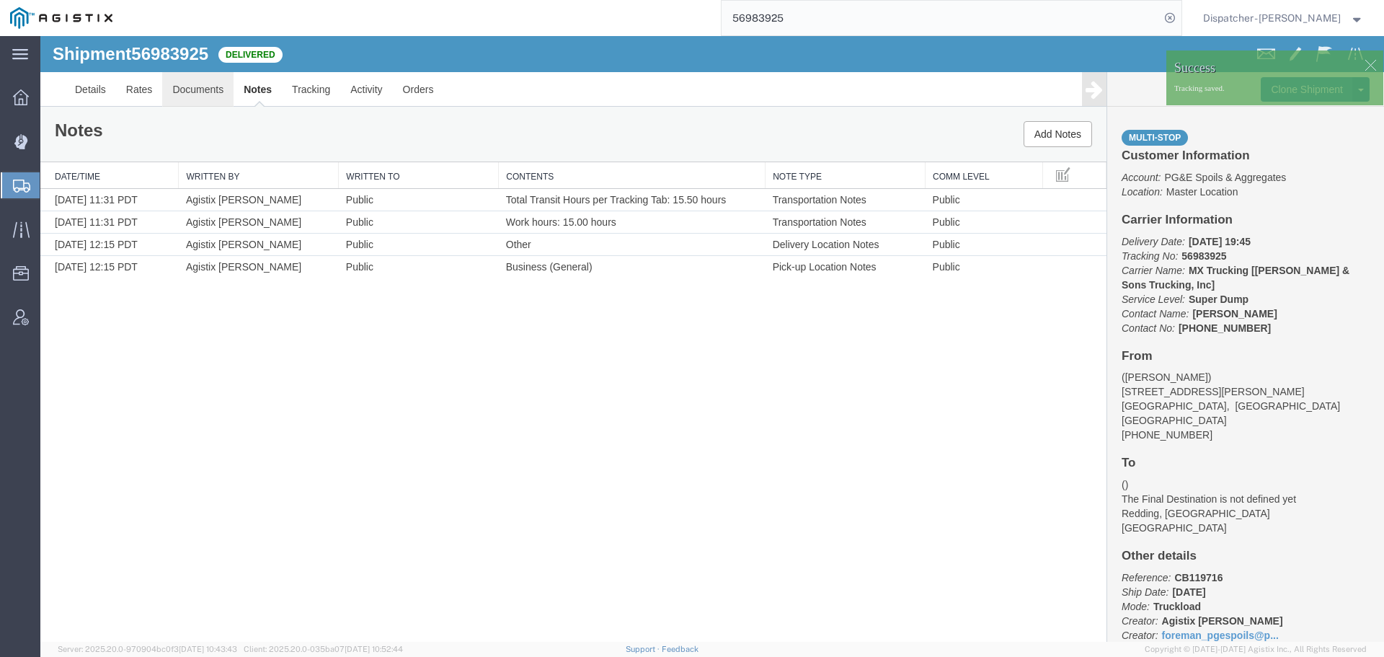
click at [218, 84] on link "Documents" at bounding box center [197, 89] width 71 height 35
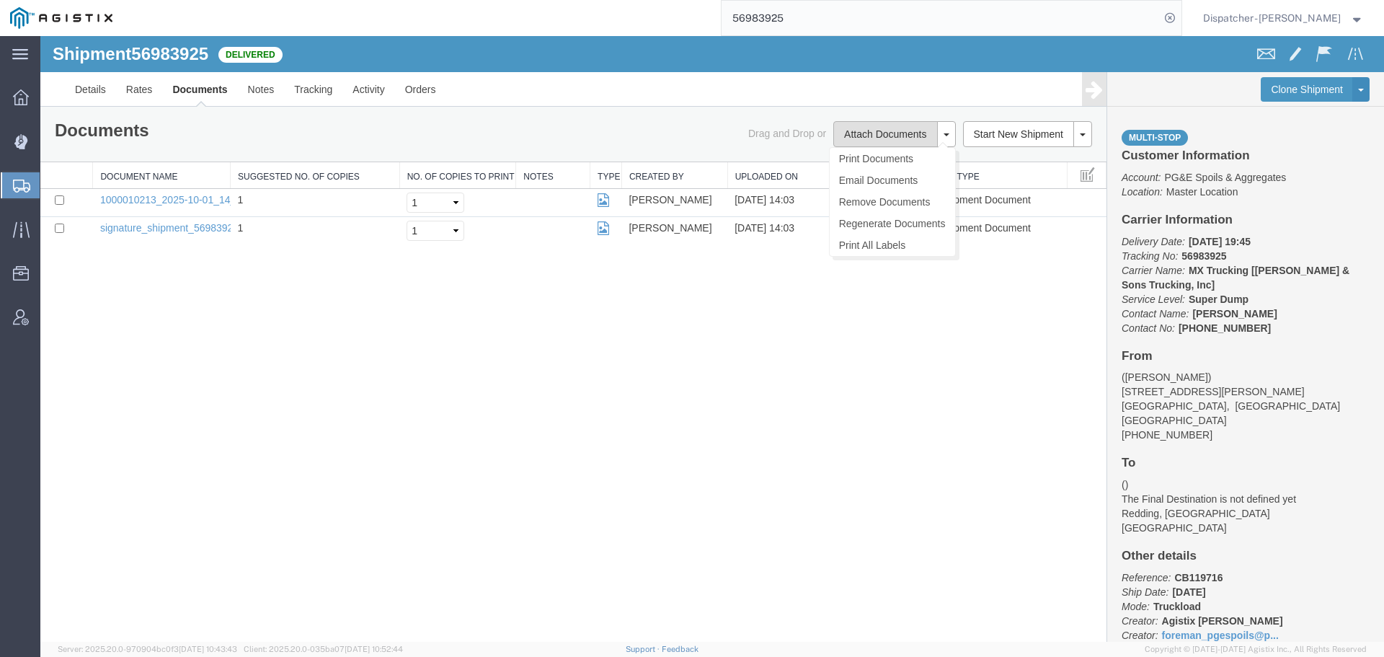
click at [853, 129] on button "Attach Documents" at bounding box center [885, 134] width 104 height 26
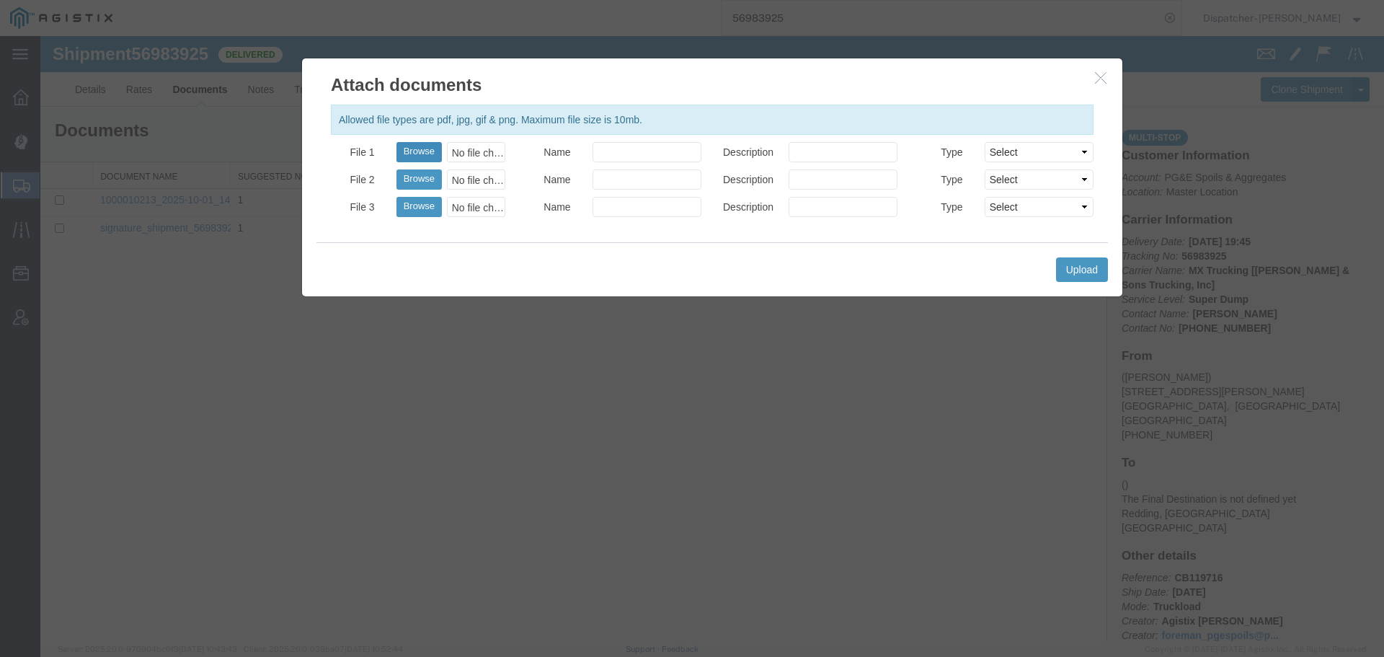
click at [409, 148] on button "Browse" at bounding box center [418, 152] width 45 height 20
type input "C:\fakepath\56983925trktag.pdf"
click at [1105, 280] on button "Upload" at bounding box center [1082, 269] width 52 height 25
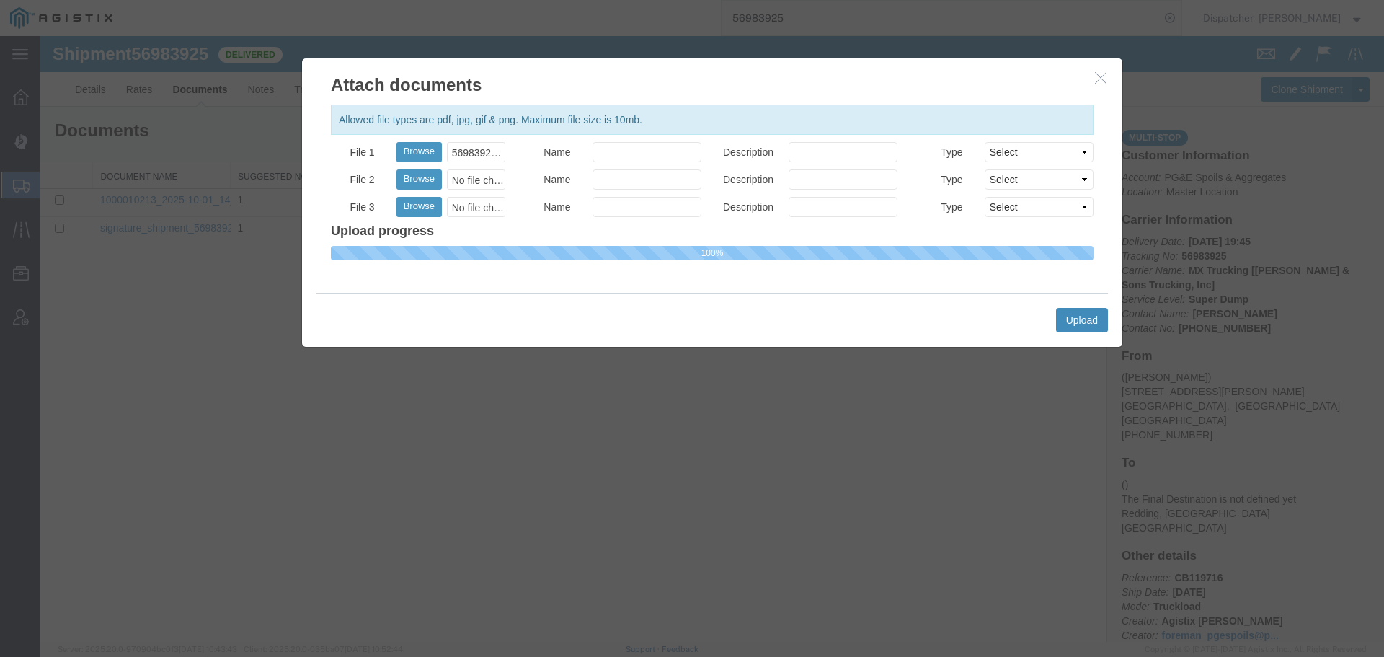
select select
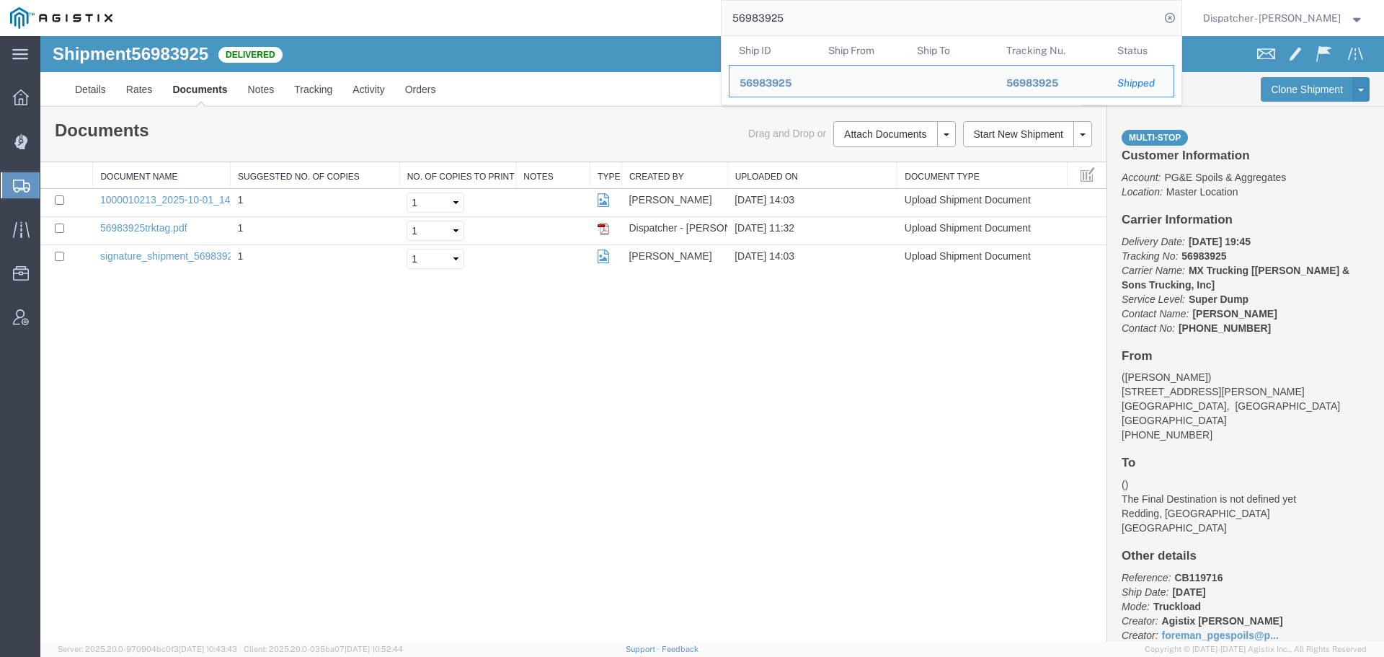
drag, startPoint x: 792, startPoint y: 25, endPoint x: 589, endPoint y: 9, distance: 203.8
click at [648, 19] on div "56983925 Ship ID Ship From Ship To Tracking Nu. Status Ship ID 56983925 Ship Fr…" at bounding box center [652, 18] width 1059 height 36
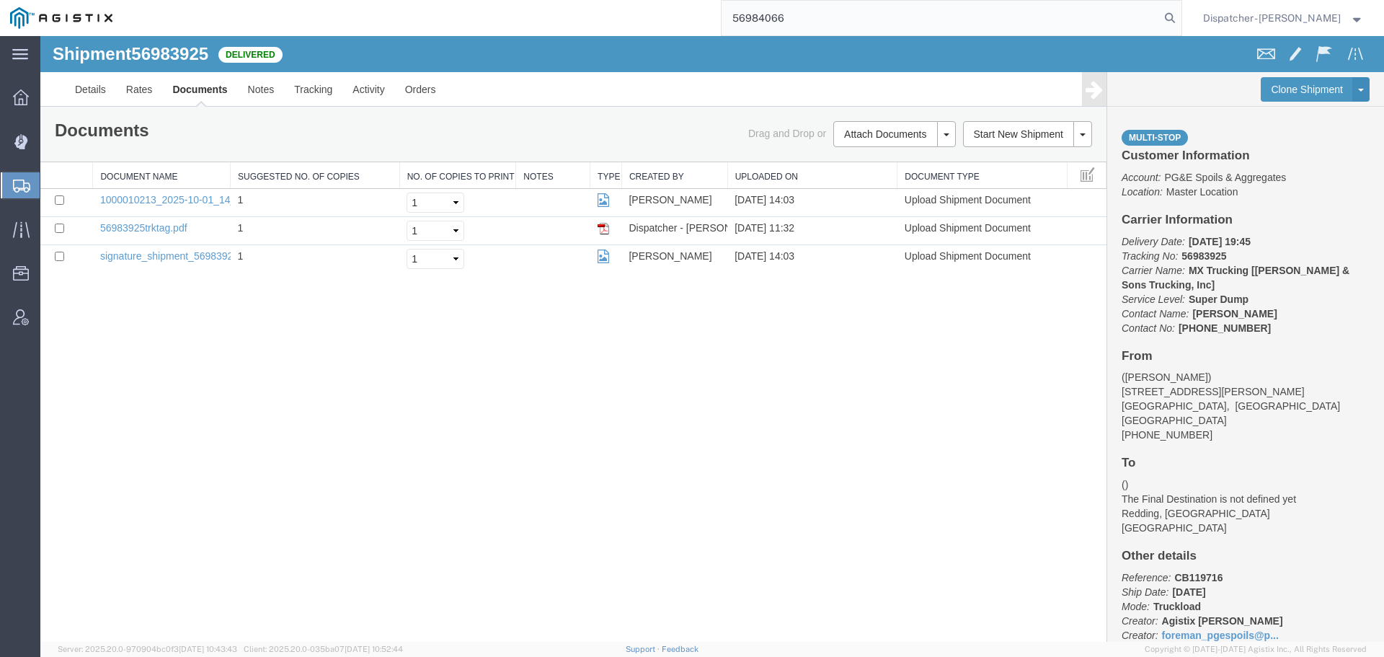
type input "56984066"
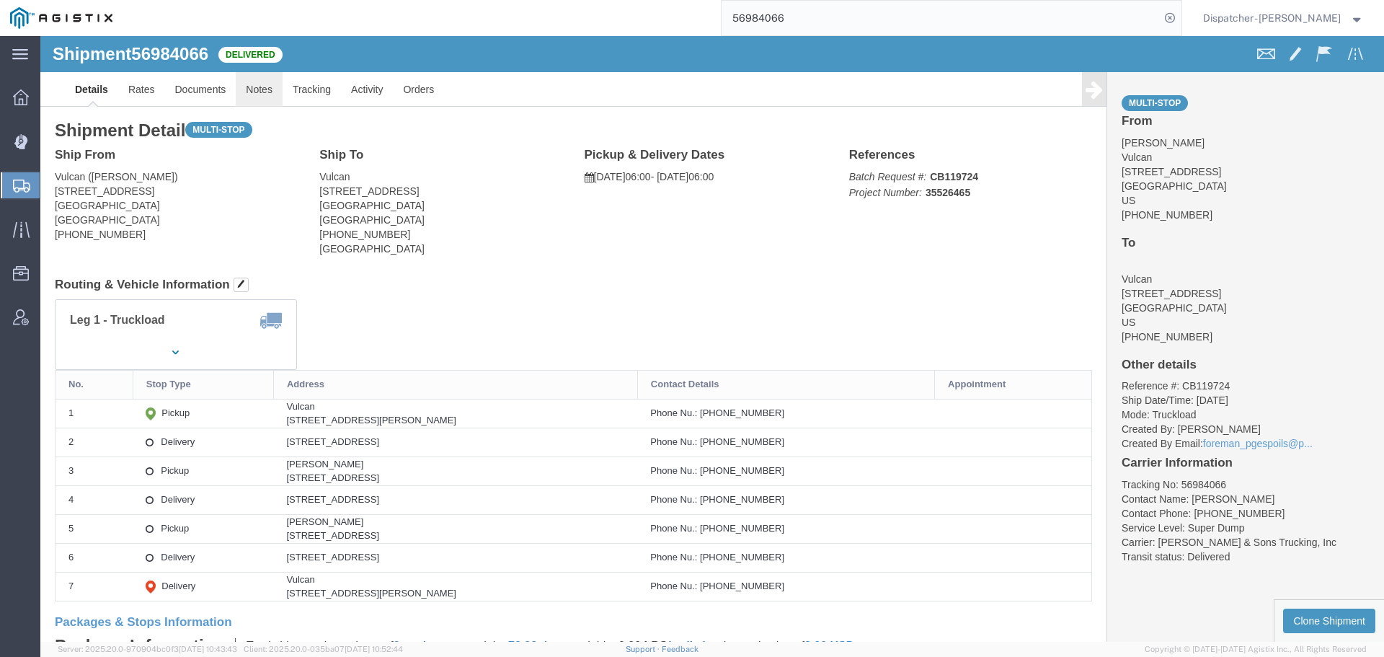
click link "Notes"
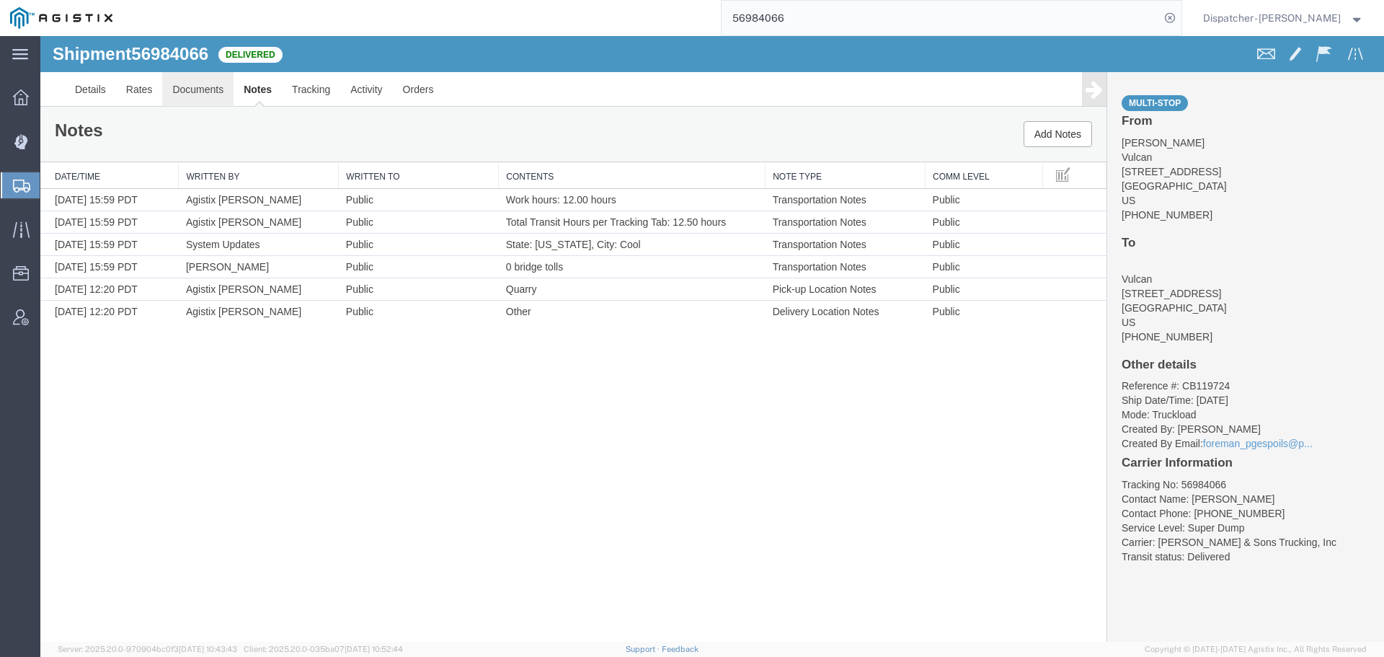
click at [206, 95] on link "Documents" at bounding box center [197, 89] width 71 height 35
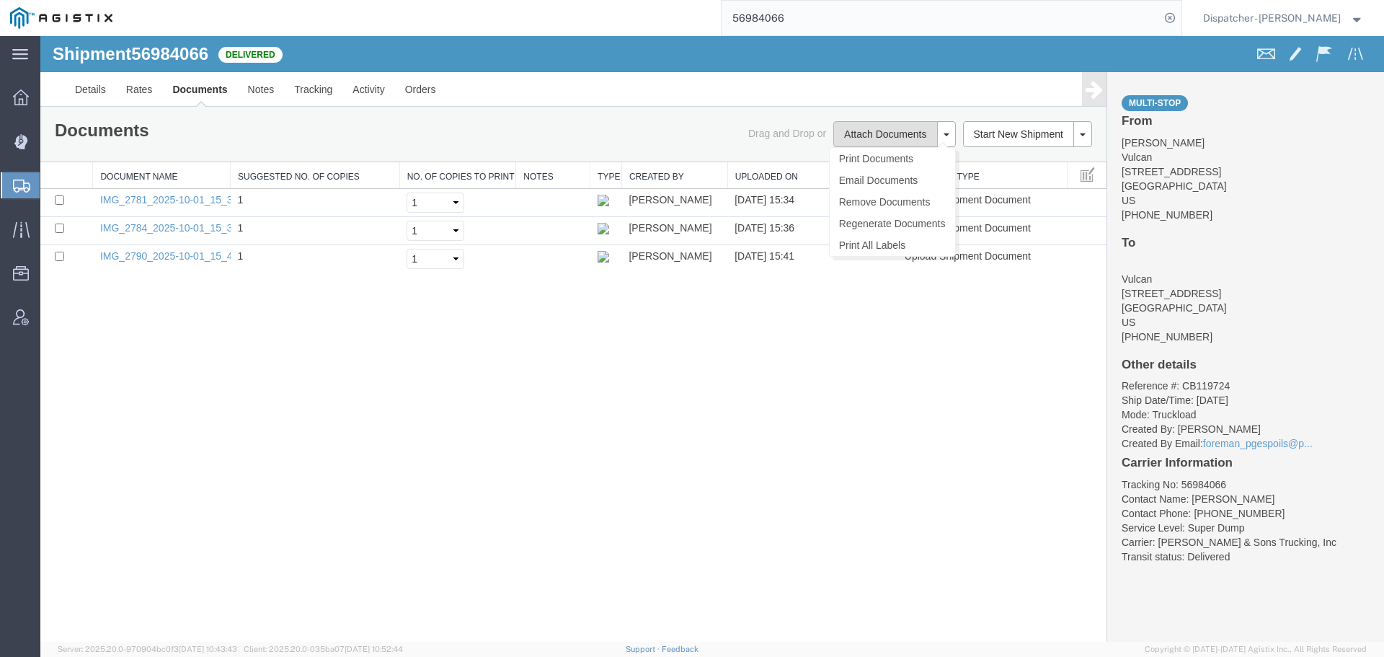
click at [850, 131] on button "Attach Documents" at bounding box center [885, 134] width 104 height 26
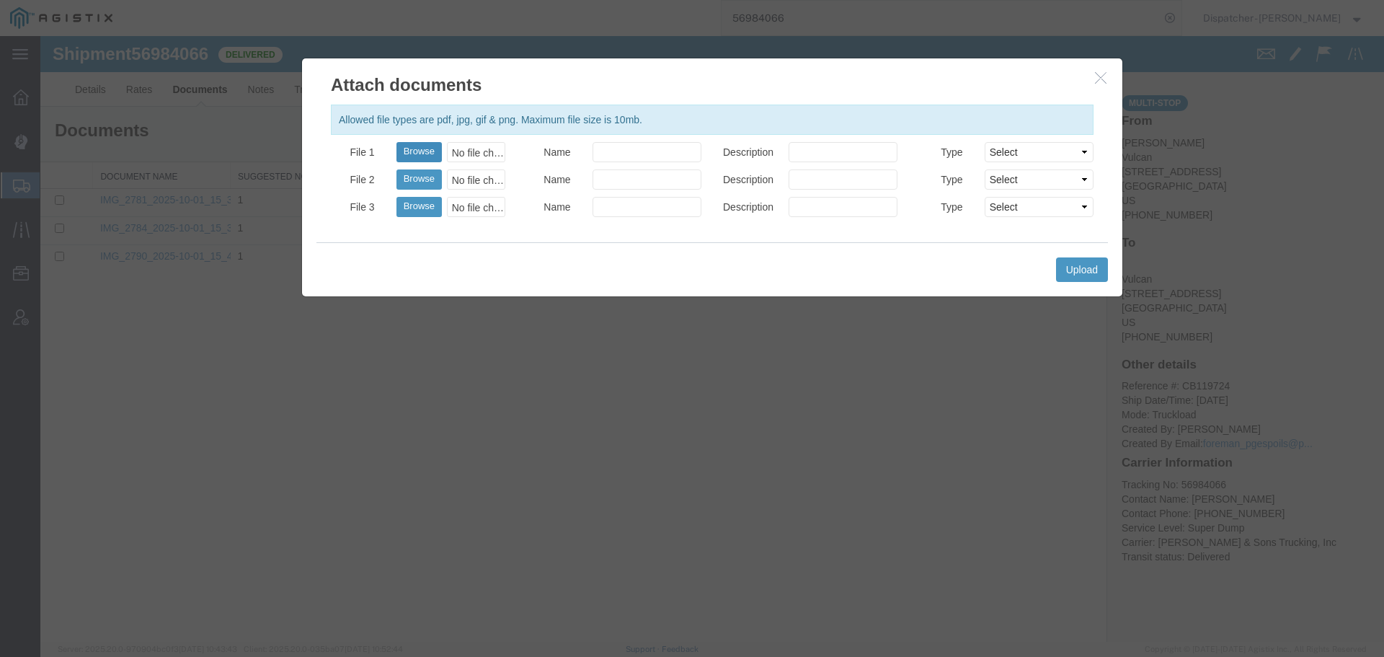
click at [402, 149] on button "Browse" at bounding box center [418, 152] width 45 height 20
type input "C:\fakepath\56984066trktag.pdf"
click at [1093, 262] on button "Upload" at bounding box center [1082, 269] width 52 height 25
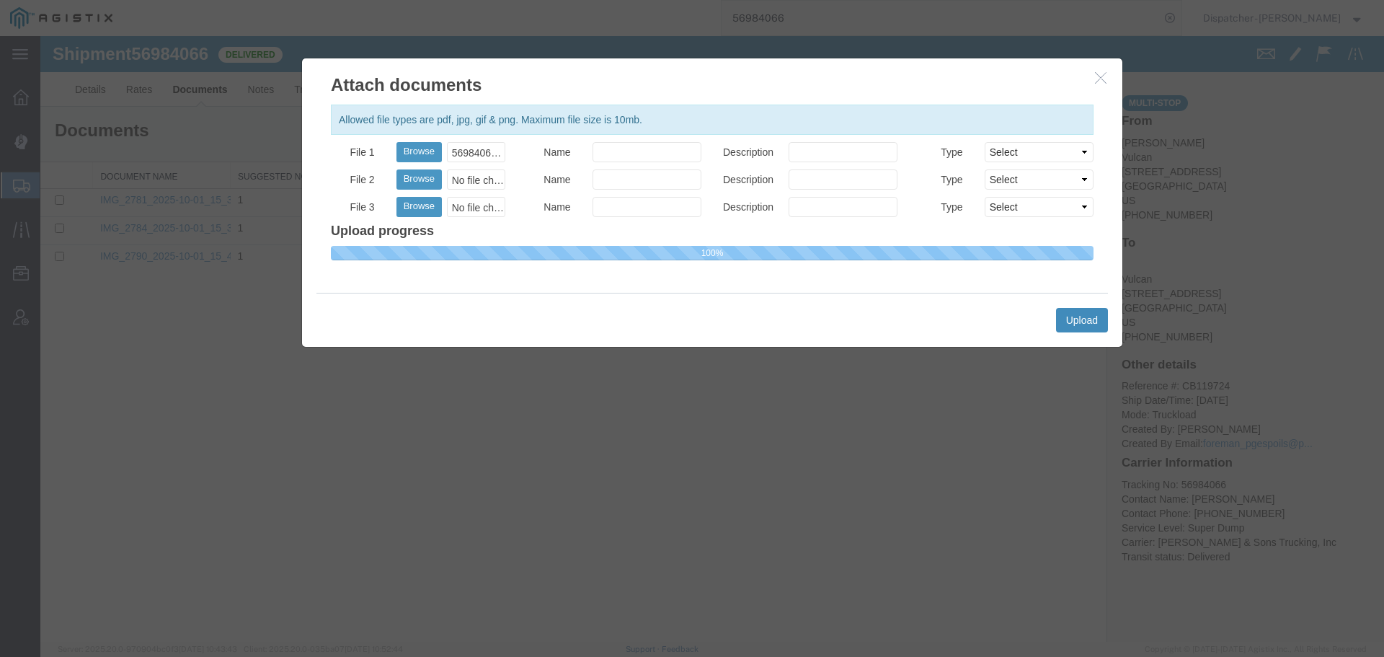
select select
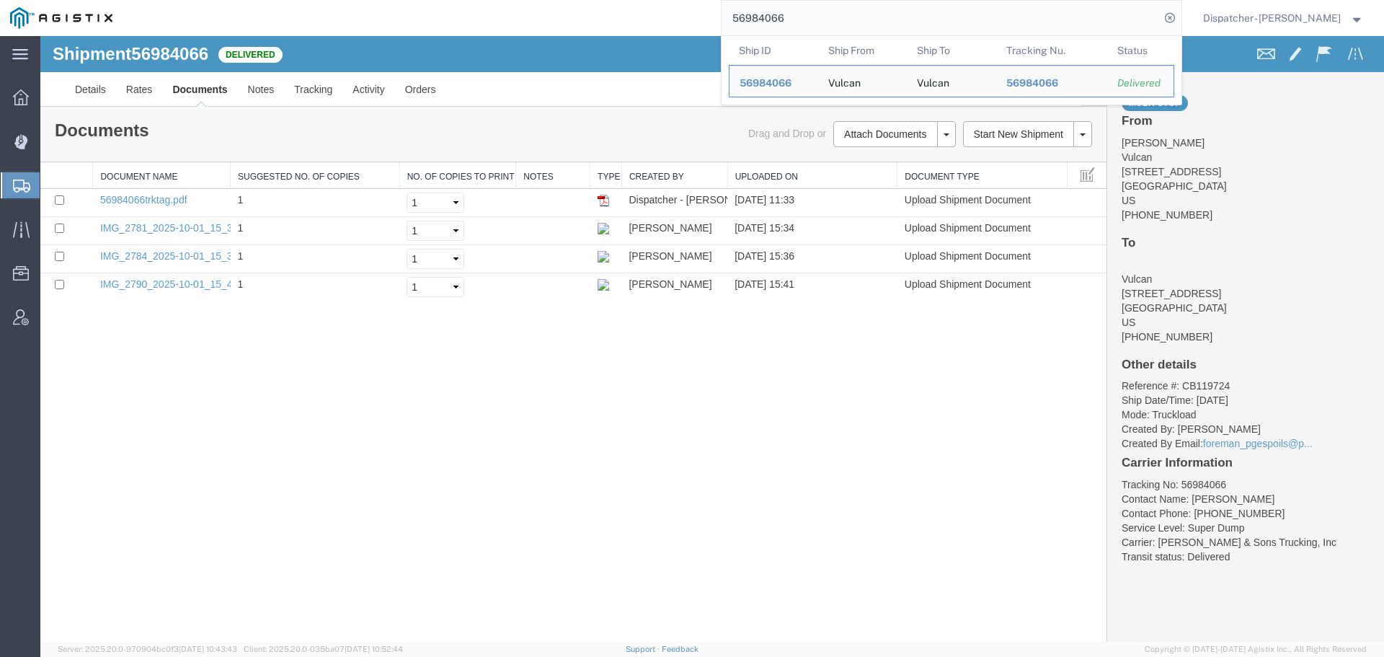
drag, startPoint x: 799, startPoint y: 19, endPoint x: 640, endPoint y: 1, distance: 159.6
click at [640, 1] on div "56984066 Ship ID Ship From Ship To Tracking Nu. Status Ship ID 56984066 Ship Fr…" at bounding box center [652, 18] width 1059 height 36
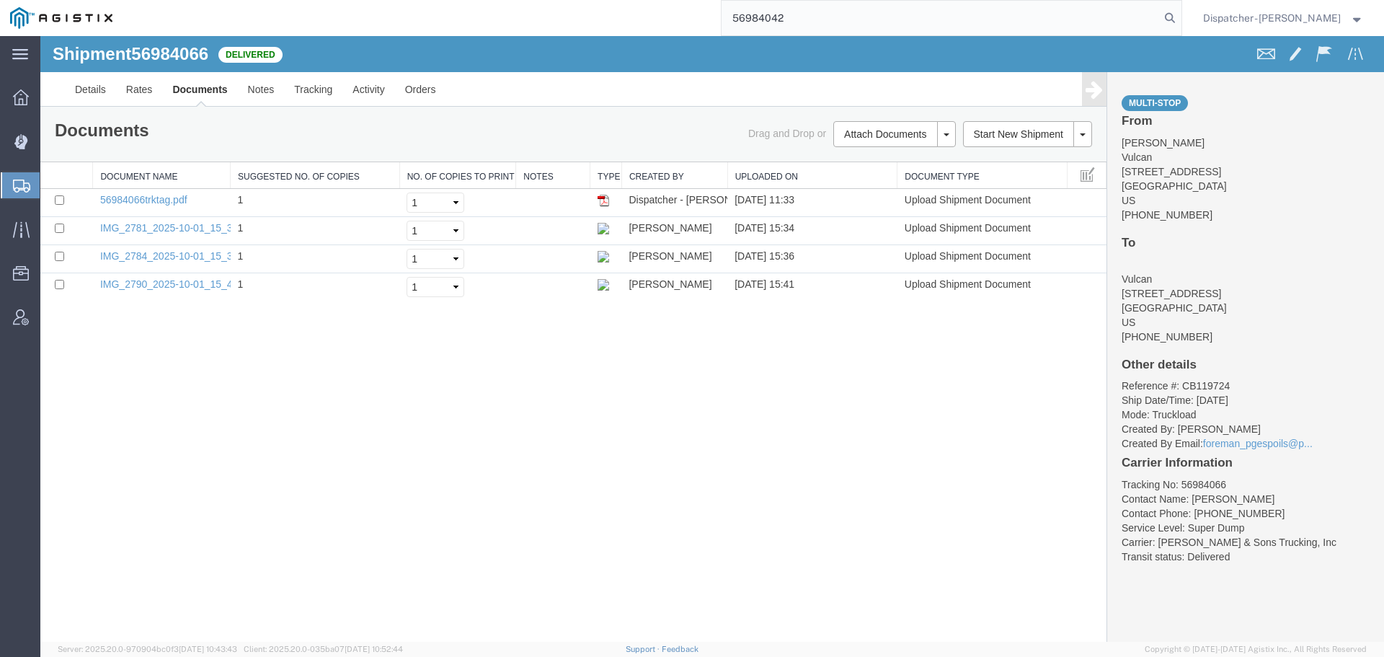
type input "56984042"
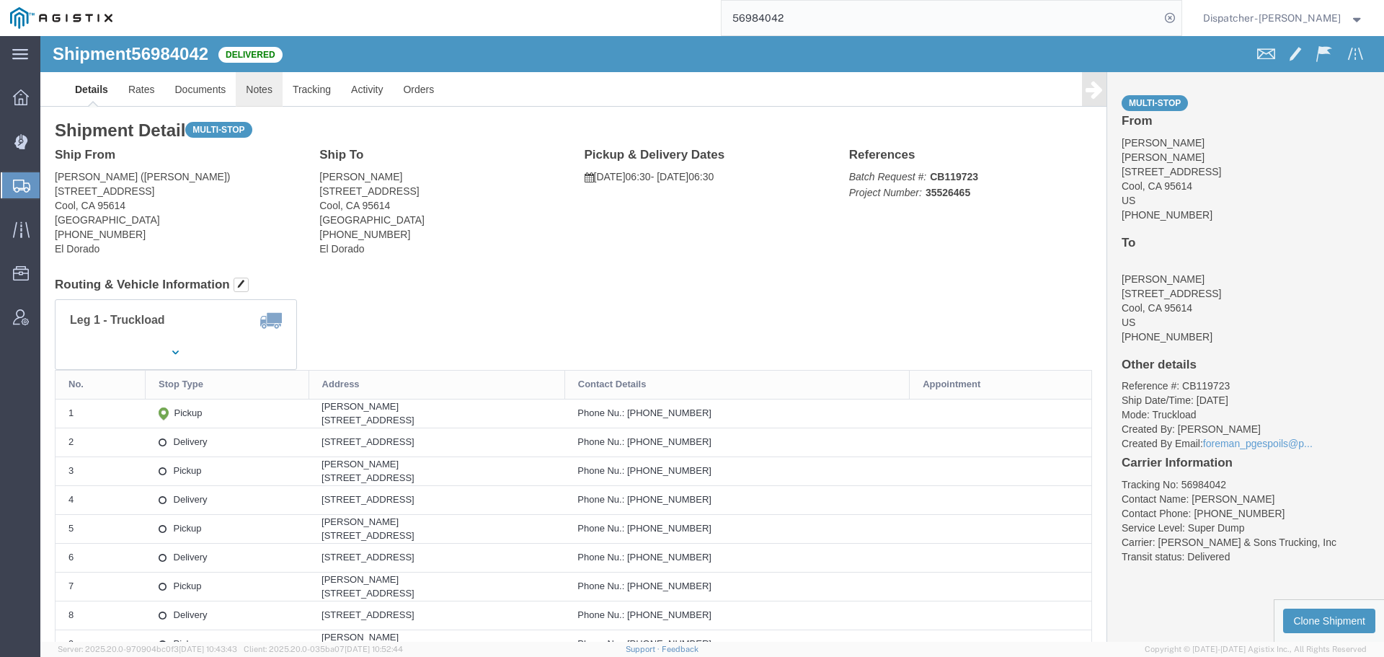
click link "Notes"
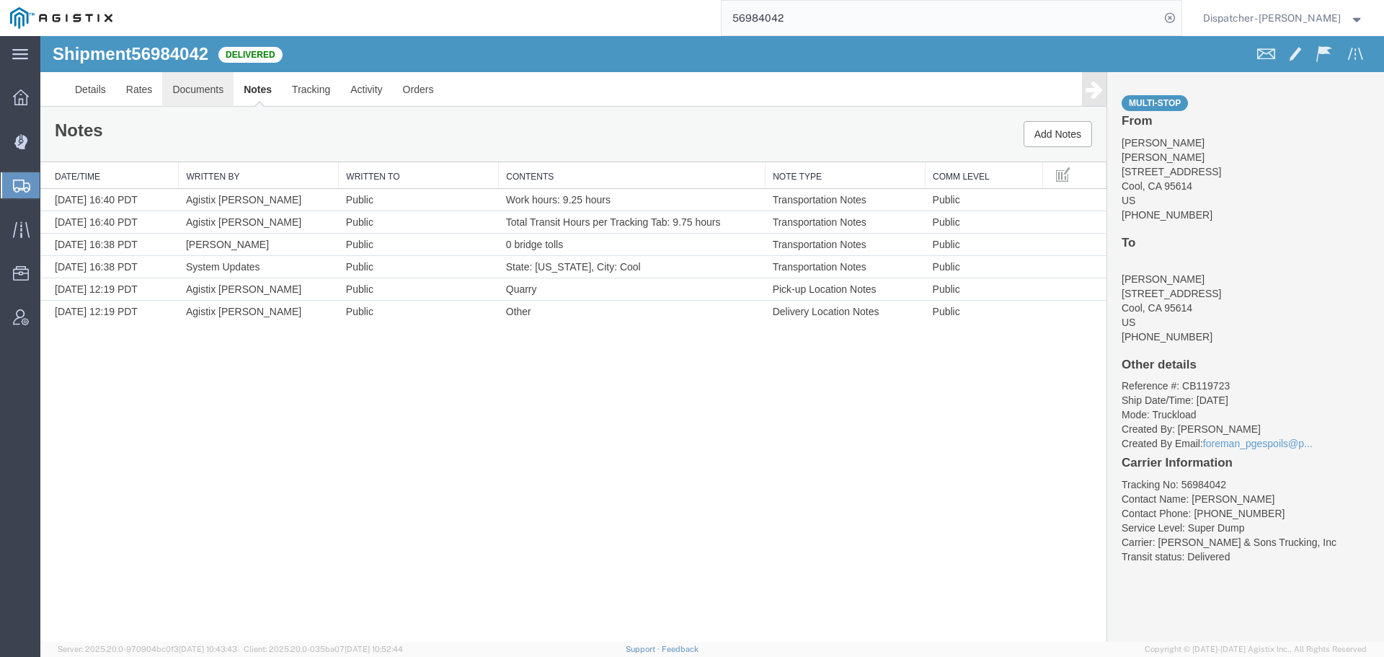
click at [200, 86] on link "Documents" at bounding box center [197, 89] width 71 height 35
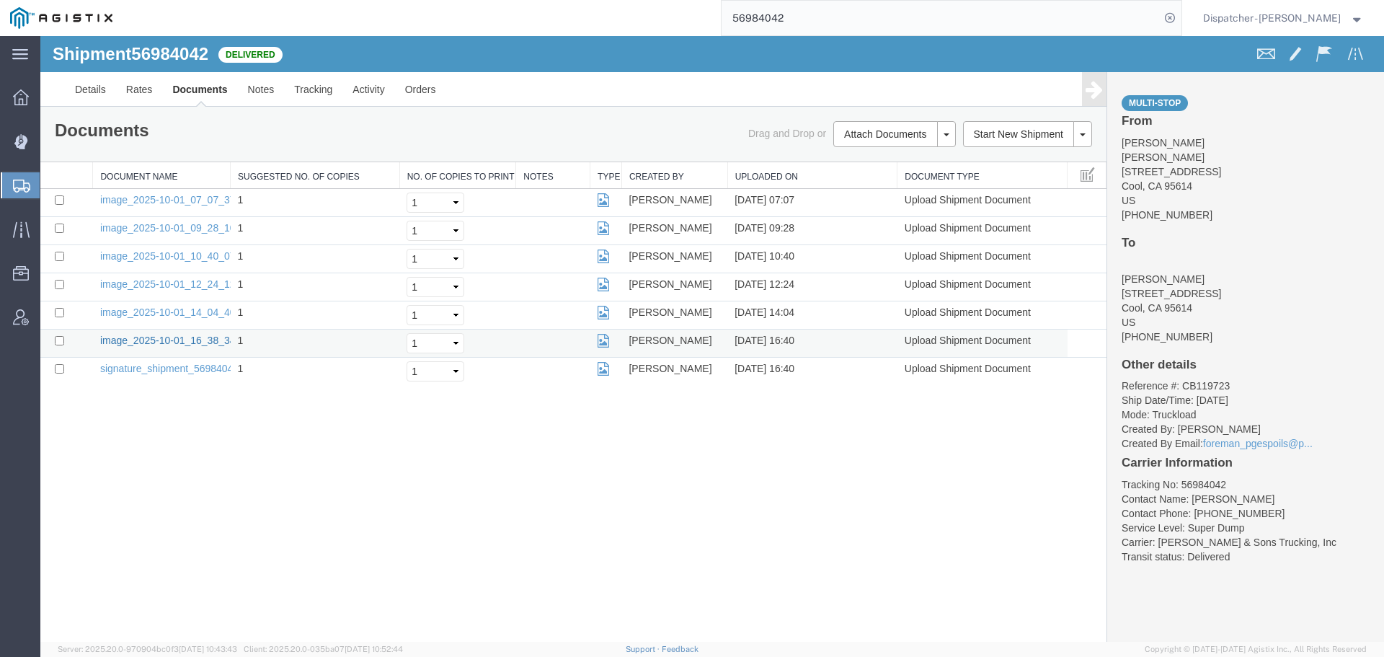
click at [178, 343] on link "image_2025-10-01_16_38_34.jpg" at bounding box center [175, 340] width 151 height 12
click at [182, 314] on link "image_2025-10-01_14_04_40.jpg" at bounding box center [175, 312] width 151 height 12
click at [175, 283] on link "image_2025-10-01_12_24_12.jpg" at bounding box center [175, 284] width 151 height 12
click at [201, 252] on link "image_2025-10-01_10_40_07.jpg" at bounding box center [175, 256] width 151 height 12
click at [197, 222] on link "image_2025-10-01_09_28_10.jpg" at bounding box center [175, 228] width 151 height 12
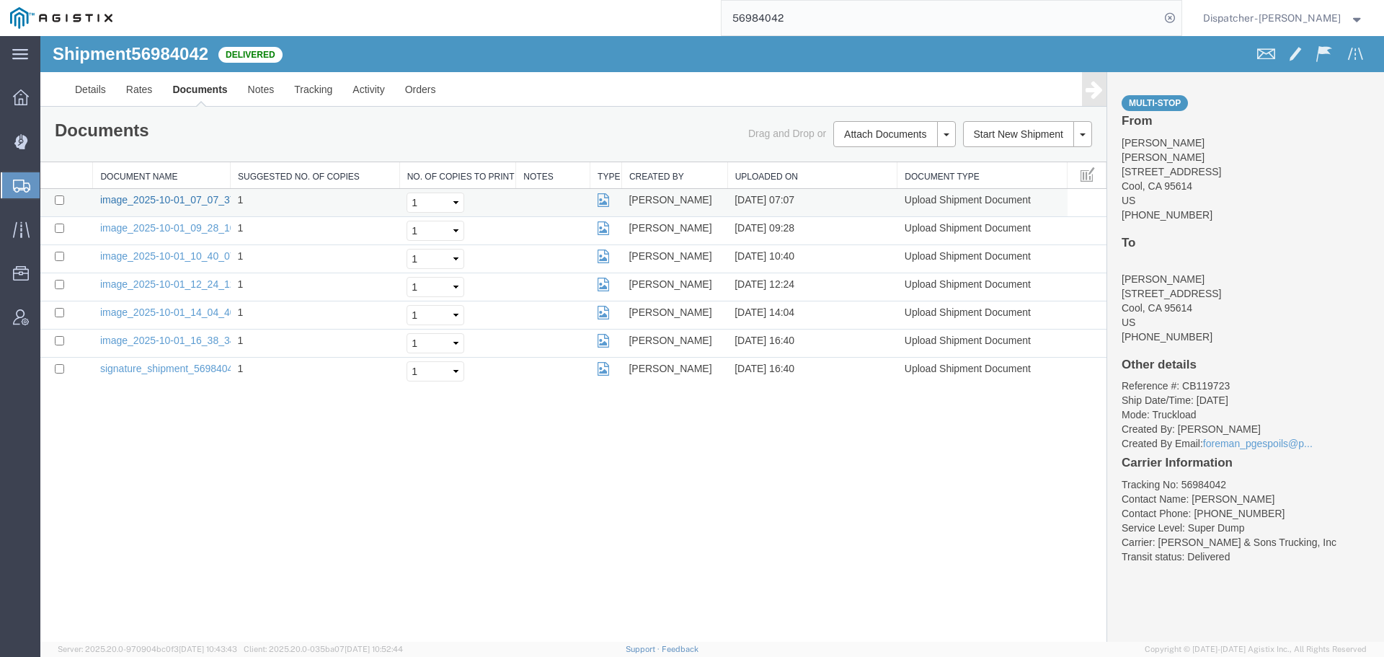
click at [216, 195] on link "image_2025-10-01_07_07_37.jpg" at bounding box center [175, 200] width 151 height 12
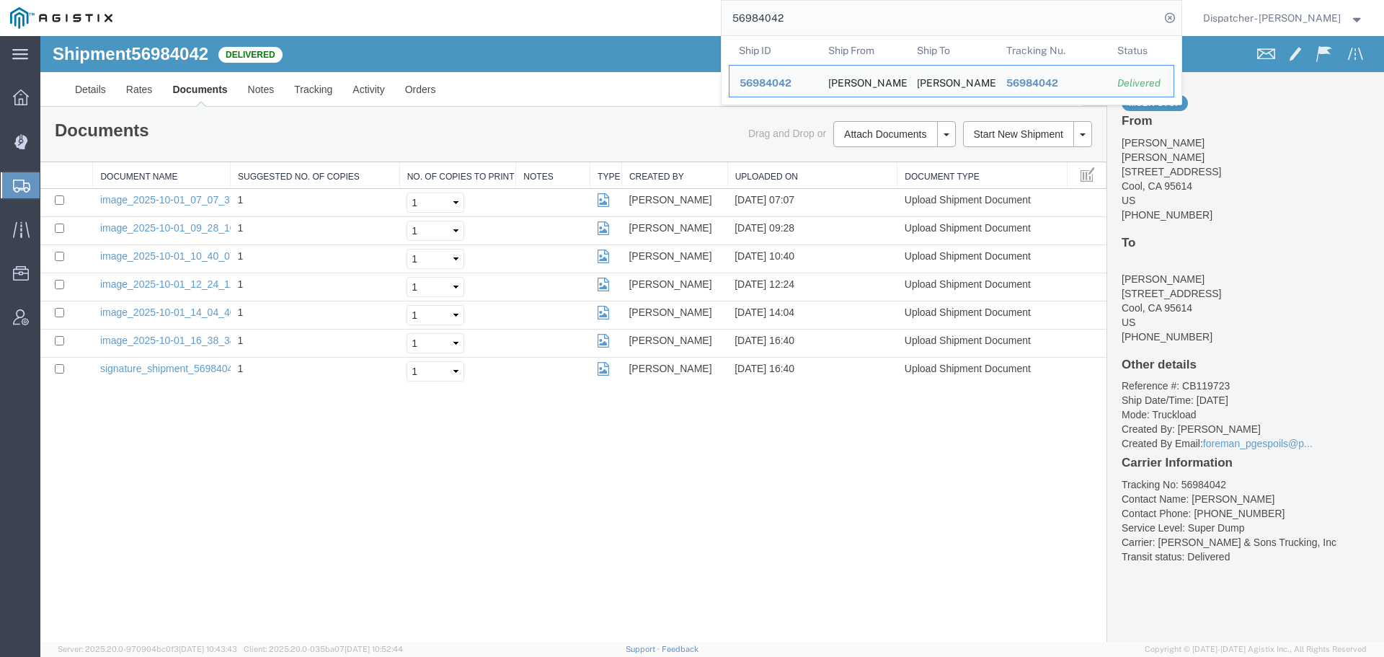
drag, startPoint x: 797, startPoint y: 32, endPoint x: 560, endPoint y: -5, distance: 240.1
click at [560, 0] on html "main_menu Created with Sketch. Collapse Menu Dashboard Dispatch Manager Shipmen…" at bounding box center [692, 328] width 1384 height 657
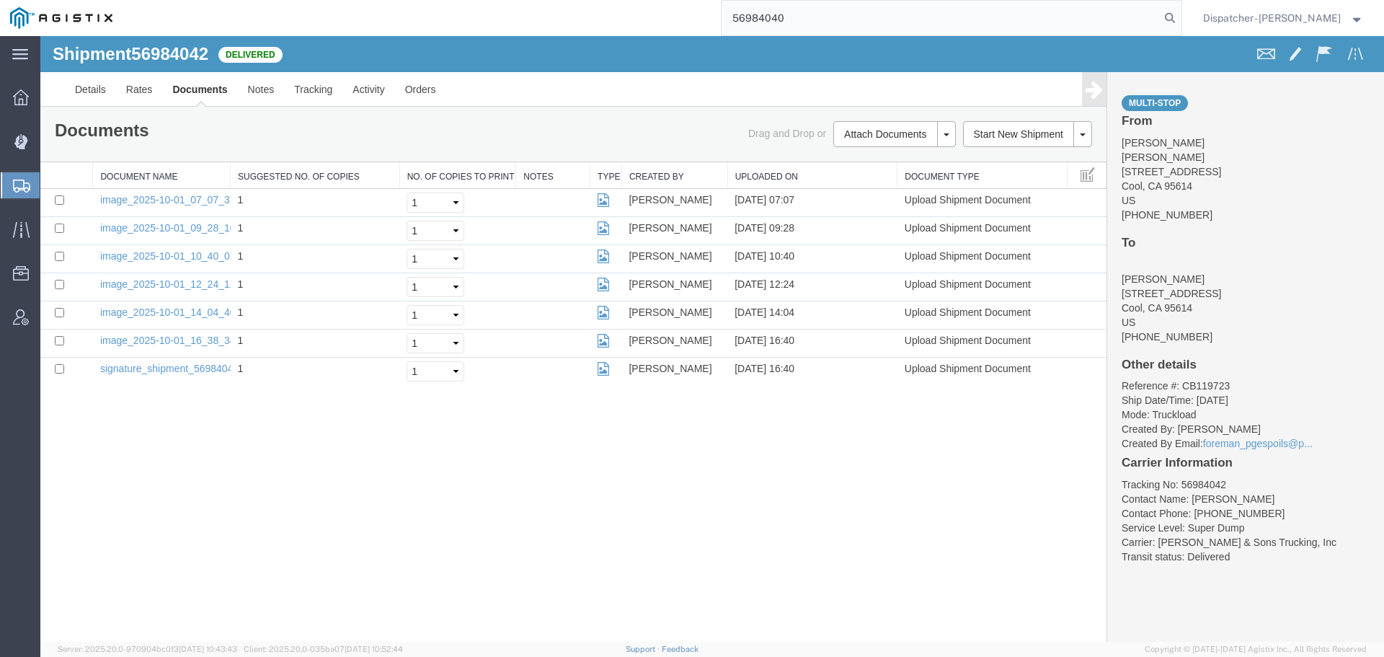
type input "56984040"
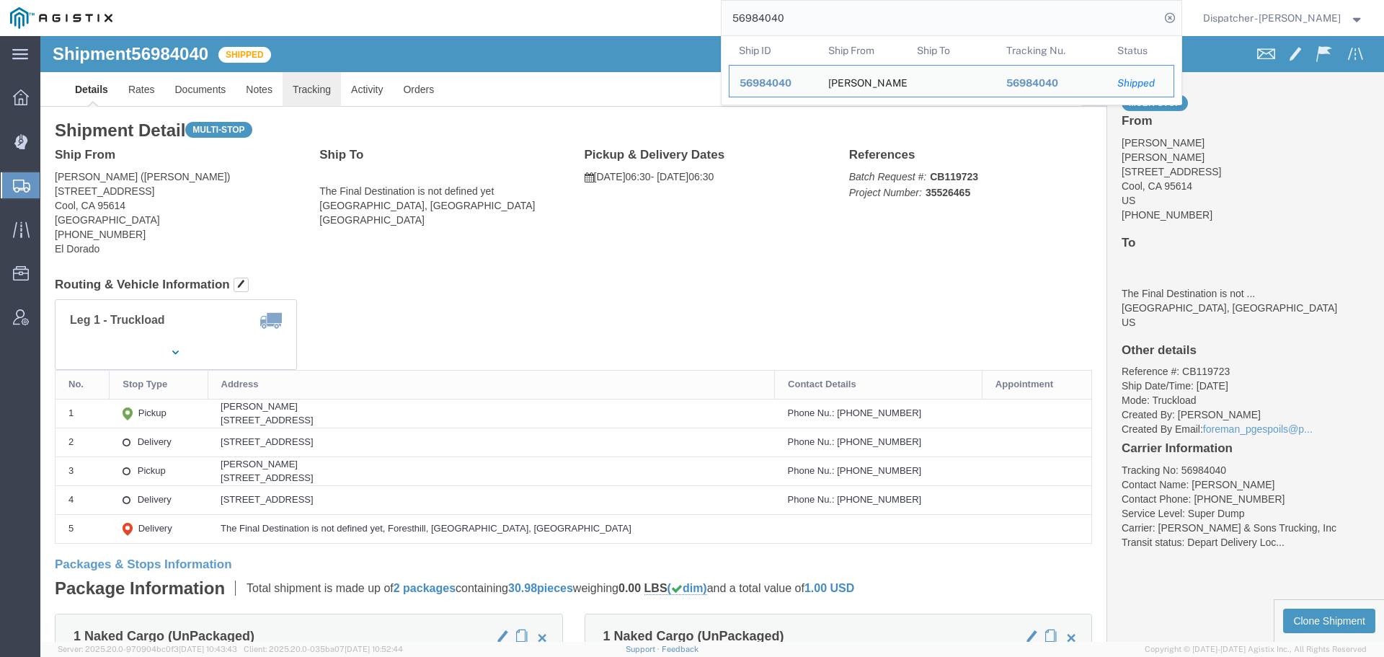
click link "Tracking"
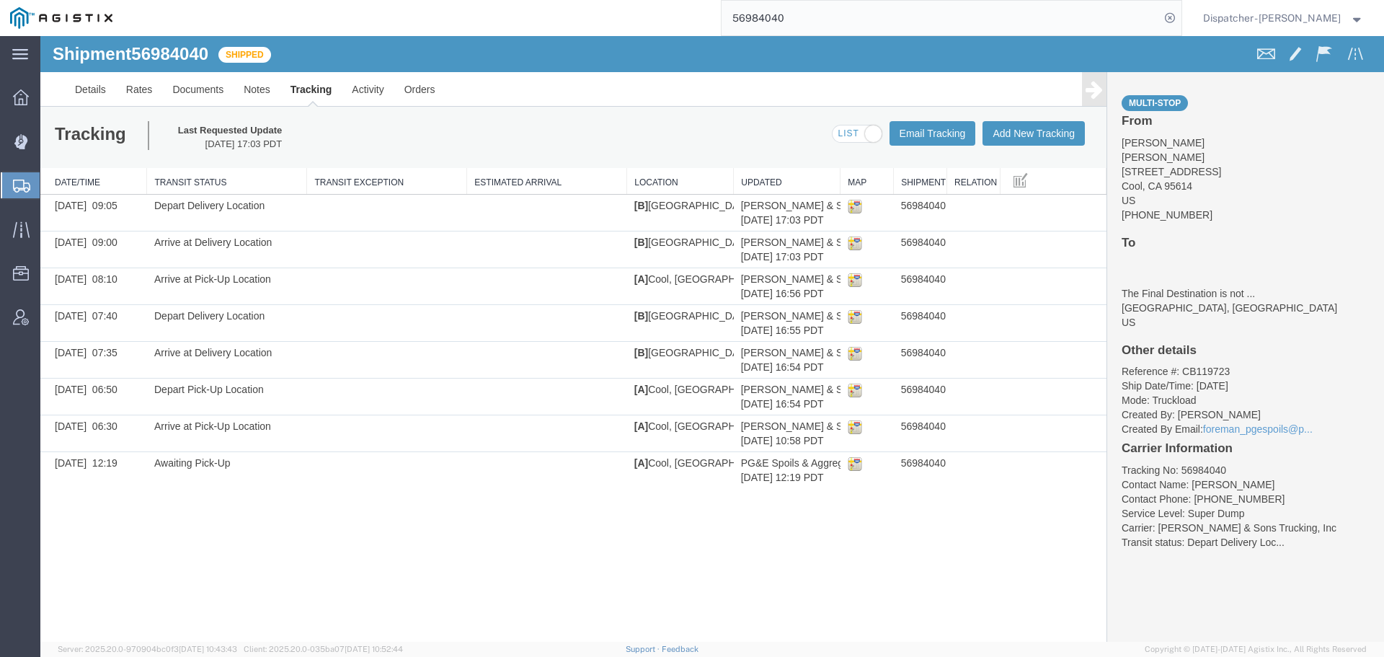
click at [1031, 117] on div "Tracking Last Requested Update [DATE] 17:03 PDT Email Tracking Add New Tracking…" at bounding box center [573, 137] width 1066 height 61
click at [1029, 131] on button "Add New Tracking" at bounding box center [1033, 133] width 102 height 25
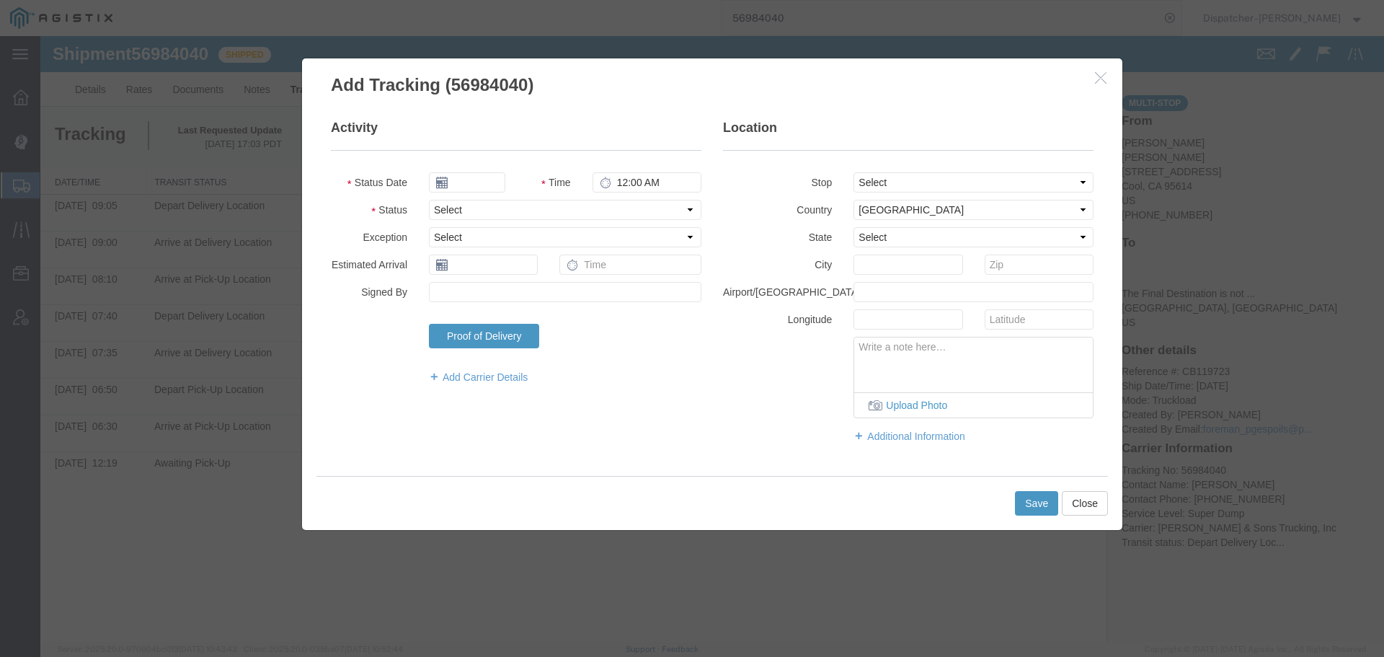
type input "[DATE]"
type input "12:00 PM"
click at [478, 188] on input "[DATE]" at bounding box center [467, 182] width 76 height 20
click at [507, 252] on td "1" at bounding box center [505, 251] width 22 height 22
type input "[DATE]"
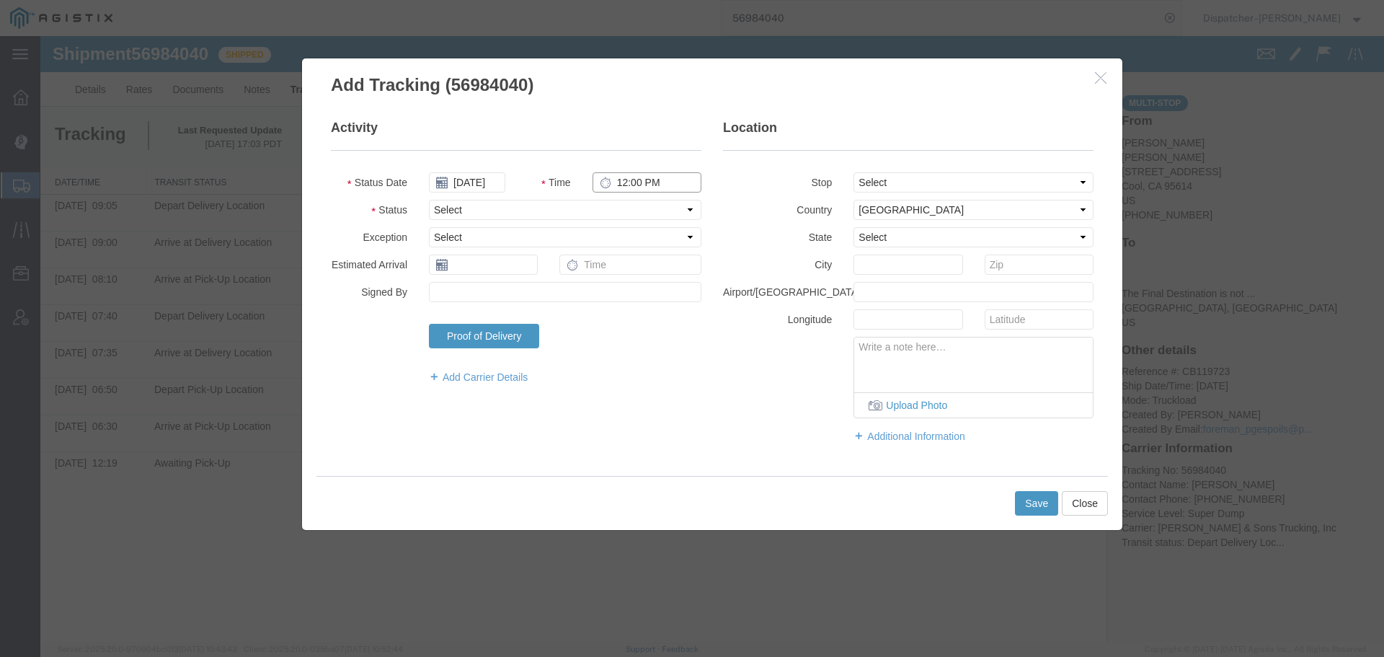
click at [637, 188] on input "12:00 PM" at bounding box center [646, 182] width 109 height 20
type input "3:15 PM"
click at [632, 207] on select "Select Arrival Notice Available Arrival Notice Imported Arrive at Delivery Loca…" at bounding box center [565, 210] width 272 height 20
select select "BREAKSTART"
click at [429, 200] on select "Select Arrival Notice Available Arrival Notice Imported Arrive at Delivery Loca…" at bounding box center [565, 210] width 272 height 20
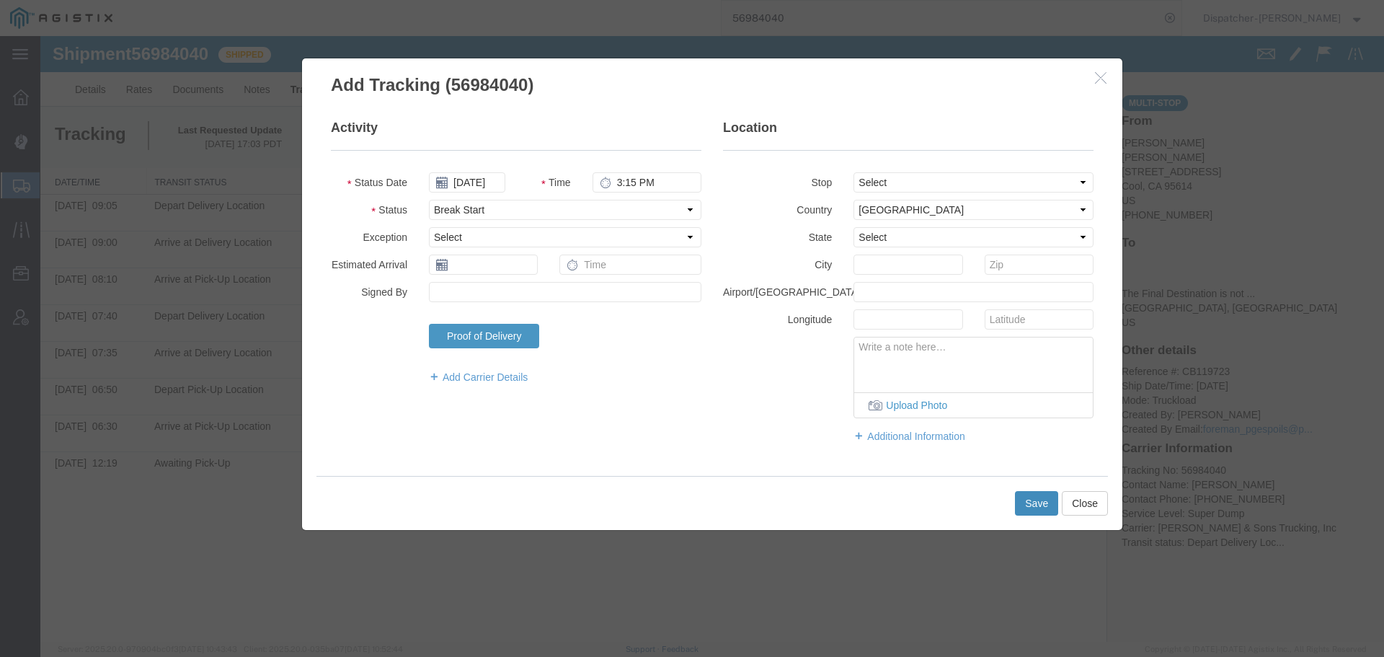
click at [1033, 501] on button "Save" at bounding box center [1036, 503] width 43 height 25
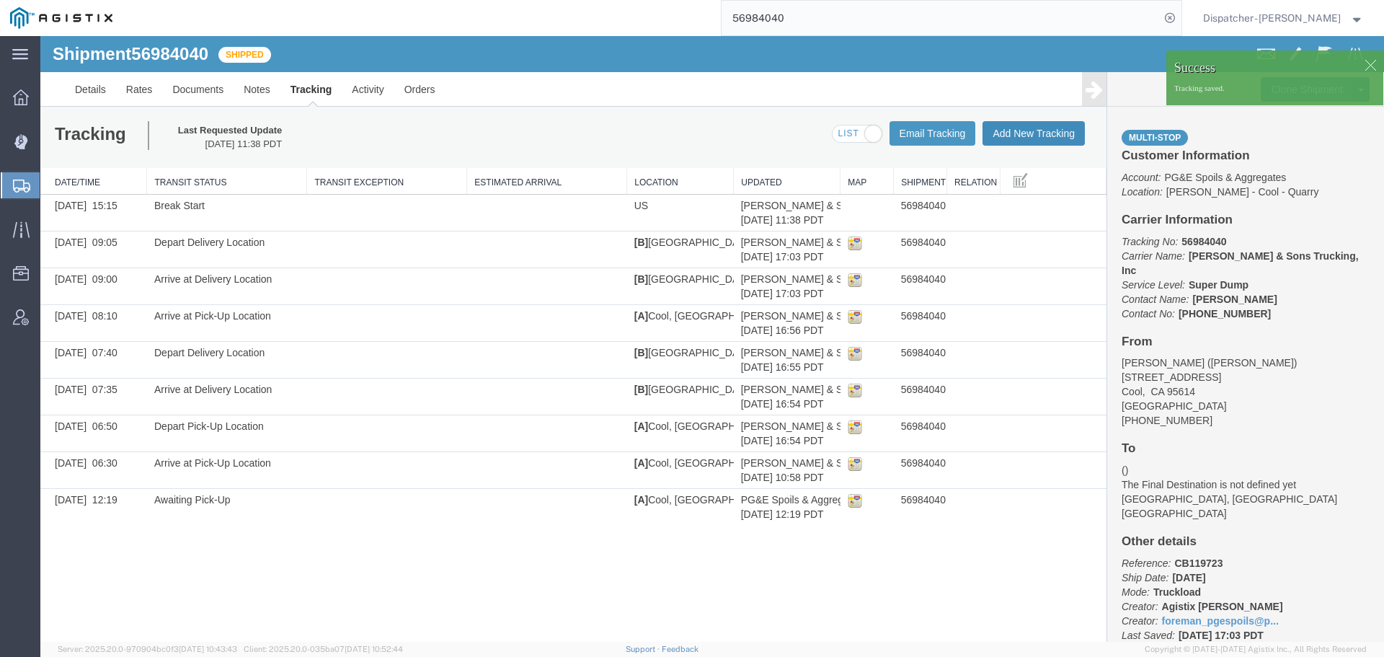
click at [1042, 142] on button "Add New Tracking" at bounding box center [1033, 133] width 102 height 25
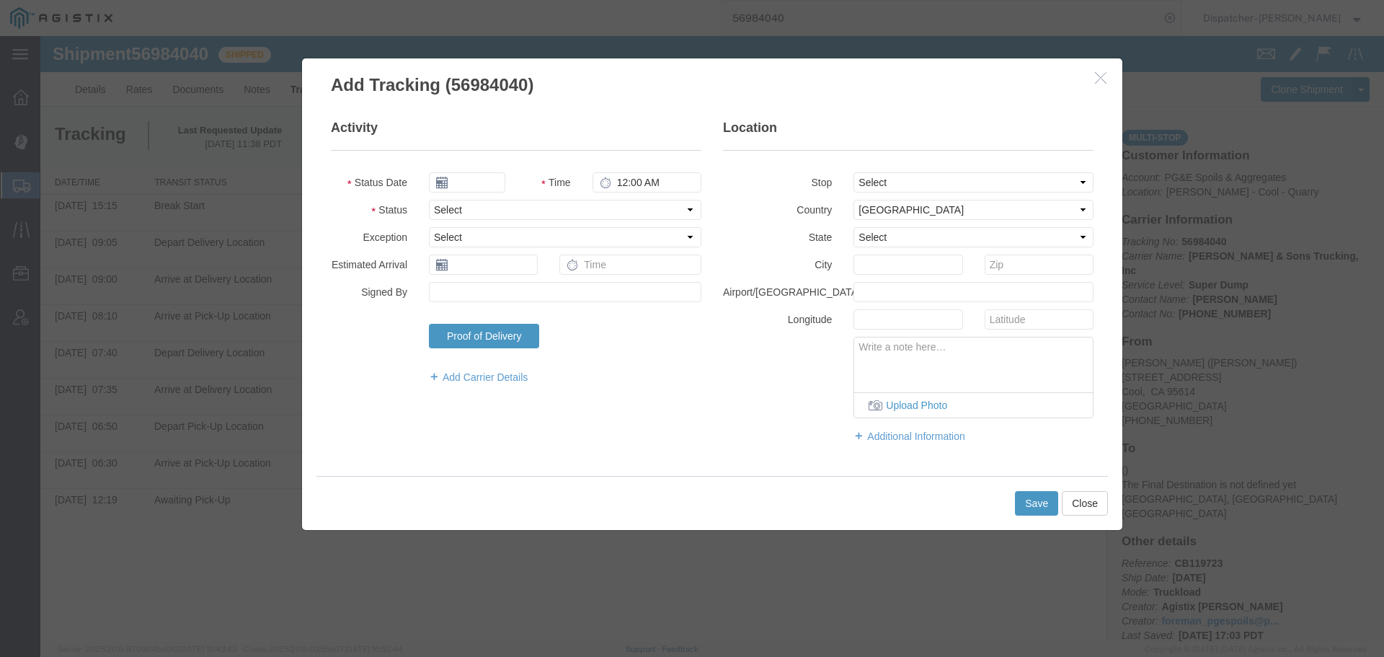
type input "[DATE]"
type input "12:00 PM"
click at [457, 181] on input "[DATE]" at bounding box center [467, 182] width 76 height 20
click at [506, 248] on td "1" at bounding box center [505, 251] width 22 height 22
type input "[DATE]"
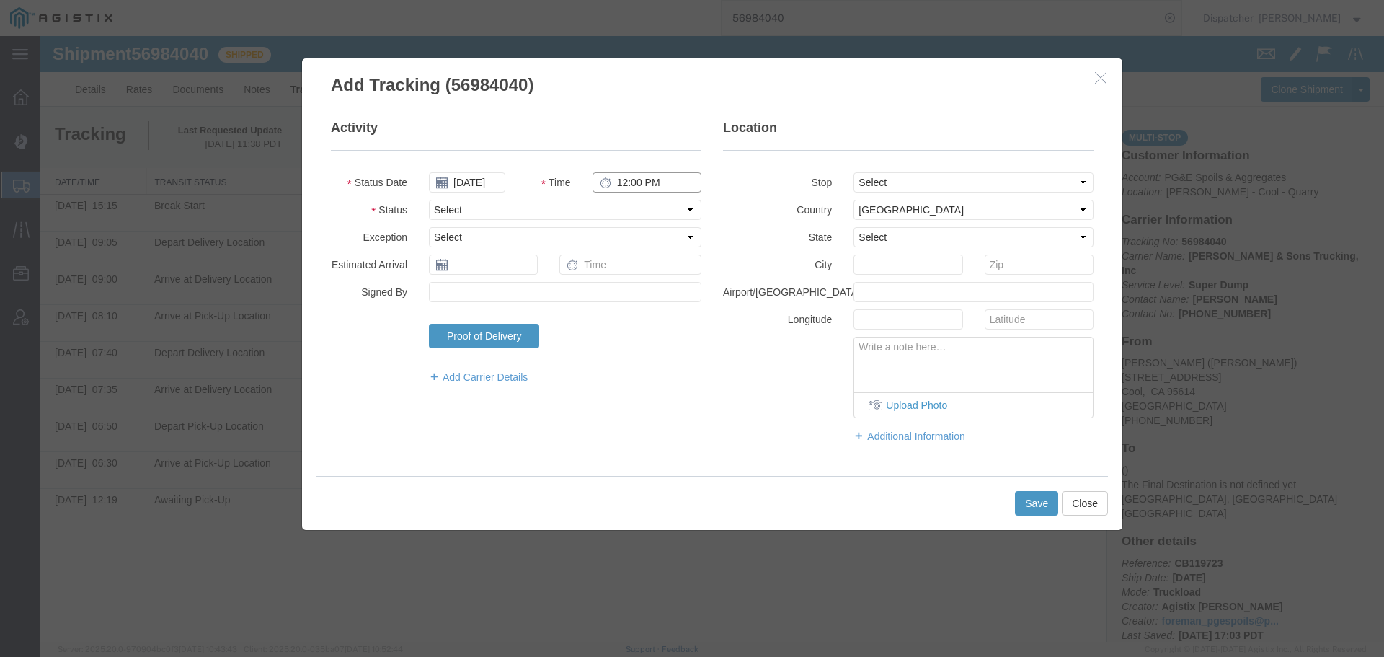
click at [658, 177] on input "12:00 PM" at bounding box center [646, 182] width 109 height 20
type input "3:45 PM"
click at [649, 204] on select "Select Arrival Notice Available Arrival Notice Imported Arrive at Delivery Loca…" at bounding box center [565, 210] width 272 height 20
select select "BREAKSTOP"
click at [429, 200] on select "Select Arrival Notice Available Arrival Notice Imported Arrive at Delivery Loca…" at bounding box center [565, 210] width 272 height 20
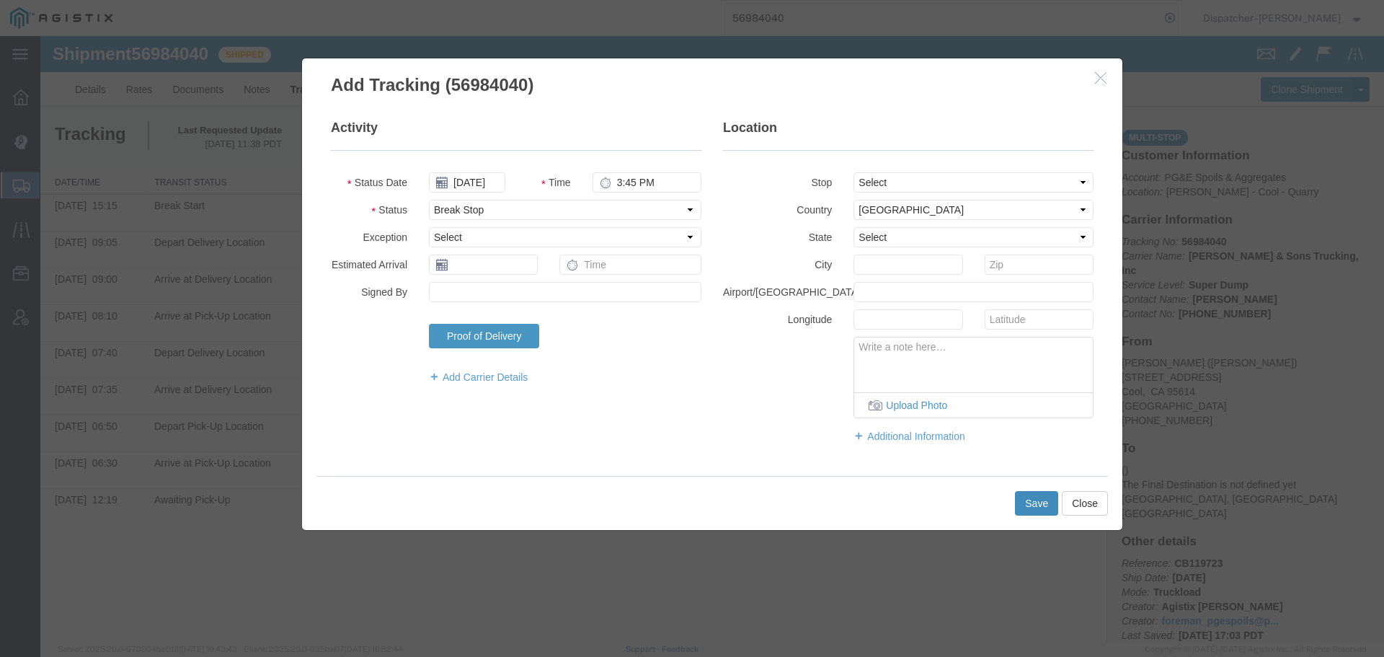
click at [1024, 507] on button "Save" at bounding box center [1036, 503] width 43 height 25
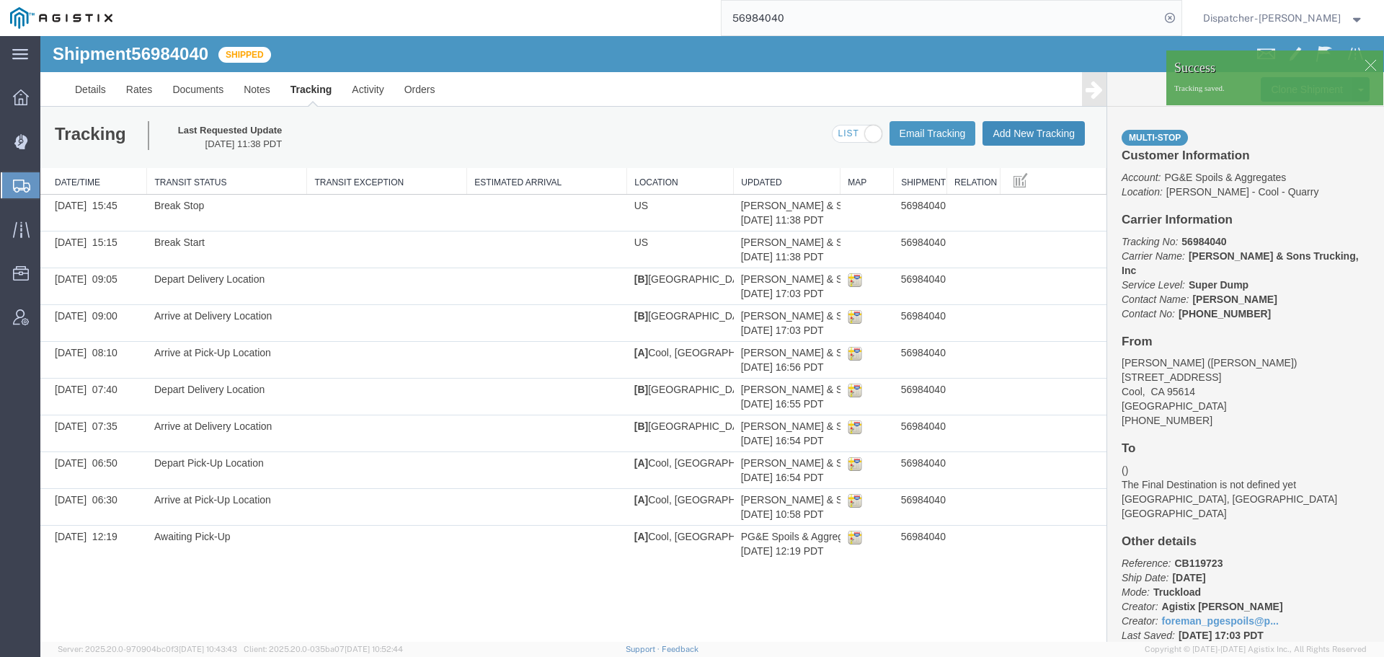
click at [1053, 136] on button "Add New Tracking" at bounding box center [1033, 133] width 102 height 25
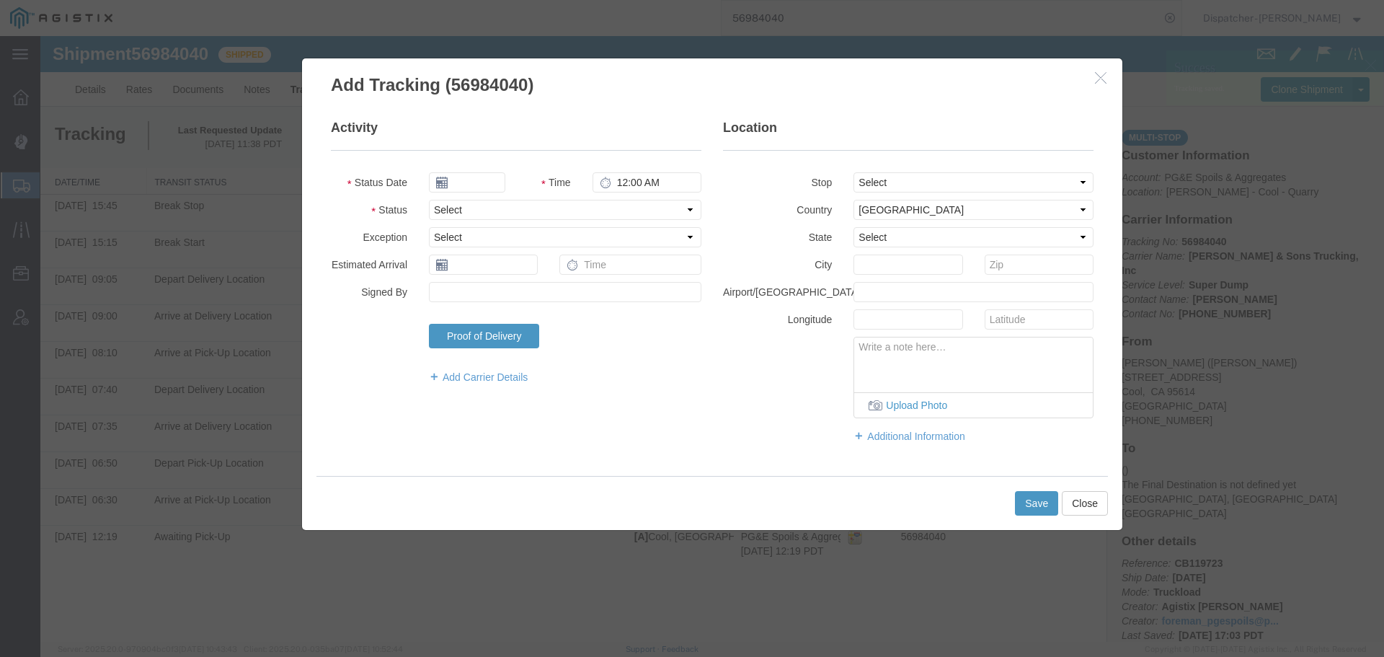
type input "[DATE]"
type input "12:00 PM"
click at [487, 178] on input "[DATE]" at bounding box center [467, 182] width 76 height 20
click at [502, 246] on td "1" at bounding box center [505, 251] width 22 height 22
type input "[DATE]"
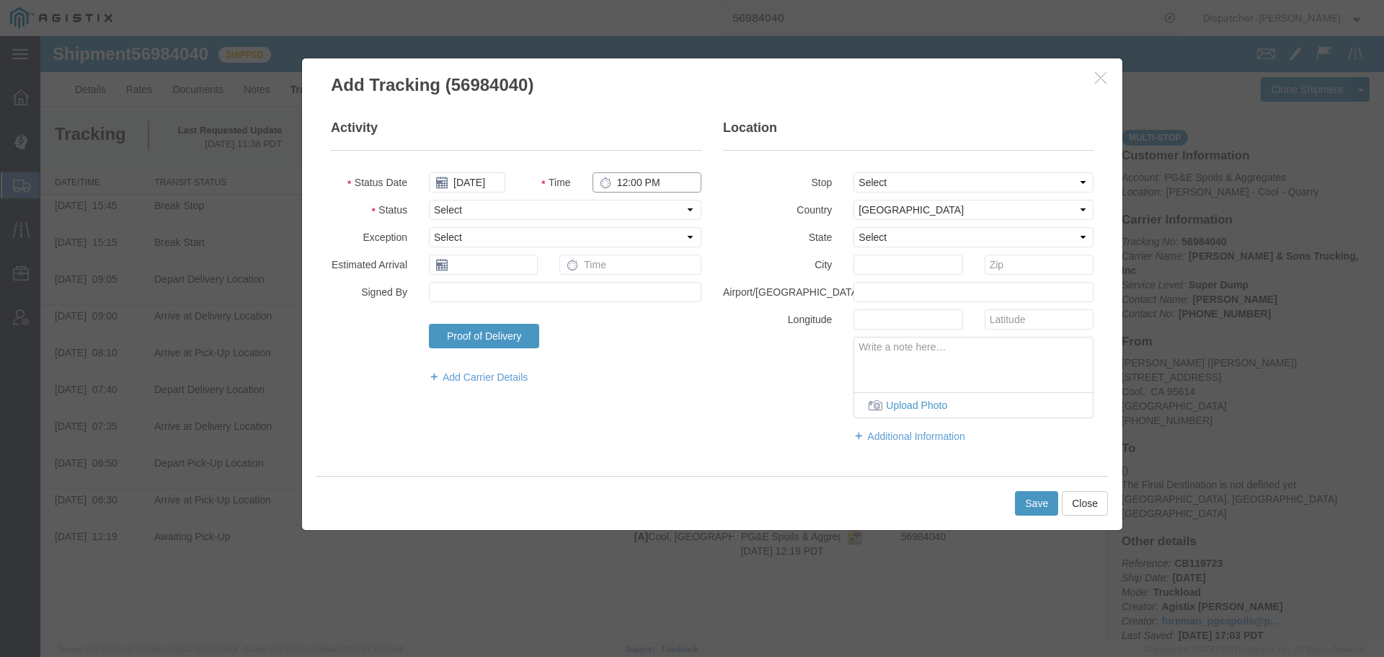
click at [639, 182] on input "12:00 PM" at bounding box center [646, 182] width 109 height 20
type input "5:00 PM"
click at [611, 204] on select "Select Arrival Notice Available Arrival Notice Imported Arrive at Delivery Loca…" at bounding box center [565, 210] width 272 height 20
select select "DELIVRED"
click at [429, 200] on select "Select Arrival Notice Available Arrival Notice Imported Arrive at Delivery Loca…" at bounding box center [565, 210] width 272 height 20
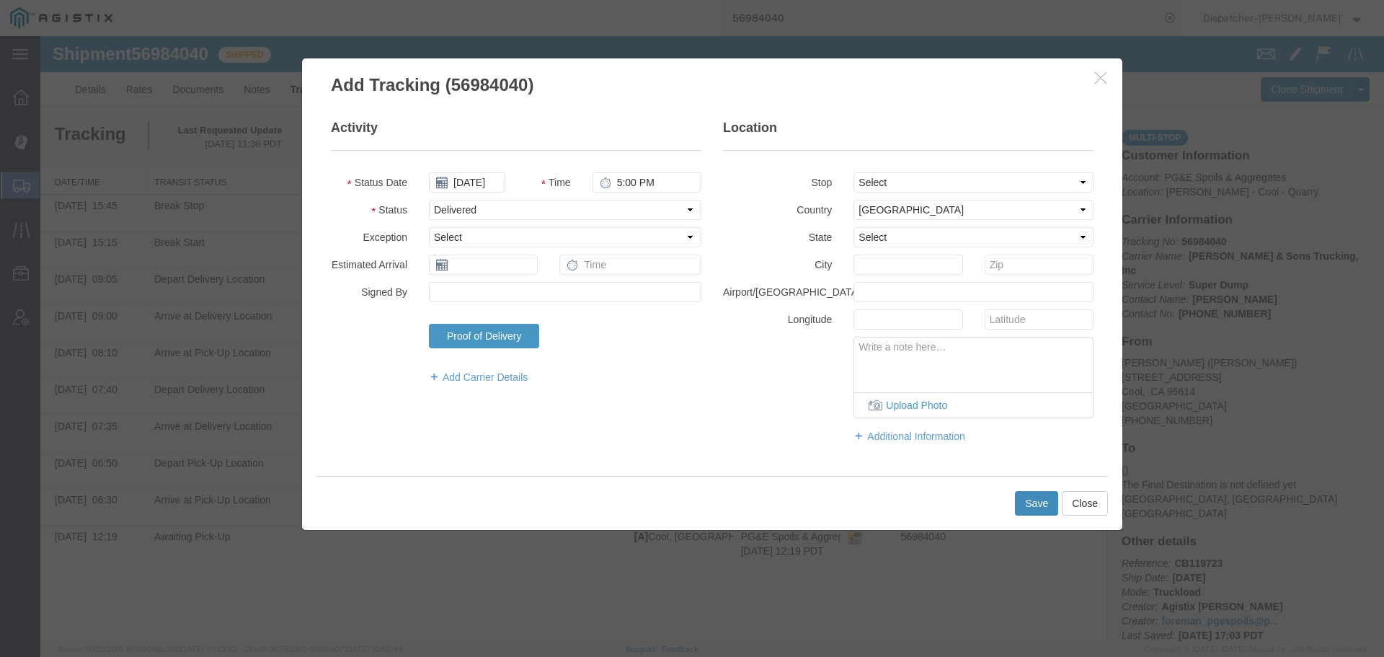
click at [1033, 510] on button "Save" at bounding box center [1036, 503] width 43 height 25
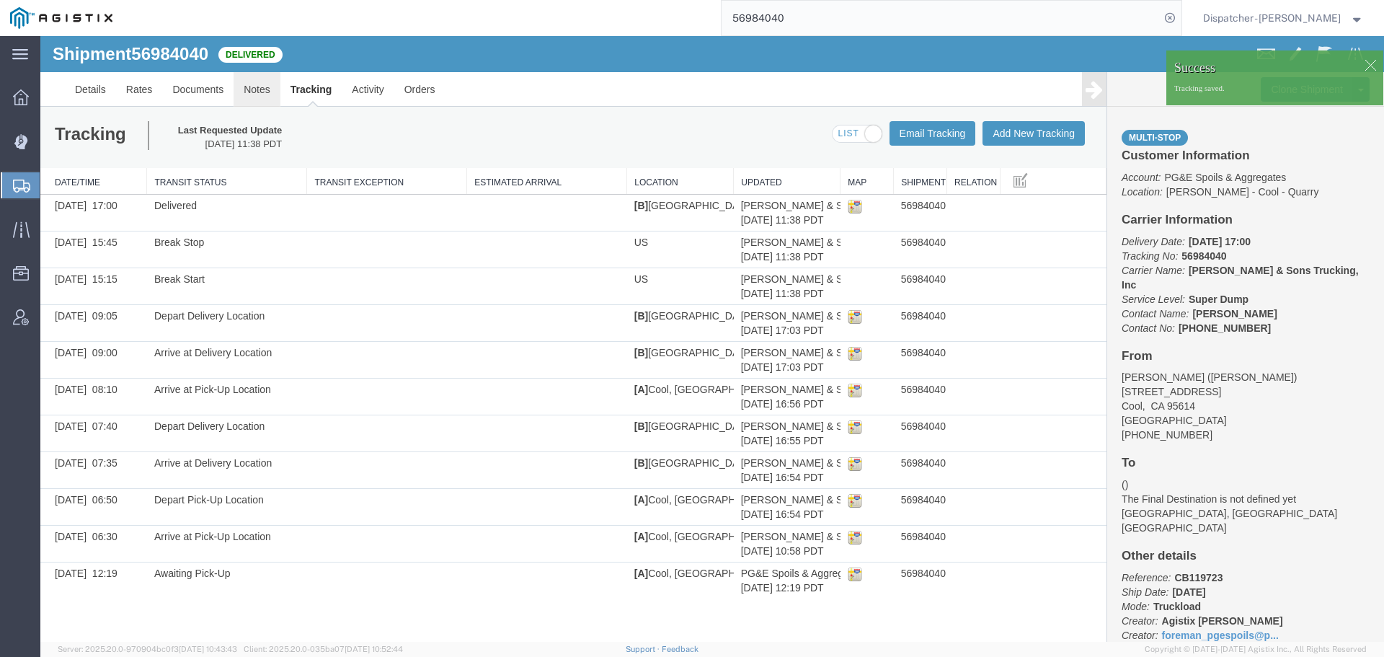
click at [253, 87] on link "Notes" at bounding box center [257, 89] width 47 height 35
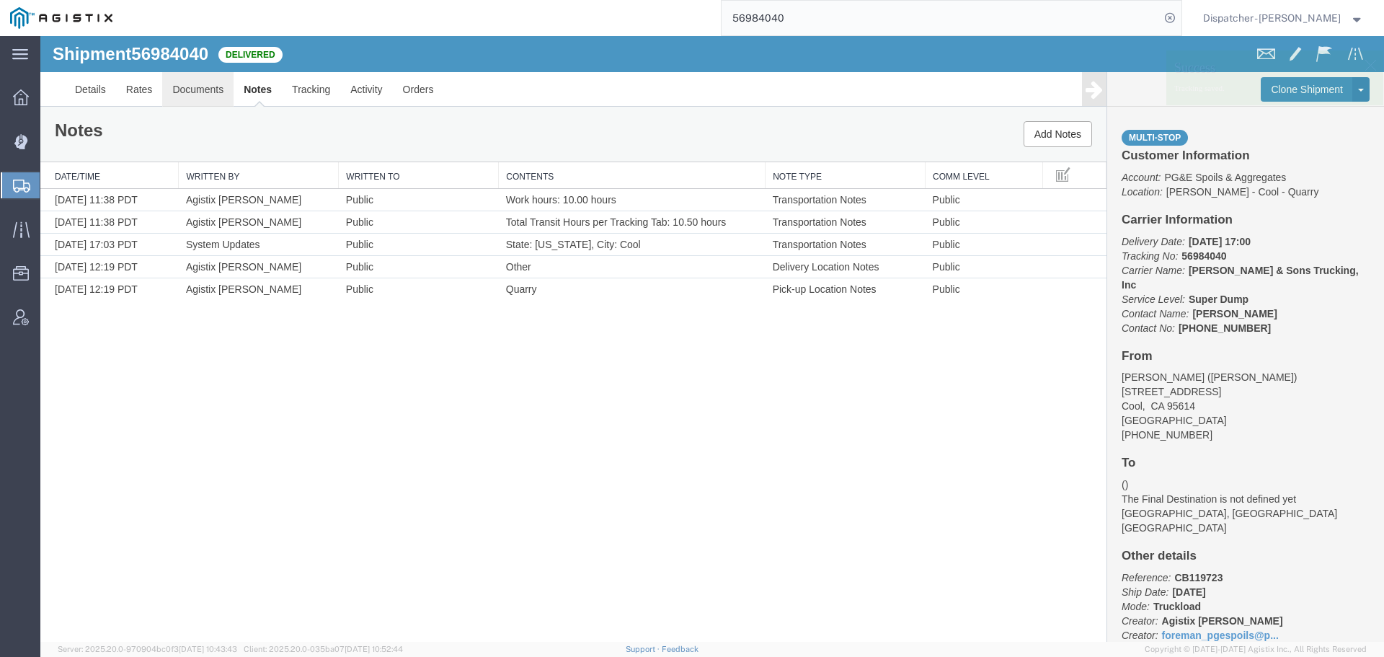
click at [207, 84] on link "Documents" at bounding box center [197, 89] width 71 height 35
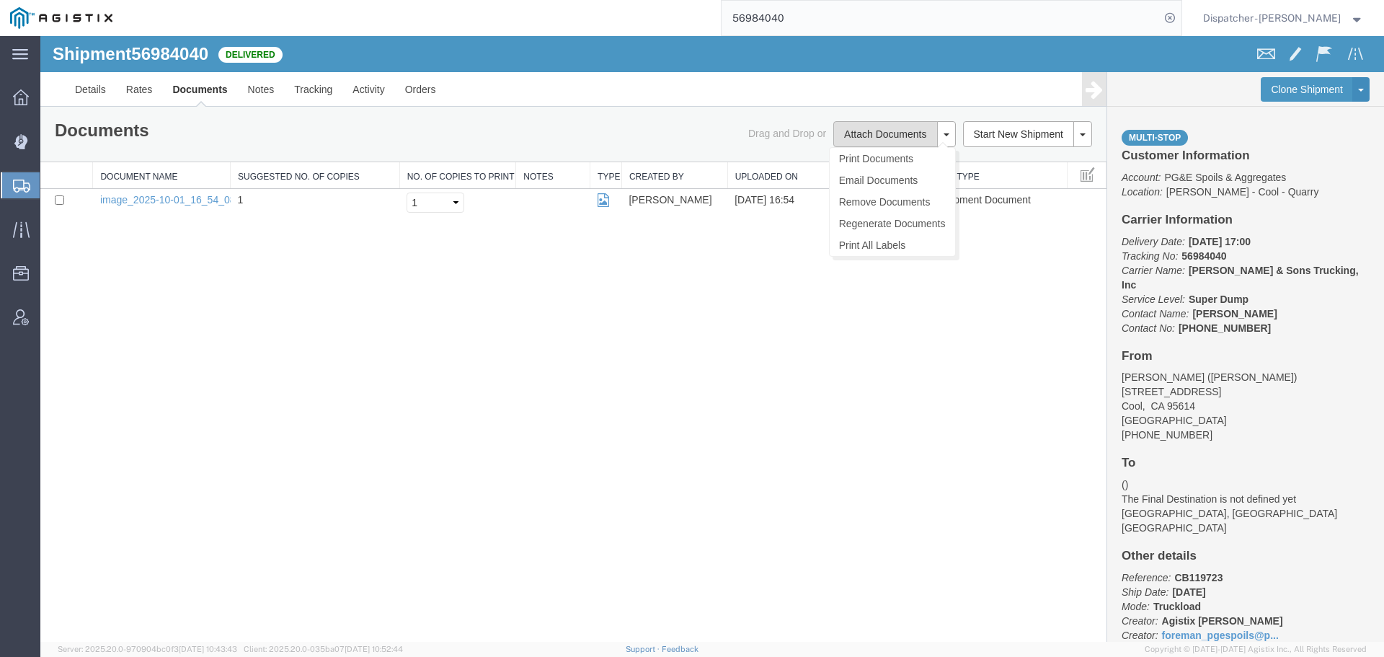
click at [853, 134] on button "Attach Documents" at bounding box center [885, 134] width 104 height 26
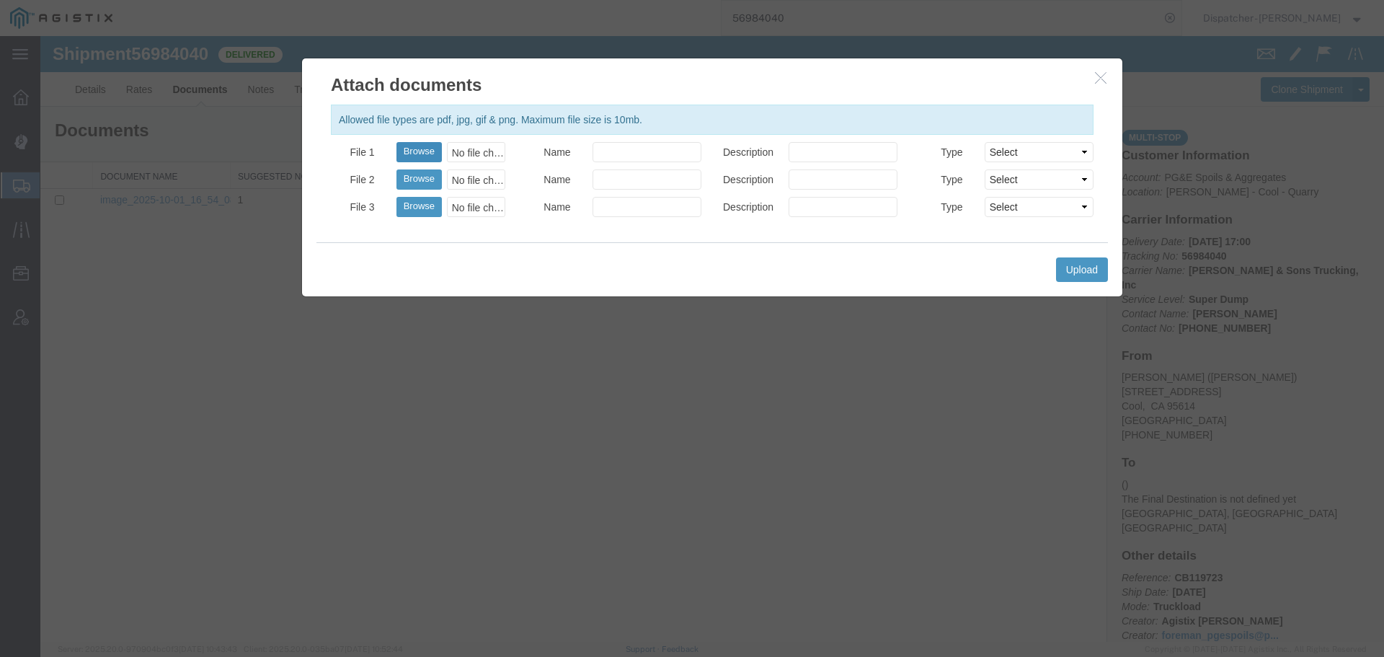
click at [421, 151] on button "Browse" at bounding box center [418, 152] width 45 height 20
type input "C:\fakepath\56984040trktag.pdf"
click at [1093, 265] on button "Upload" at bounding box center [1082, 269] width 52 height 25
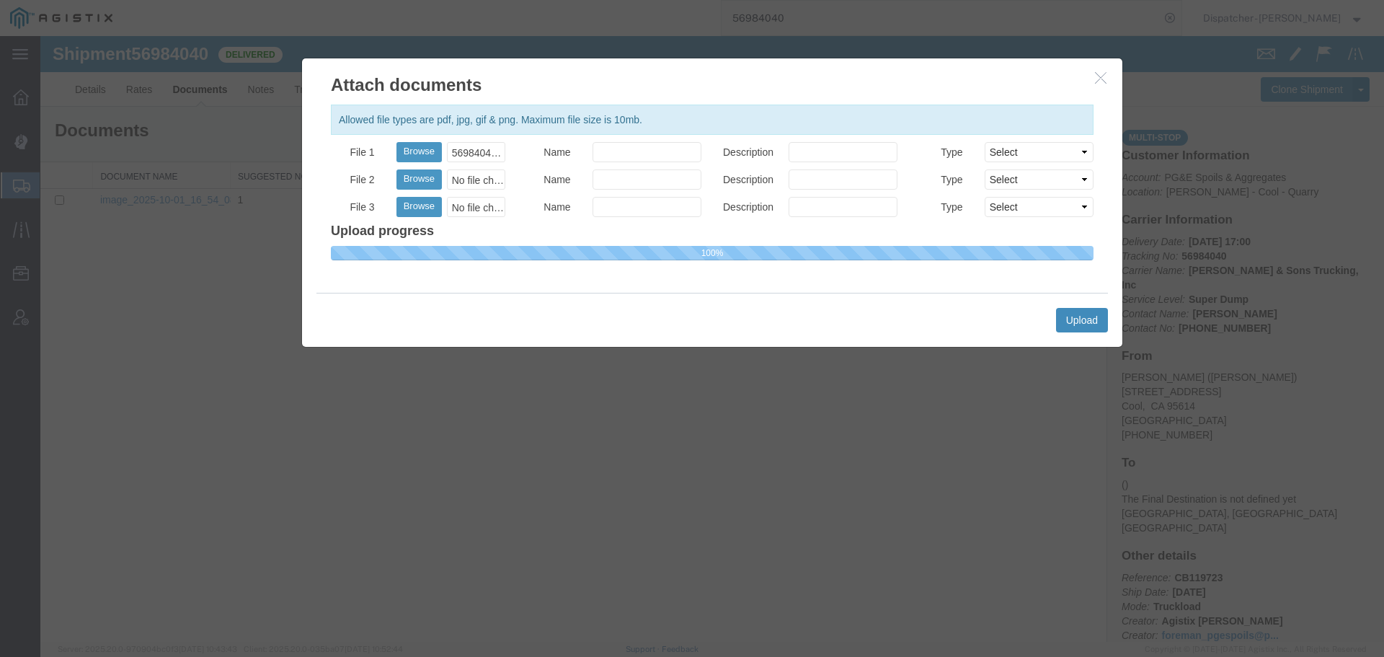
select select
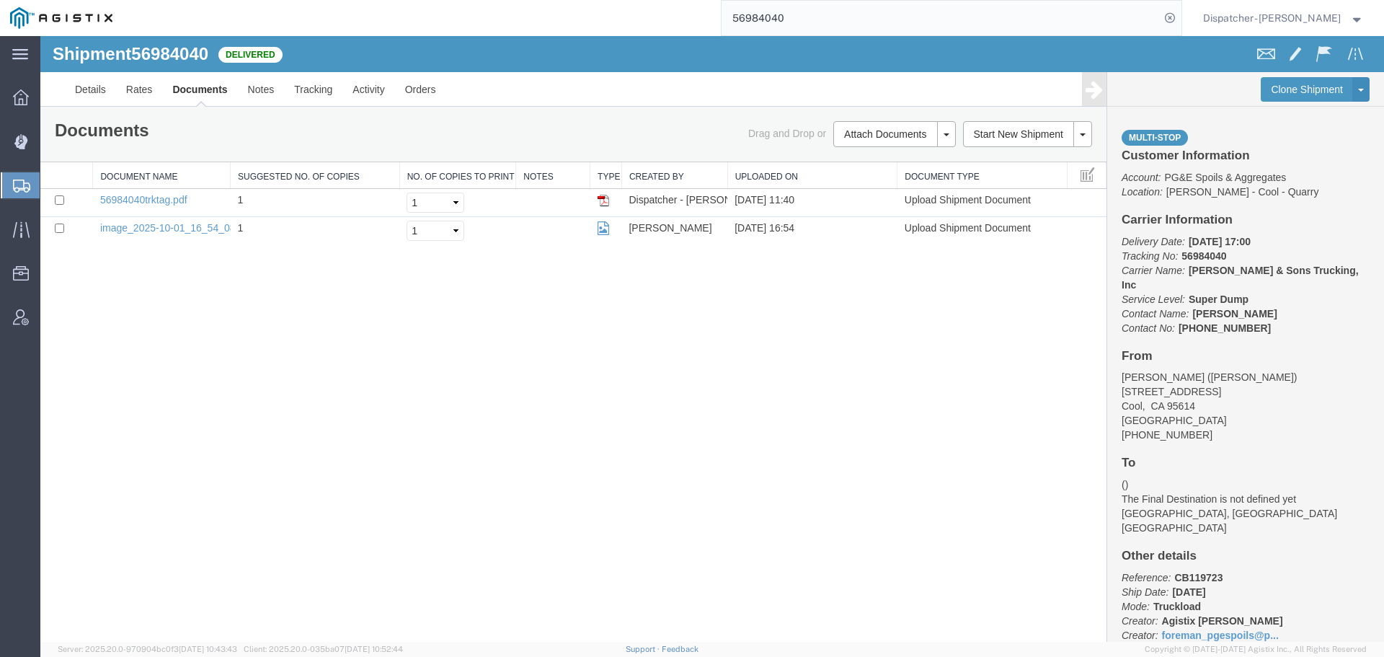
drag, startPoint x: 798, startPoint y: 16, endPoint x: 580, endPoint y: 1, distance: 218.1
click at [680, 9] on div "56984040" at bounding box center [652, 18] width 1059 height 36
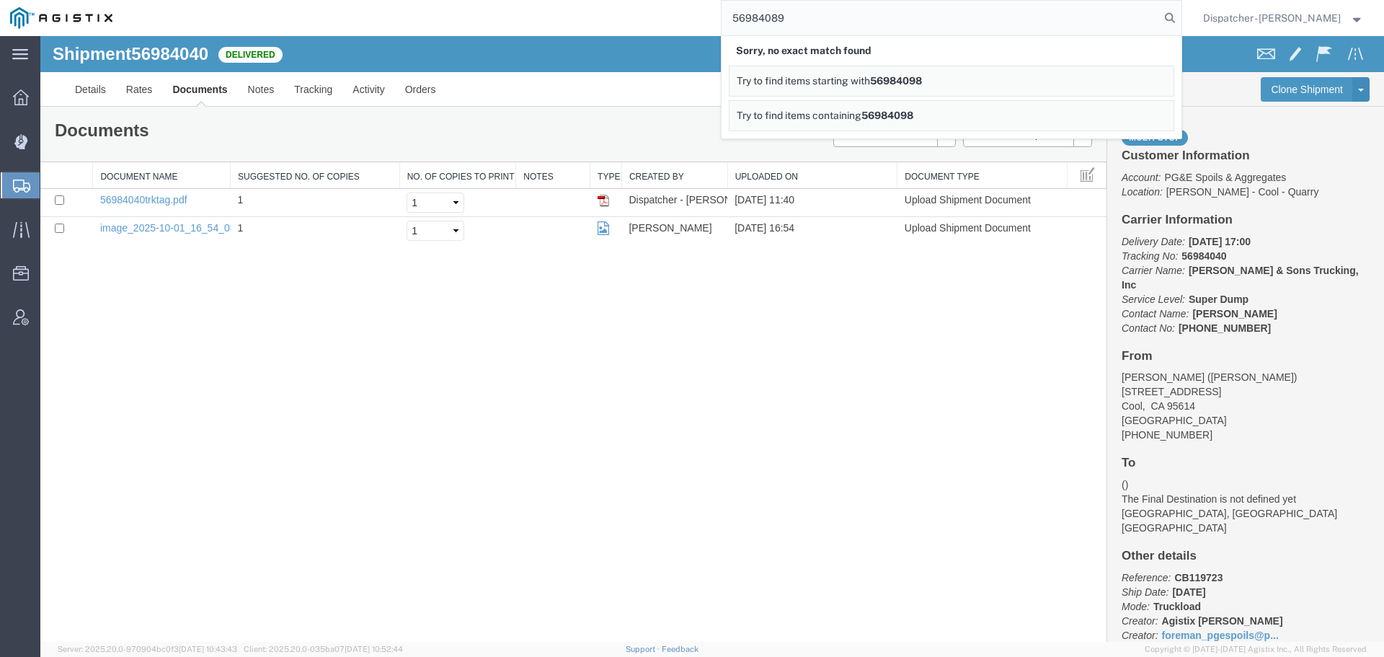
type input "56984089"
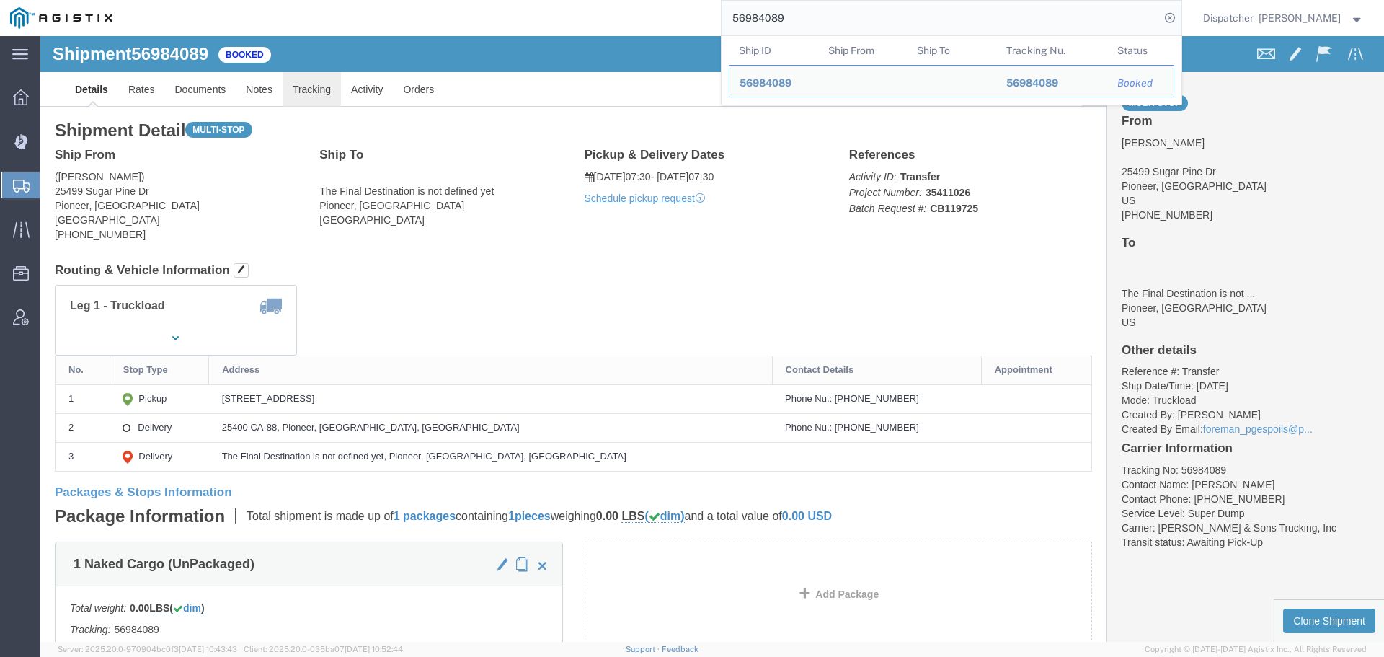
click link "Tracking"
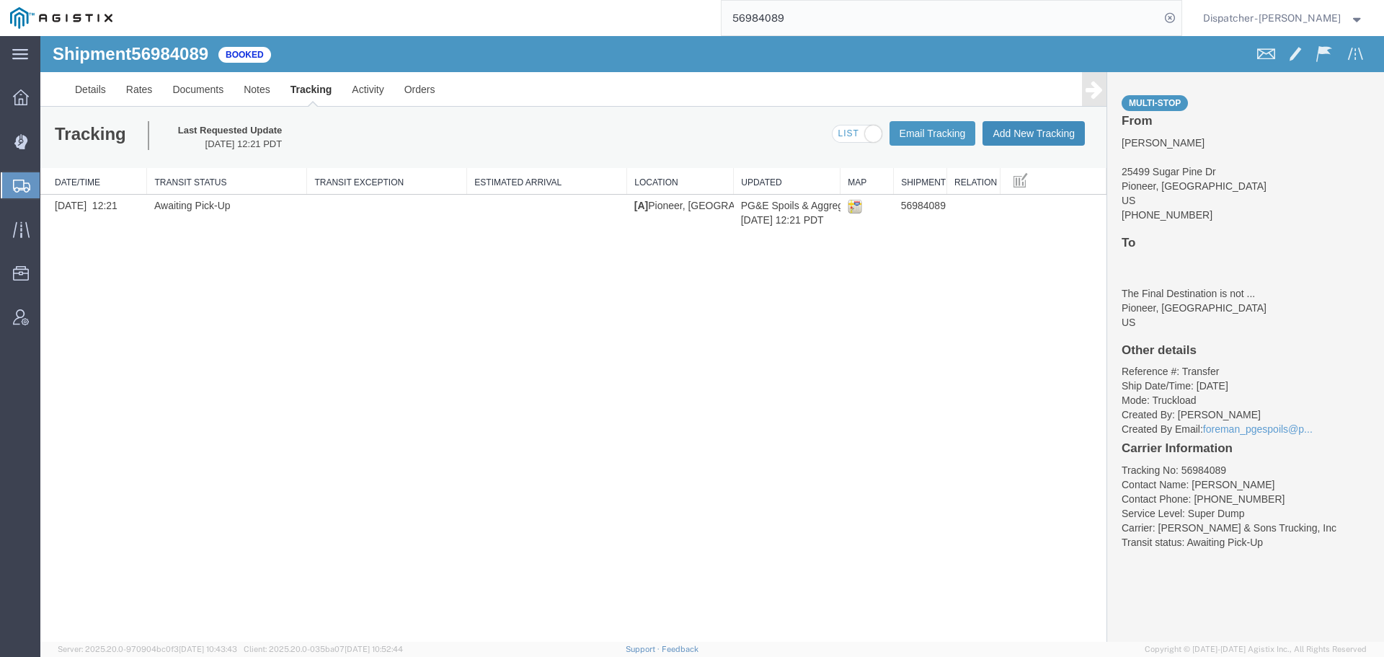
click at [1047, 134] on button "Add New Tracking" at bounding box center [1033, 133] width 102 height 25
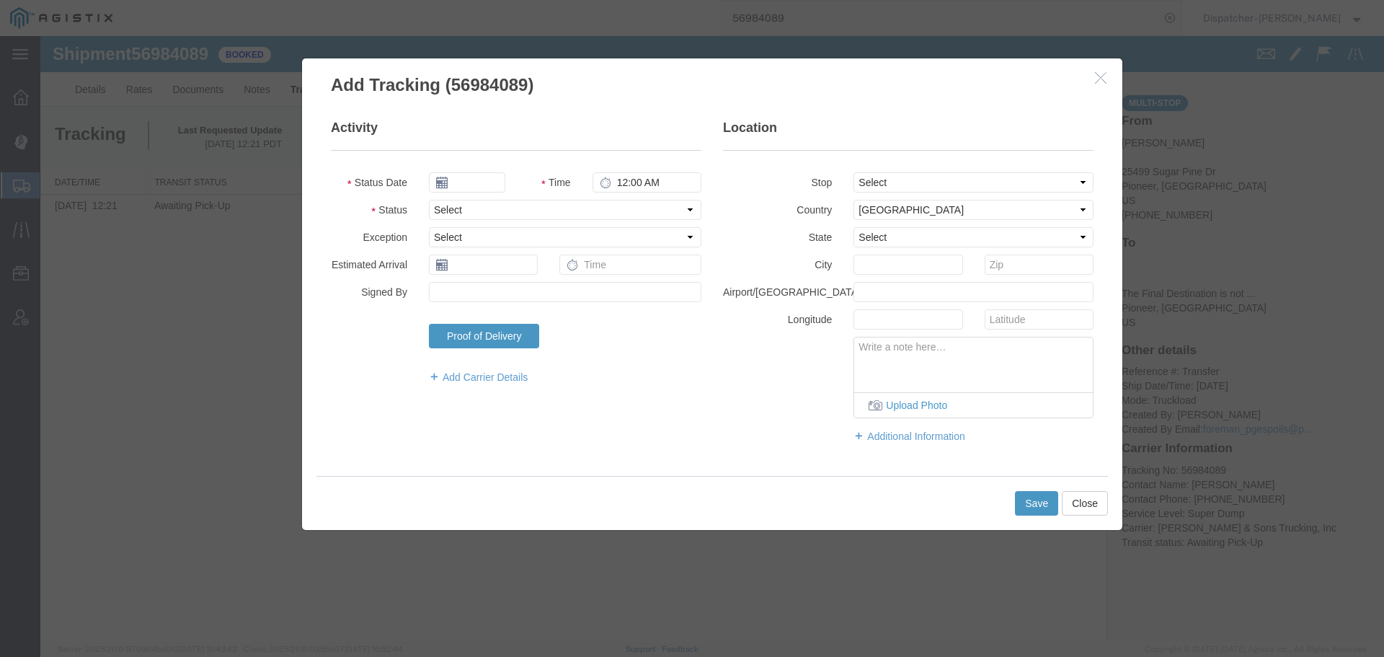
type input "[DATE]"
type input "12:00 PM"
click at [474, 180] on input "[DATE]" at bounding box center [467, 182] width 76 height 20
click at [509, 240] on td "1" at bounding box center [505, 251] width 22 height 22
type input "[DATE]"
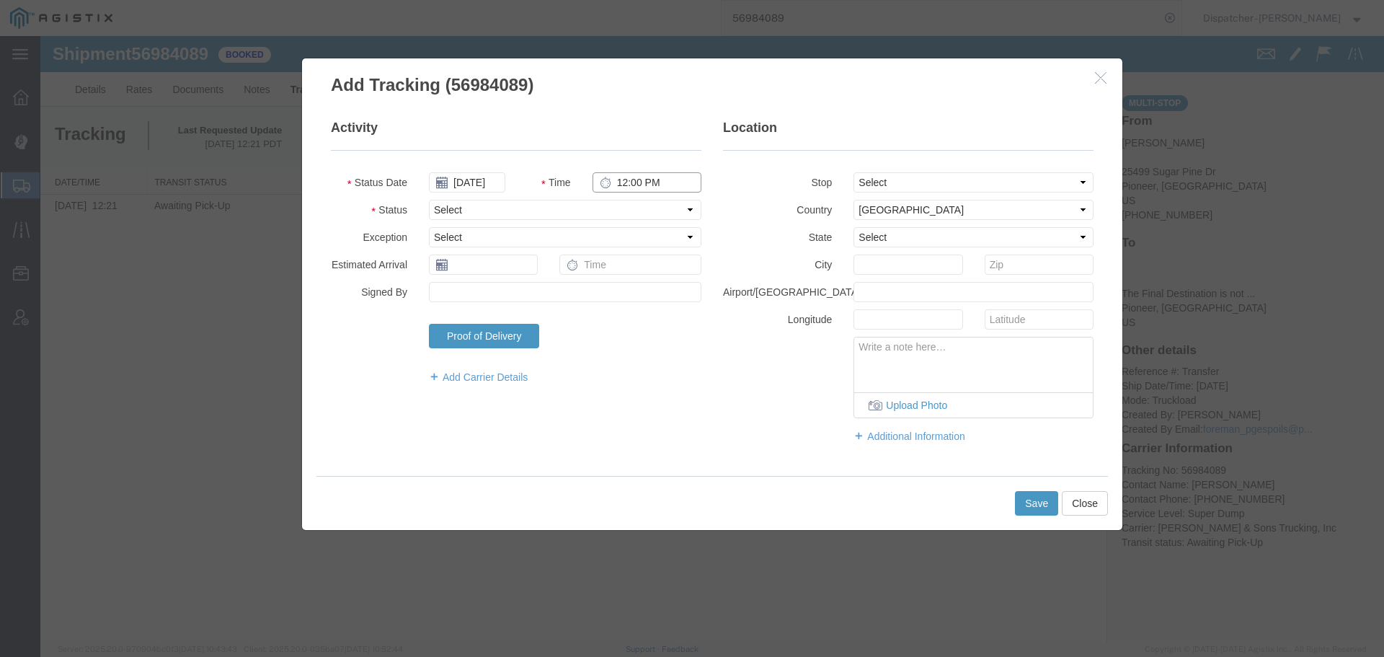
click at [628, 183] on input "12:00 PM" at bounding box center [646, 182] width 109 height 20
type input "7:30 AM"
click at [618, 212] on select "Select Arrival Notice Available Arrival Notice Imported Arrive at Delivery Loca…" at bounding box center [565, 210] width 272 height 20
select select "ARVPULOC"
click at [429, 200] on select "Select Arrival Notice Available Arrival Notice Imported Arrive at Delivery Loca…" at bounding box center [565, 210] width 272 height 20
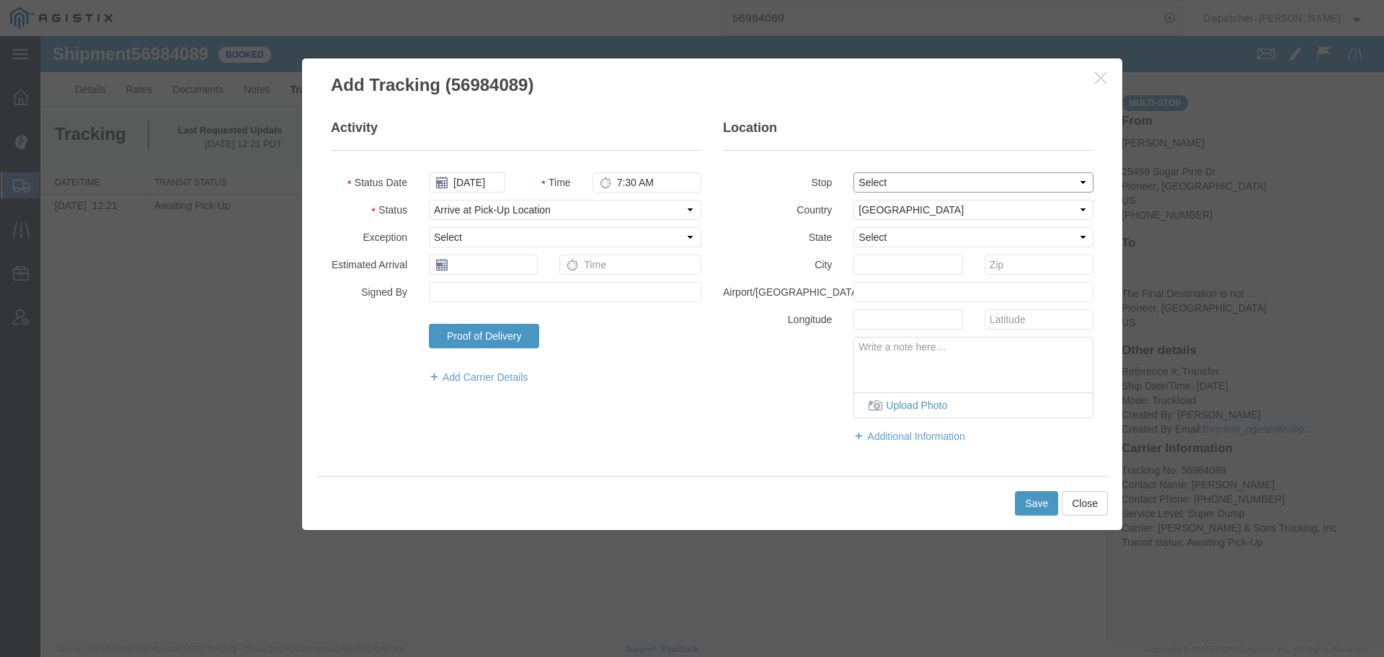
click at [870, 179] on select "Select From: [STREET_ADDRESS] Stop 2: 25400 CA-88, Pioneer, [GEOGRAPHIC_DATA], …" at bounding box center [973, 182] width 240 height 20
select select "{"pickupDeliveryInfoId": "123271168","pickupOrDelivery": "P","stopNum": "1","lo…"
click at [853, 172] on select "Select From: [STREET_ADDRESS] Stop 2: 25400 CA-88, Pioneer, [GEOGRAPHIC_DATA], …" at bounding box center [973, 182] width 240 height 20
select select "CA"
type input "Pioneer"
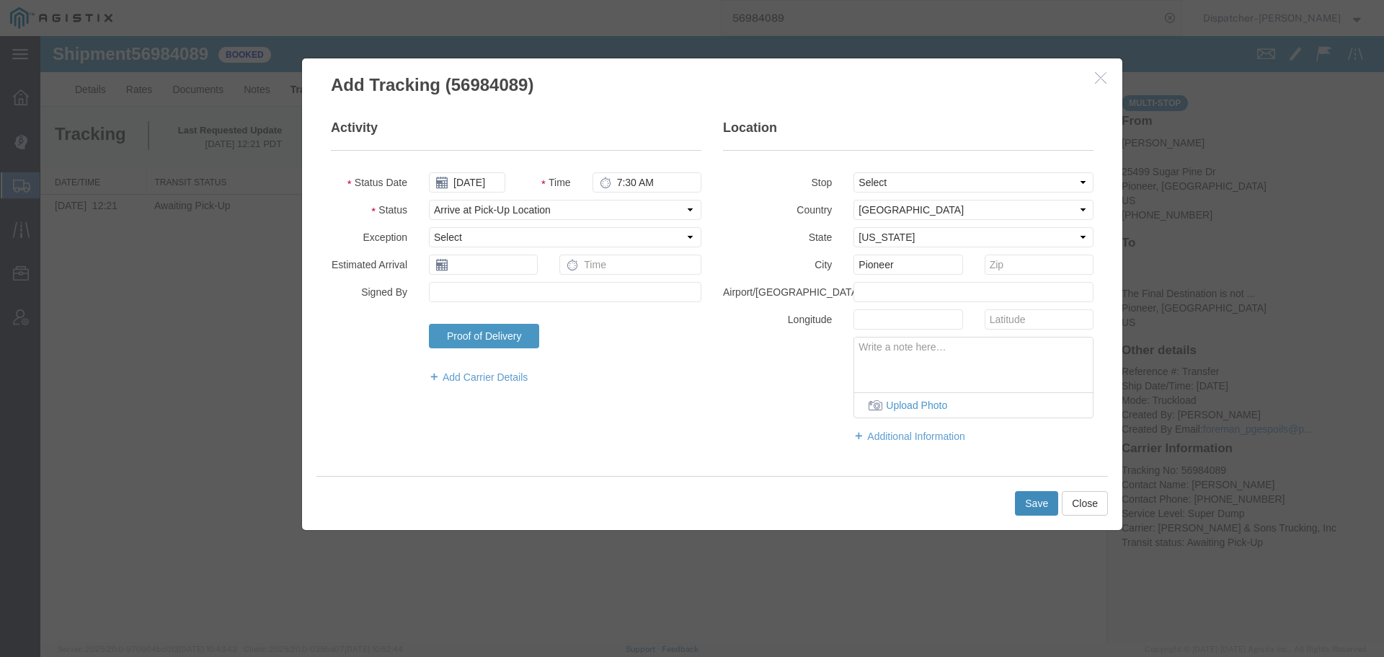
click at [1044, 506] on button "Save" at bounding box center [1036, 503] width 43 height 25
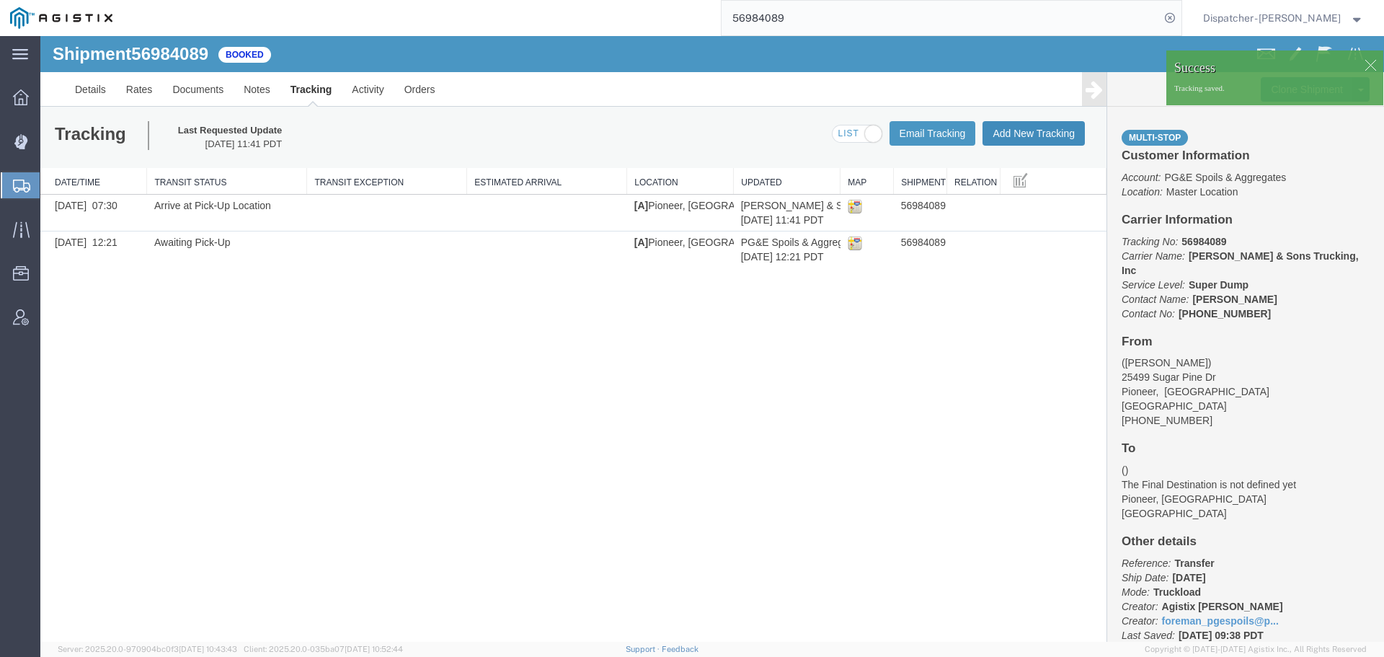
click at [1026, 133] on button "Add New Tracking" at bounding box center [1033, 133] width 102 height 25
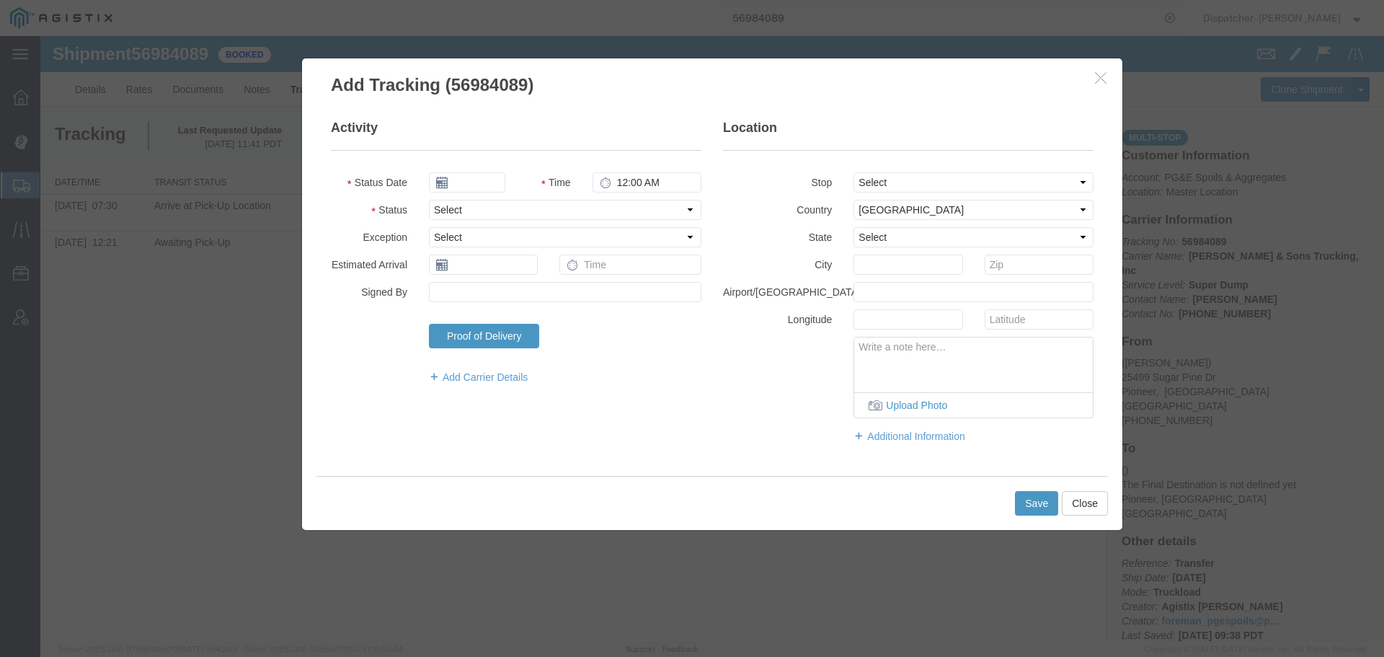
type input "[DATE]"
type input "12:00 PM"
click at [479, 183] on input "[DATE]" at bounding box center [467, 182] width 76 height 20
click at [502, 246] on td "1" at bounding box center [505, 251] width 22 height 22
type input "[DATE]"
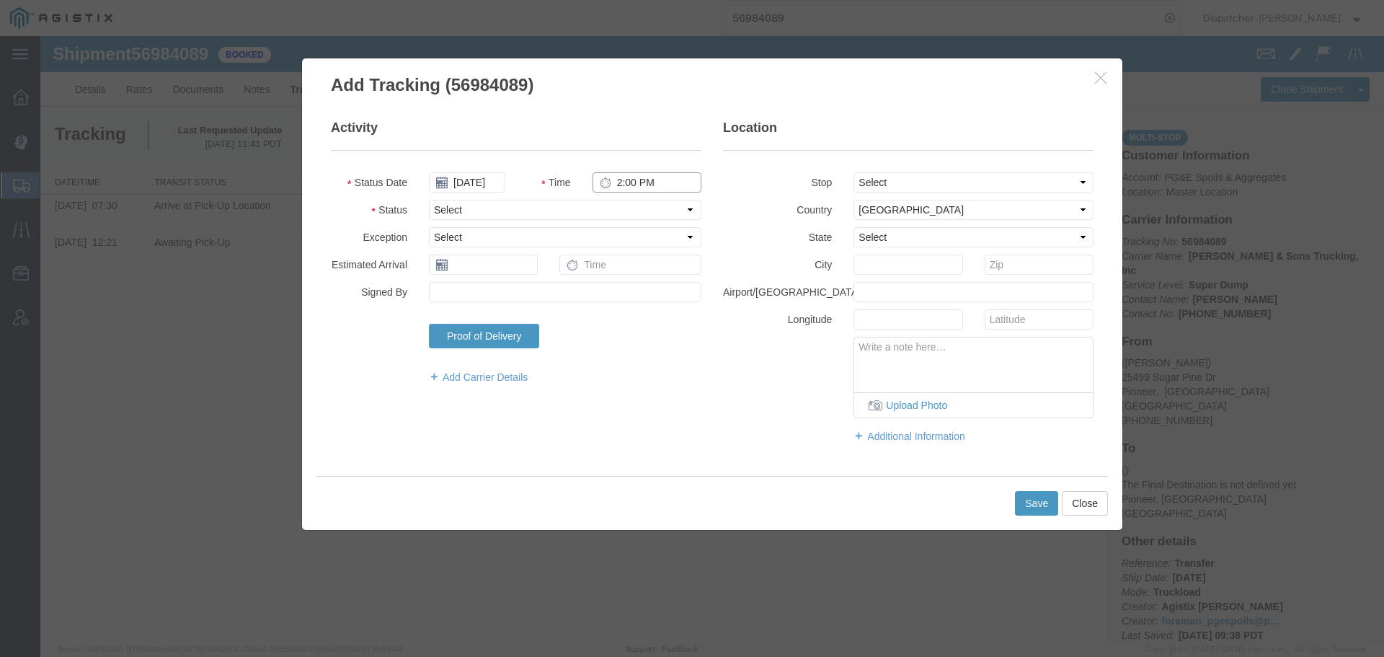
type input "2:00 PM"
drag, startPoint x: 625, startPoint y: 210, endPoint x: 612, endPoint y: 211, distance: 13.0
click at [625, 210] on select "Select Arrival Notice Available Arrival Notice Imported Arrive at Delivery Loca…" at bounding box center [565, 210] width 272 height 20
select select "DPTDLVLOC"
click at [429, 200] on select "Select Arrival Notice Available Arrival Notice Imported Arrive at Delivery Loca…" at bounding box center [565, 210] width 272 height 20
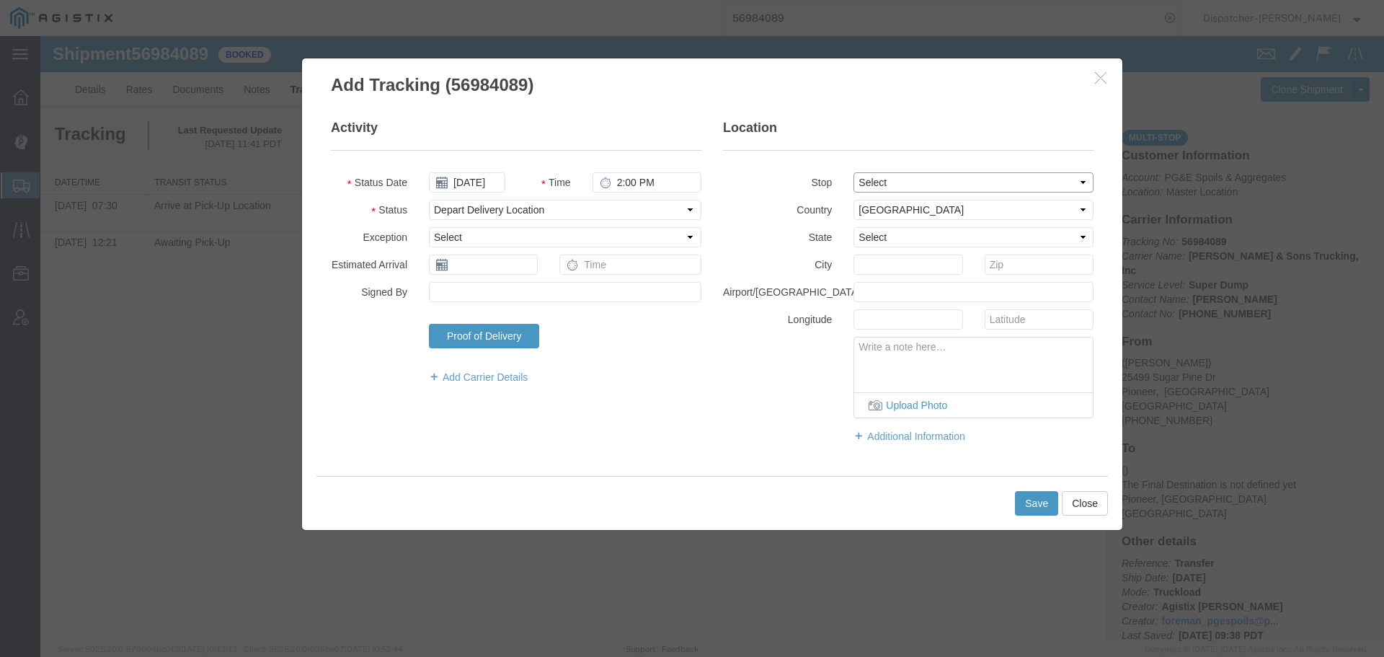
click at [872, 174] on select "Select From: [STREET_ADDRESS] Stop 2: 25400 CA-88, Pioneer, [GEOGRAPHIC_DATA], …" at bounding box center [973, 182] width 240 height 20
select select "{"pickupDeliveryInfoId": "123271169","pickupOrDelivery": "D","stopNum": "2","lo…"
click at [853, 172] on select "Select From: [STREET_ADDRESS] Stop 2: 25400 CA-88, Pioneer, [GEOGRAPHIC_DATA], …" at bounding box center [973, 182] width 240 height 20
select select "CA"
type input "Pioneer"
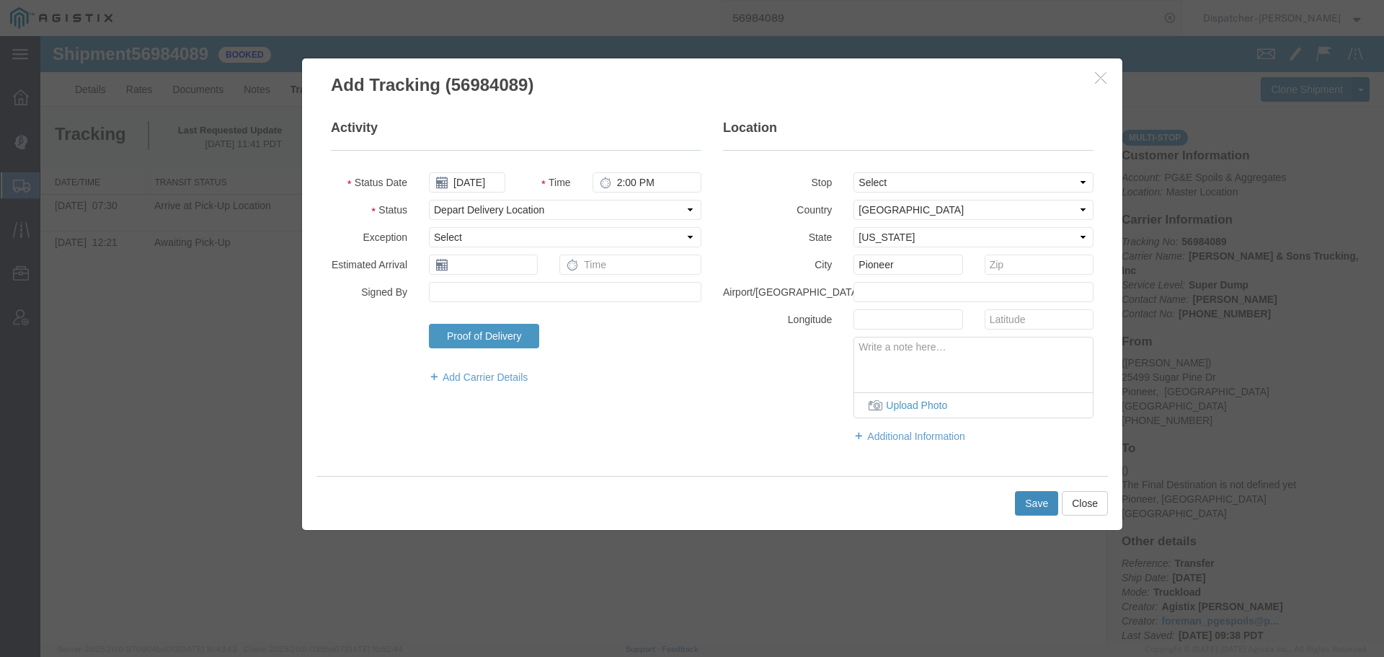
click at [1039, 497] on button "Save" at bounding box center [1036, 503] width 43 height 25
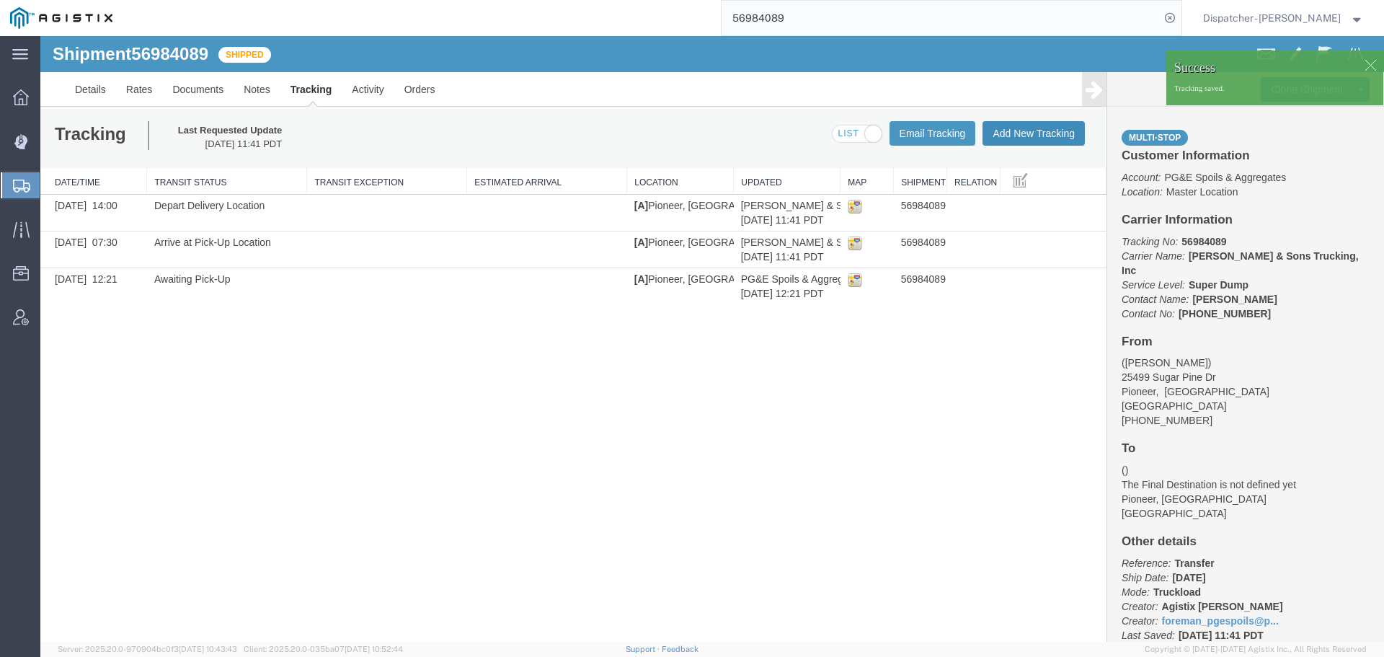
click at [1016, 124] on button "Add New Tracking" at bounding box center [1033, 133] width 102 height 25
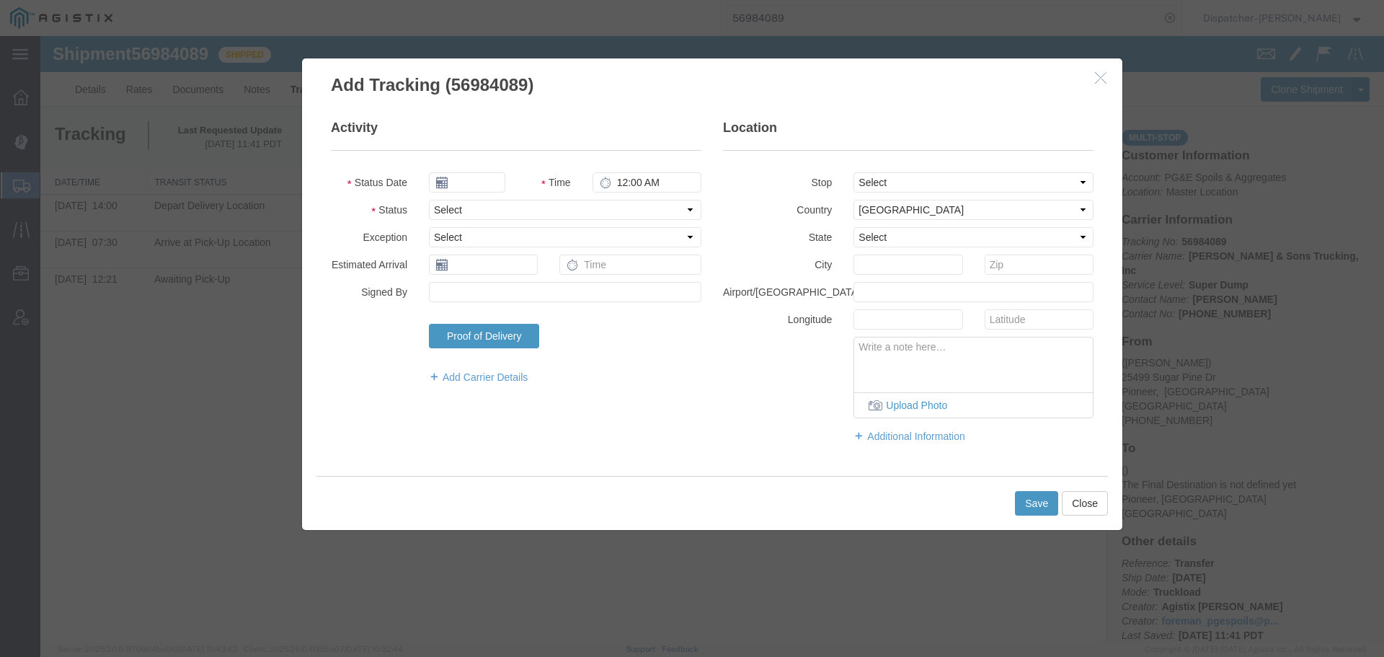
type input "[DATE]"
type input "12:00 PM"
click at [474, 181] on input "[DATE]" at bounding box center [467, 182] width 76 height 20
click at [505, 249] on td "1" at bounding box center [505, 251] width 22 height 22
type input "[DATE]"
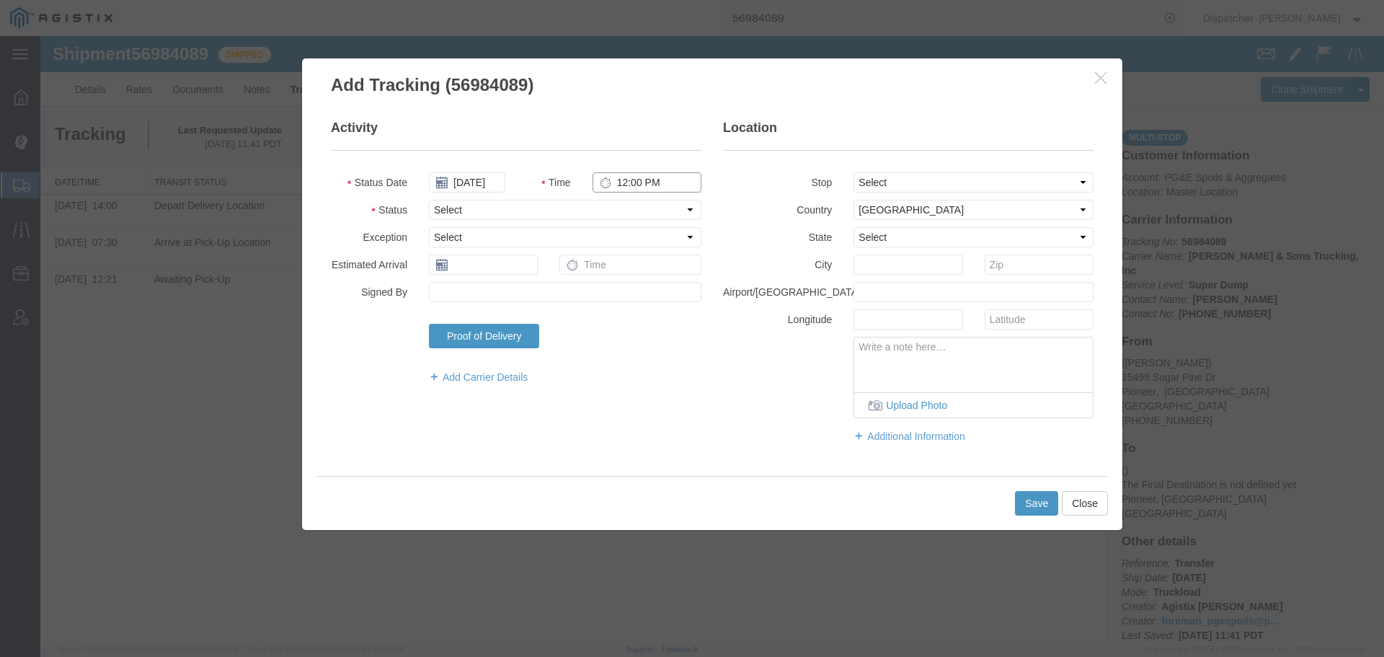
click at [636, 183] on input "12:00 PM" at bounding box center [646, 182] width 109 height 20
type input "2:00 PM"
click at [636, 205] on select "Select Arrival Notice Available Arrival Notice Imported Arrive at Delivery Loca…" at bounding box center [565, 210] width 272 height 20
select select "BREAKSTART"
click at [429, 200] on select "Select Arrival Notice Available Arrival Notice Imported Arrive at Delivery Loca…" at bounding box center [565, 210] width 272 height 20
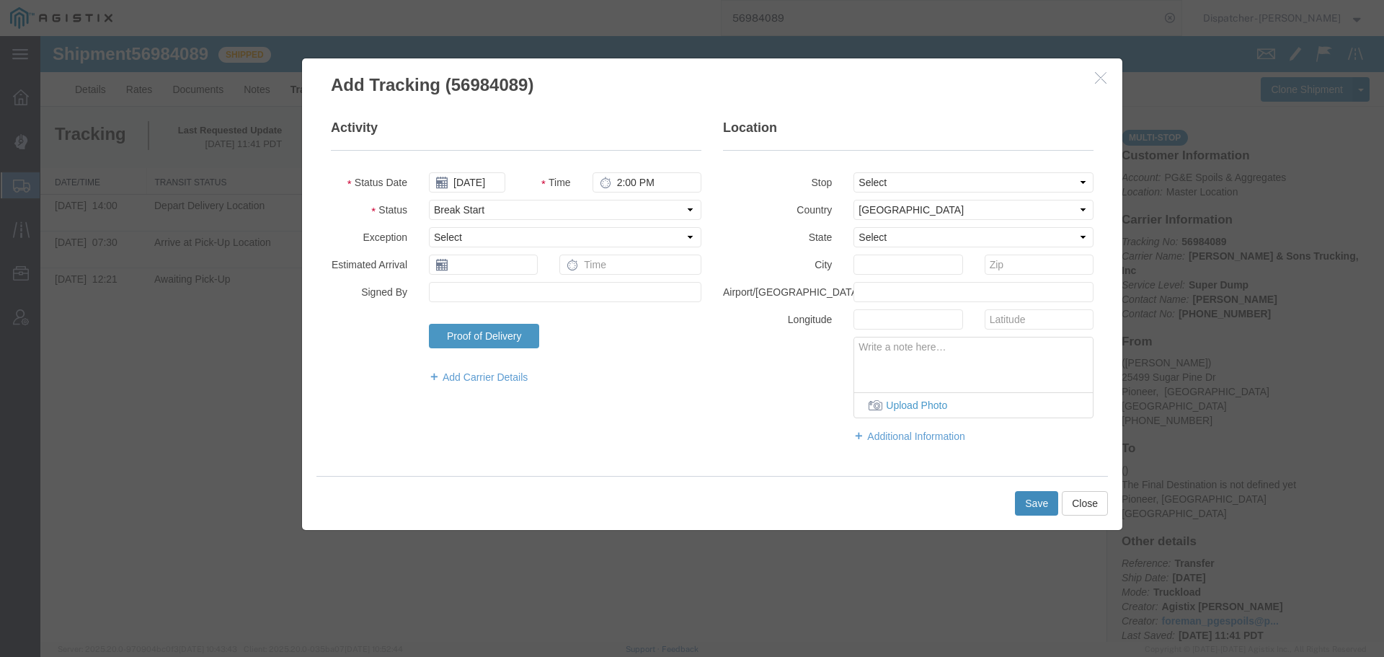
click at [1047, 495] on button "Save" at bounding box center [1036, 503] width 43 height 25
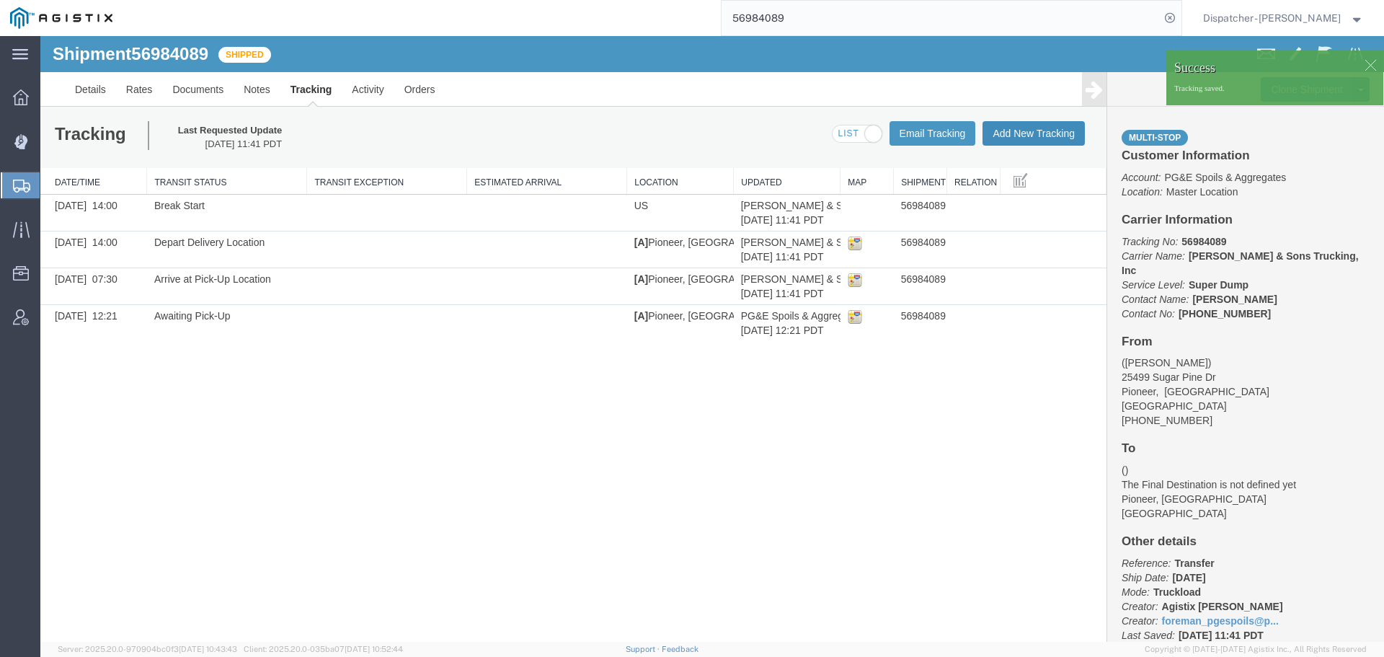
click at [1034, 132] on button "Add New Tracking" at bounding box center [1033, 133] width 102 height 25
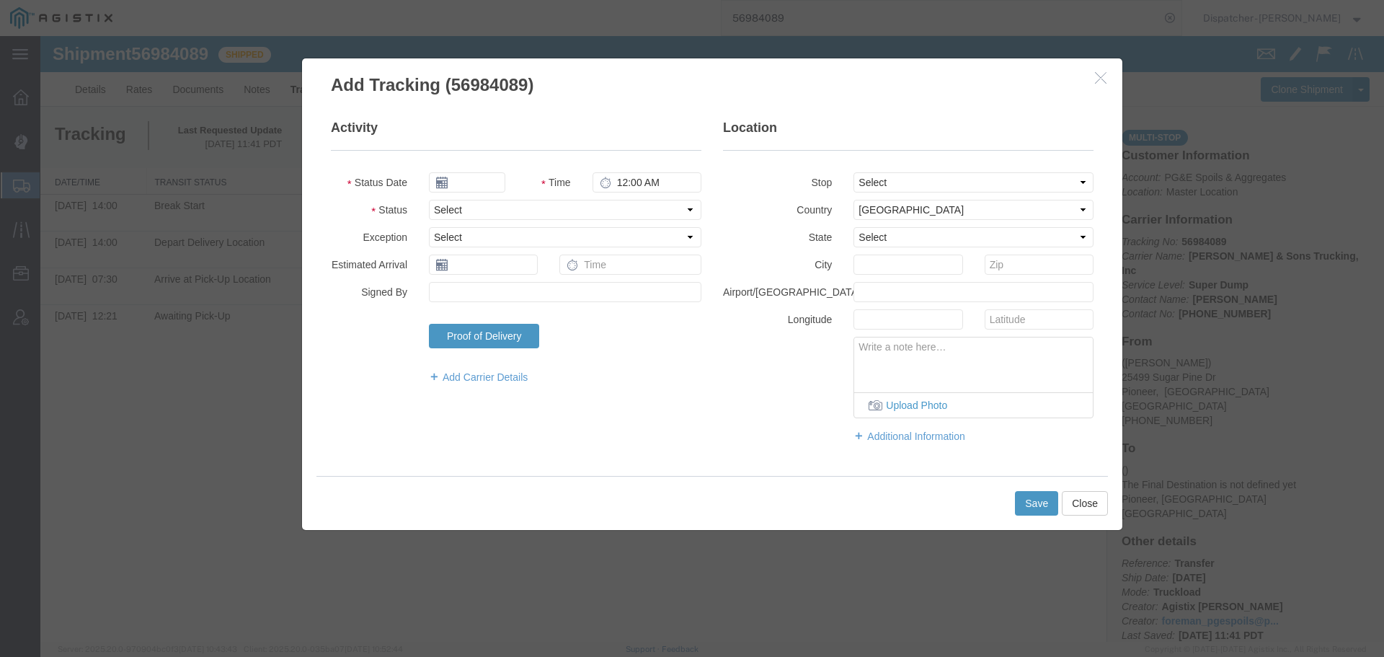
type input "[DATE]"
type input "12:00 PM"
click at [486, 182] on input "[DATE]" at bounding box center [467, 182] width 76 height 20
click at [505, 249] on td "1" at bounding box center [505, 251] width 22 height 22
type input "[DATE]"
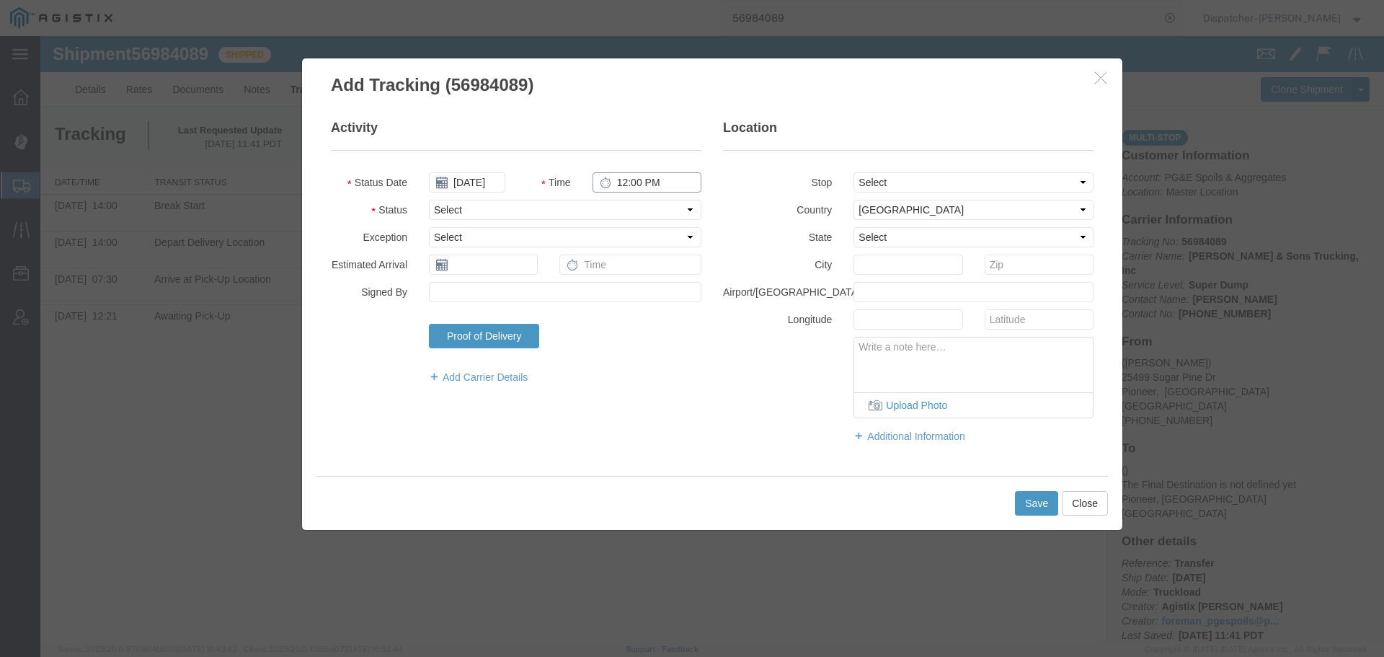
click at [652, 183] on input "12:00 PM" at bounding box center [646, 182] width 109 height 20
type input "2:30 PM"
click at [621, 208] on select "Select Arrival Notice Available Arrival Notice Imported Arrive at Delivery Loca…" at bounding box center [565, 210] width 272 height 20
select select "BREAKSTOP"
click at [429, 200] on select "Select Arrival Notice Available Arrival Notice Imported Arrive at Delivery Loca…" at bounding box center [565, 210] width 272 height 20
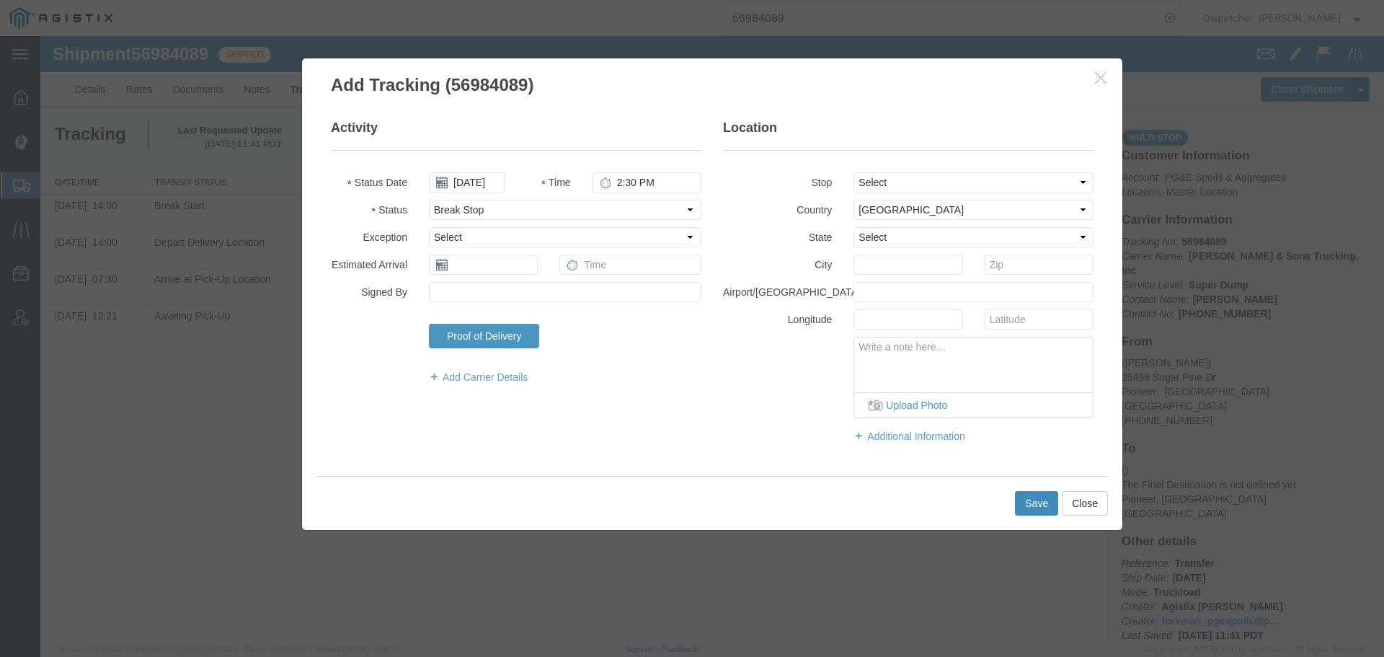
click at [1034, 507] on button "Save" at bounding box center [1036, 503] width 43 height 25
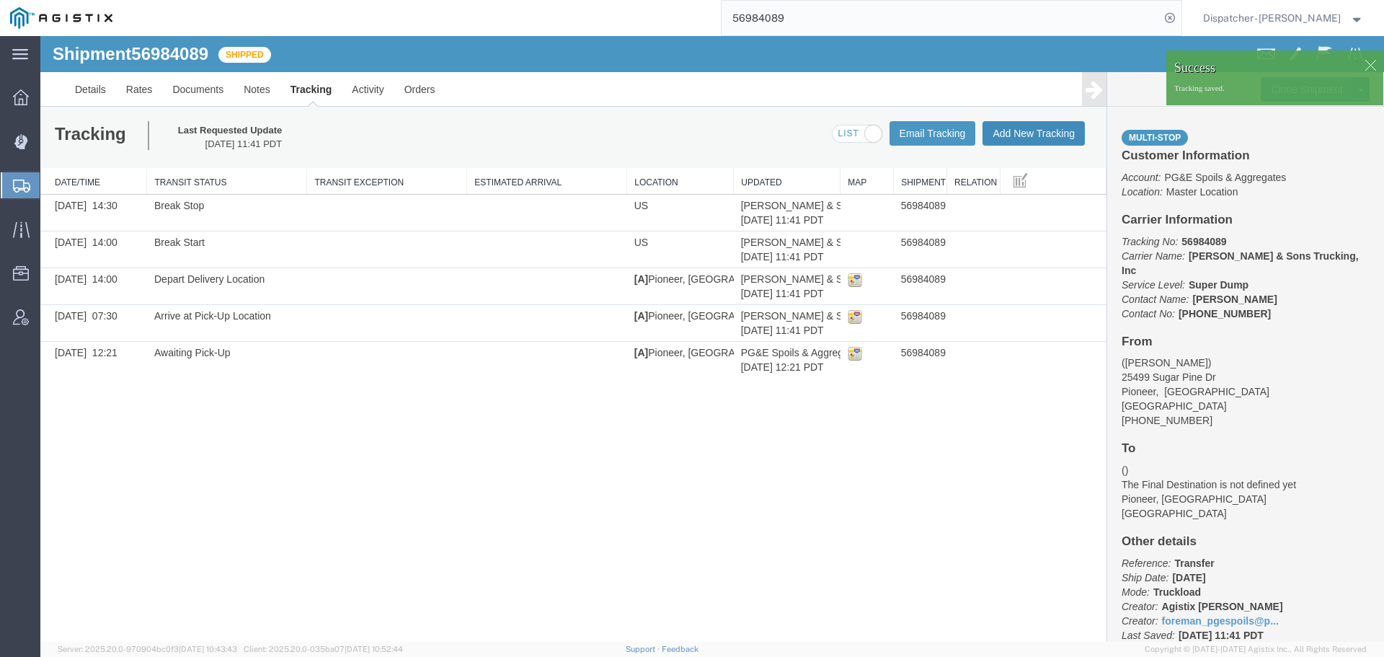
click at [1050, 130] on button "Add New Tracking" at bounding box center [1033, 133] width 102 height 25
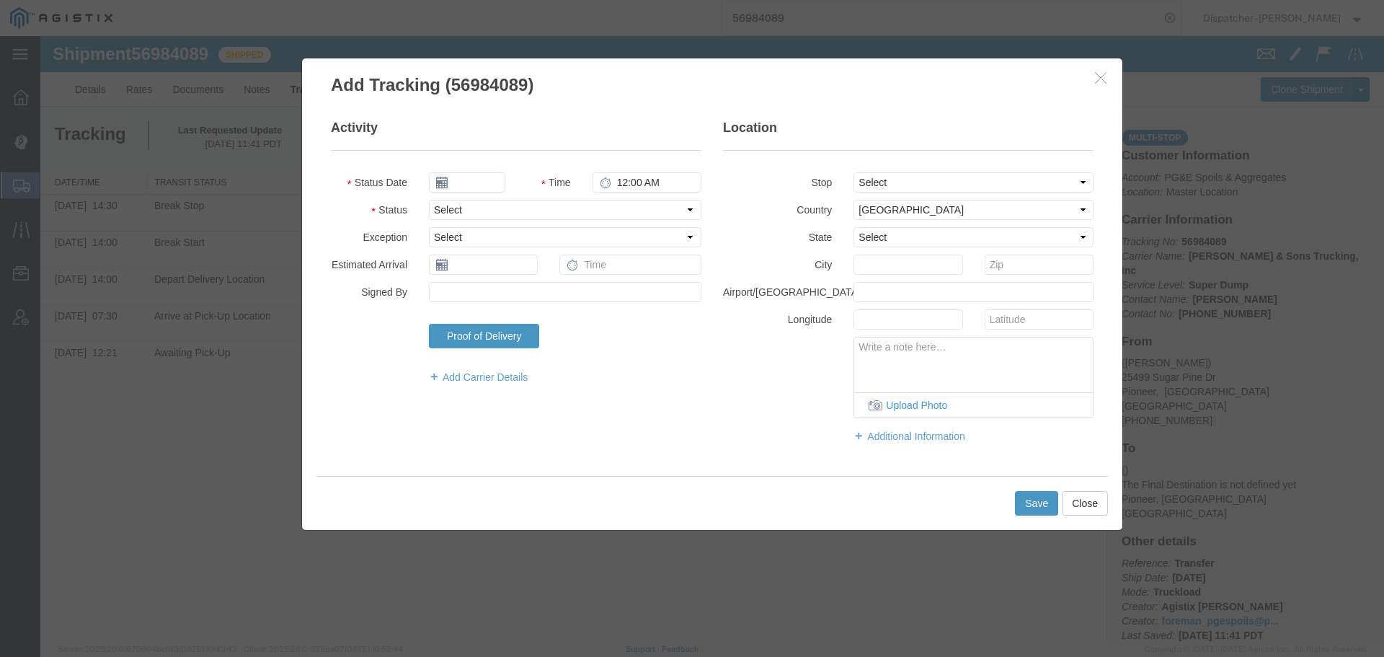
type input "[DATE]"
type input "12:00 PM"
click at [463, 182] on input "[DATE]" at bounding box center [467, 182] width 76 height 20
click at [502, 241] on td "1" at bounding box center [505, 251] width 22 height 22
type input "[DATE]"
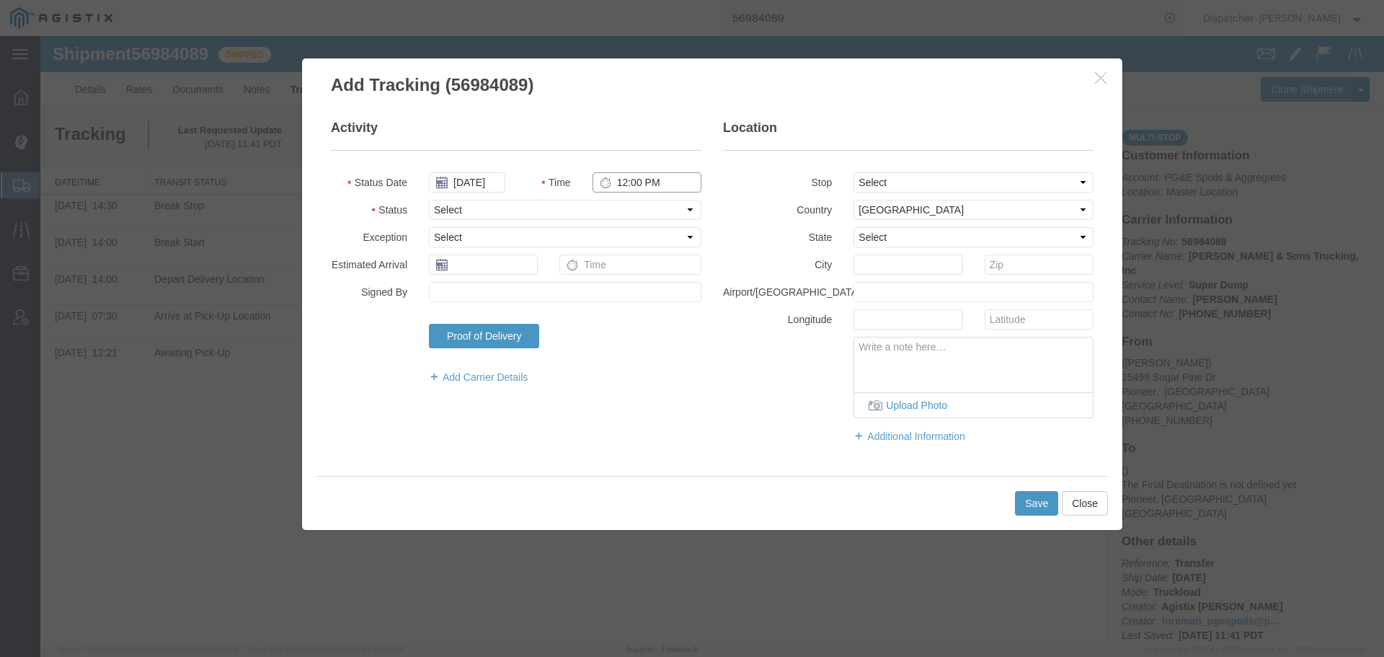
click at [616, 178] on input "12:00 PM" at bounding box center [646, 182] width 109 height 20
type input "2:30 PM"
click at [586, 207] on select "Select Arrival Notice Available Arrival Notice Imported Arrive at Delivery Loca…" at bounding box center [565, 210] width 272 height 20
select select "DELIVRED"
click at [429, 200] on select "Select Arrival Notice Available Arrival Notice Imported Arrive at Delivery Loca…" at bounding box center [565, 210] width 272 height 20
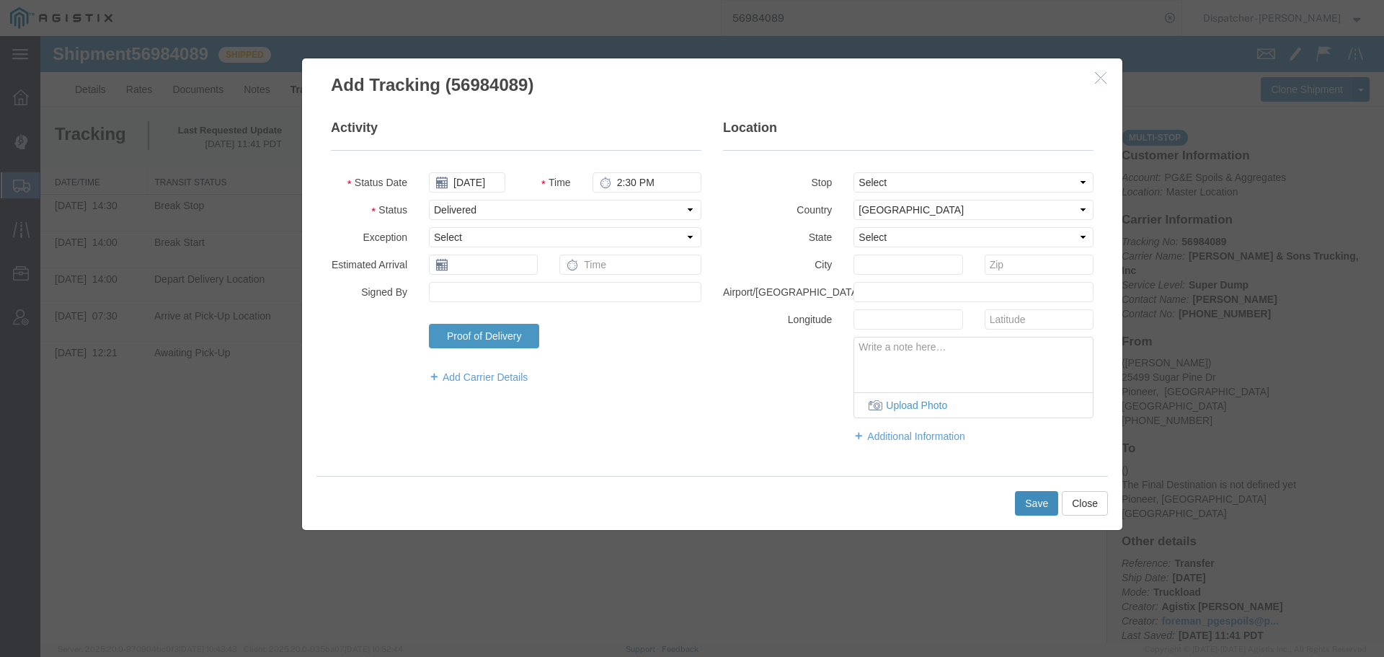
click at [1038, 491] on button "Save" at bounding box center [1036, 503] width 43 height 25
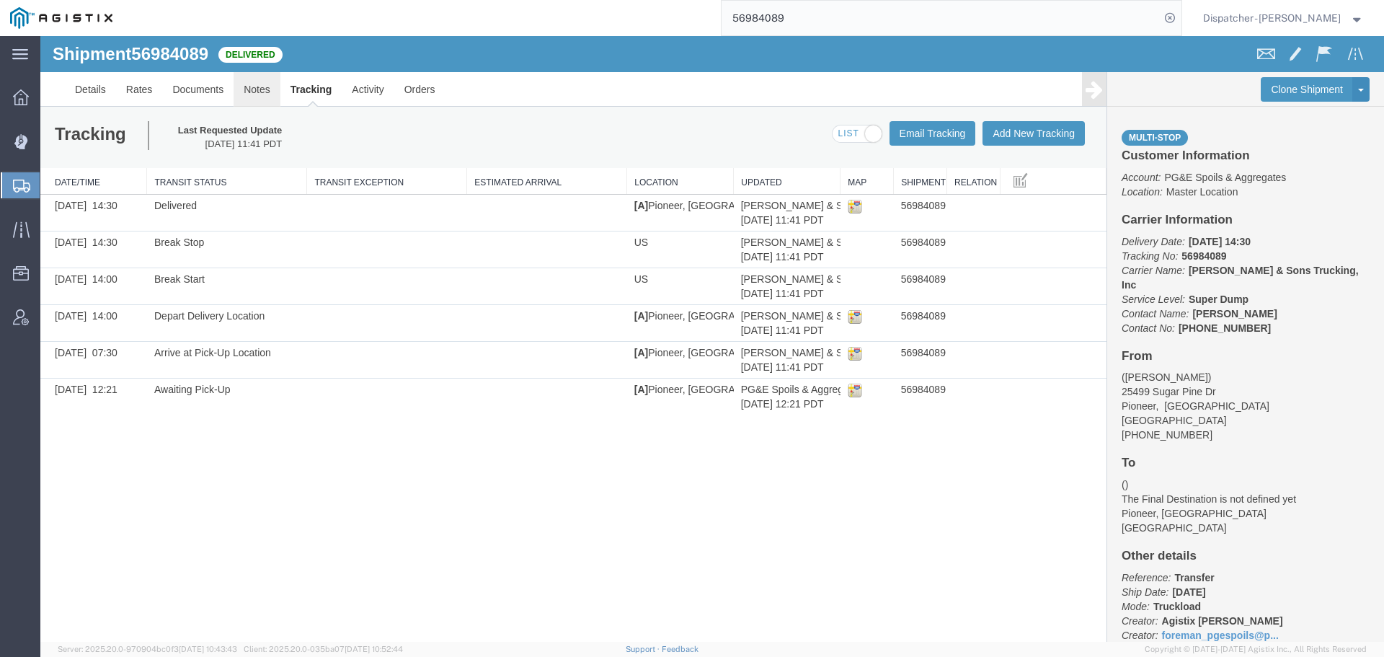
click at [263, 95] on link "Notes" at bounding box center [257, 89] width 47 height 35
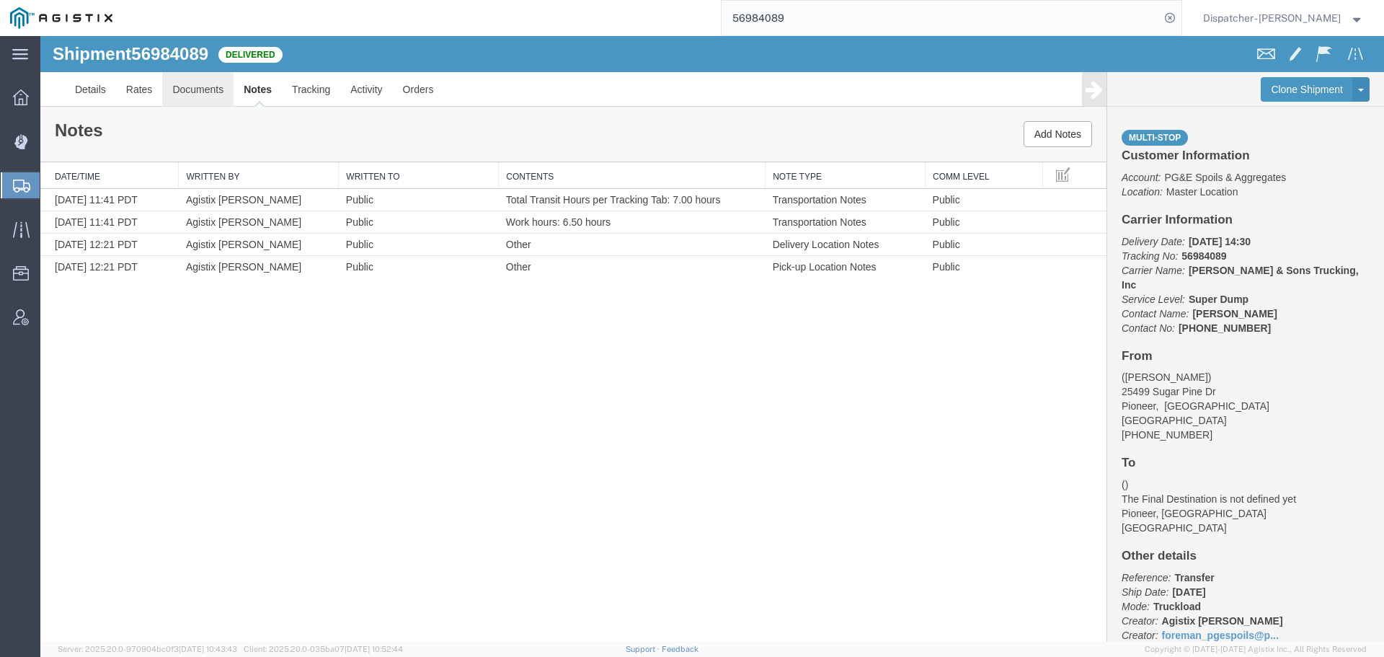
click at [200, 81] on link "Documents" at bounding box center [197, 89] width 71 height 35
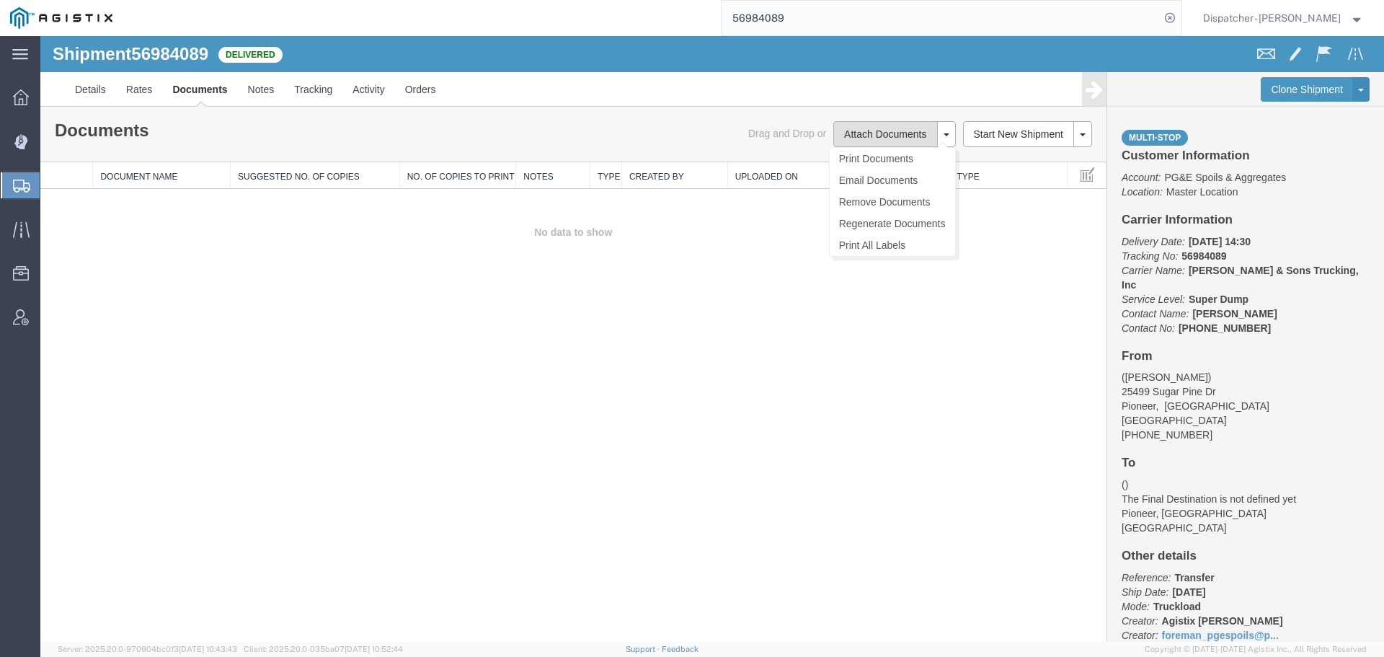
click at [904, 128] on button "Attach Documents" at bounding box center [885, 134] width 104 height 26
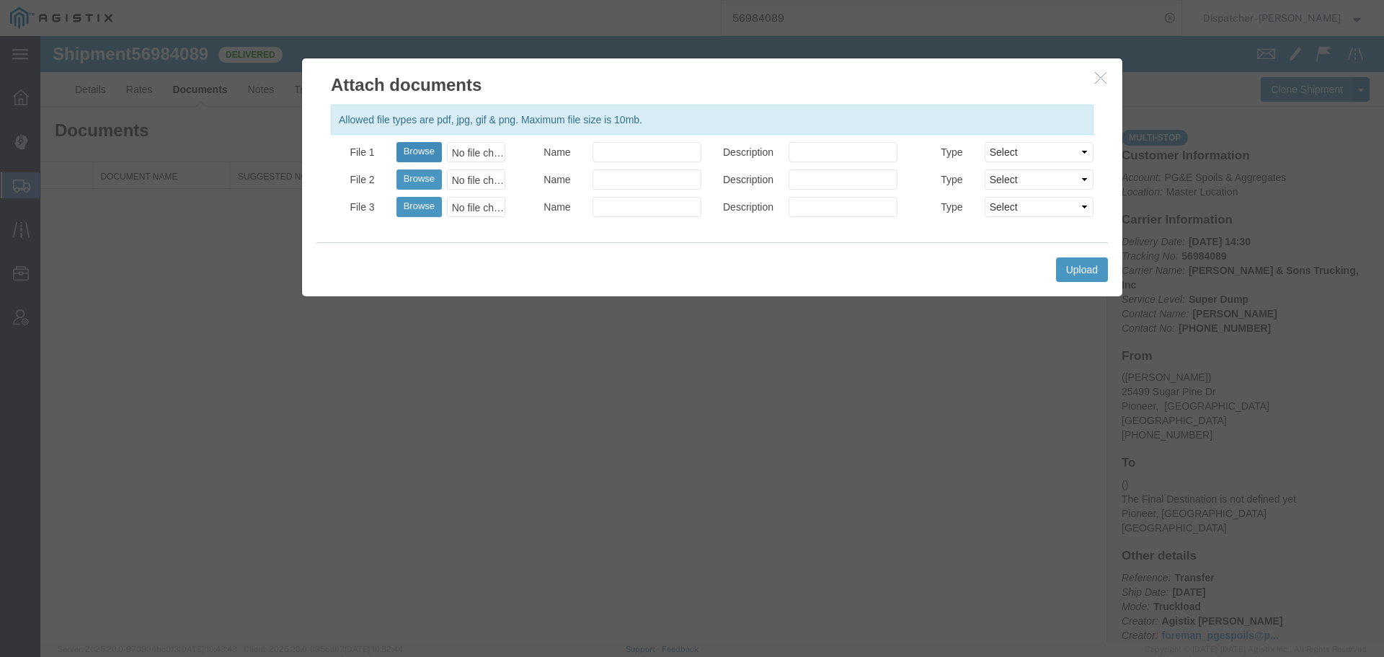
click at [413, 159] on button "Browse" at bounding box center [418, 152] width 45 height 20
click at [1093, 259] on button "Upload" at bounding box center [1082, 269] width 52 height 25
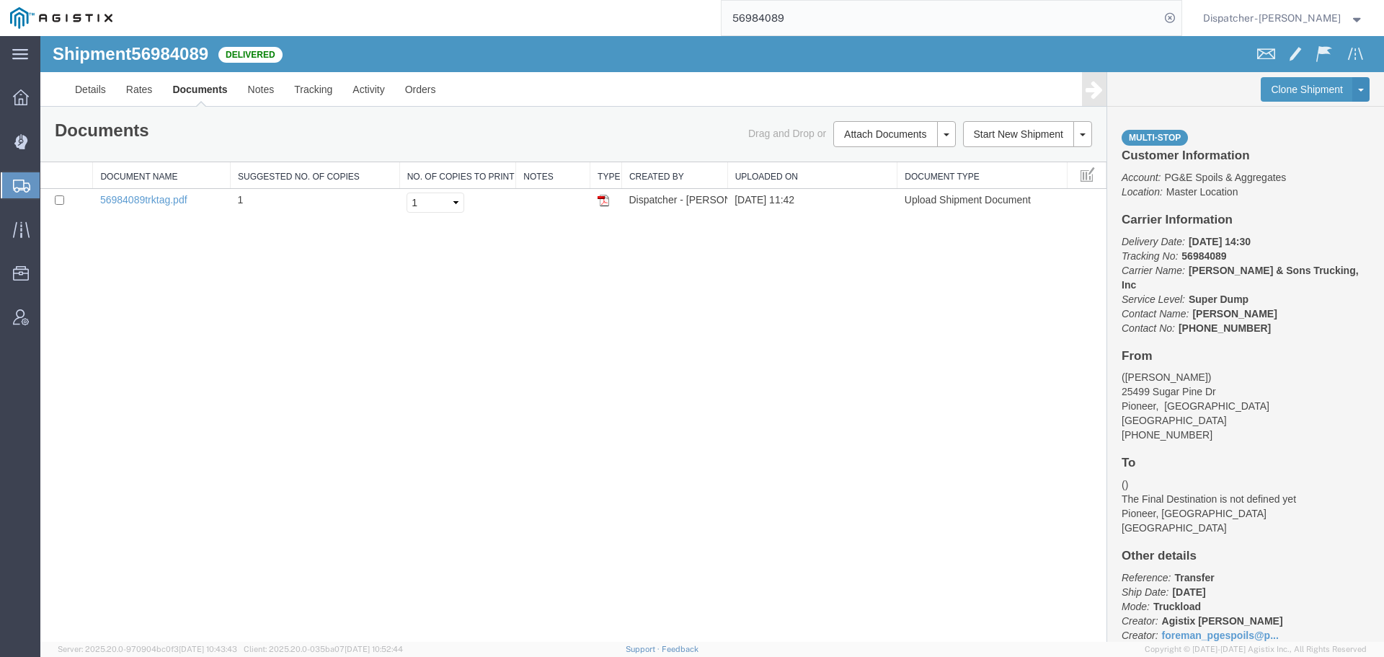
drag, startPoint x: 804, startPoint y: 19, endPoint x: 631, endPoint y: 3, distance: 173.7
click at [665, 11] on div "56984089" at bounding box center [652, 18] width 1059 height 36
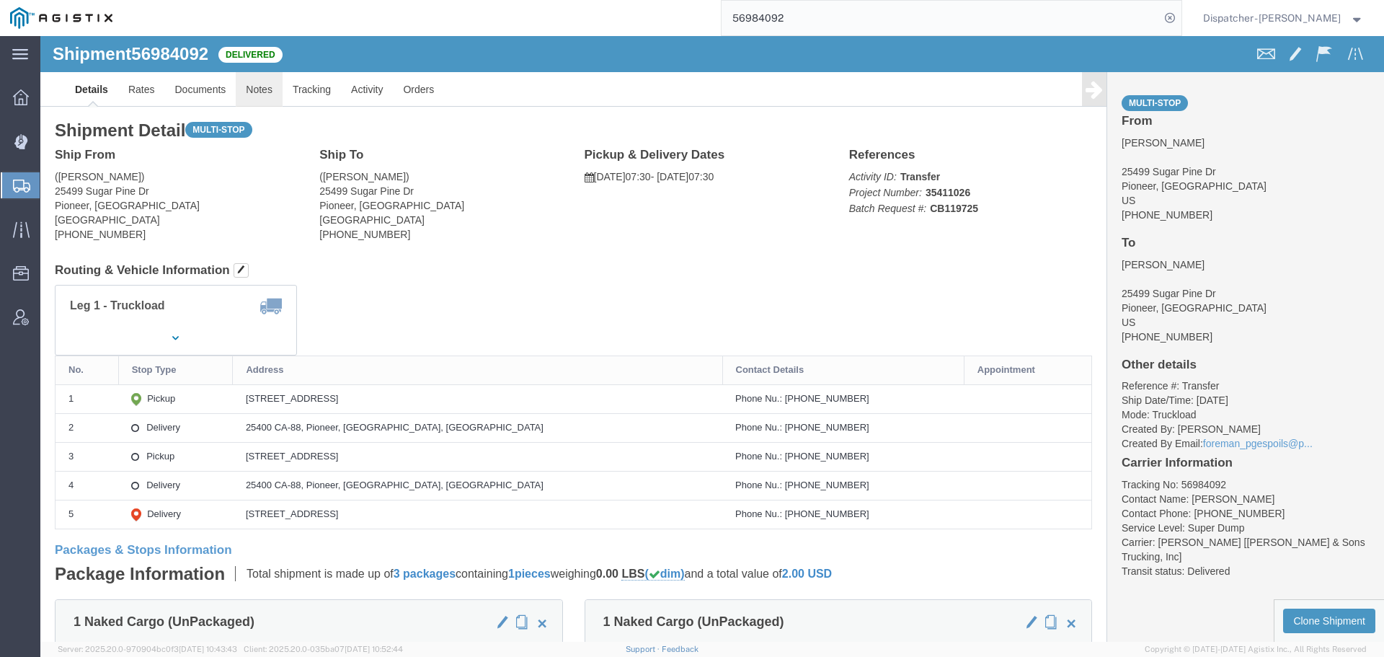
click link "Notes"
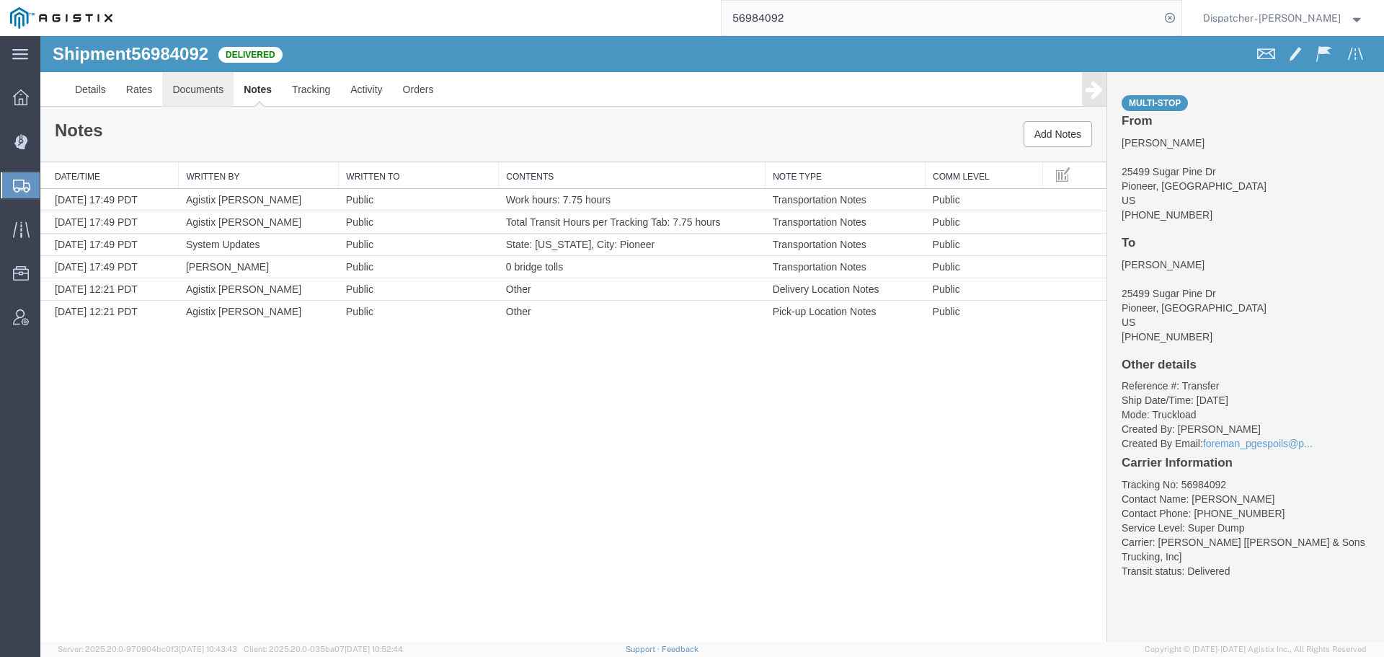
click at [228, 87] on link "Documents" at bounding box center [197, 89] width 71 height 35
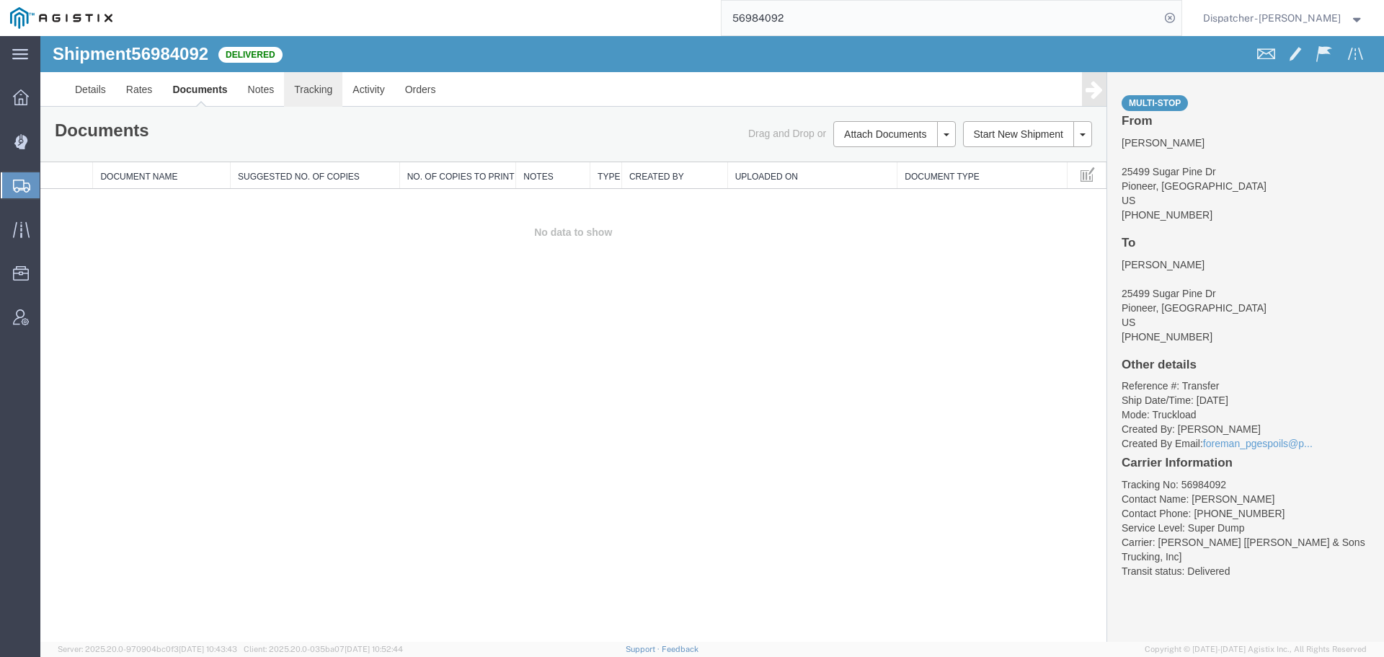
click at [318, 90] on link "Tracking" at bounding box center [313, 89] width 58 height 35
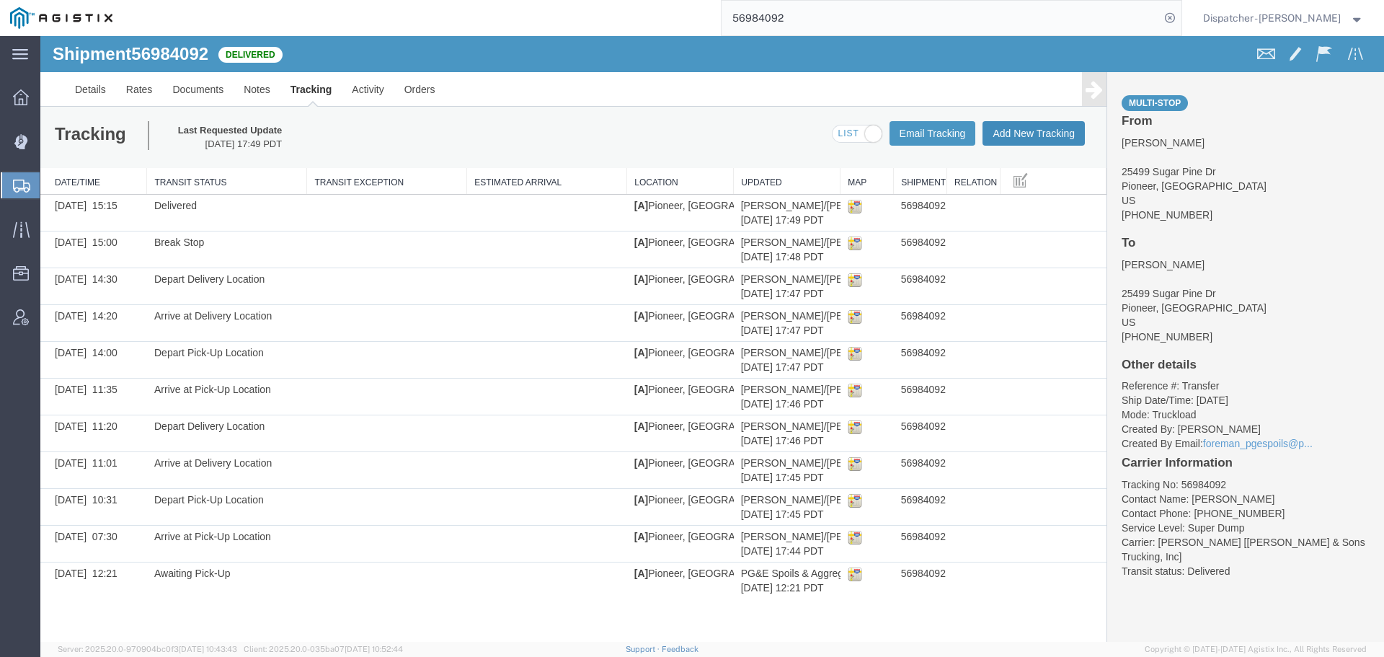
click at [1057, 130] on button "Add New Tracking" at bounding box center [1033, 133] width 102 height 25
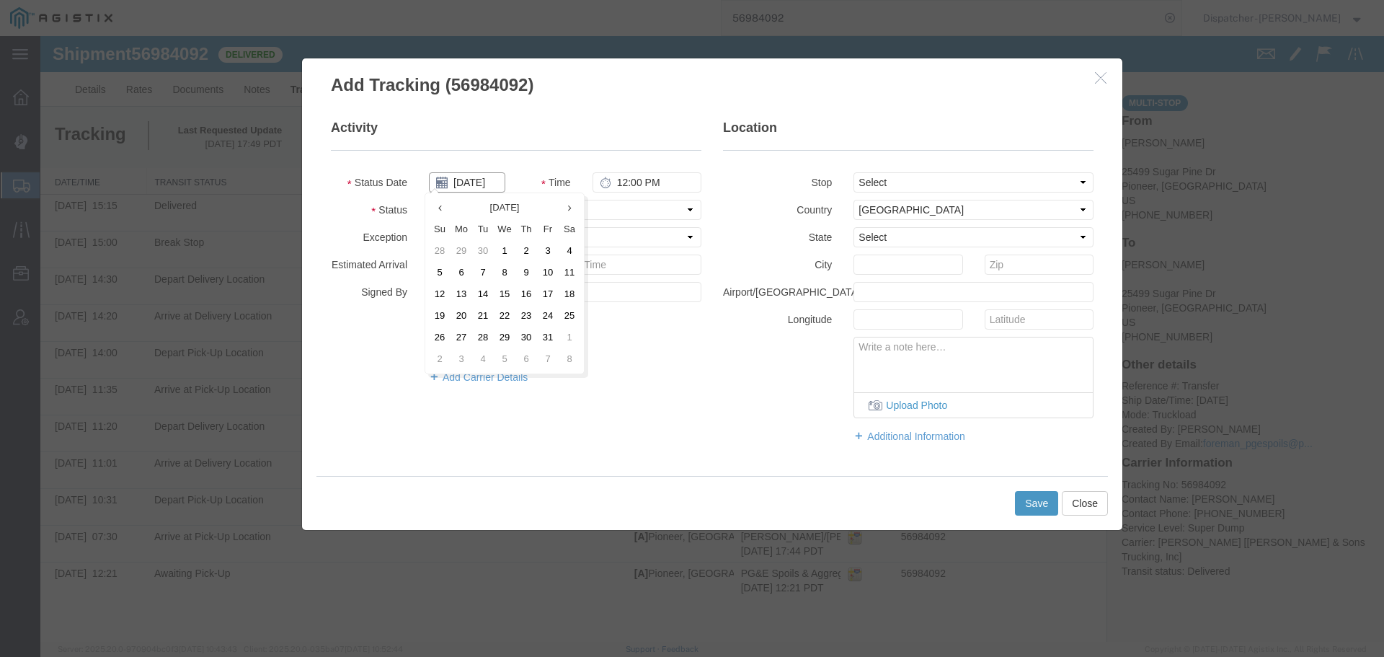
drag, startPoint x: 465, startPoint y: 179, endPoint x: 474, endPoint y: 190, distance: 13.8
click at [466, 179] on input "[DATE]" at bounding box center [467, 182] width 76 height 20
click at [508, 248] on td "1" at bounding box center [505, 251] width 22 height 22
click at [643, 182] on input "12:00 PM" at bounding box center [646, 182] width 109 height 20
click at [652, 217] on select "Select Arrival Notice Available Arrival Notice Imported Arrive at Delivery Loca…" at bounding box center [565, 210] width 272 height 20
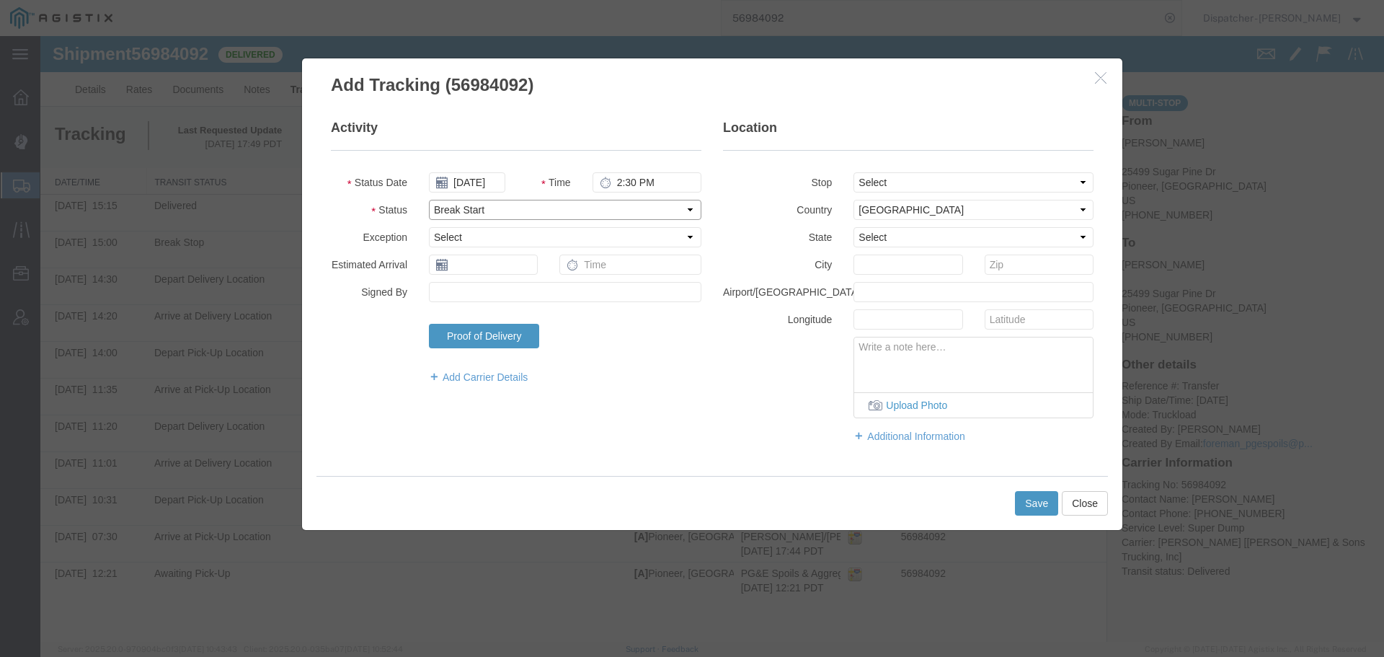
click at [429, 200] on select "Select Arrival Notice Available Arrival Notice Imported Arrive at Delivery Loca…" at bounding box center [565, 210] width 272 height 20
click at [1045, 487] on div "Save Close" at bounding box center [711, 503] width 791 height 54
click at [1043, 499] on button "Save" at bounding box center [1036, 503] width 43 height 25
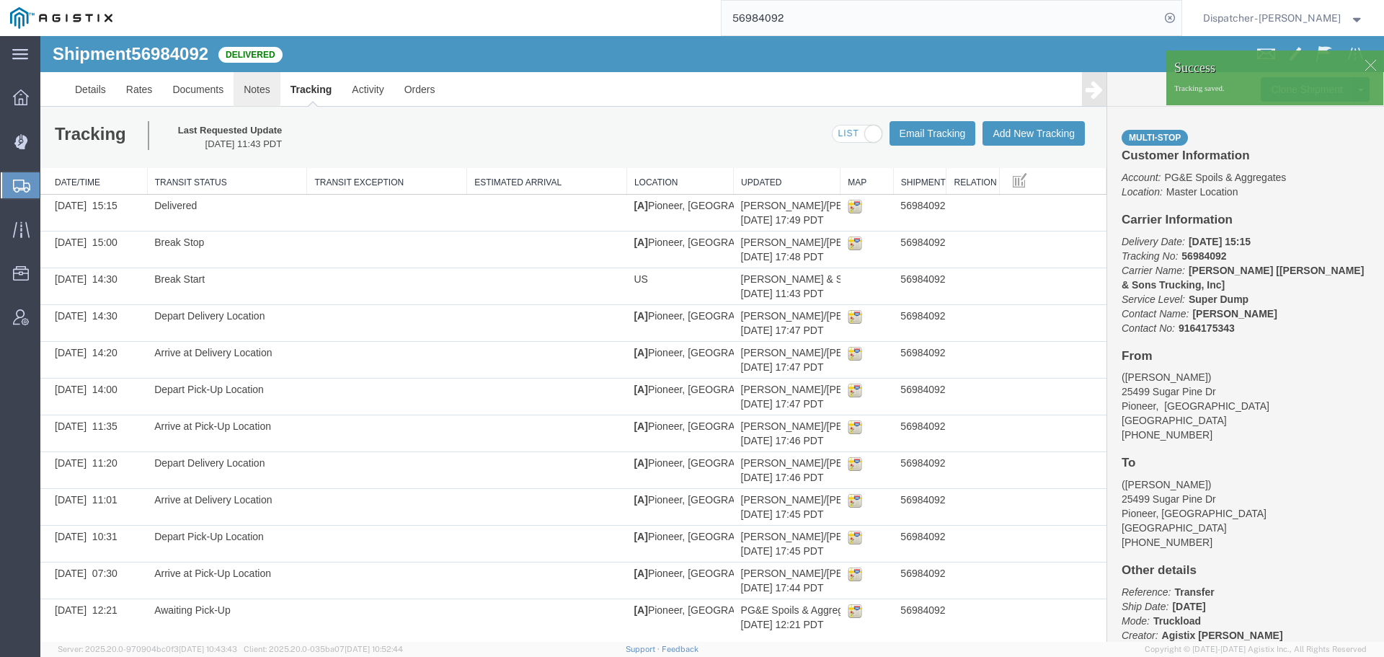
click at [251, 91] on link "Notes" at bounding box center [257, 89] width 47 height 35
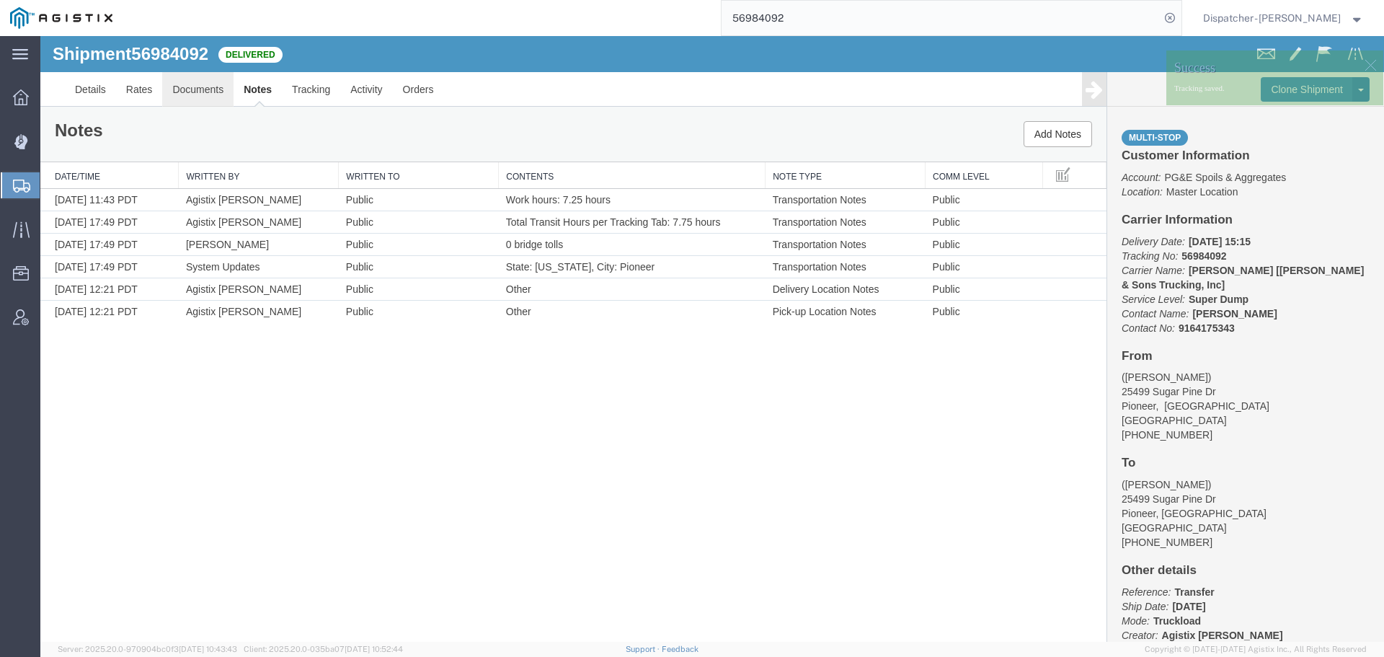
click at [217, 92] on link "Documents" at bounding box center [197, 89] width 71 height 35
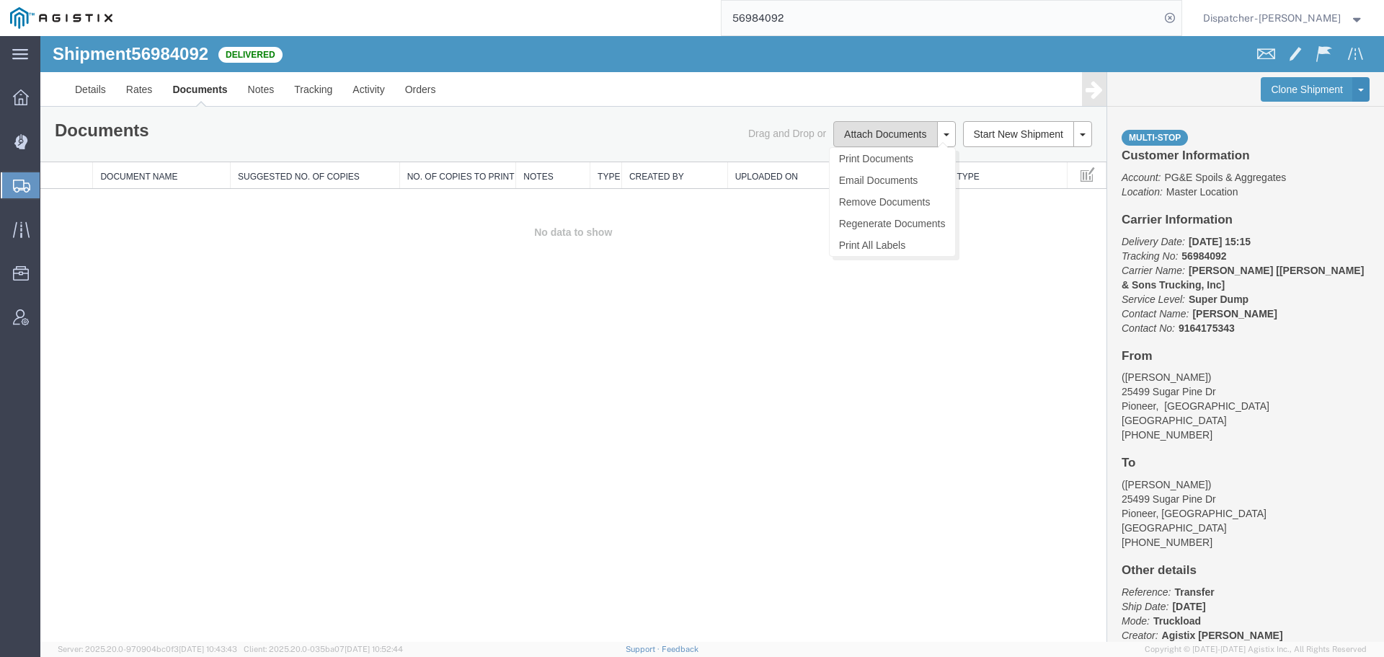
click at [849, 124] on button "Attach Documents" at bounding box center [885, 134] width 104 height 26
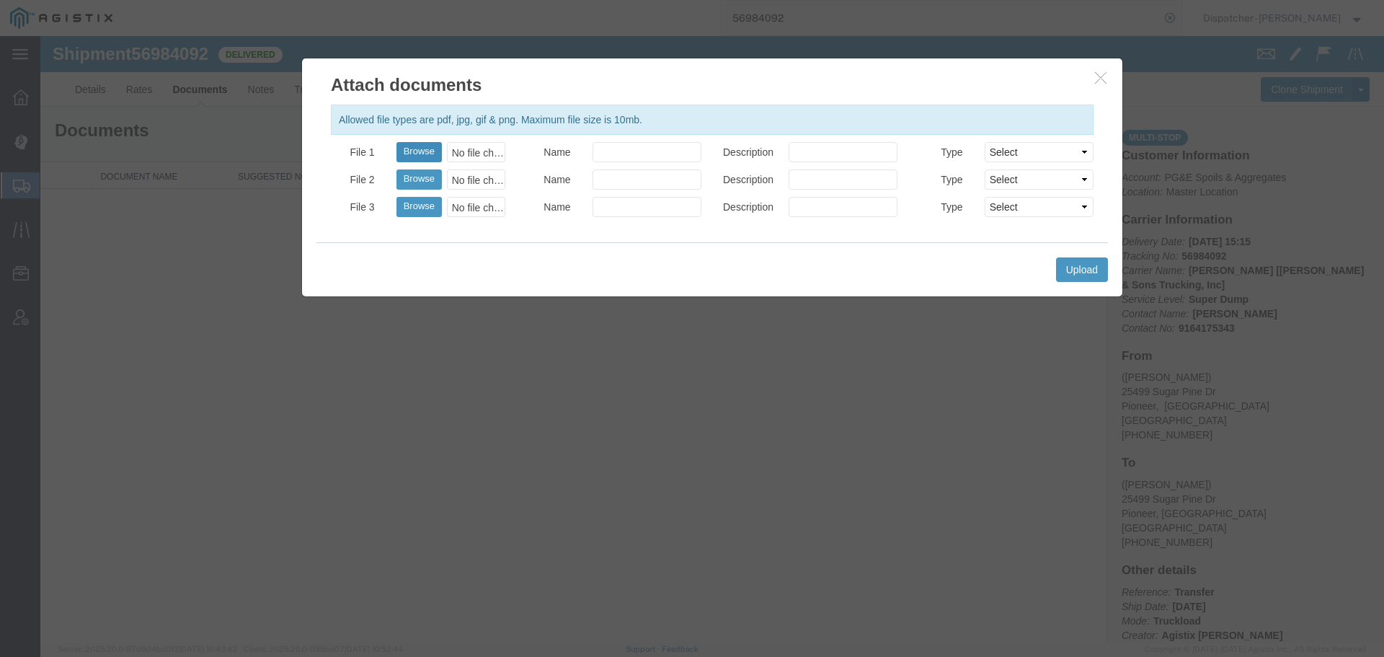
click at [425, 147] on button "Browse" at bounding box center [418, 152] width 45 height 20
click at [1084, 261] on button "Upload" at bounding box center [1082, 269] width 52 height 25
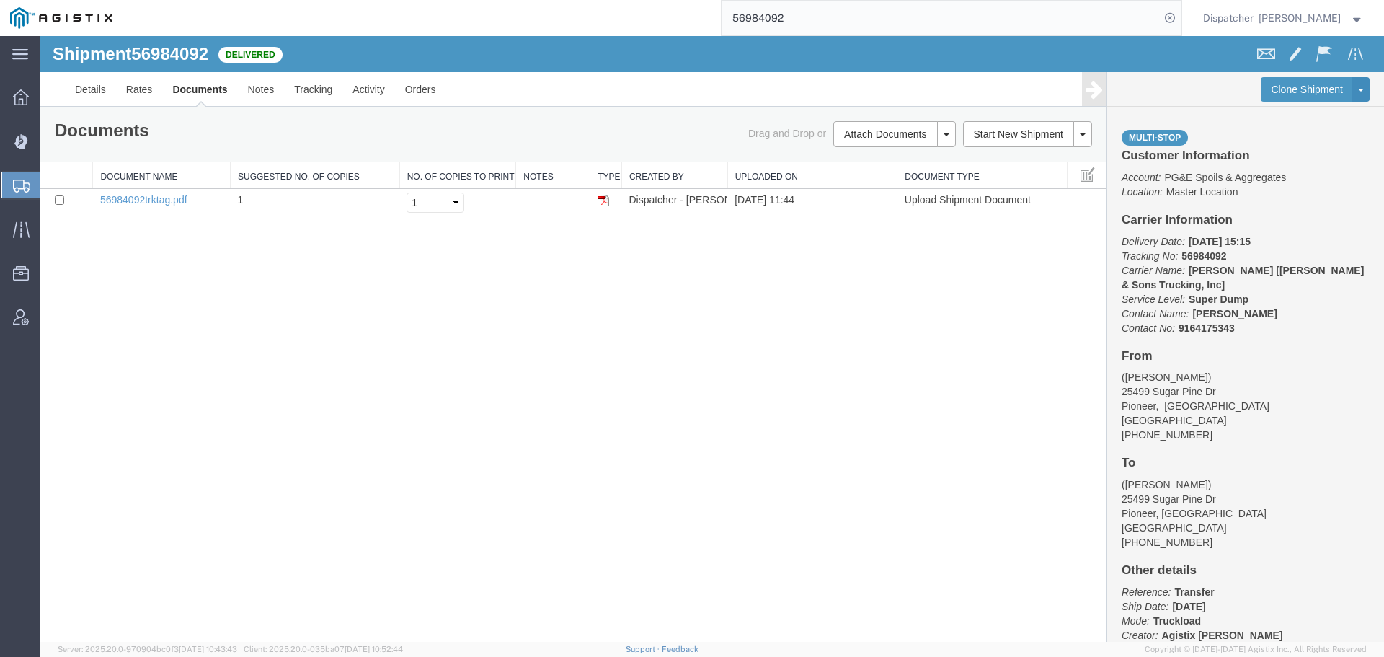
drag, startPoint x: 839, startPoint y: 22, endPoint x: 636, endPoint y: 25, distance: 202.6
click at [674, 25] on div "56984092" at bounding box center [652, 18] width 1059 height 36
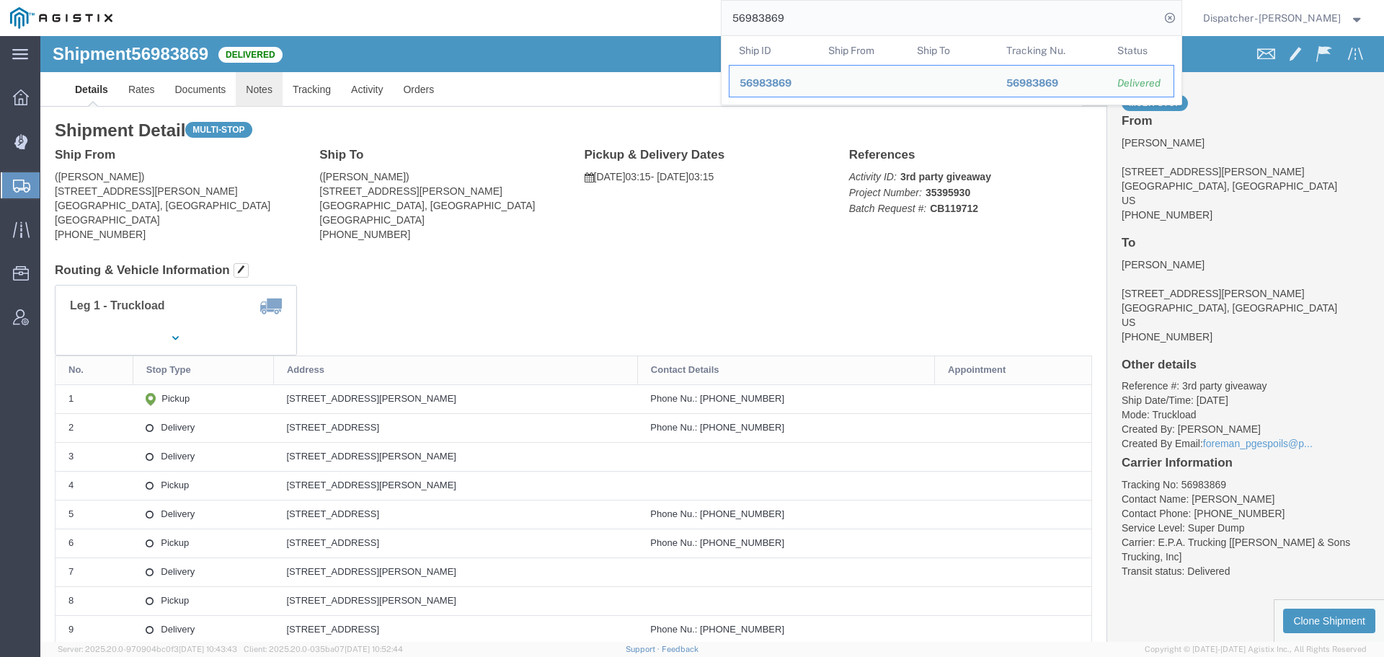
click link "Notes"
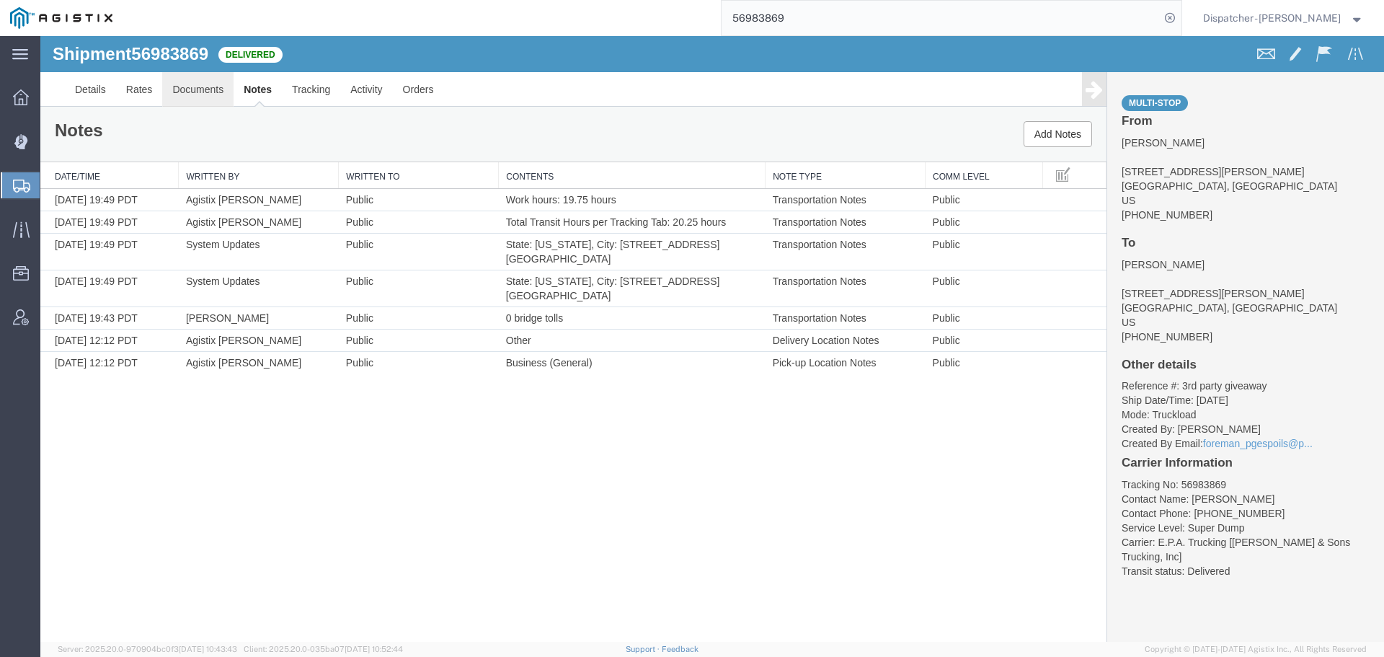
click at [211, 95] on link "Documents" at bounding box center [197, 89] width 71 height 35
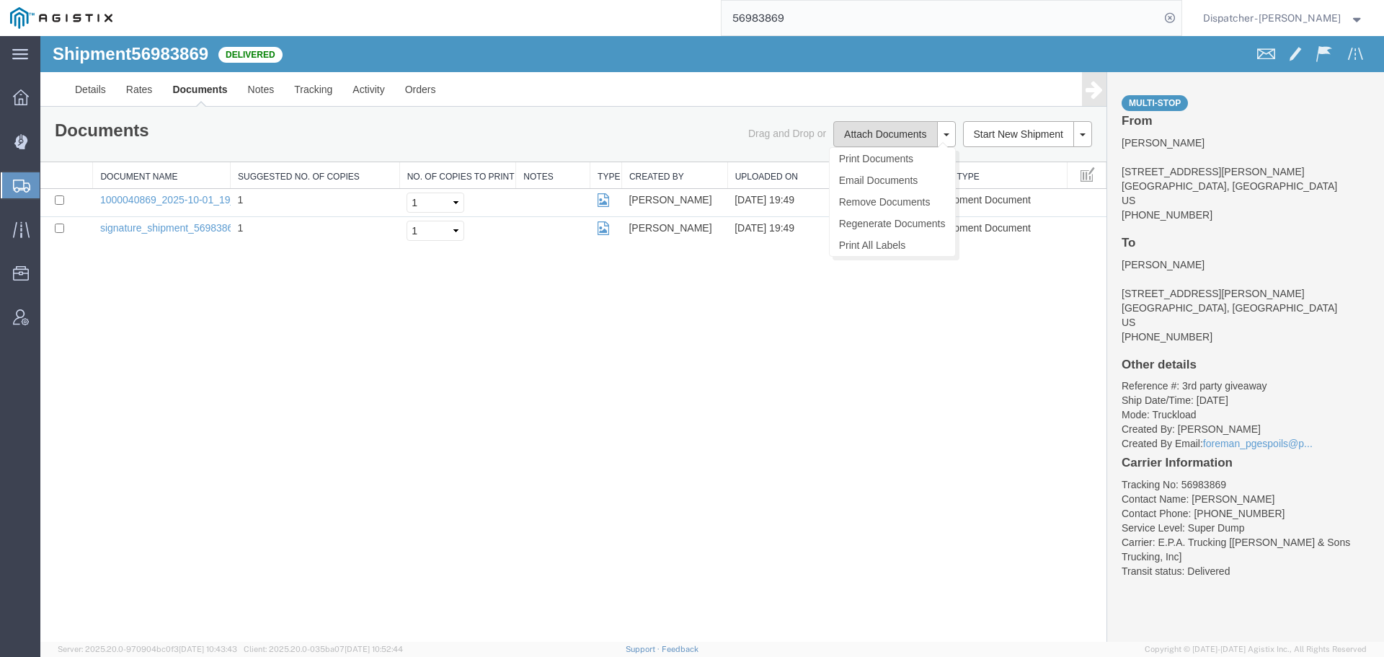
click at [879, 141] on button "Attach Documents" at bounding box center [885, 134] width 104 height 26
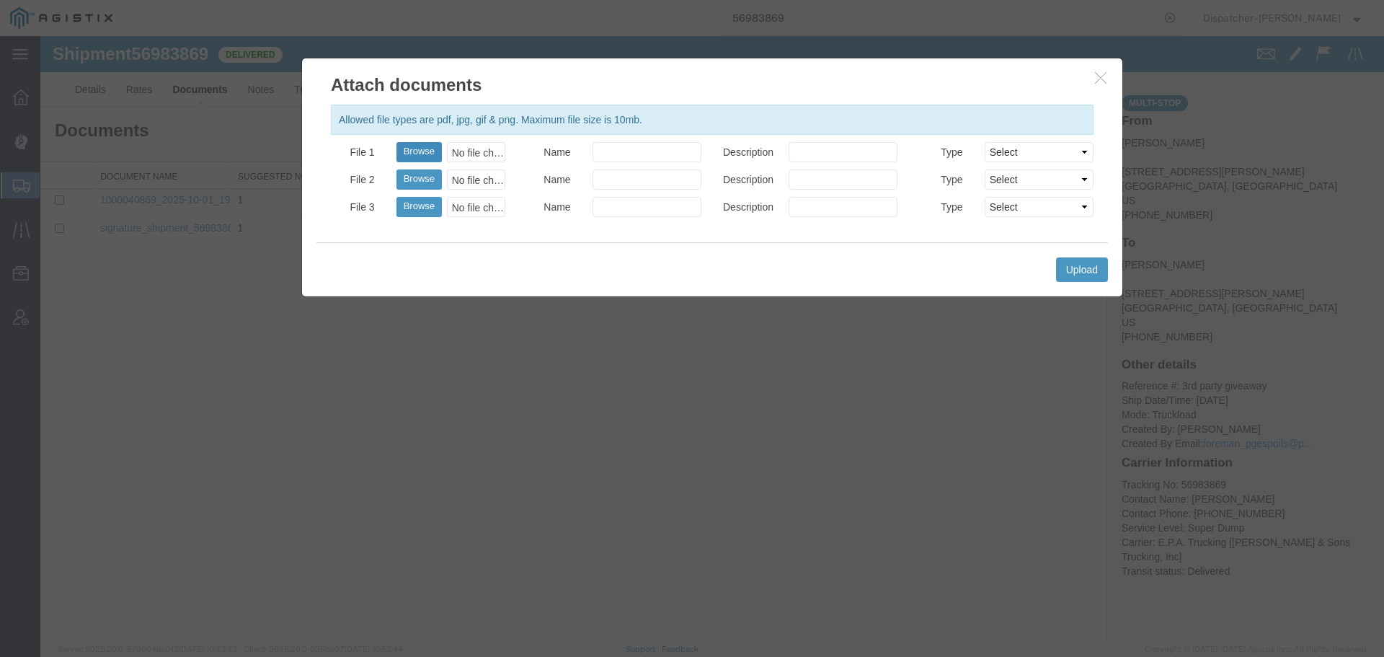
click at [426, 151] on button "Browse" at bounding box center [418, 152] width 45 height 20
click at [1101, 273] on button "Upload" at bounding box center [1082, 269] width 52 height 25
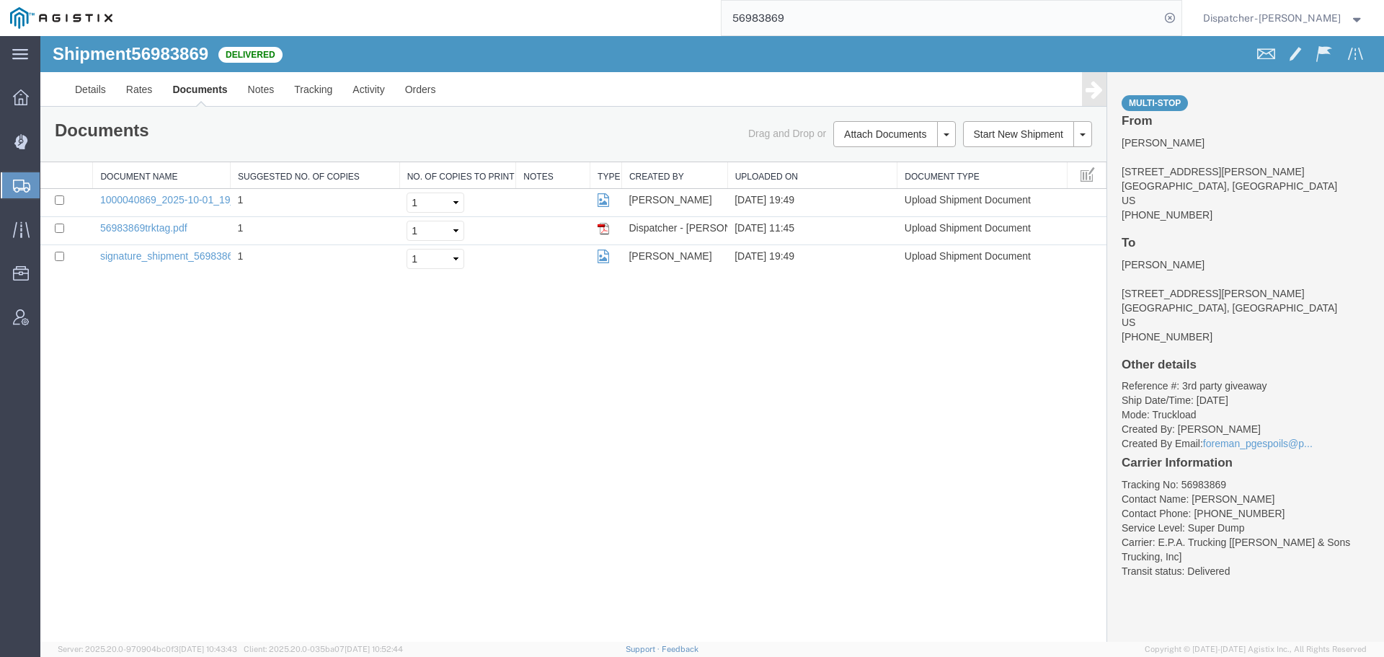
drag, startPoint x: 770, startPoint y: 19, endPoint x: 344, endPoint y: 21, distance: 426.7
click at [438, 22] on div "56983869" at bounding box center [652, 18] width 1059 height 36
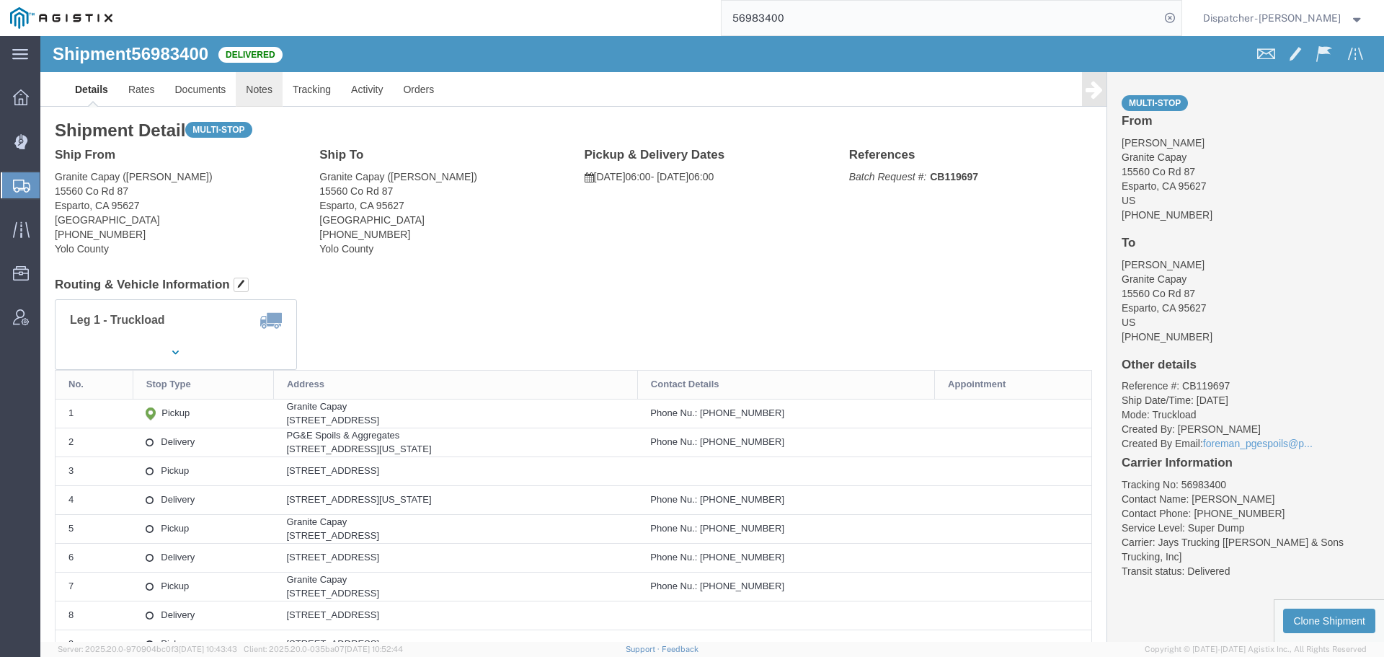
click link "Notes"
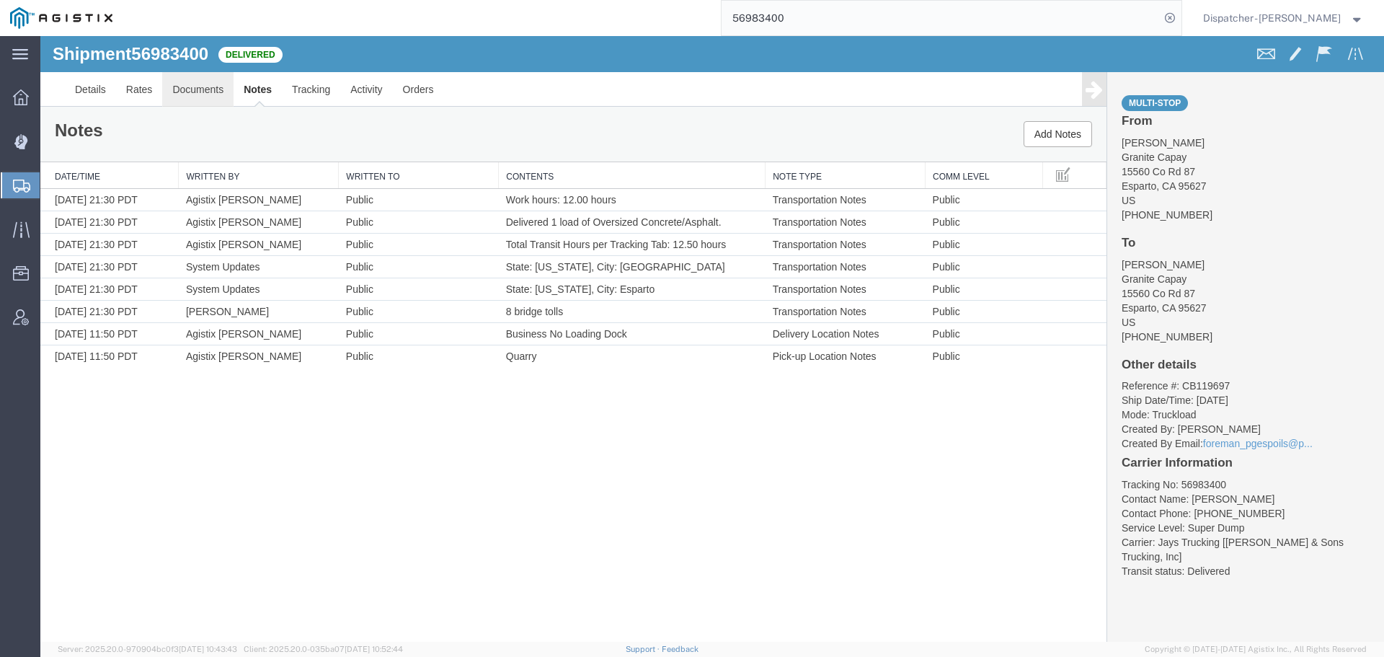
click at [213, 89] on link "Documents" at bounding box center [197, 89] width 71 height 35
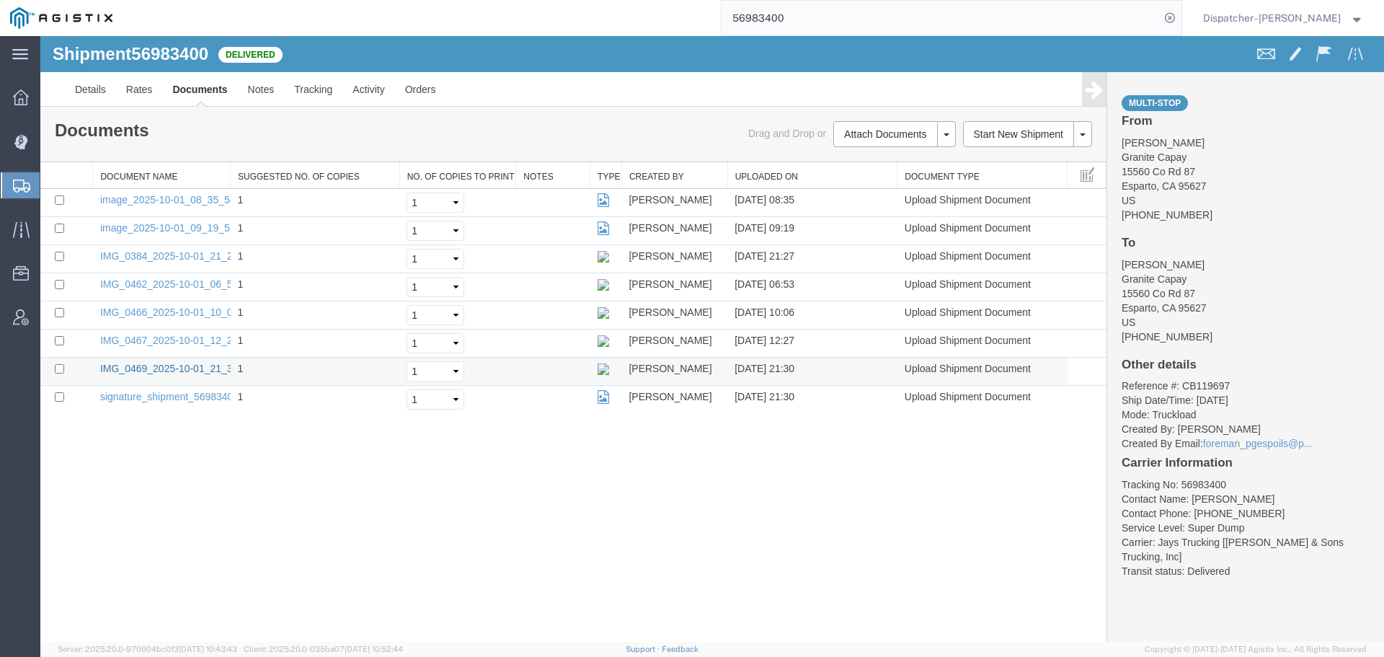
click at [175, 368] on link "IMG_0469_2025-10-01_21_30_08.jpeg" at bounding box center [188, 369] width 177 height 12
click at [205, 339] on link "IMG_0467_2025-10-01_12_27_42.jpeg" at bounding box center [188, 340] width 177 height 12
click at [156, 308] on link "IMG_0466_2025-10-01_10_06_41.jpeg" at bounding box center [188, 312] width 177 height 12
click at [166, 283] on link "IMG_0462_2025-10-01_06_53_12.jpeg" at bounding box center [188, 284] width 177 height 12
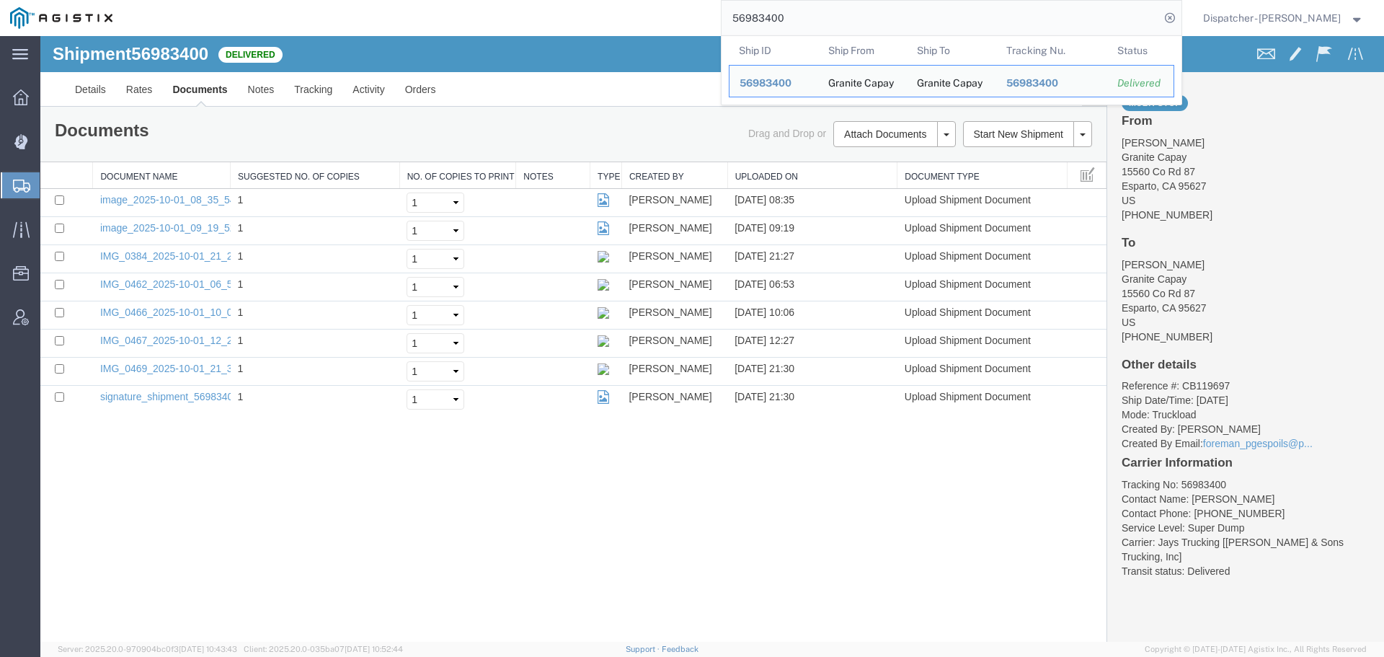
drag, startPoint x: 813, startPoint y: 26, endPoint x: 575, endPoint y: 20, distance: 237.9
click at [649, 26] on div "56983400 Ship ID Ship From Ship To Tracking Nu. Status Ship ID 56983400 Ship Fr…" at bounding box center [652, 18] width 1059 height 36
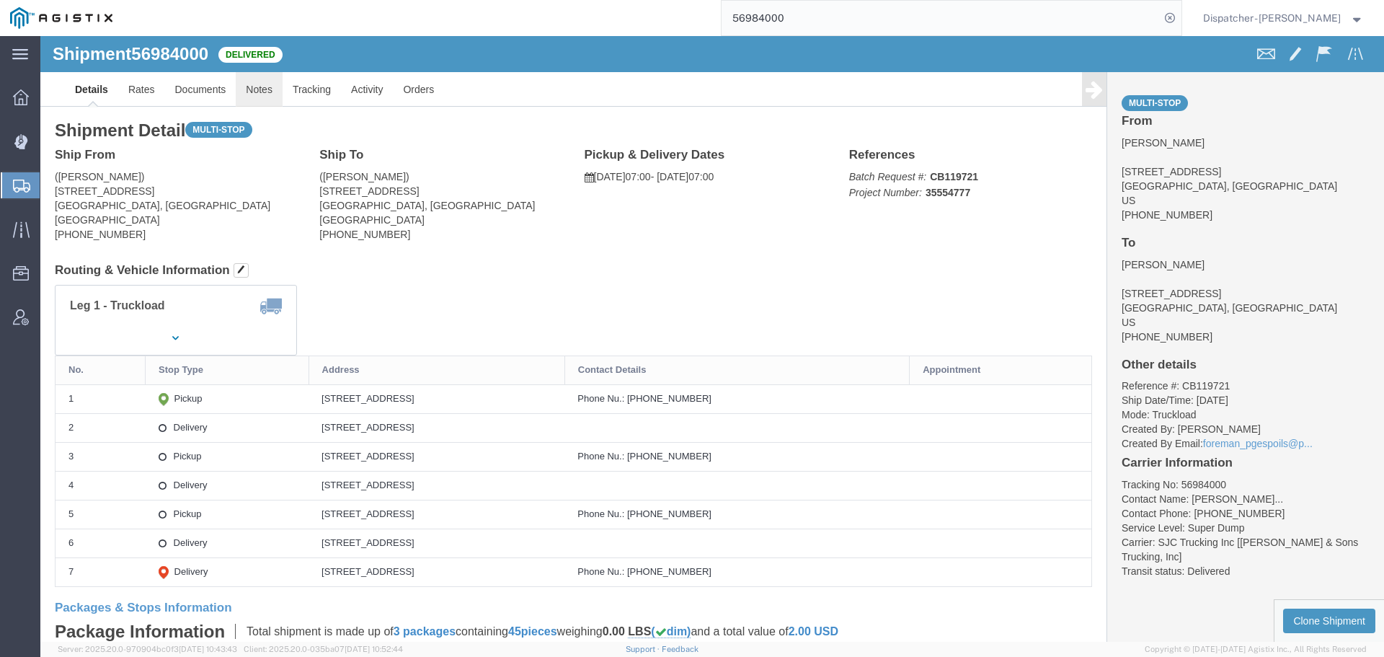
click link "Notes"
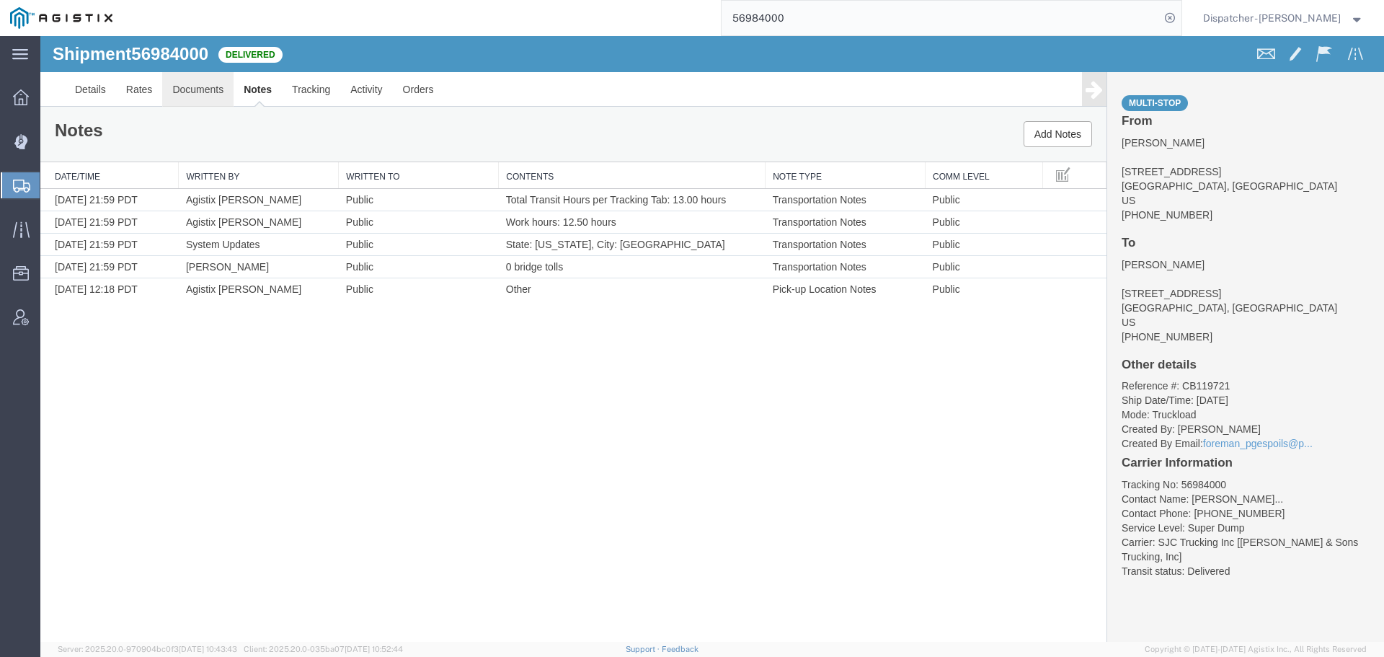
click at [204, 87] on link "Documents" at bounding box center [197, 89] width 71 height 35
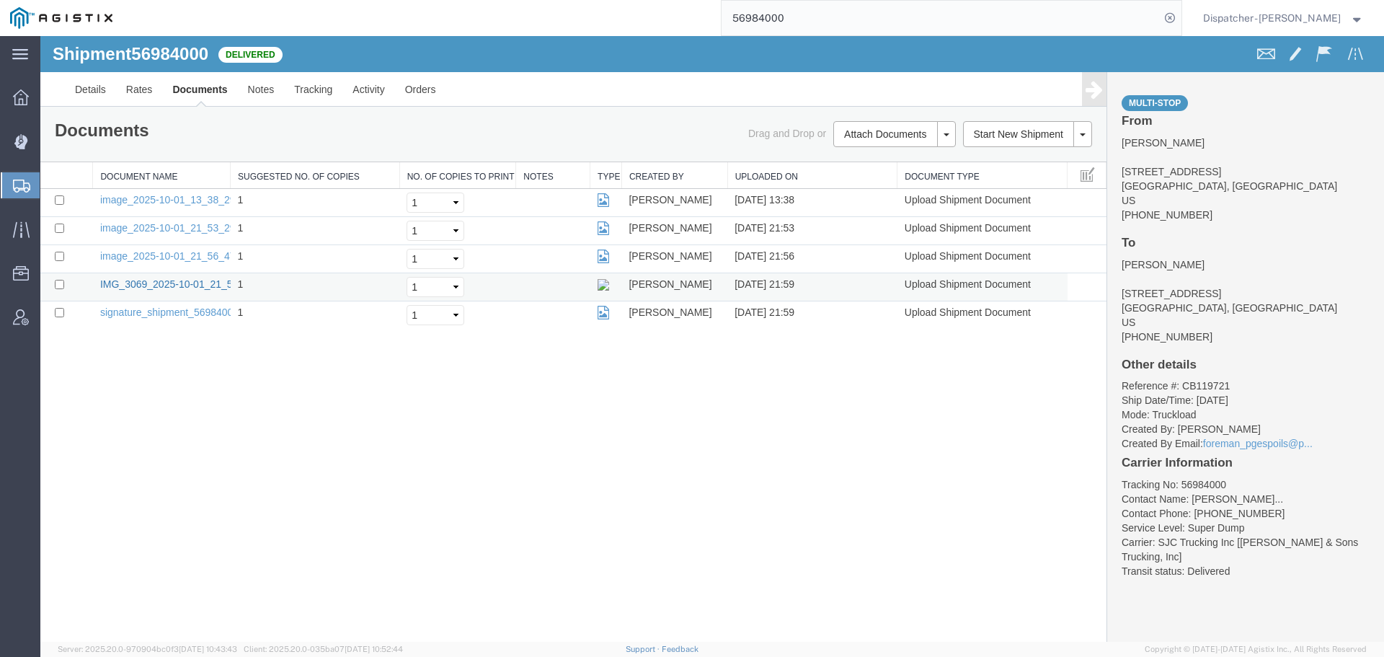
click at [154, 284] on link "IMG_3069_2025-10-01_21_59_44.jpeg" at bounding box center [188, 284] width 177 height 12
drag, startPoint x: 790, startPoint y: 23, endPoint x: 623, endPoint y: 20, distance: 166.5
click at [657, 20] on div "56984000" at bounding box center [652, 18] width 1059 height 36
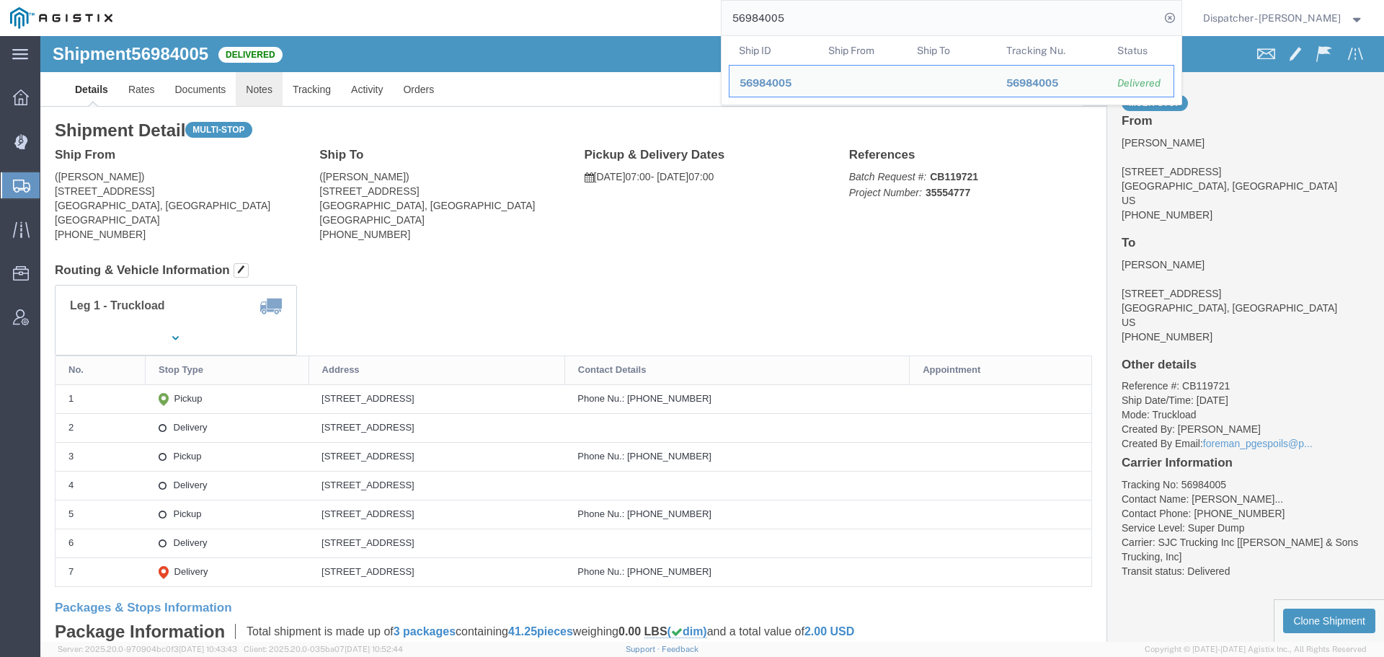
click link "Notes"
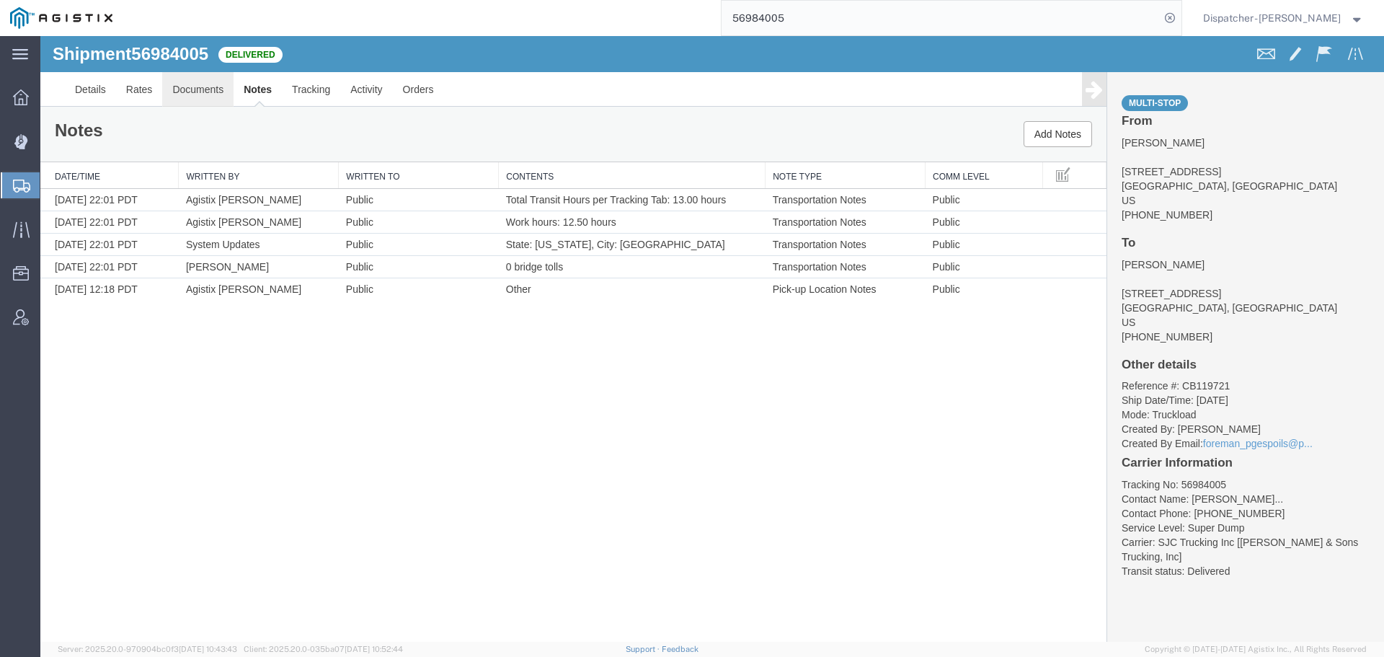
click at [192, 92] on link "Documents" at bounding box center [197, 89] width 71 height 35
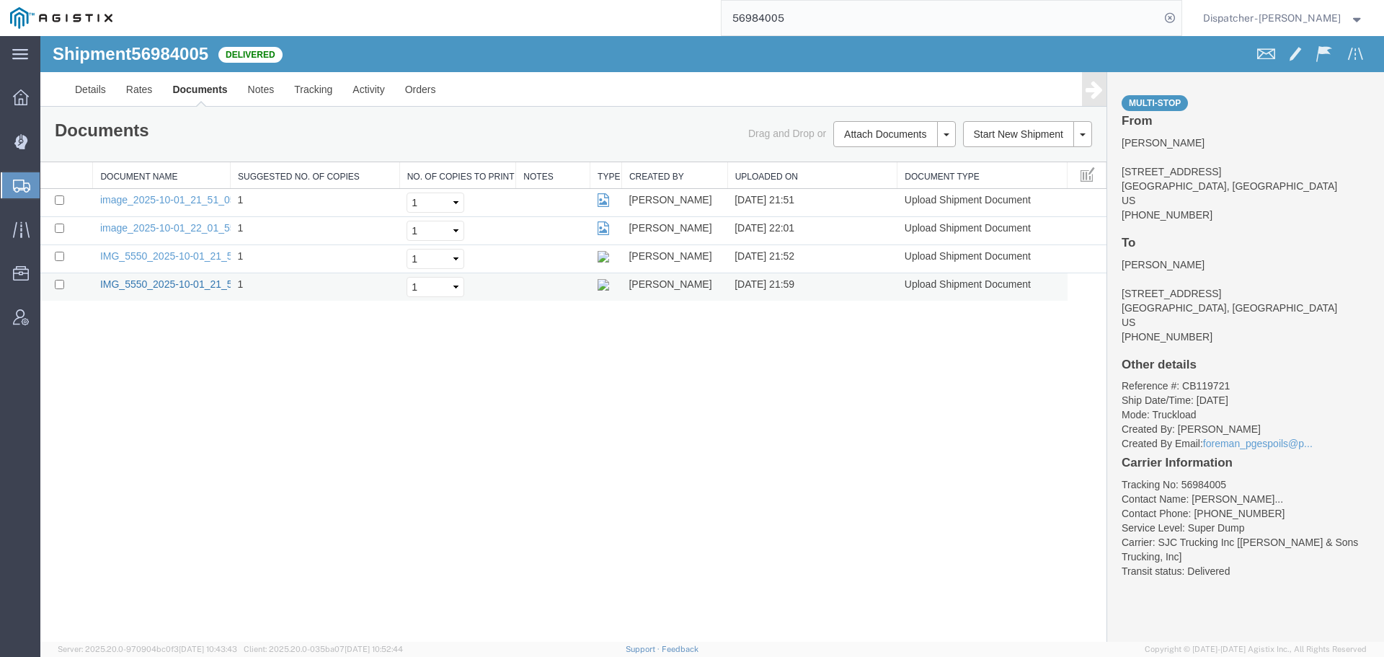
click at [148, 287] on link "IMG_5550_2025-10-01_21_59_20.jpeg" at bounding box center [188, 284] width 177 height 12
click at [206, 253] on link "IMG_5550_2025-10-01_21_52_52.jpeg" at bounding box center [188, 256] width 177 height 12
click at [200, 226] on link "image_2025-10-01_22_01_55.jpg" at bounding box center [175, 228] width 151 height 12
